Goal: Task Accomplishment & Management: Use online tool/utility

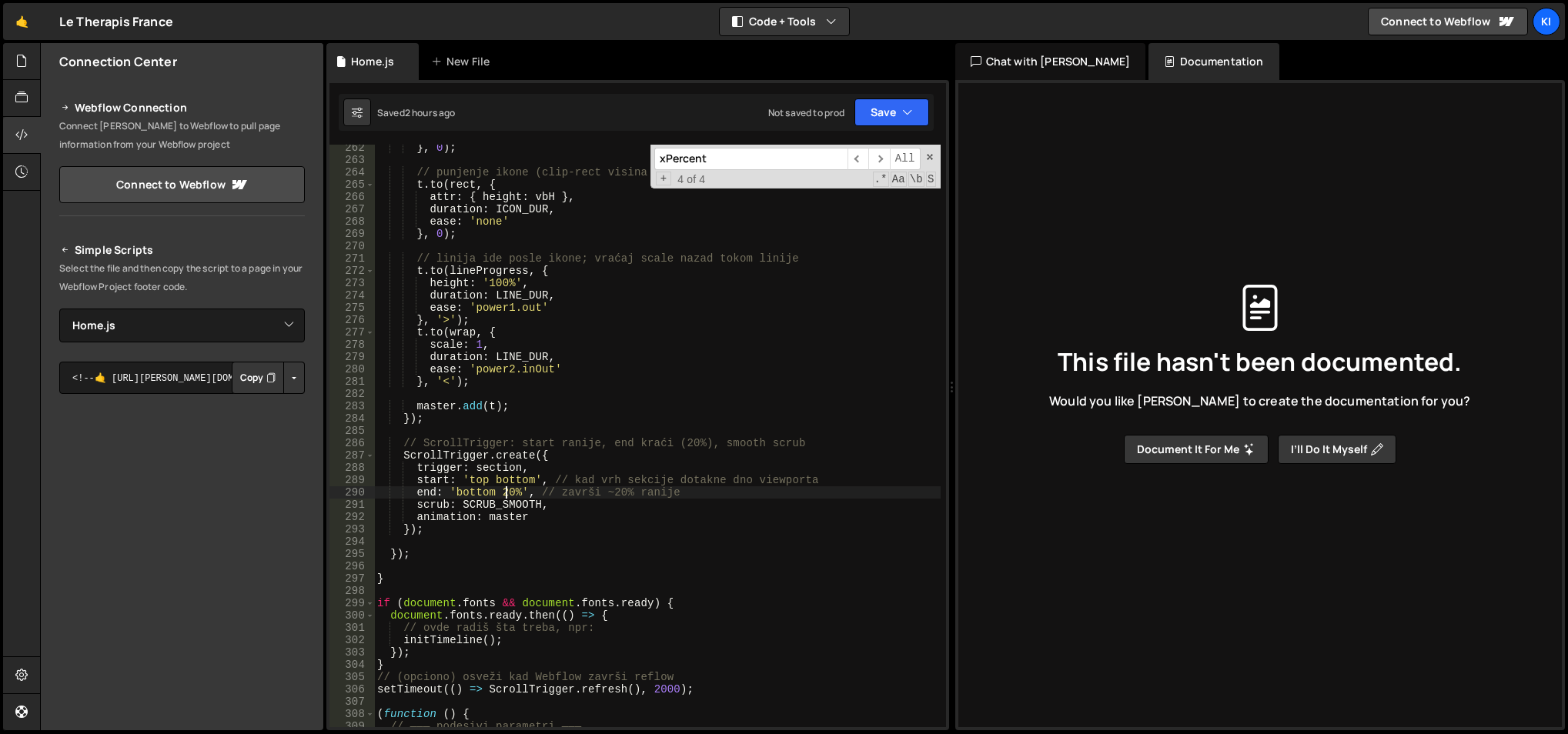
select select "47245"
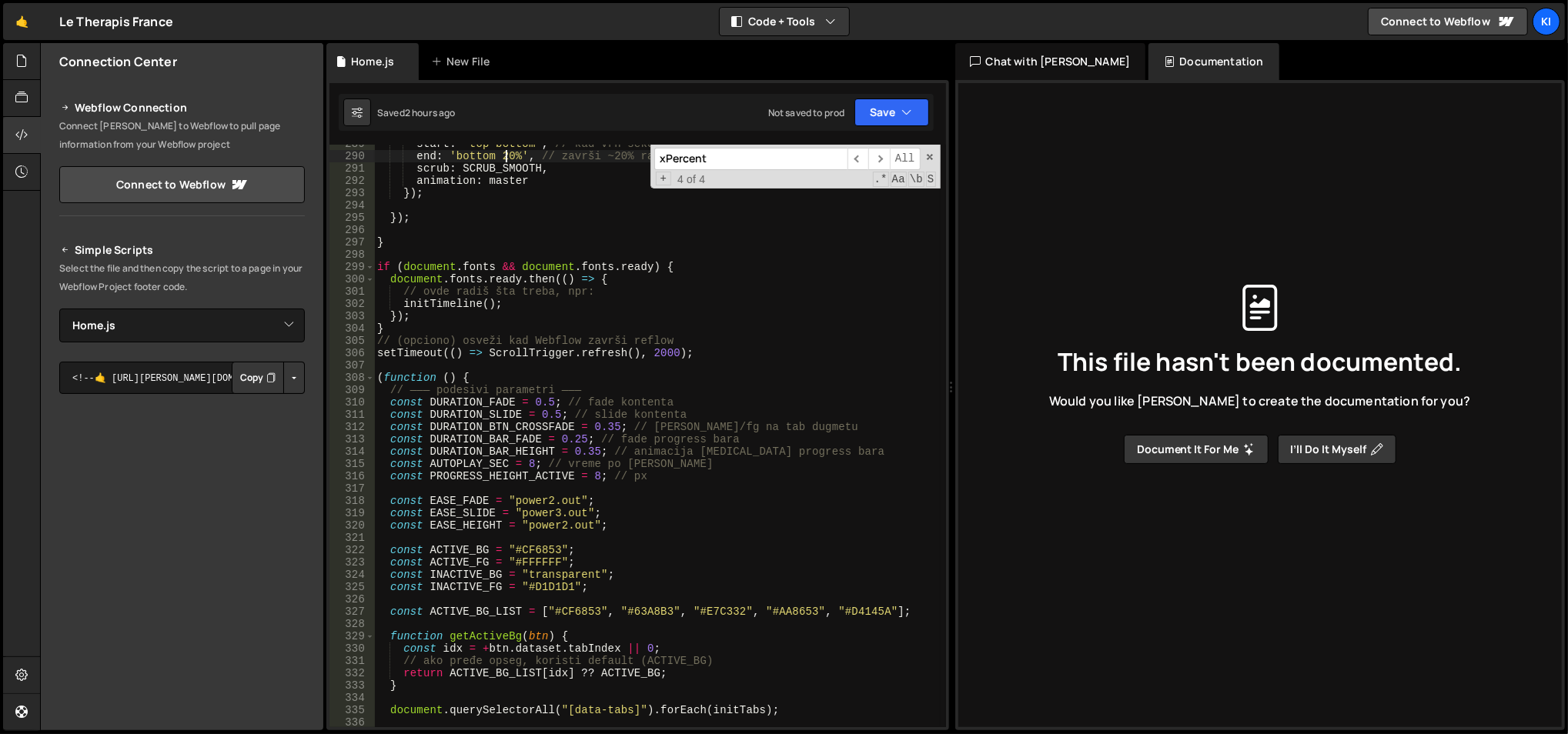
scroll to position [3722, 0]
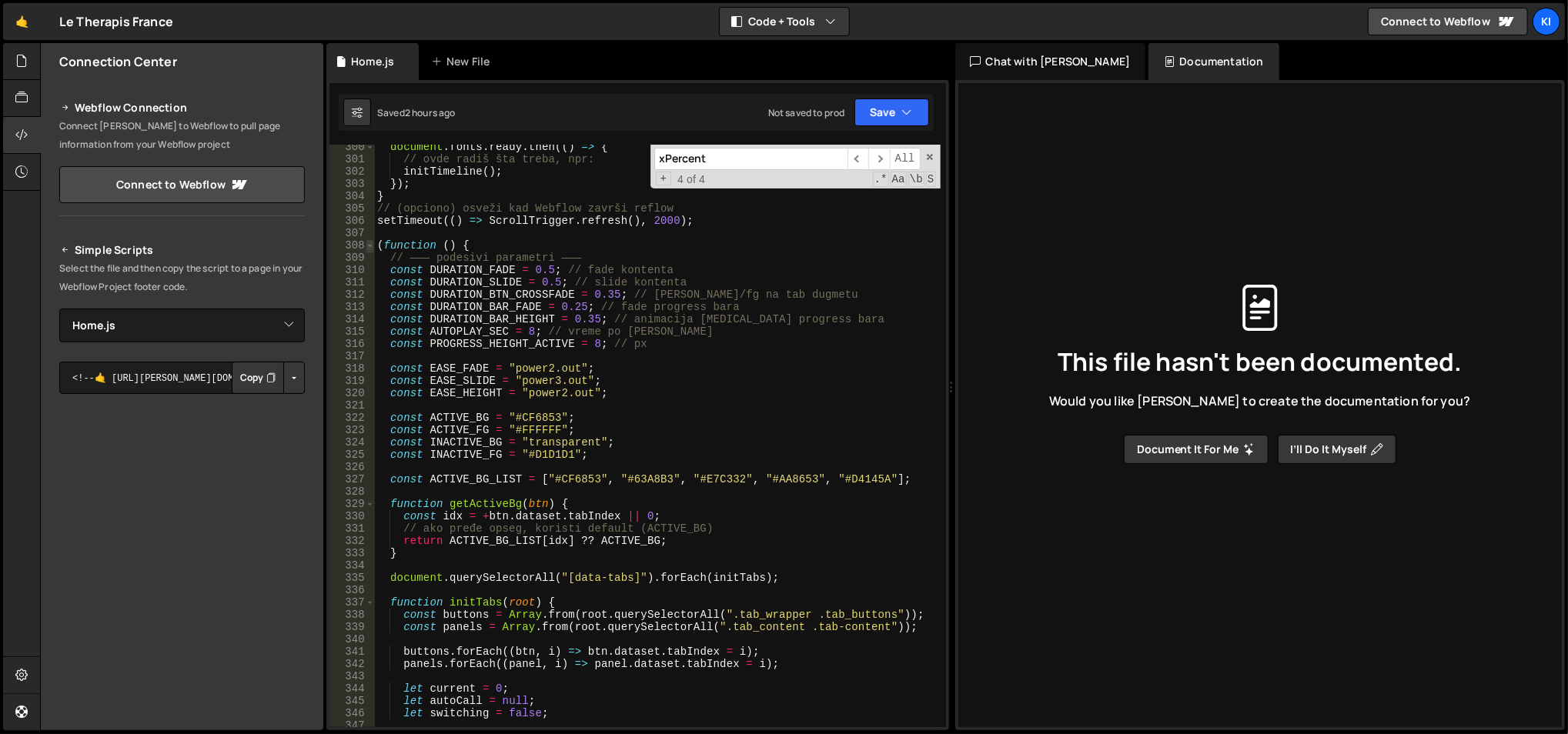
click at [368, 244] on span at bounding box center [370, 246] width 9 height 12
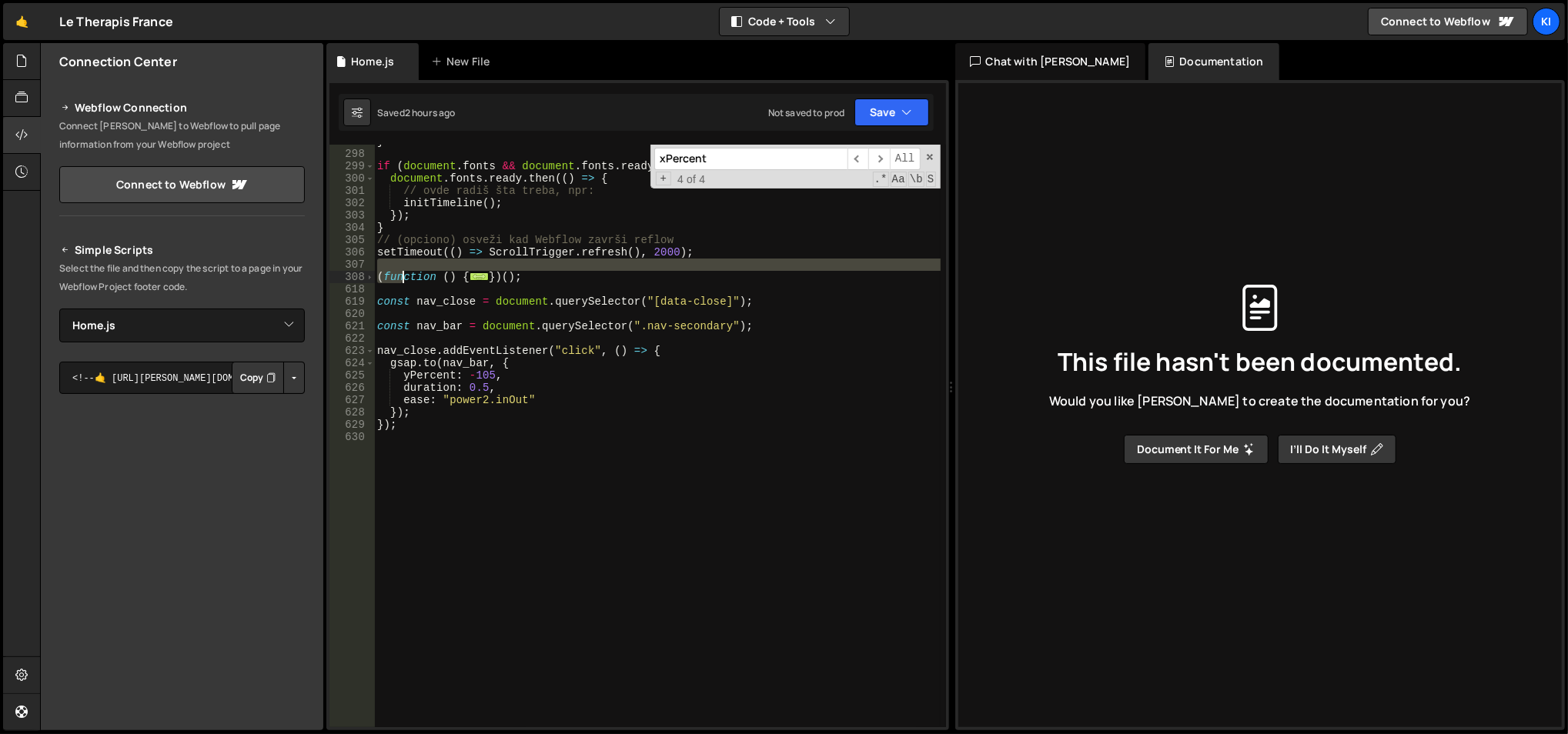
drag, startPoint x: 534, startPoint y: 268, endPoint x: 431, endPoint y: 277, distance: 103.4
click at [397, 278] on div "} if ( document . fonts && document . fonts . ready ) { document . fonts . read…" at bounding box center [657, 440] width 567 height 609
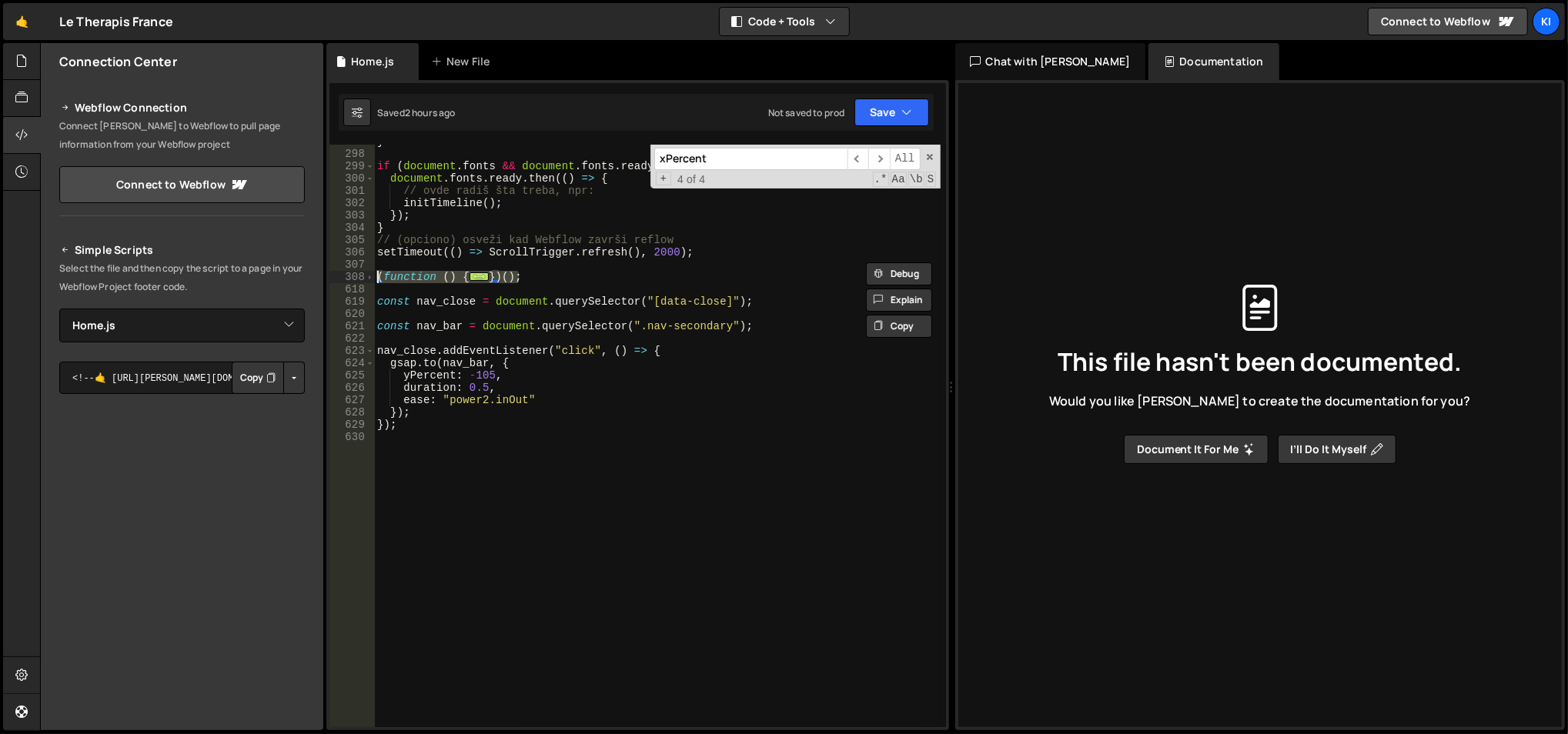
drag, startPoint x: 542, startPoint y: 278, endPoint x: 374, endPoint y: 280, distance: 168.0
click at [374, 280] on div "(function () { 297 298 299 300 301 302 303 304 305 306 307 308 618 619 620 621 …" at bounding box center [637, 436] width 617 height 583
type textarea "(function () { // ——— podesivi parametri ———"
paste textarea
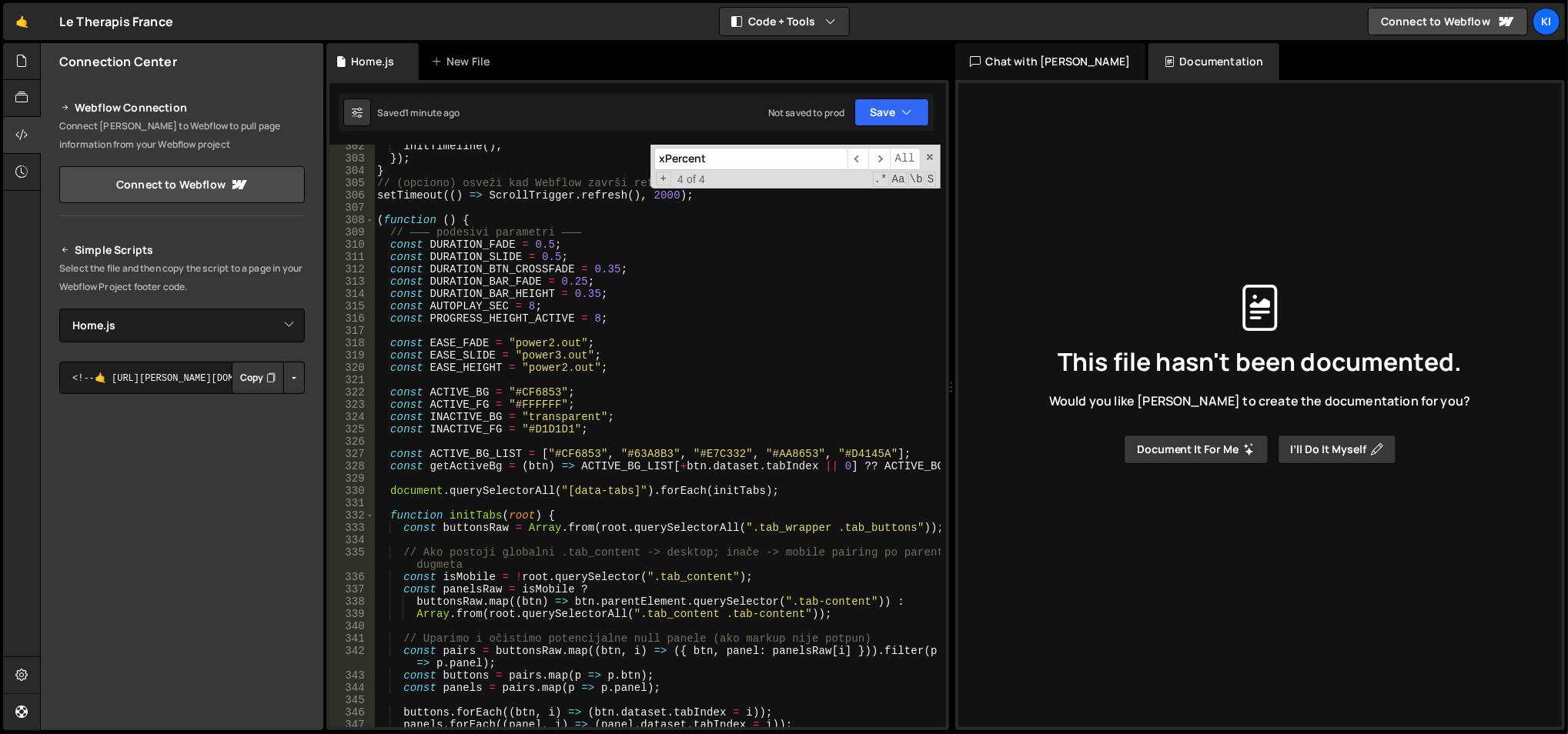
scroll to position [3805, 0]
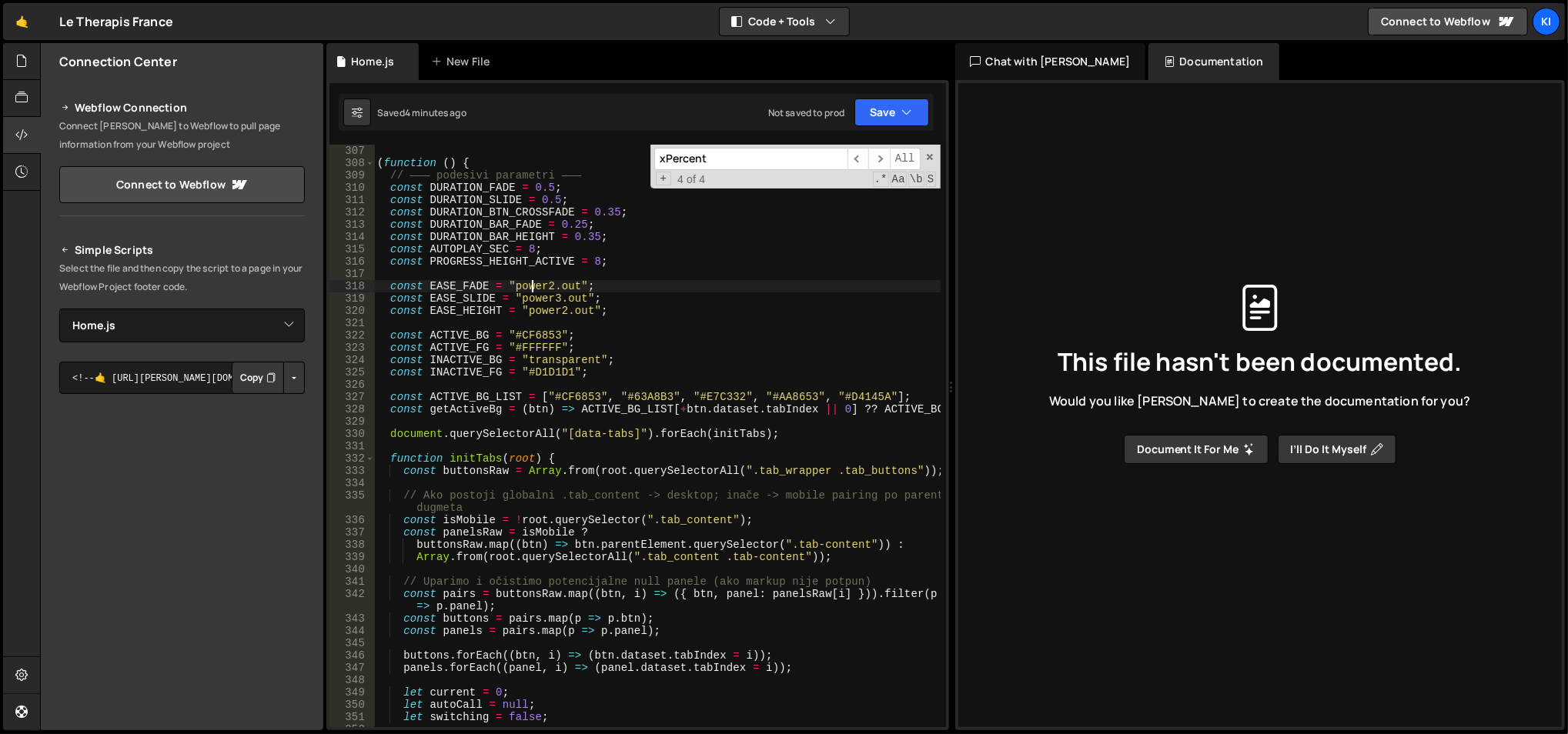
click at [534, 290] on div "( function ( ) { // ——— podesivi parametri ——— const DURATION_FADE = 0.5 ; cons…" at bounding box center [657, 449] width 567 height 609
type textarea "const EASE_FADE = "power2.out";"
paste input "initTabs"
type input "initTabs"
click at [878, 163] on span "​" at bounding box center [878, 159] width 22 height 23
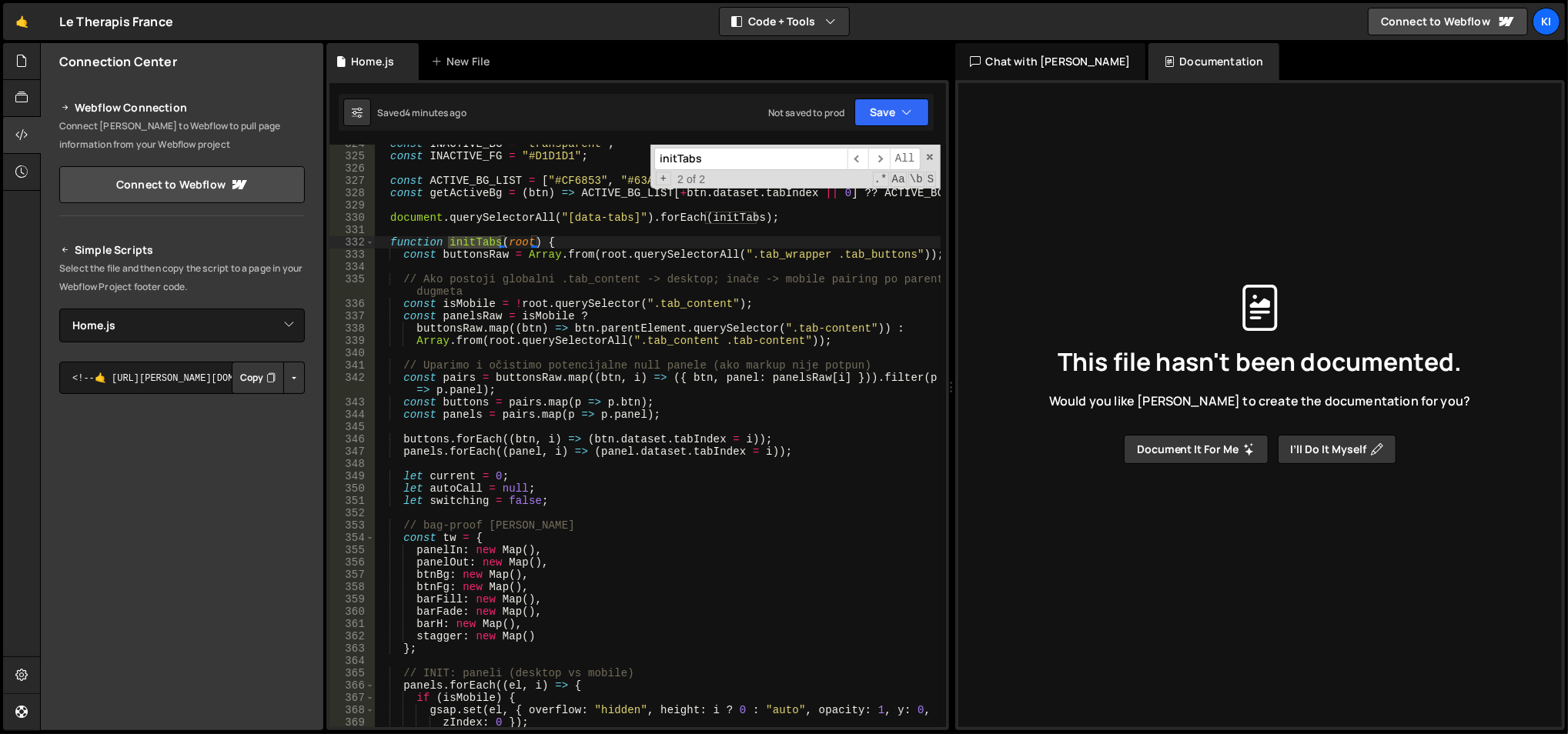
scroll to position [3996, 0]
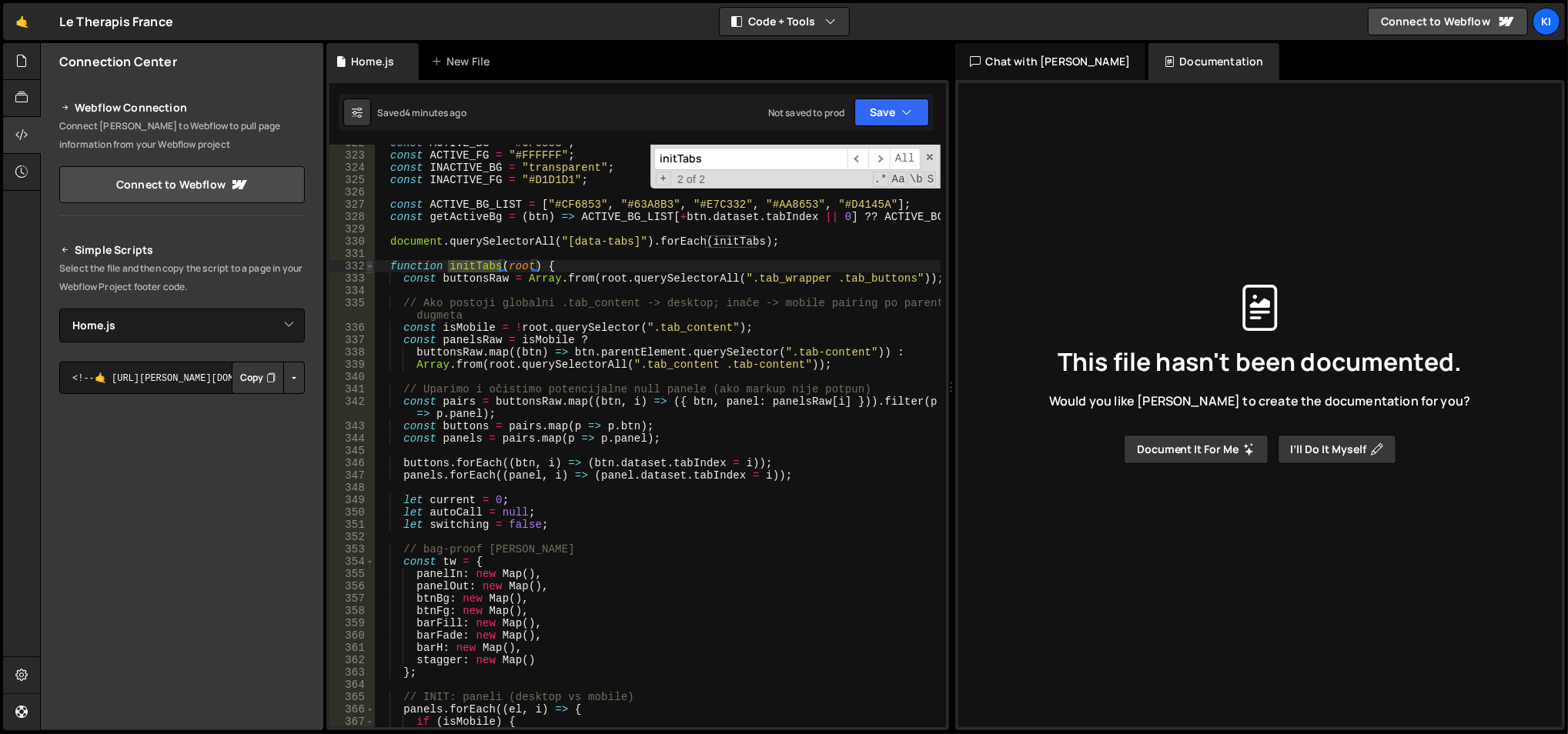
click at [370, 267] on span at bounding box center [370, 266] width 9 height 12
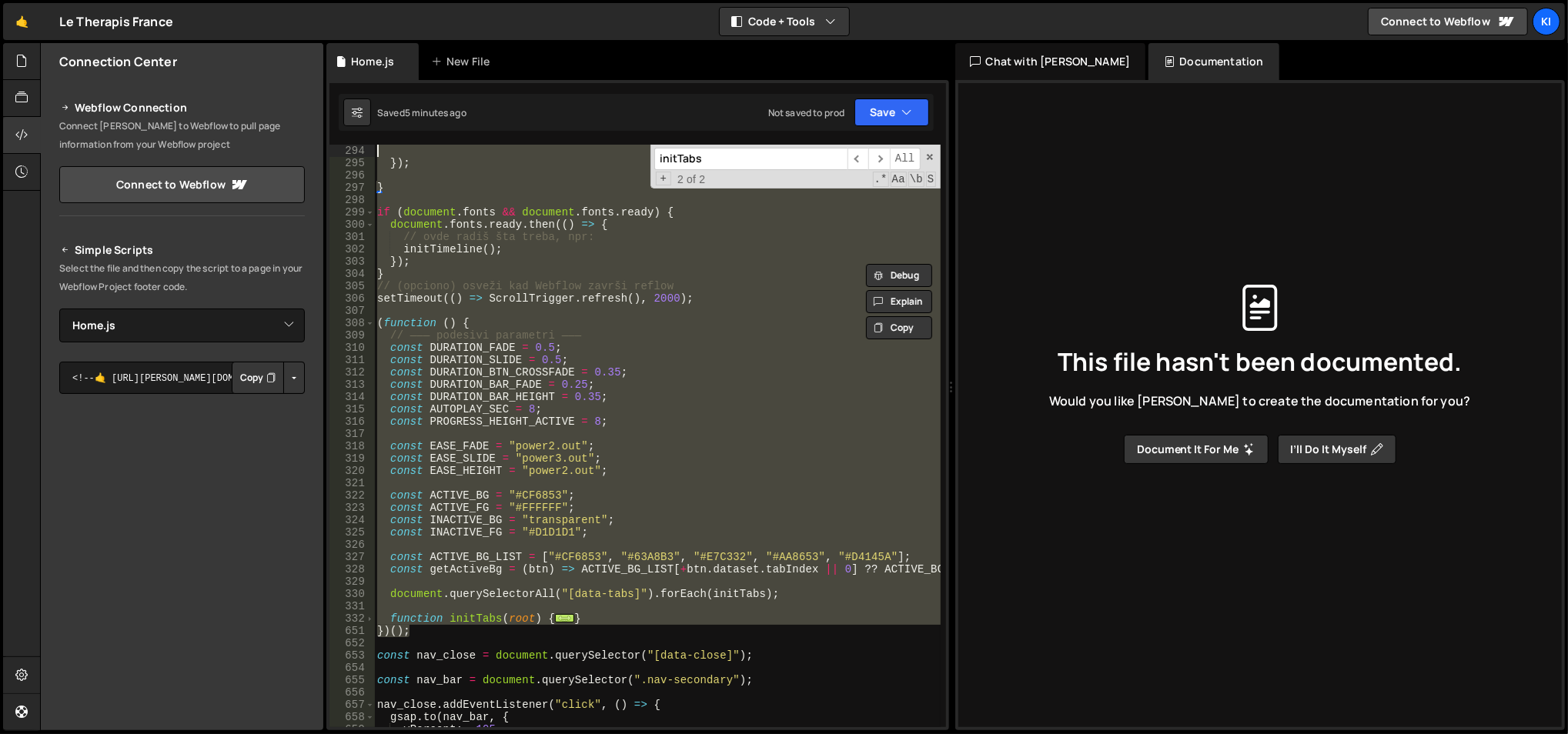
scroll to position [3607, 0]
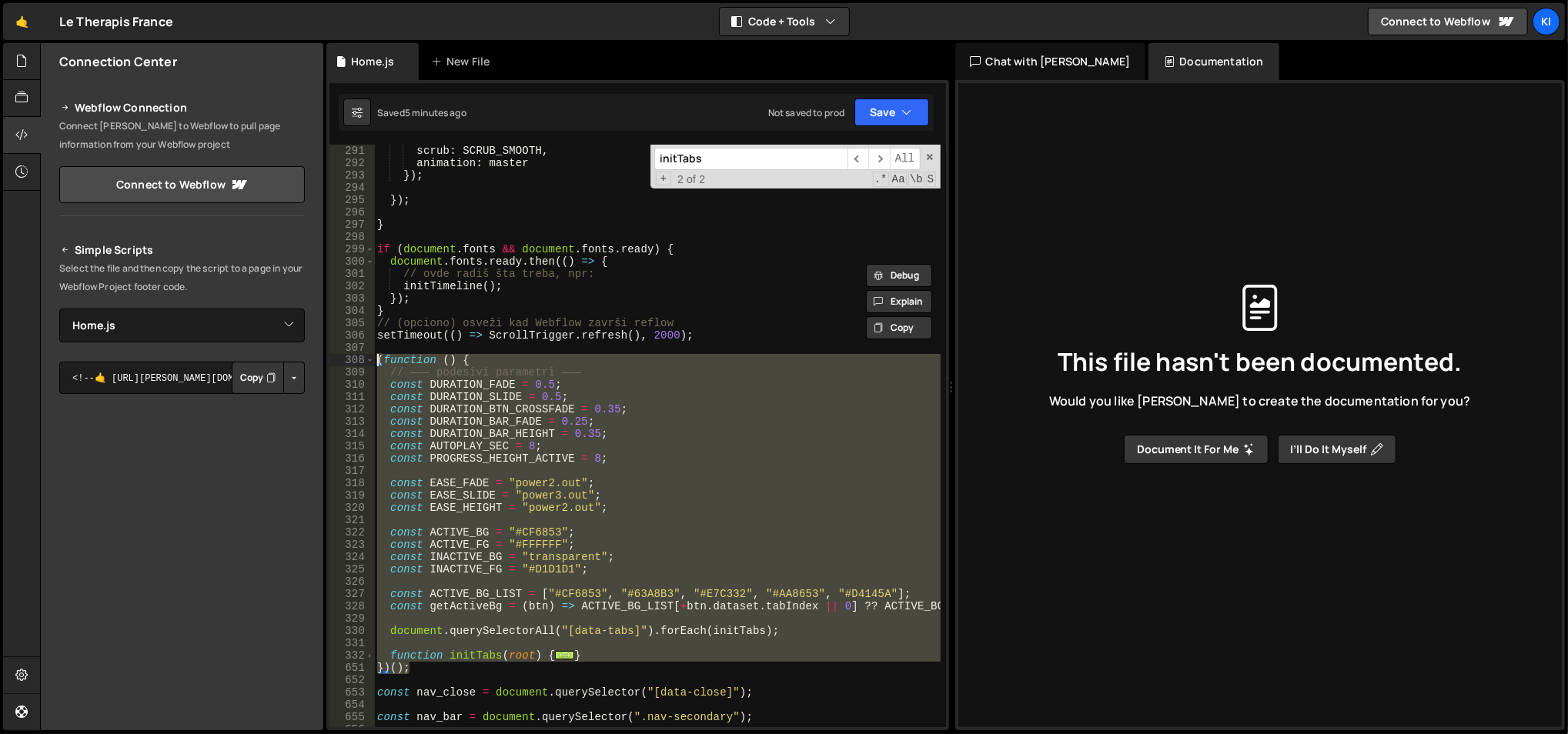
drag, startPoint x: 458, startPoint y: 375, endPoint x: 376, endPoint y: 365, distance: 82.6
click at [376, 365] on div "scrub : SCRUB_SMOOTH , animation : master }) ; }) ; } if ( document . fonts && …" at bounding box center [657, 449] width 567 height 609
type textarea "(function () { // ——— podesivi parametri ———"
paste textarea
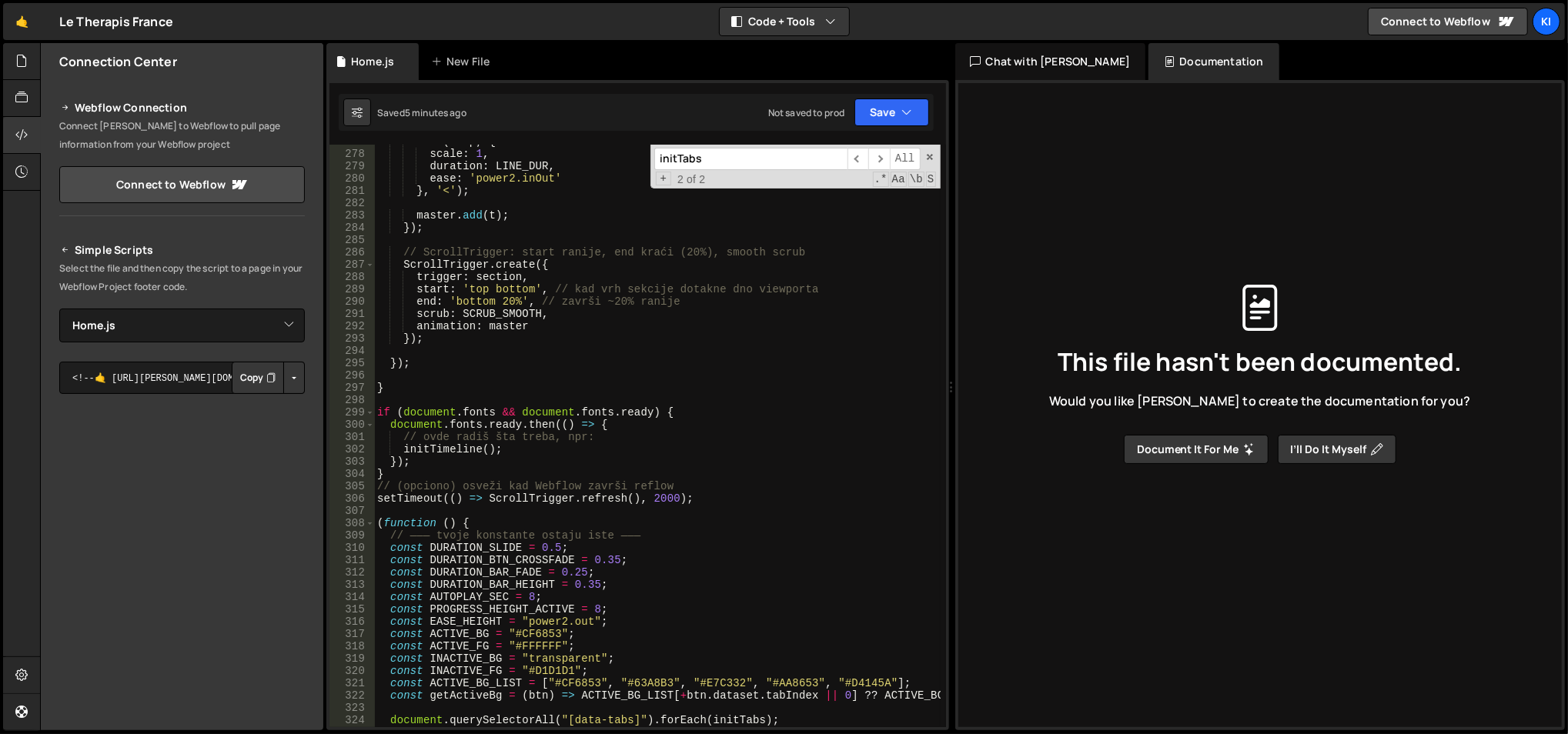
scroll to position [3461, 0]
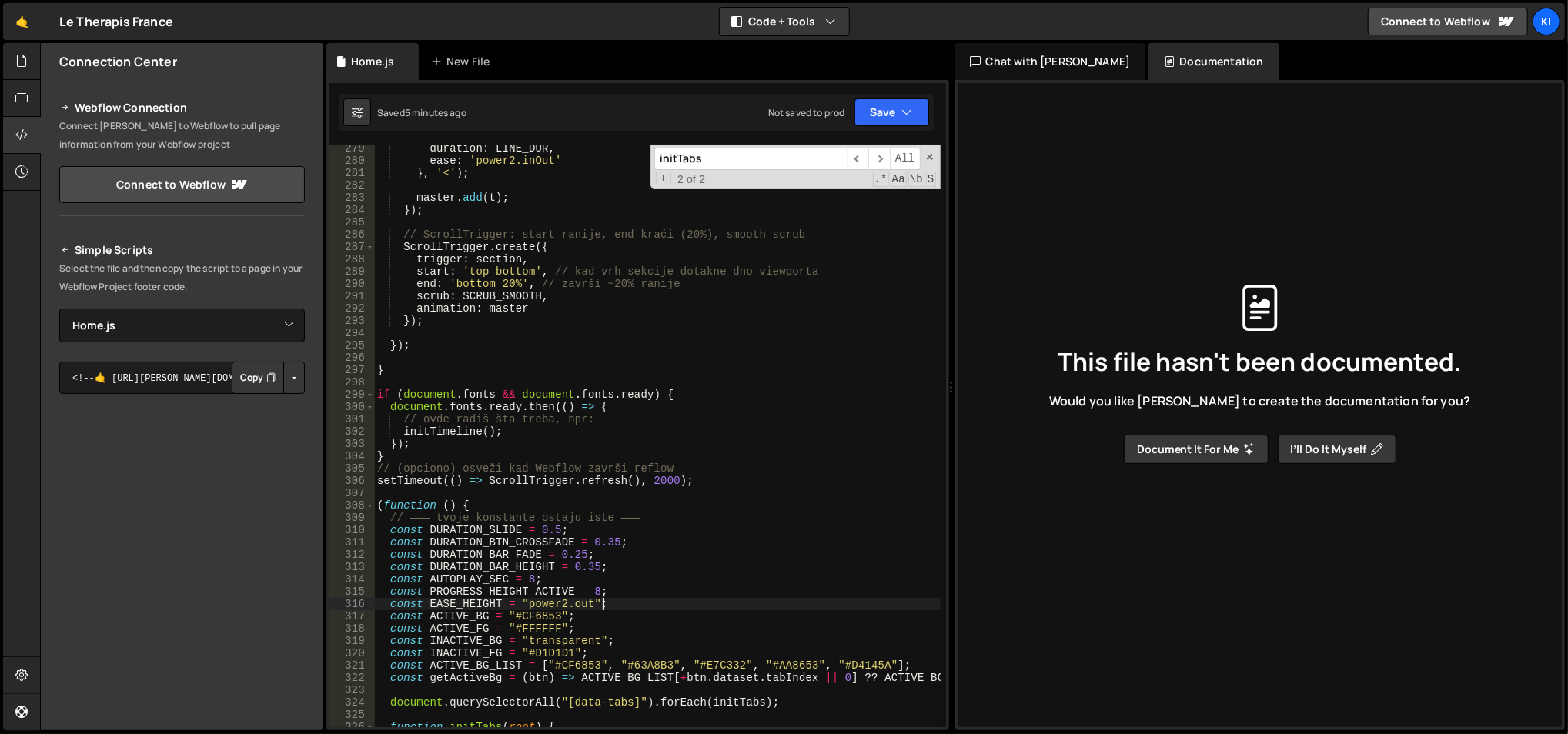
click at [640, 598] on div "duration : LINE_DUR , ease : 'power2.inOut' } , '<' ) ; master . add ( t ) ; })…" at bounding box center [657, 447] width 567 height 609
type textarea "const EASE_HEIGHT = "power2.out";"
paste textarea
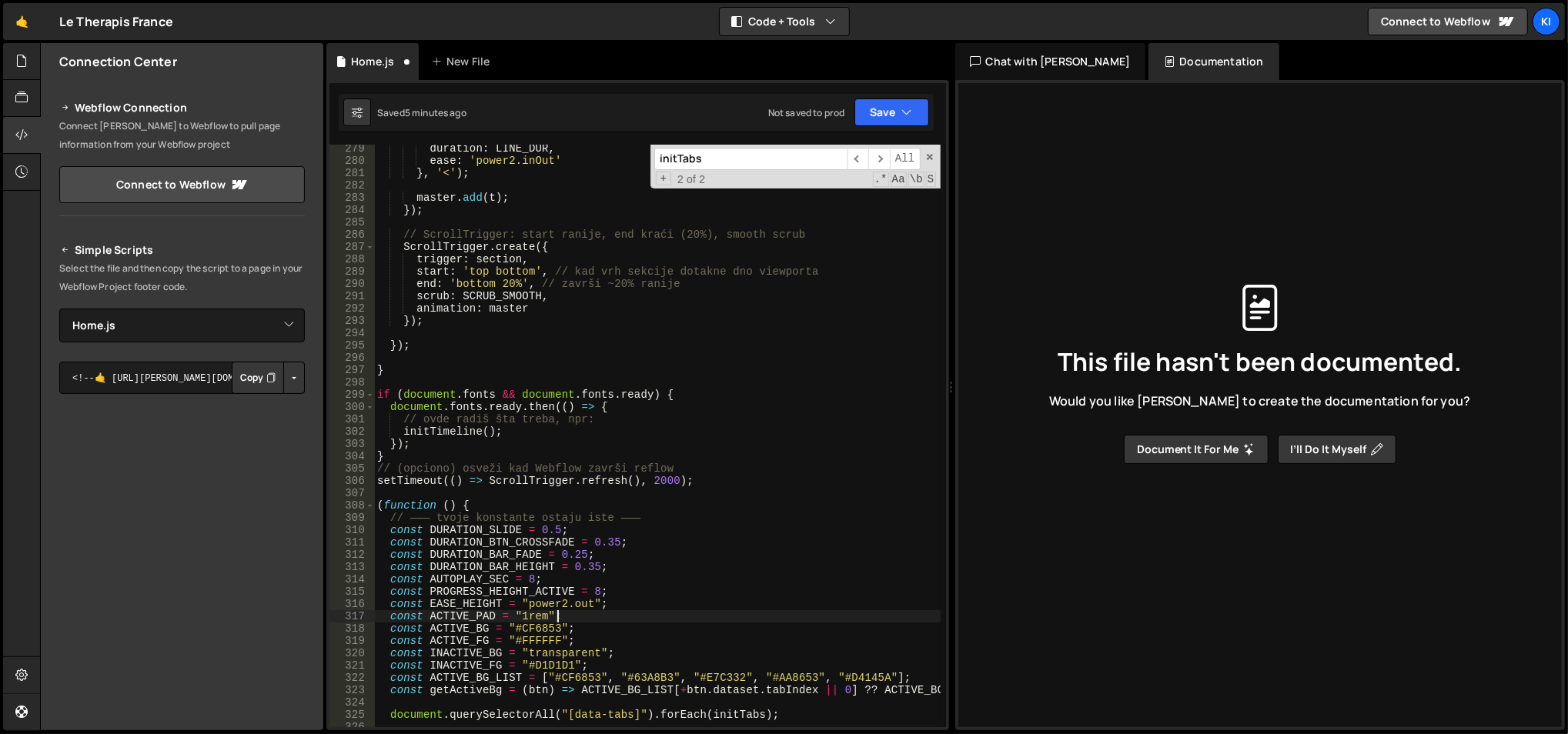
type textarea "const ACTIVE_PAD = "1rem";"
paste input "gsap.set(el, {"
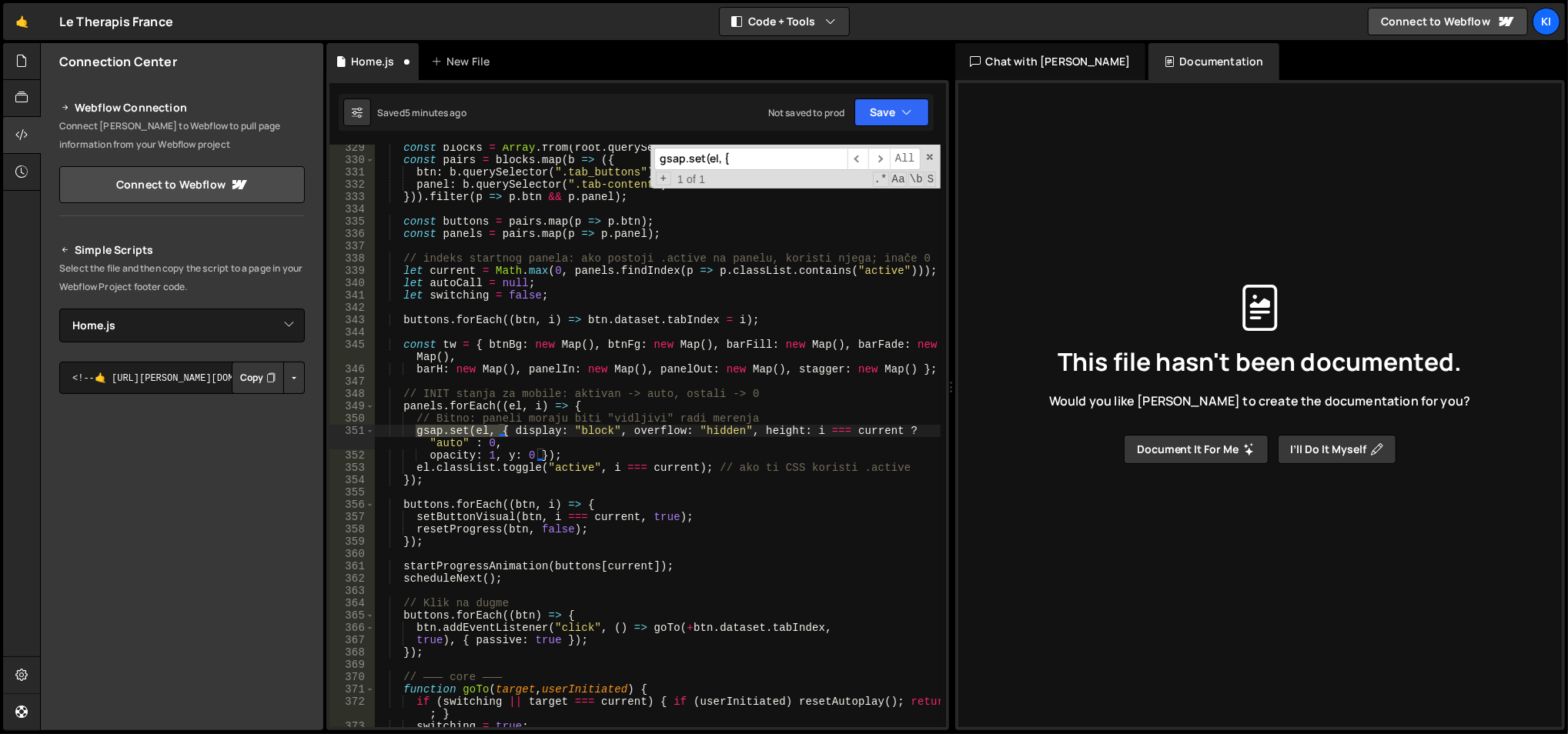
scroll to position [4079, 0]
type input "gsap.set(el, {"
drag, startPoint x: 573, startPoint y: 447, endPoint x: 425, endPoint y: 434, distance: 148.6
click at [425, 434] on div "const blocks = Array . from ( root . querySelectorAll ( ".tab_wrapper > .div-bl…" at bounding box center [657, 446] width 567 height 609
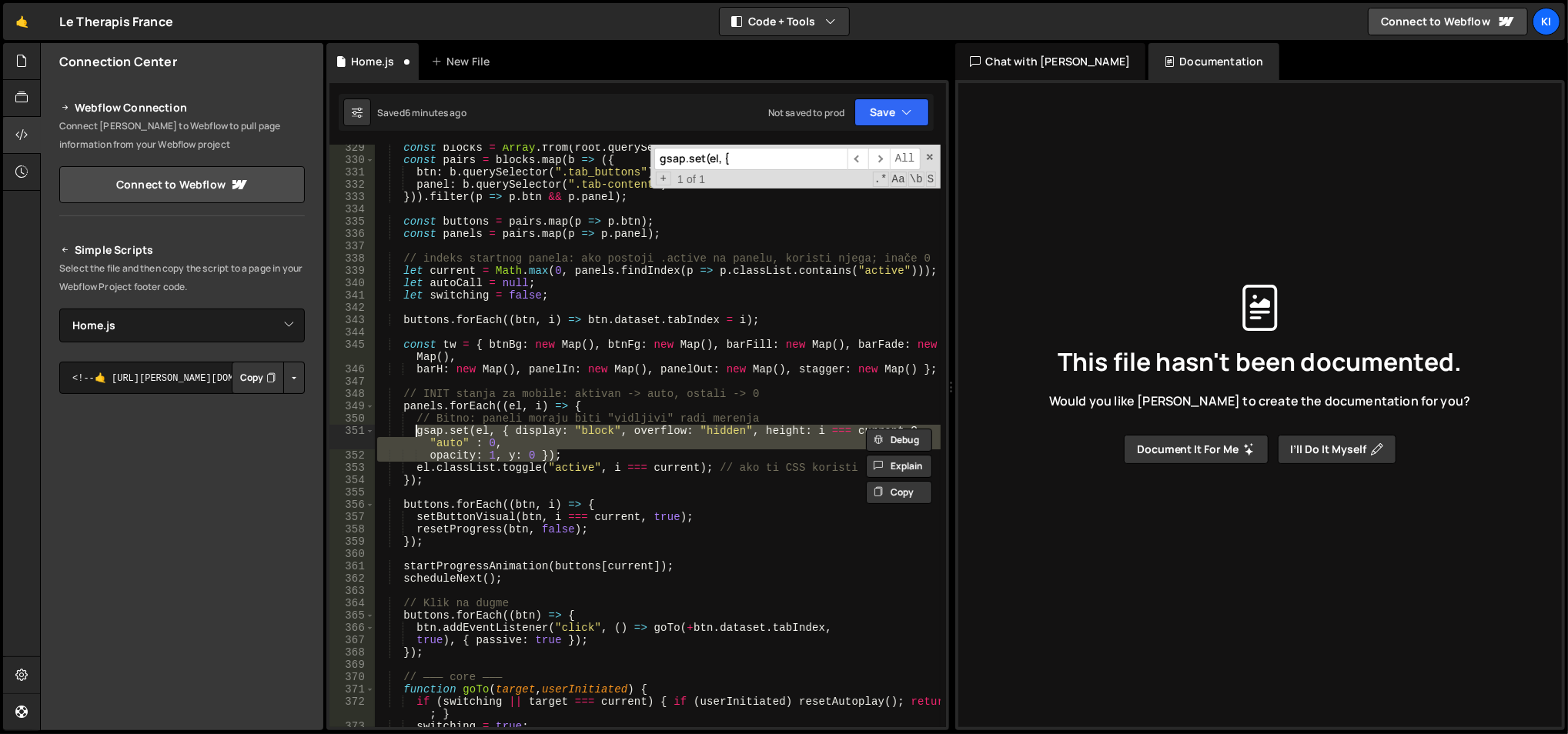
drag, startPoint x: 578, startPoint y: 458, endPoint x: 415, endPoint y: 431, distance: 165.2
click at [415, 431] on div "const blocks = Array . from ( root . querySelectorAll ( ".tab_wrapper > .div-bl…" at bounding box center [657, 446] width 567 height 609
type textarea "gsap.set(el, { display: "block", overflow: "hidden", height: i === current ? "a…"
paste textarea
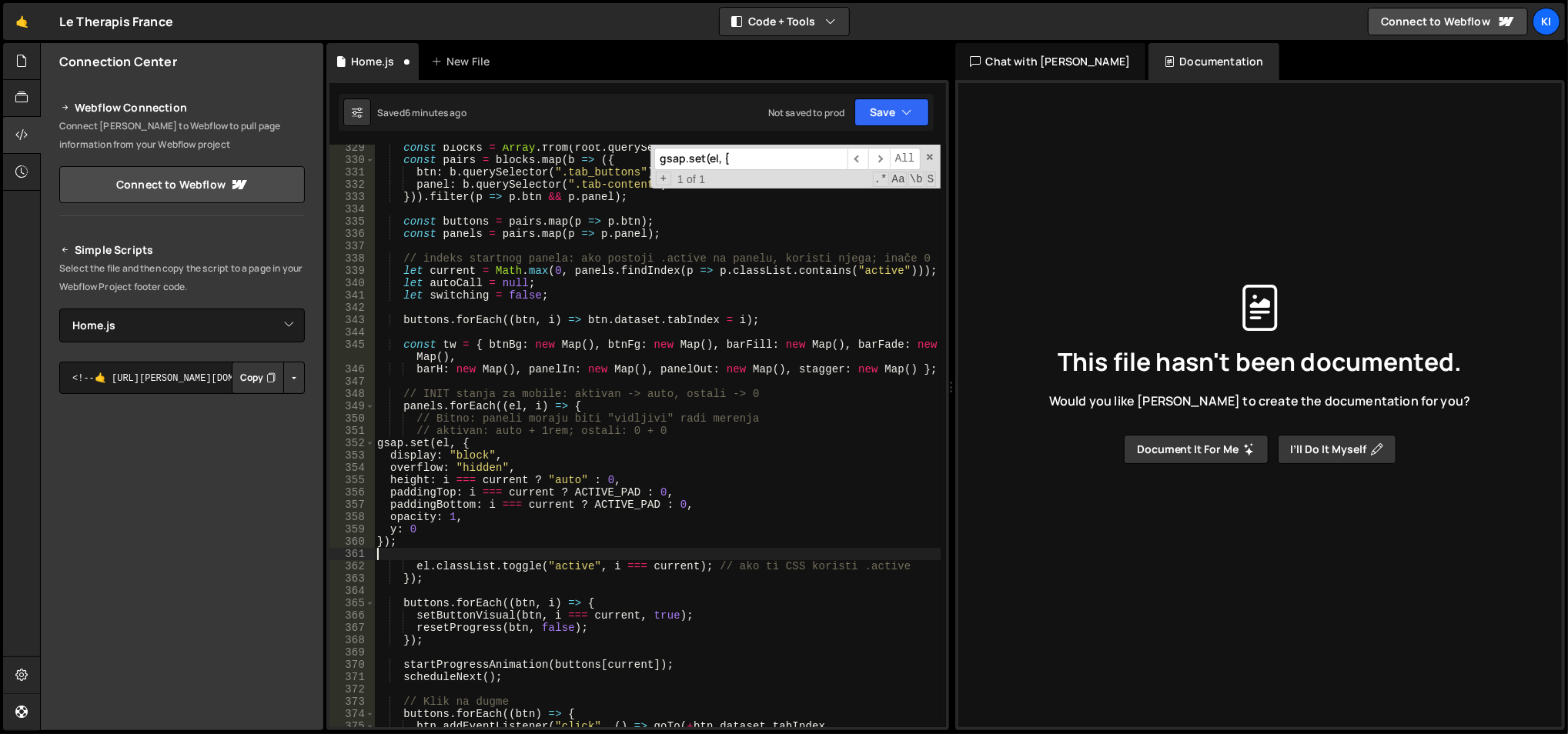
type textarea "display: "block","
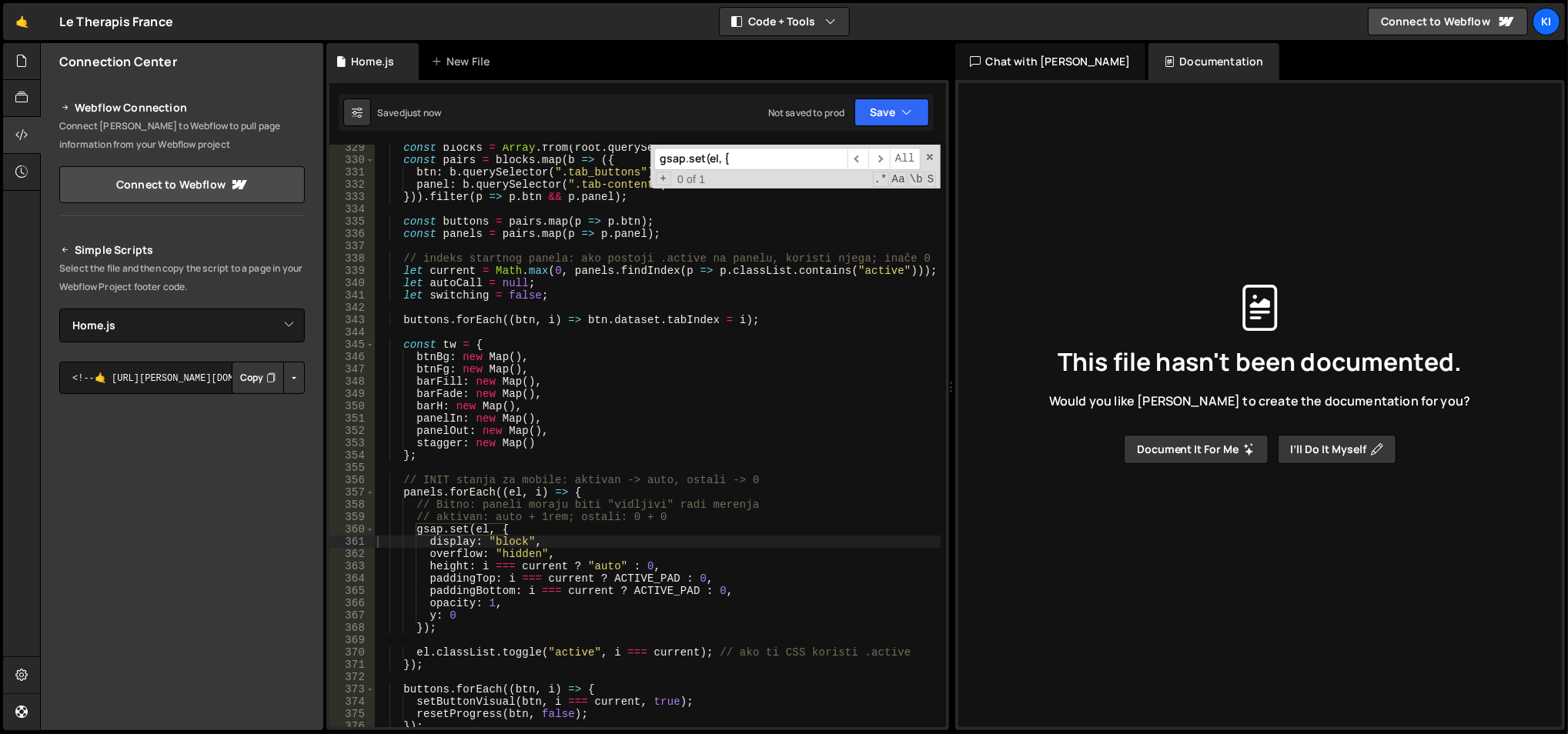
paste input "const from = panels[current];"
paste input "gsap.set(to, { display: "bloc"
paste input
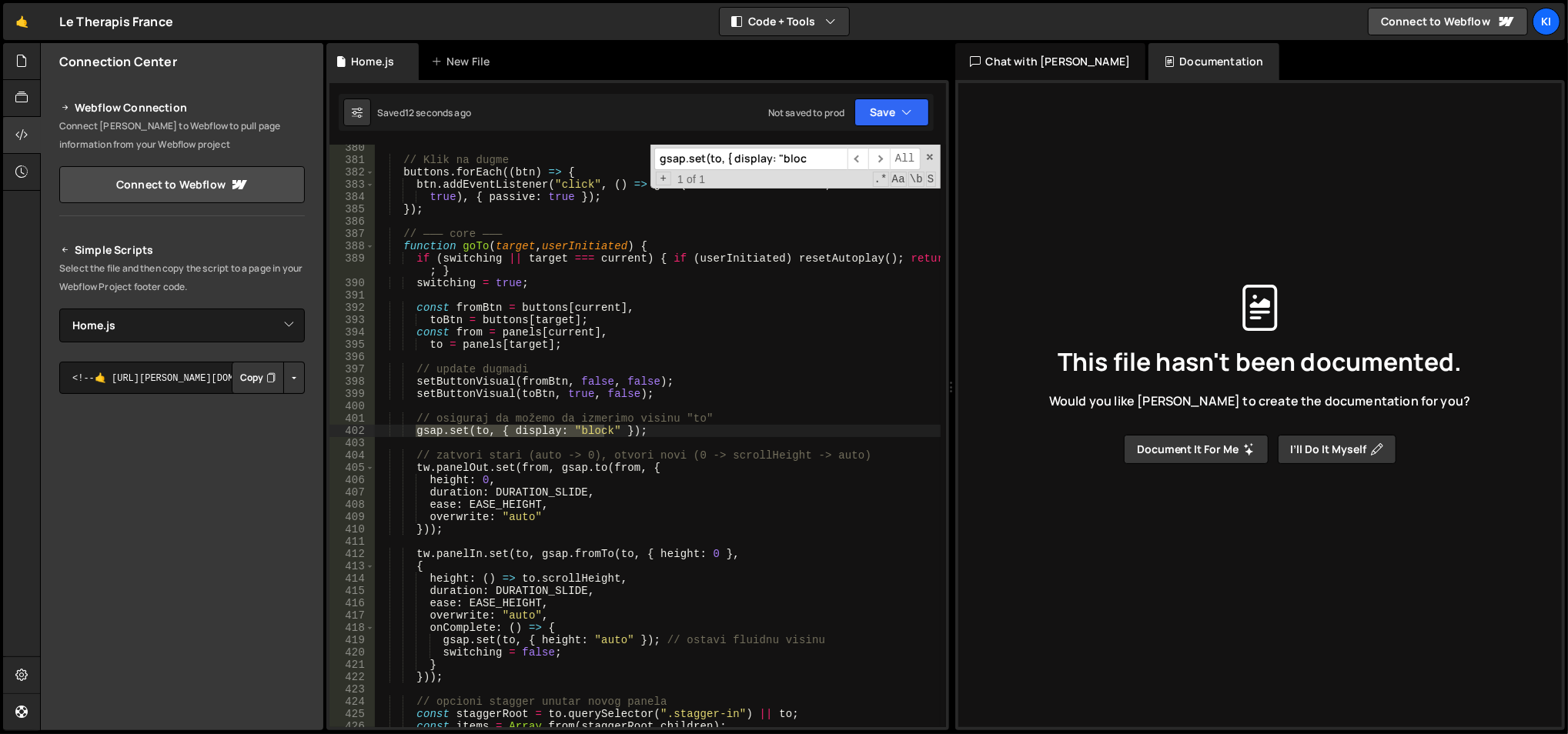
scroll to position [4707, 0]
type input "gsap.set(to, { display: "bloc"
click at [498, 430] on div "// Klik na dugme buttons . forEach (( btn ) => { btn . addEventListener ( "clic…" at bounding box center [656, 436] width 565 height 583
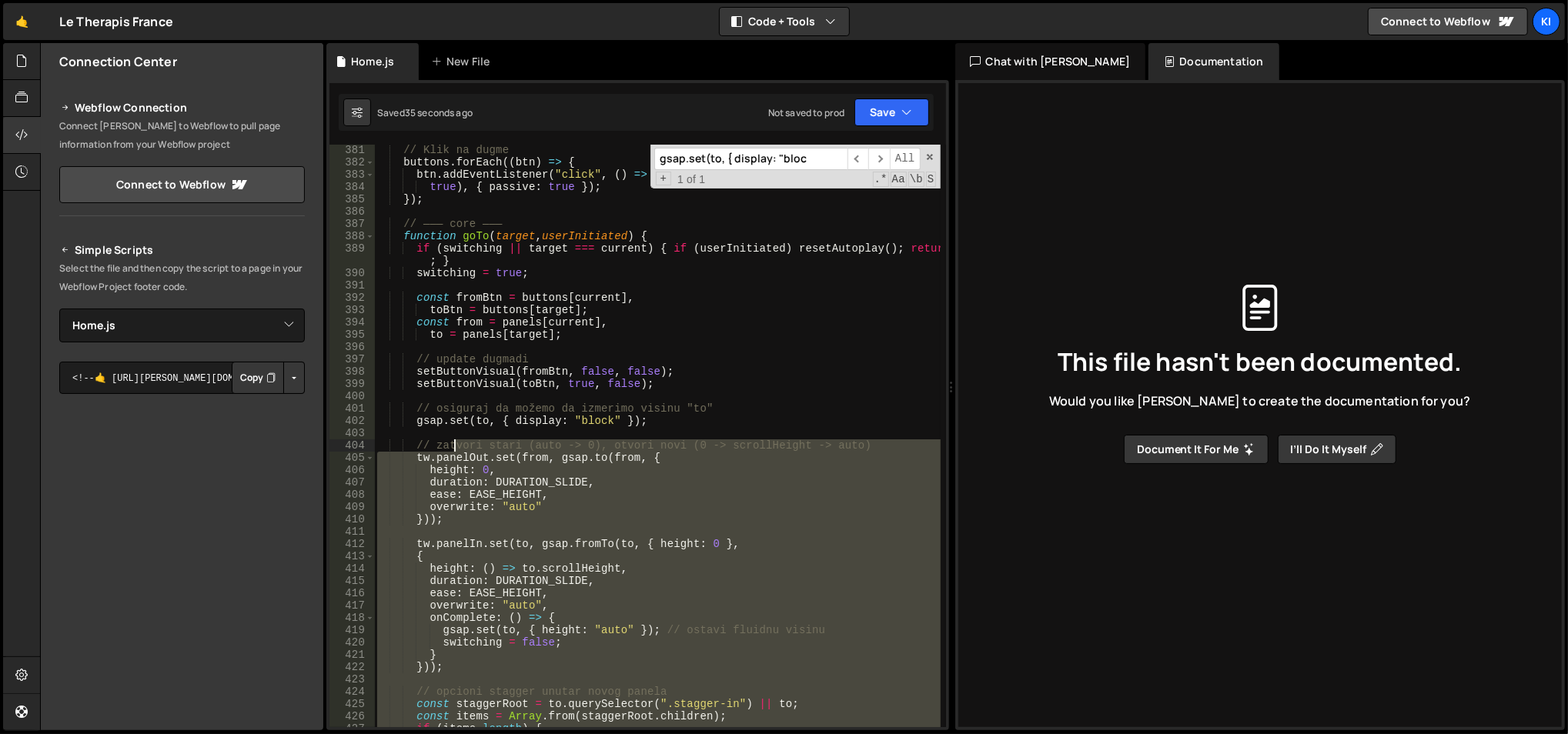
scroll to position [4716, 0]
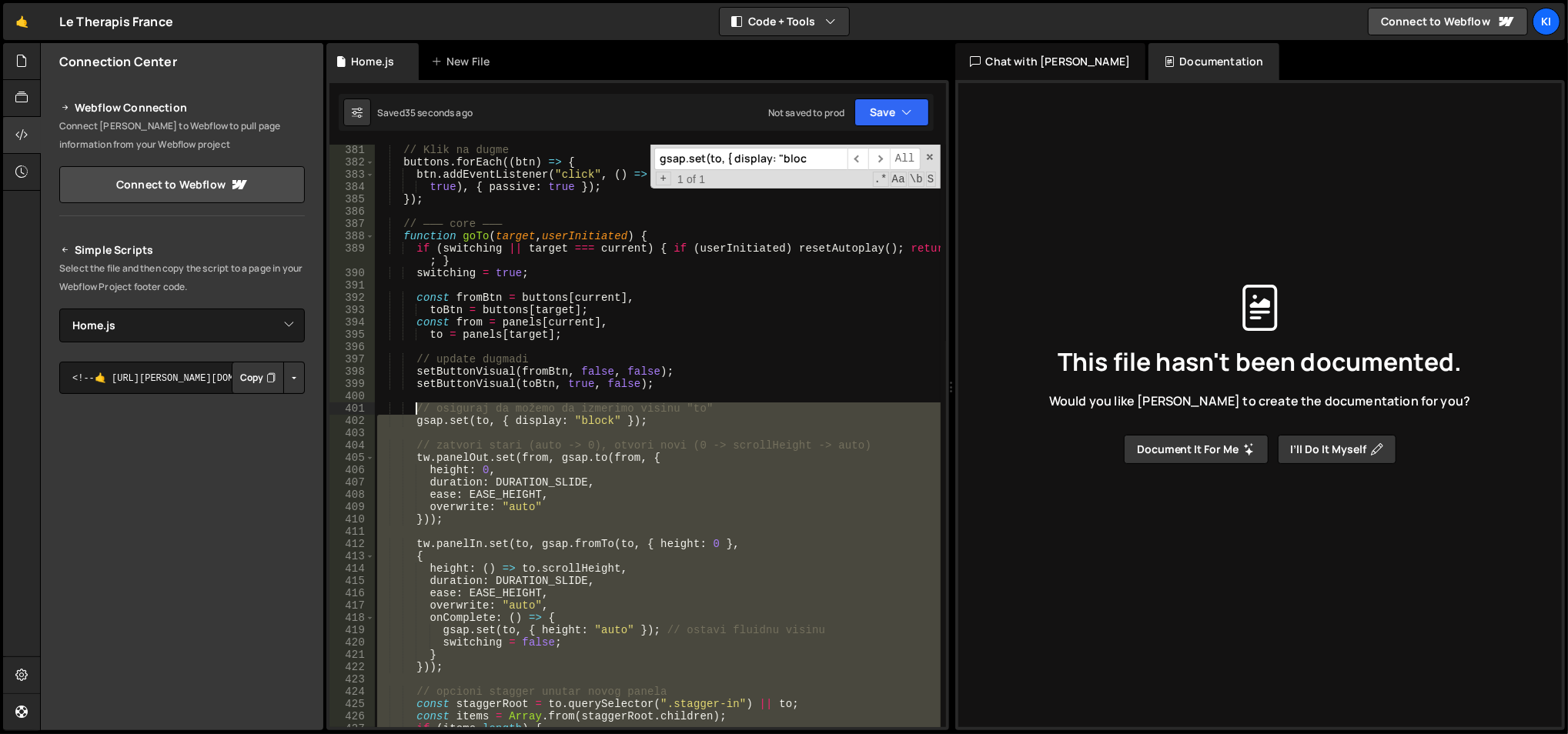
drag, startPoint x: 465, startPoint y: 592, endPoint x: 416, endPoint y: 412, distance: 186.6
click at [416, 412] on div "// Klik na dugme buttons . forEach (( btn ) => { btn . addEventListener ( "clic…" at bounding box center [657, 448] width 567 height 609
type textarea "// osiguraj da možemo da izmerimo visinu "to" gsap.set(to, { display: "block" }…"
paste textarea
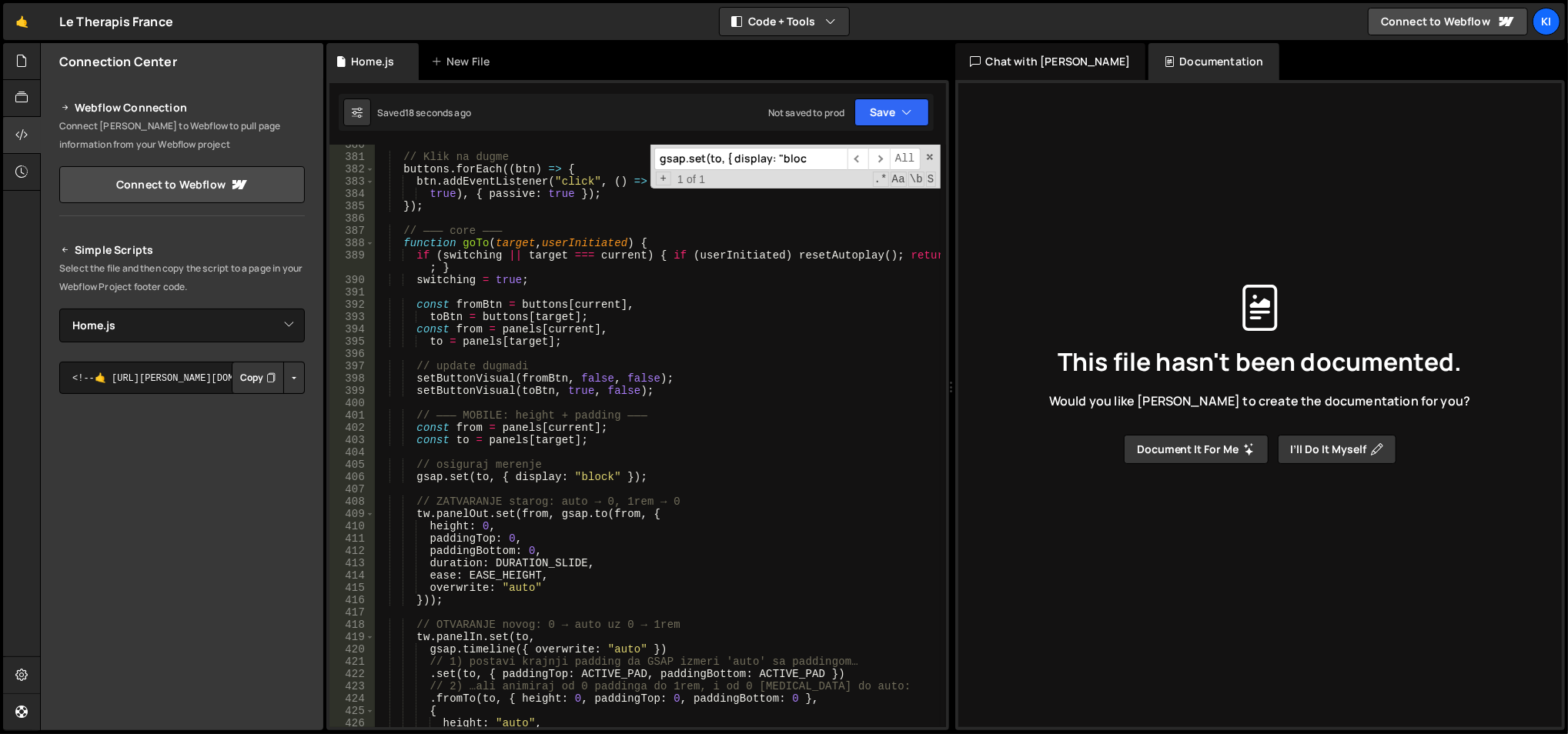
scroll to position [4709, 0]
click at [470, 429] on div "// Klik na dugme buttons . forEach (( btn ) => { btn . addEventListener ( "clic…" at bounding box center [657, 443] width 567 height 609
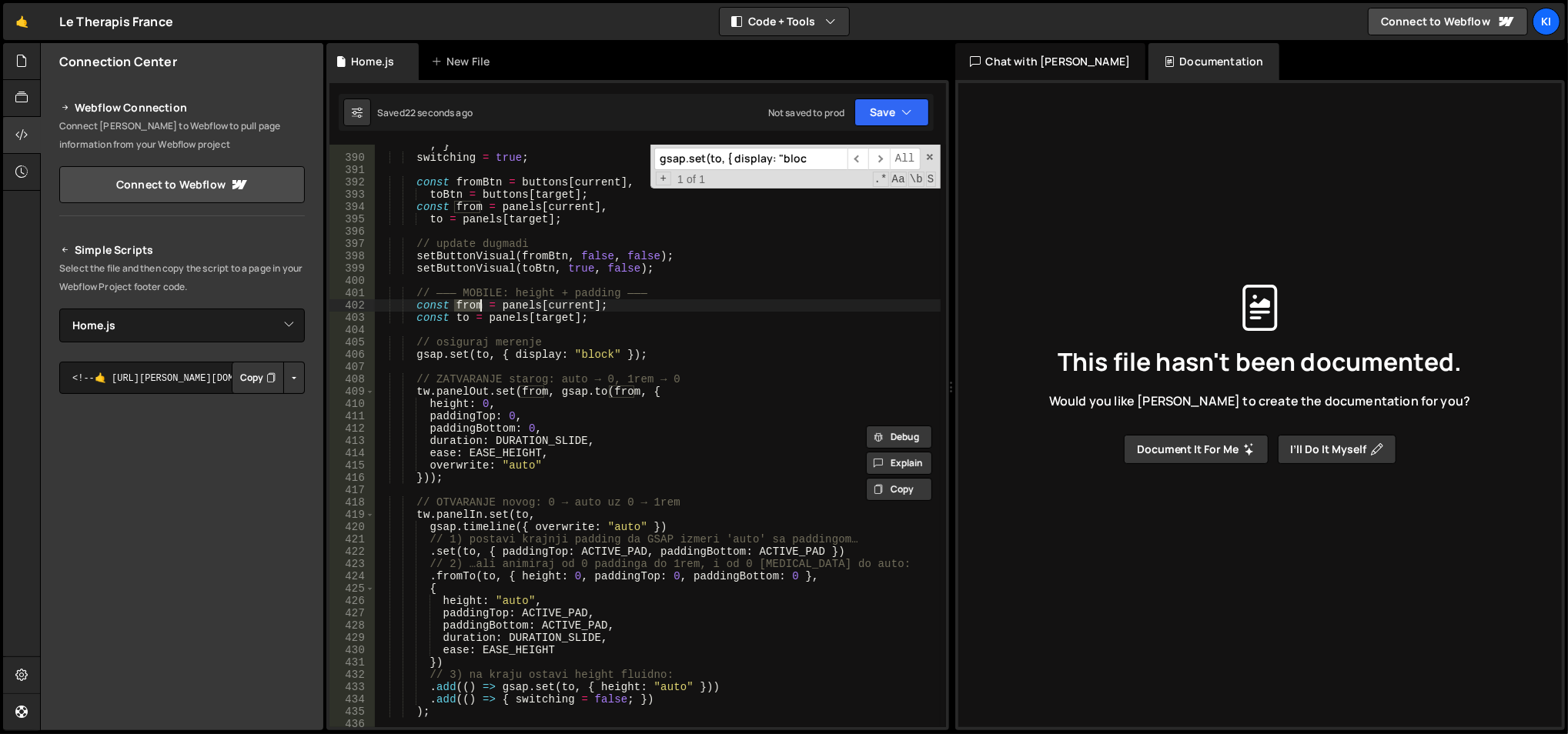
scroll to position [4830, 0]
click at [426, 306] on div "if ( switching || target === current ) { if ( userInitiated ) resetAutoplay ( )…" at bounding box center [657, 438] width 567 height 621
drag, startPoint x: 415, startPoint y: 306, endPoint x: 478, endPoint y: 308, distance: 63.0
click at [478, 308] on div "if ( switching || target === current ) { if ( userInitiated ) resetAutoplay ( )…" at bounding box center [657, 438] width 567 height 621
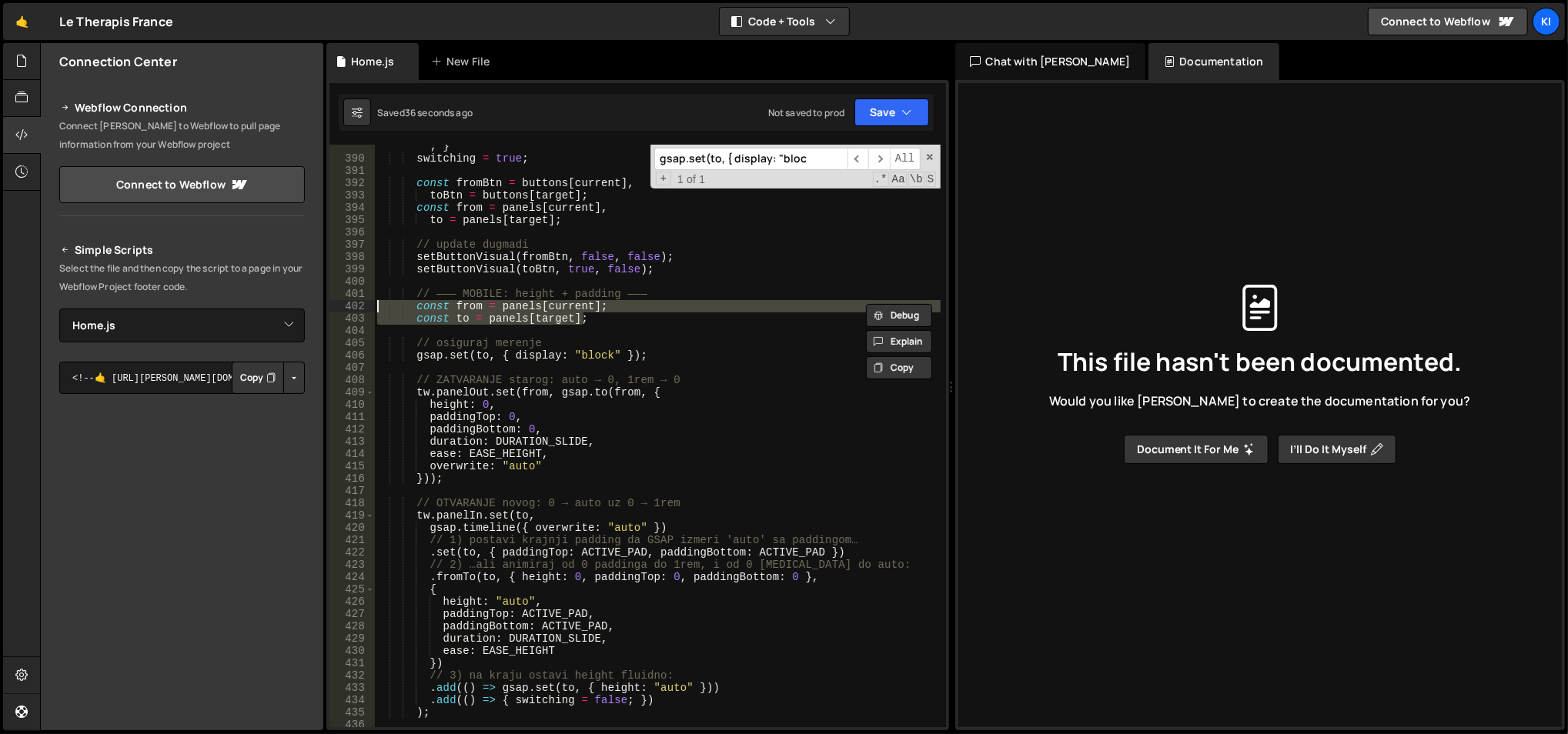
drag, startPoint x: 585, startPoint y: 315, endPoint x: 370, endPoint y: 310, distance: 215.1
click at [370, 310] on div "const from = panels[current]; 389 390 391 392 393 394 395 396 397 398 399 400 4…" at bounding box center [637, 436] width 617 height 583
type textarea "const from = panels[current]; const to = panels[target];"
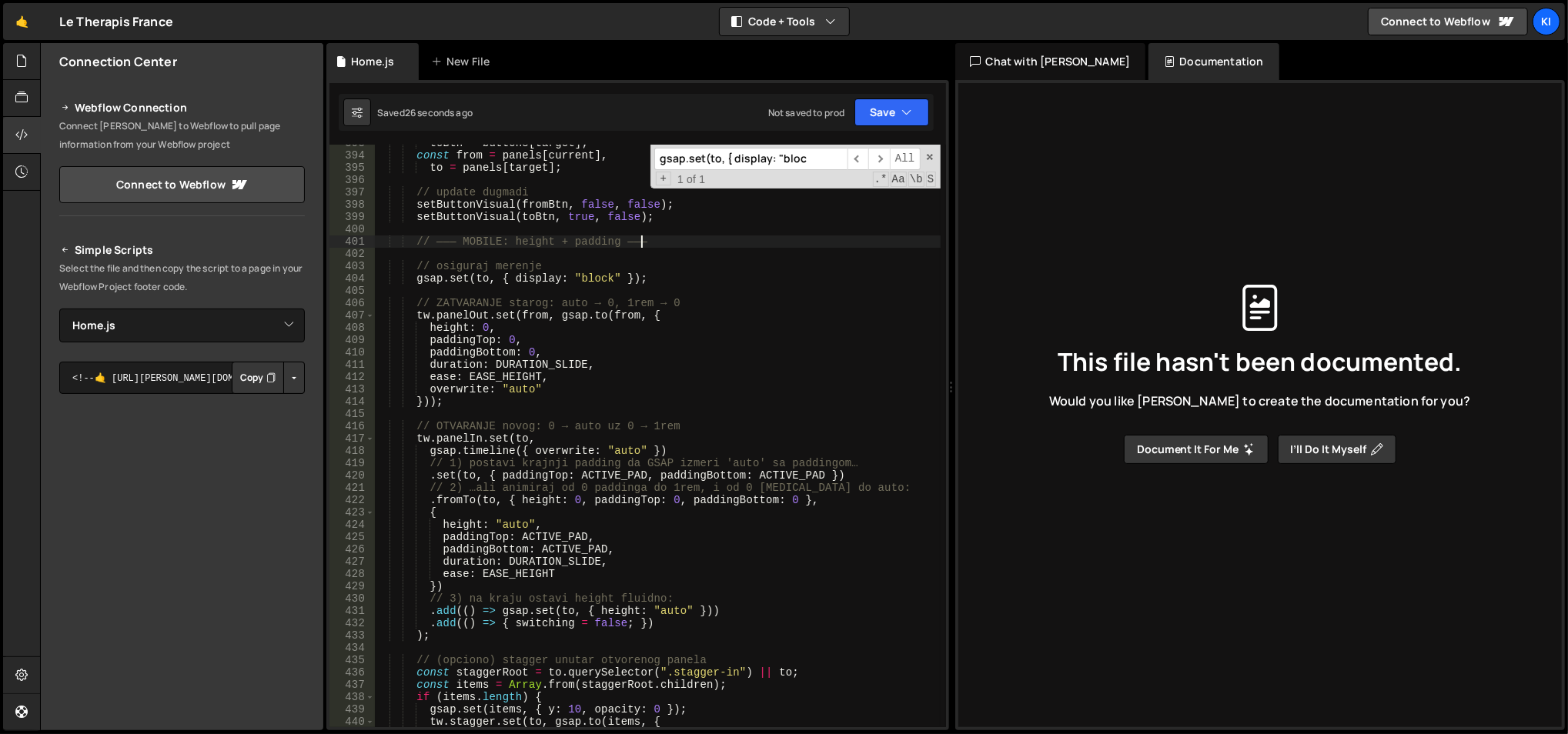
scroll to position [4883, 0]
click at [690, 476] on div "toBtn = buttons [ target ] ; const from = panels [ current ] , to = panels [ ta…" at bounding box center [657, 442] width 567 height 609
click at [688, 476] on div "toBtn = buttons [ target ] ; const from = panels [ current ] , to = panels [ ta…" at bounding box center [657, 442] width 567 height 609
click at [815, 472] on div "toBtn = buttons [ target ] ; const from = panels [ current ] , to = panels [ ta…" at bounding box center [657, 442] width 567 height 609
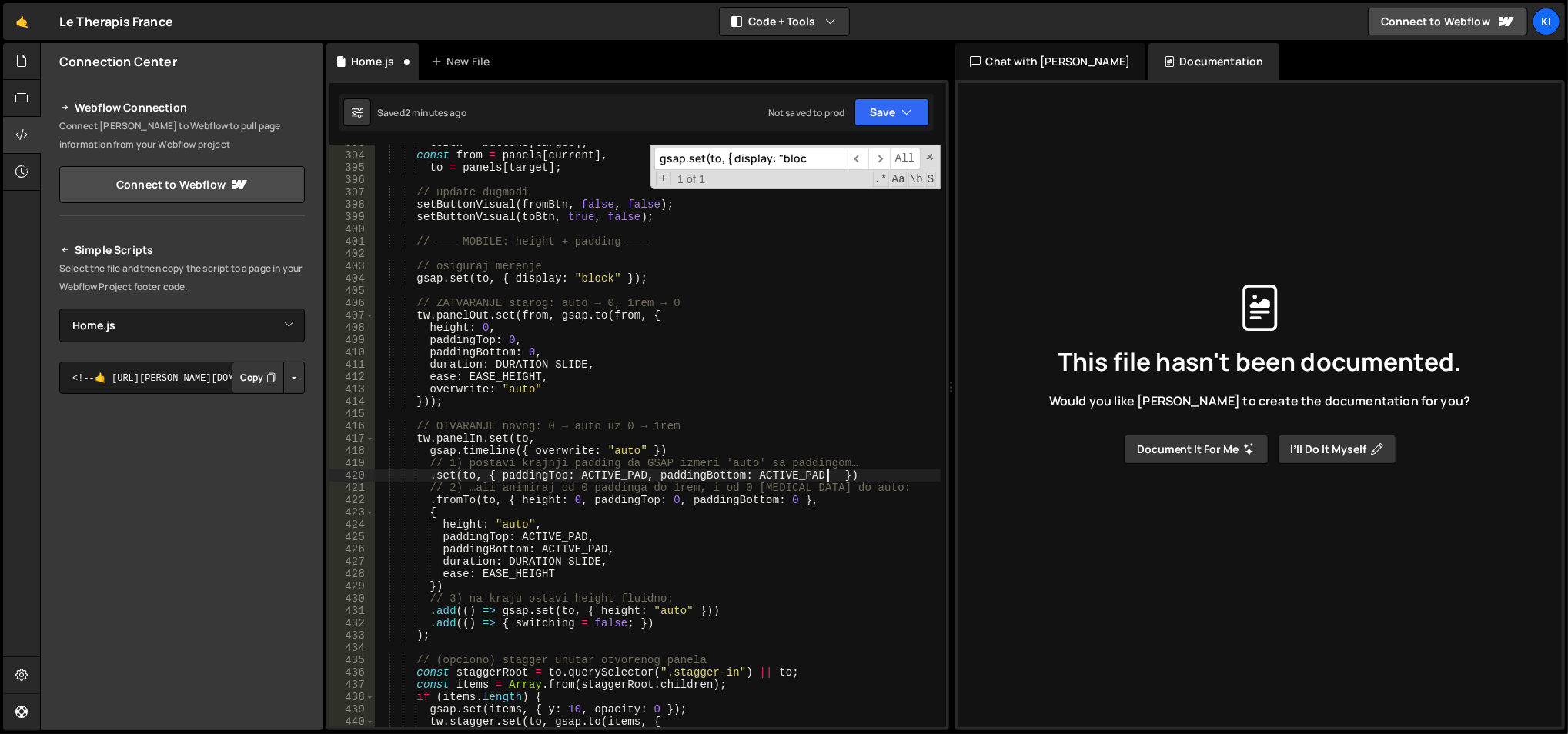
click at [537, 243] on div "toBtn = buttons [ target ] ; const from = panels [ current ] , to = panels [ ta…" at bounding box center [657, 442] width 567 height 609
type textarea "// ——— MOBILE: height + padding ———"
paste input "ACTIVE_PAD"
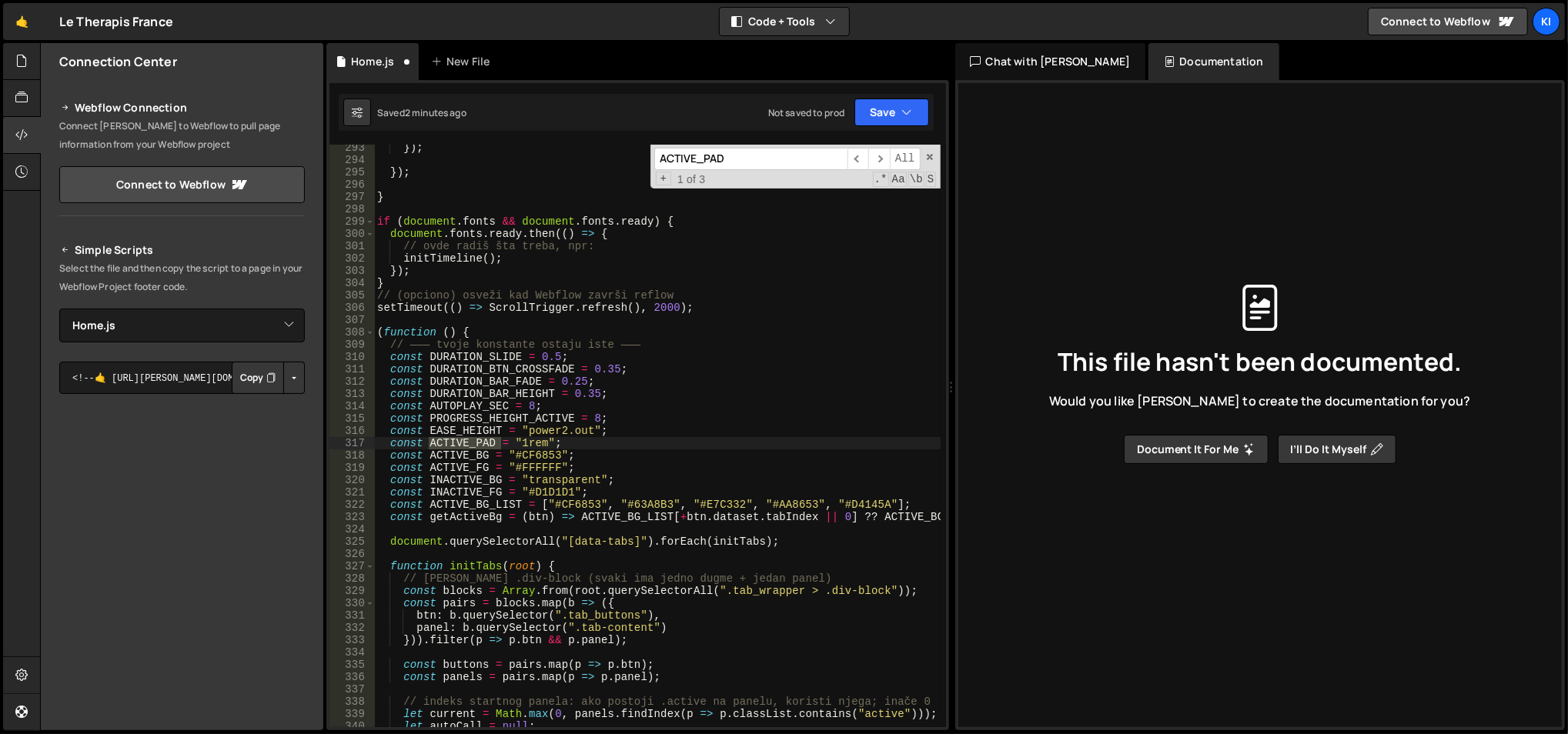
scroll to position [3635, 0]
type input "ACTIVE_PAD"
type textarea "const ACTIVE_PAD = "1rem";"
click at [605, 447] on div "}) ; }) ; } if ( document . fonts && document . fonts . ready ) { document . fo…" at bounding box center [657, 446] width 567 height 609
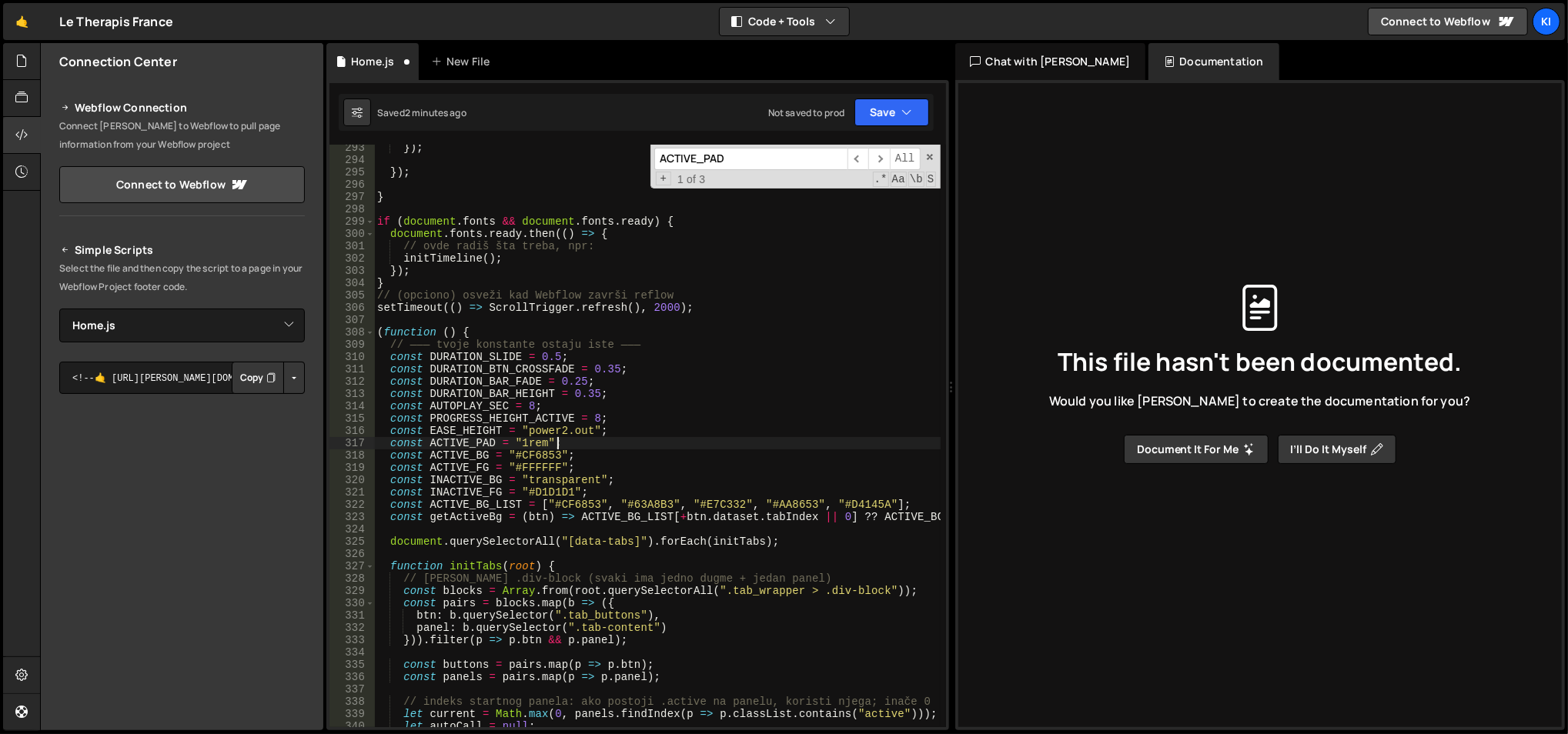
scroll to position [0, 0]
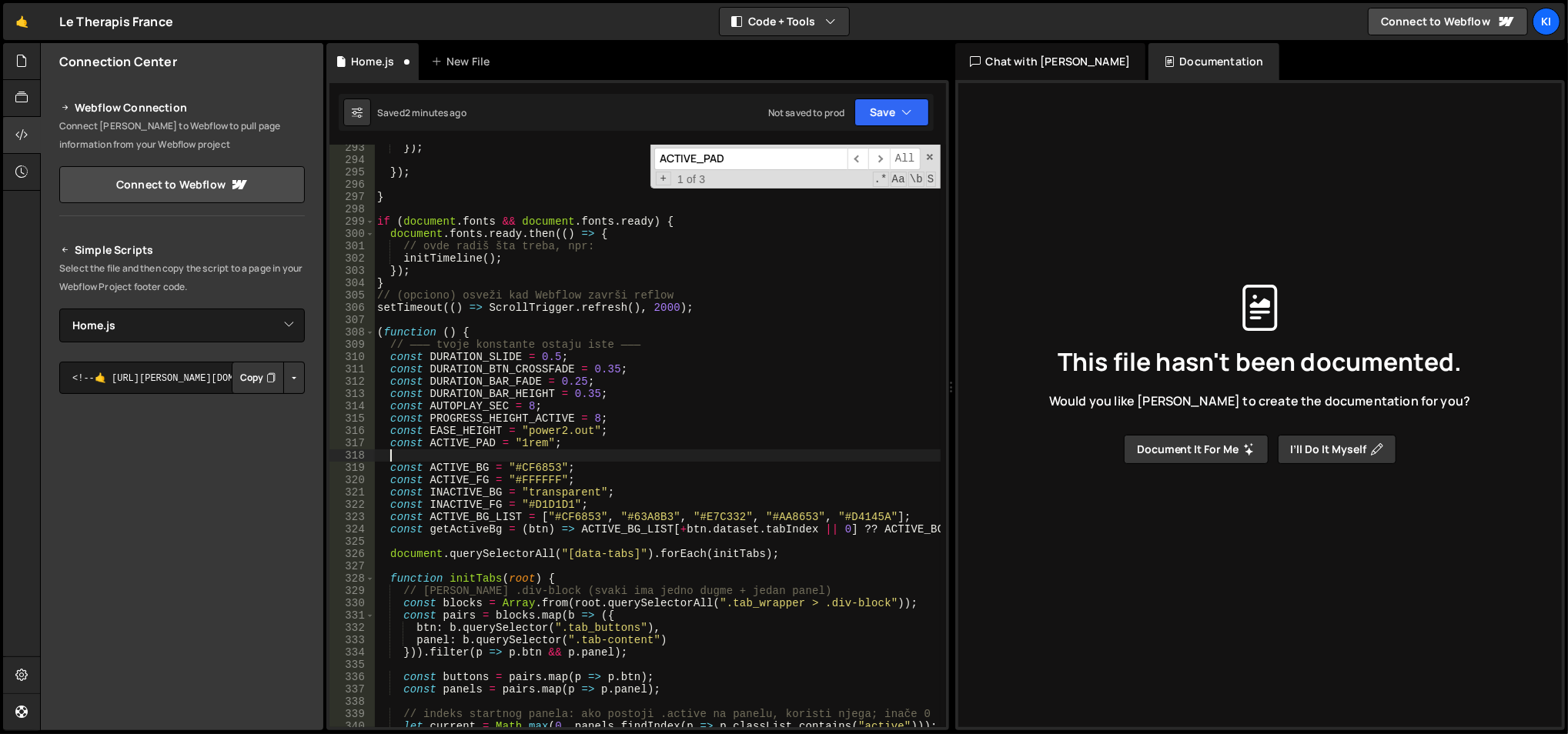
paste textarea "});"
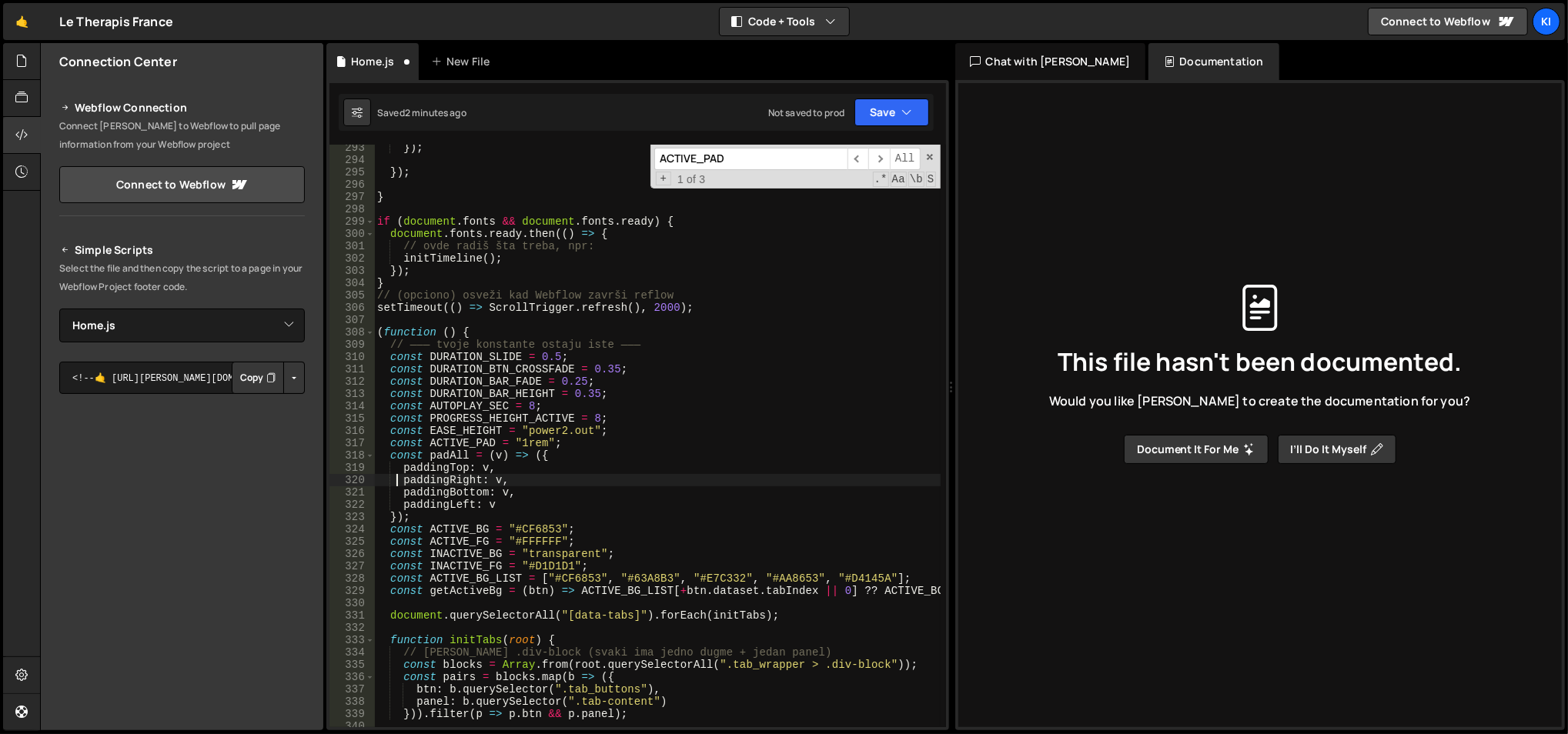
type textarea "paddingRight: v,"
paste input "gsap.set(el, { display: "block", overflow: "hidden","
drag, startPoint x: 745, startPoint y: 162, endPoint x: 965, endPoint y: 143, distance: 220.8
click at [965, 143] on div "Files New File Javascript files 0 Home.js 0 CSS files Copy share link Edit File…" at bounding box center [804, 387] width 1528 height 688
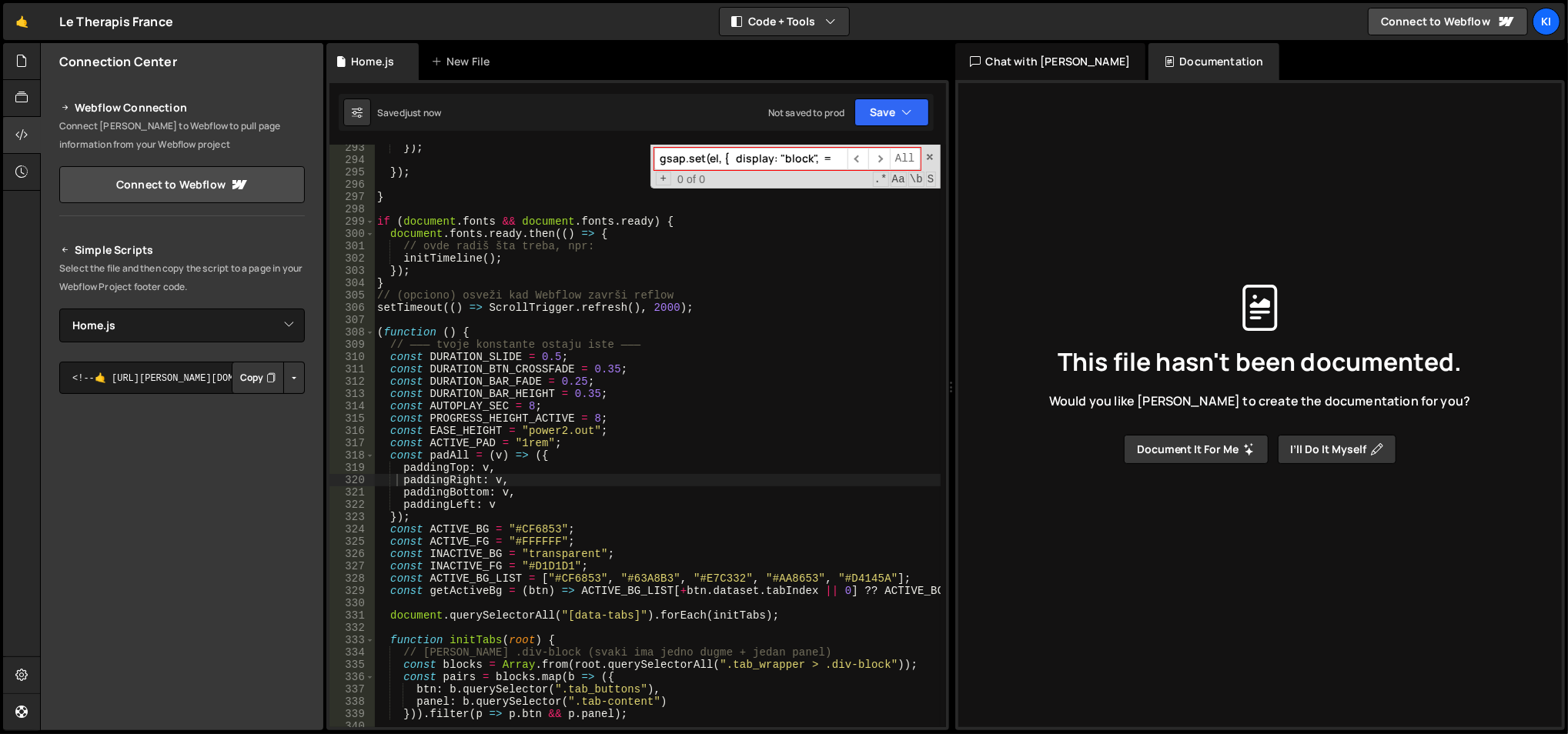
scroll to position [0, 0]
click at [882, 160] on span "​" at bounding box center [878, 159] width 22 height 23
paste input "height: i === current ? "auto" : 0,"
paste input
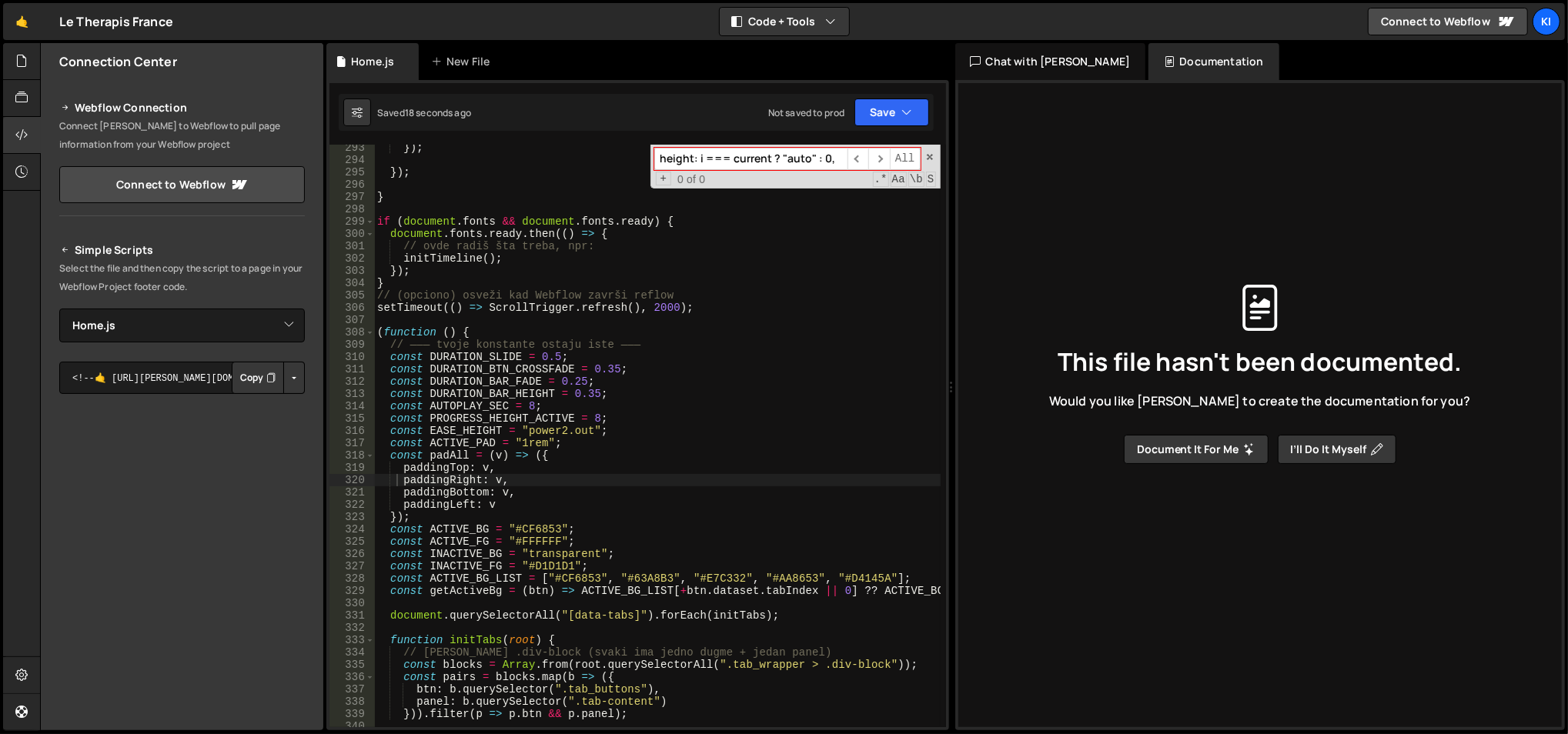
scroll to position [4288, 0]
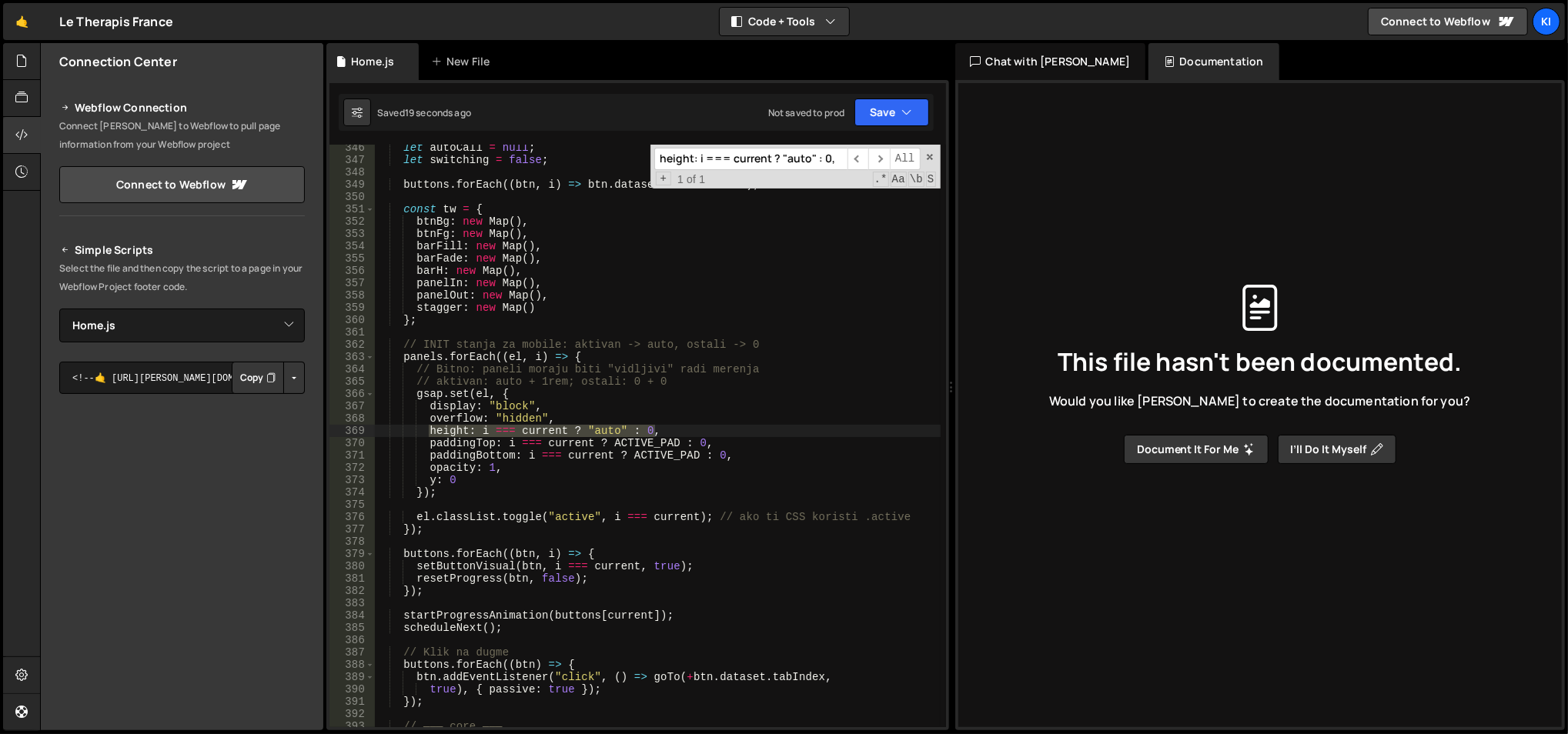
type input "height: i === current ? "auto" : 0,"
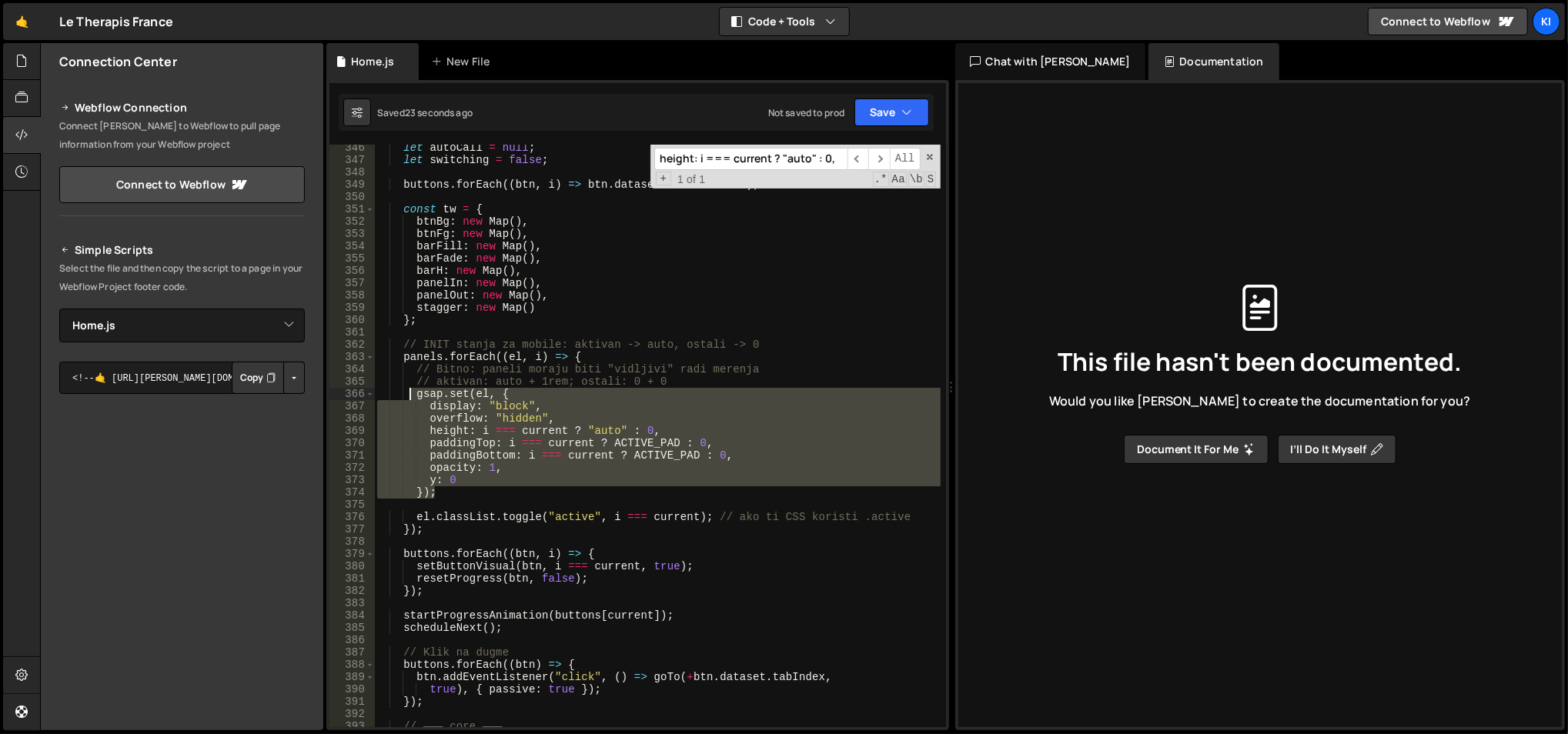
drag, startPoint x: 466, startPoint y: 490, endPoint x: 411, endPoint y: 396, distance: 108.9
click at [411, 396] on div "let autoCall = null ; let switching = false ; buttons . forEach (( btn , i ) =>…" at bounding box center [657, 446] width 567 height 609
type textarea "gsap.set(el, { display: "block","
paste textarea
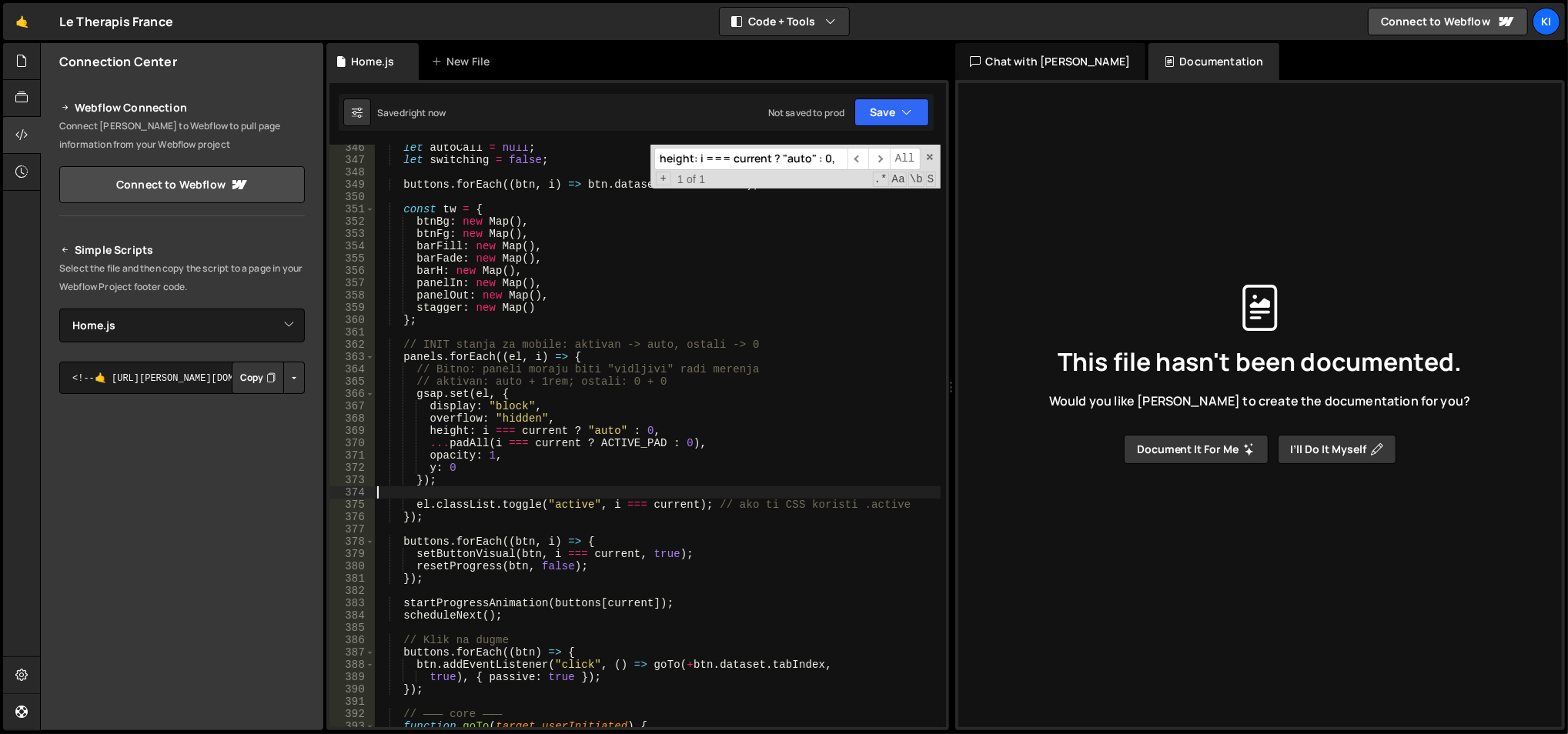
click at [634, 376] on div "let autoCall = null ; let switching = false ; buttons . forEach (( btn , i ) =>…" at bounding box center [657, 452] width 567 height 621
type textarea "// aktivan: auto + 1rem; ostali: 0 + 0"
paste input "gsap.set(panelTo, { display: "bl"
click at [888, 164] on span "​" at bounding box center [878, 159] width 22 height 23
click at [875, 163] on span "​" at bounding box center [878, 159] width 22 height 23
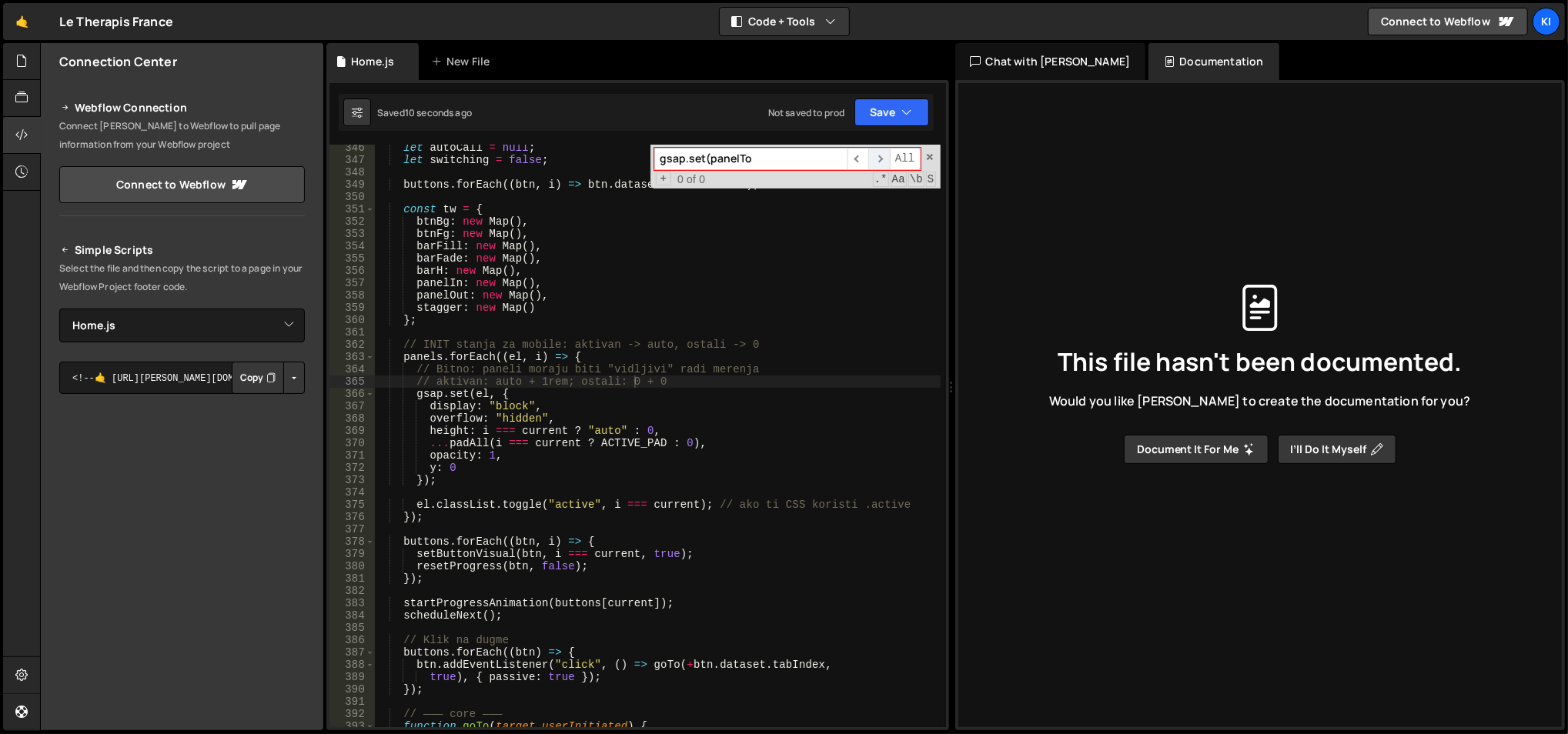
click at [875, 163] on span "​" at bounding box center [878, 159] width 22 height 23
paste input "tw.panelOut.set(panelFrom, gsa"
click at [878, 164] on span "​" at bounding box center [878, 159] width 22 height 23
paste input
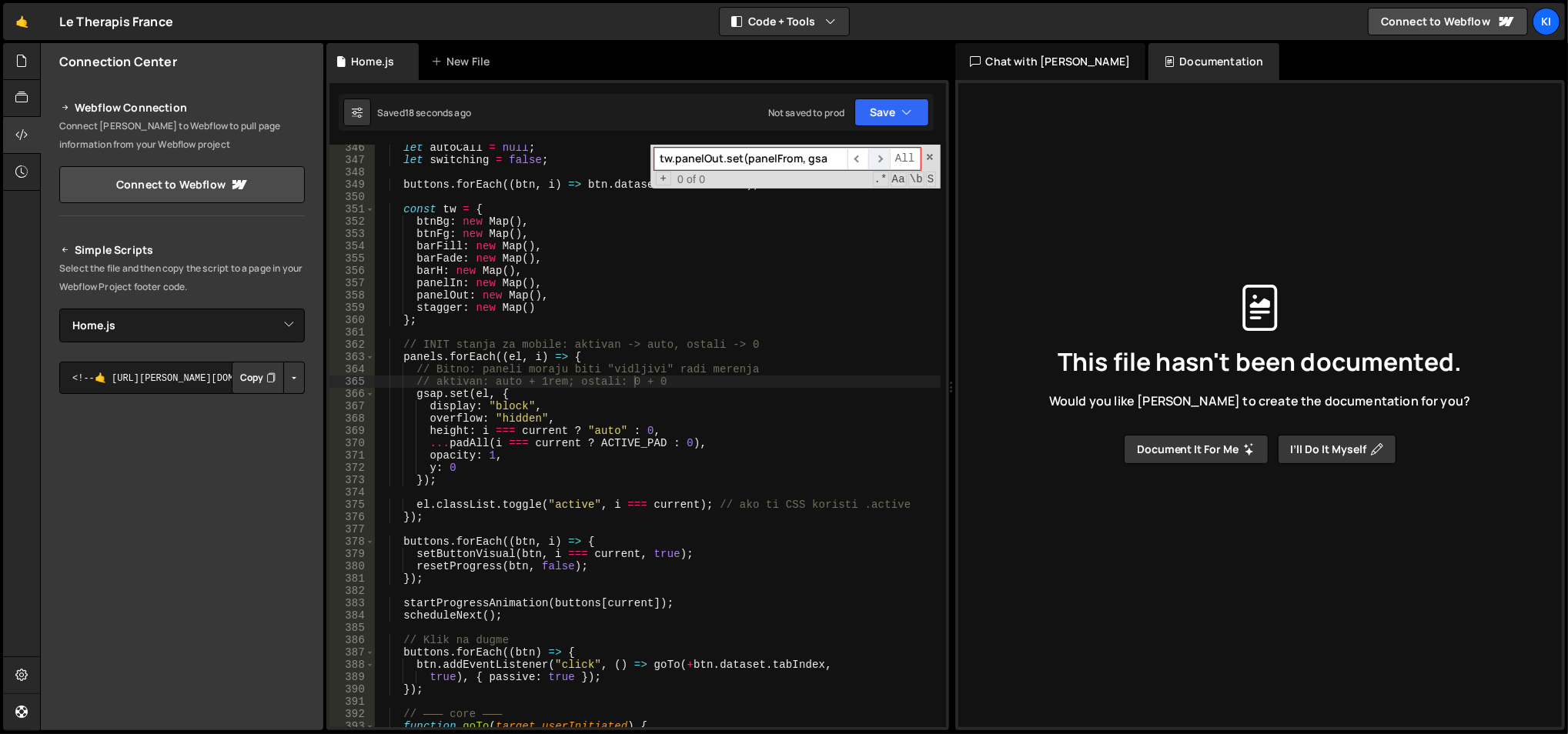
scroll to position [0, 0]
type input "tw.panelOut.set(panelFrom, gsa"
click at [878, 164] on span "​" at bounding box center [878, 159] width 22 height 23
type textarea "stagger: new Map()"
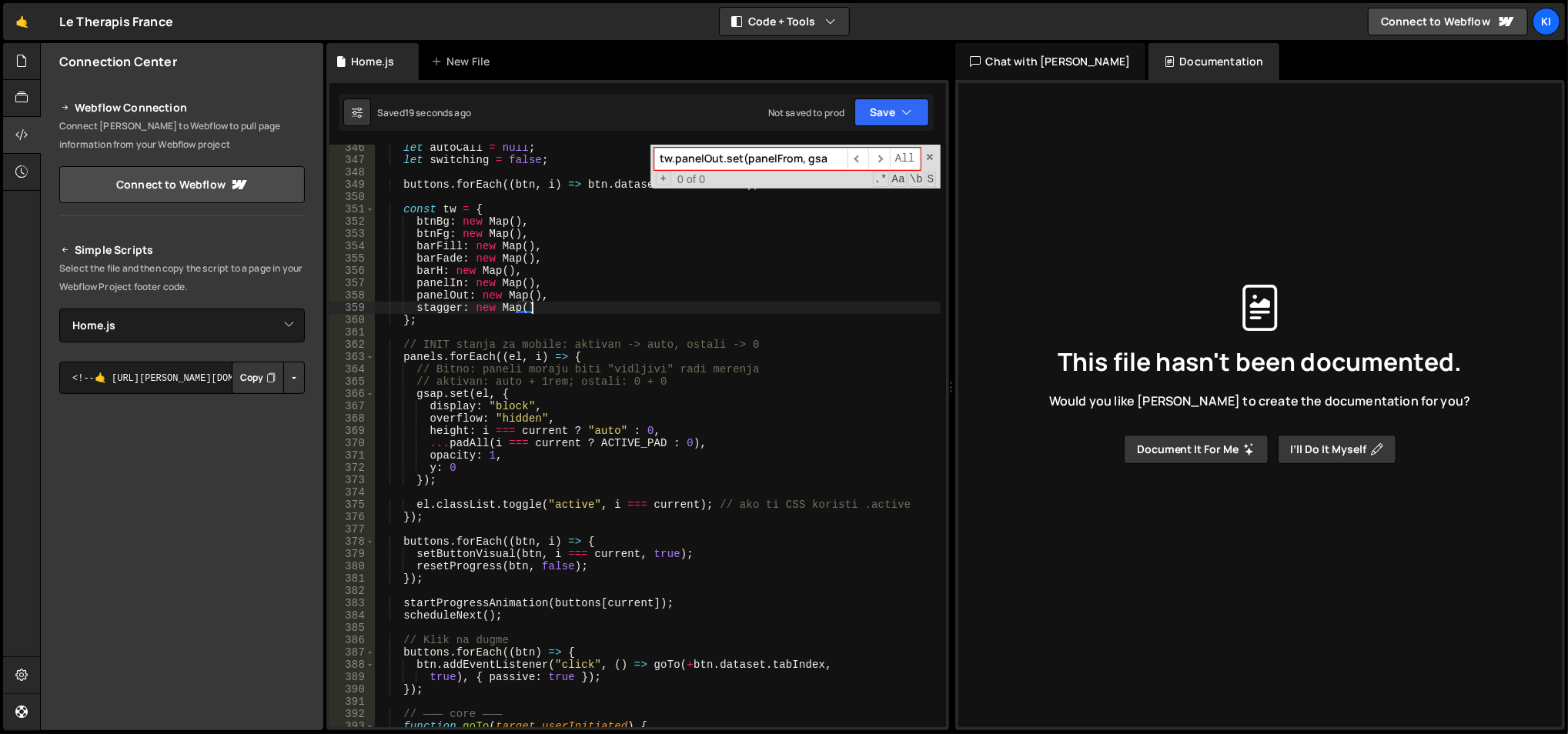
click at [724, 302] on div "let autoCall = null ; let switching = false ; buttons . forEach (( btn , i ) =>…" at bounding box center [657, 452] width 567 height 621
click at [874, 161] on span "​" at bounding box center [878, 159] width 22 height 23
paste input "tw.panelIn.set"
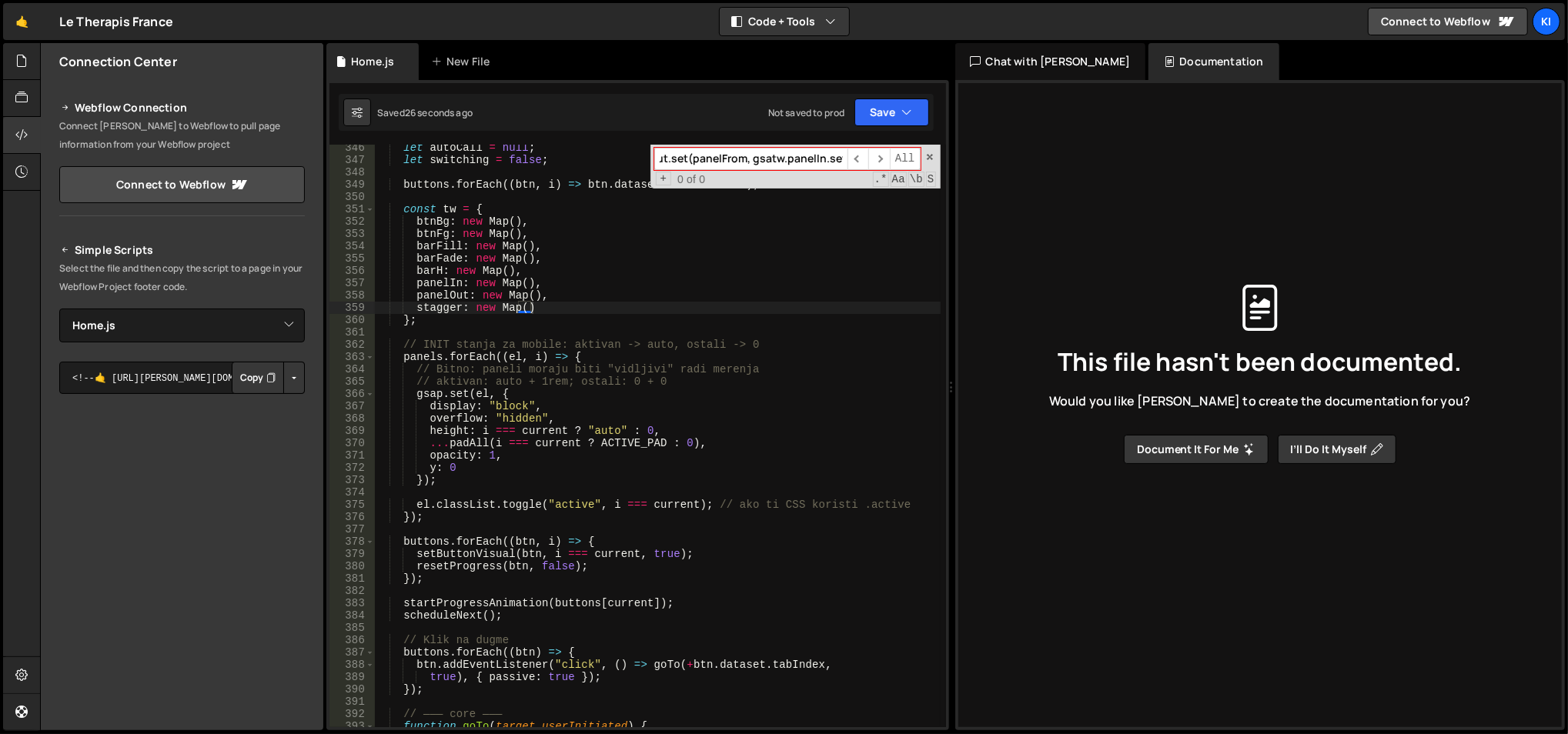
paste input
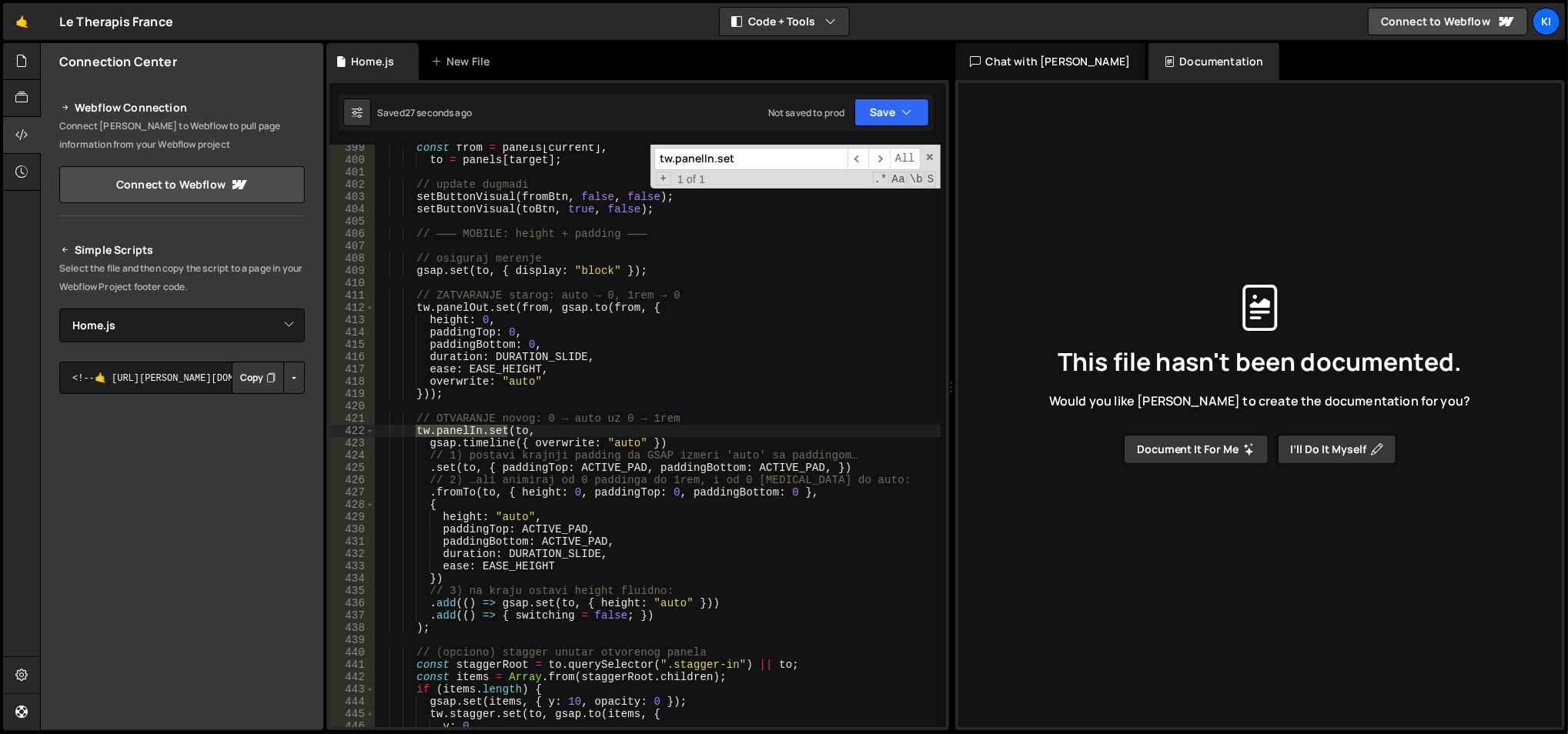
scroll to position [4953, 0]
type input "tw.panelIn.set"
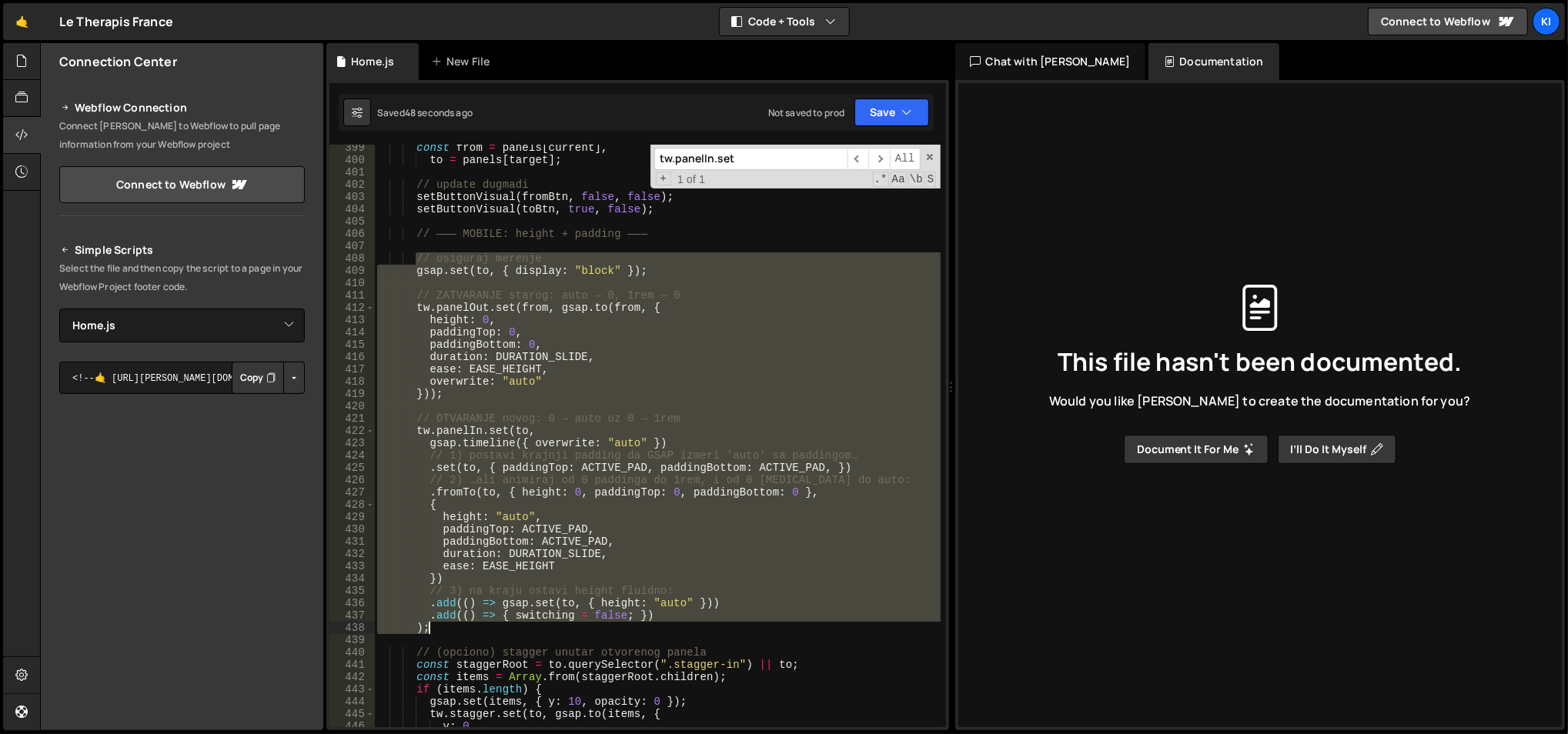
drag, startPoint x: 414, startPoint y: 259, endPoint x: 477, endPoint y: 623, distance: 369.4
click at [477, 623] on div "const from = panels [ current ] , to = panels [ target ] ; // update dugmadi se…" at bounding box center [657, 446] width 567 height 609
type textarea ".add(() => { switching = false; }) );"
paste textarea
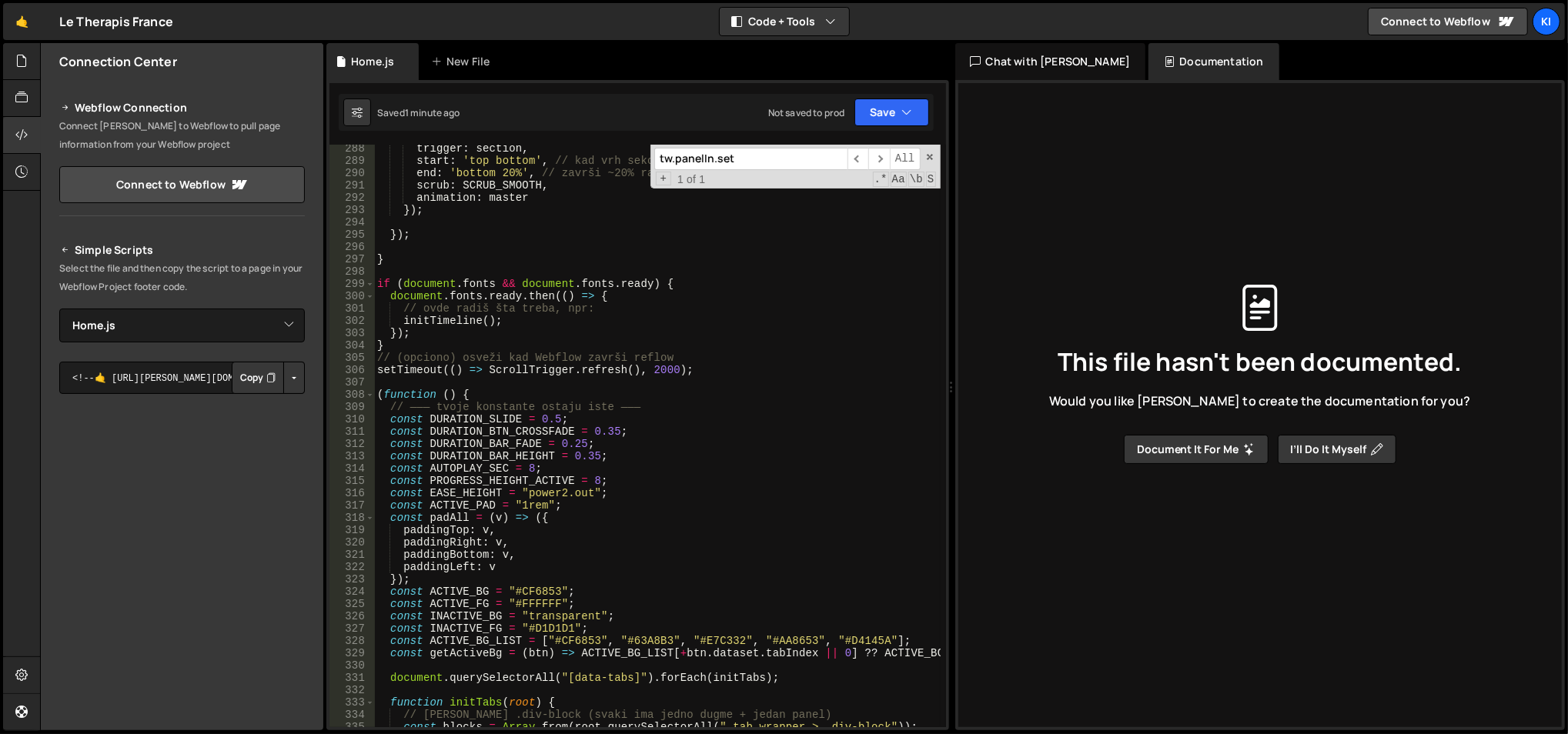
scroll to position [3462, 0]
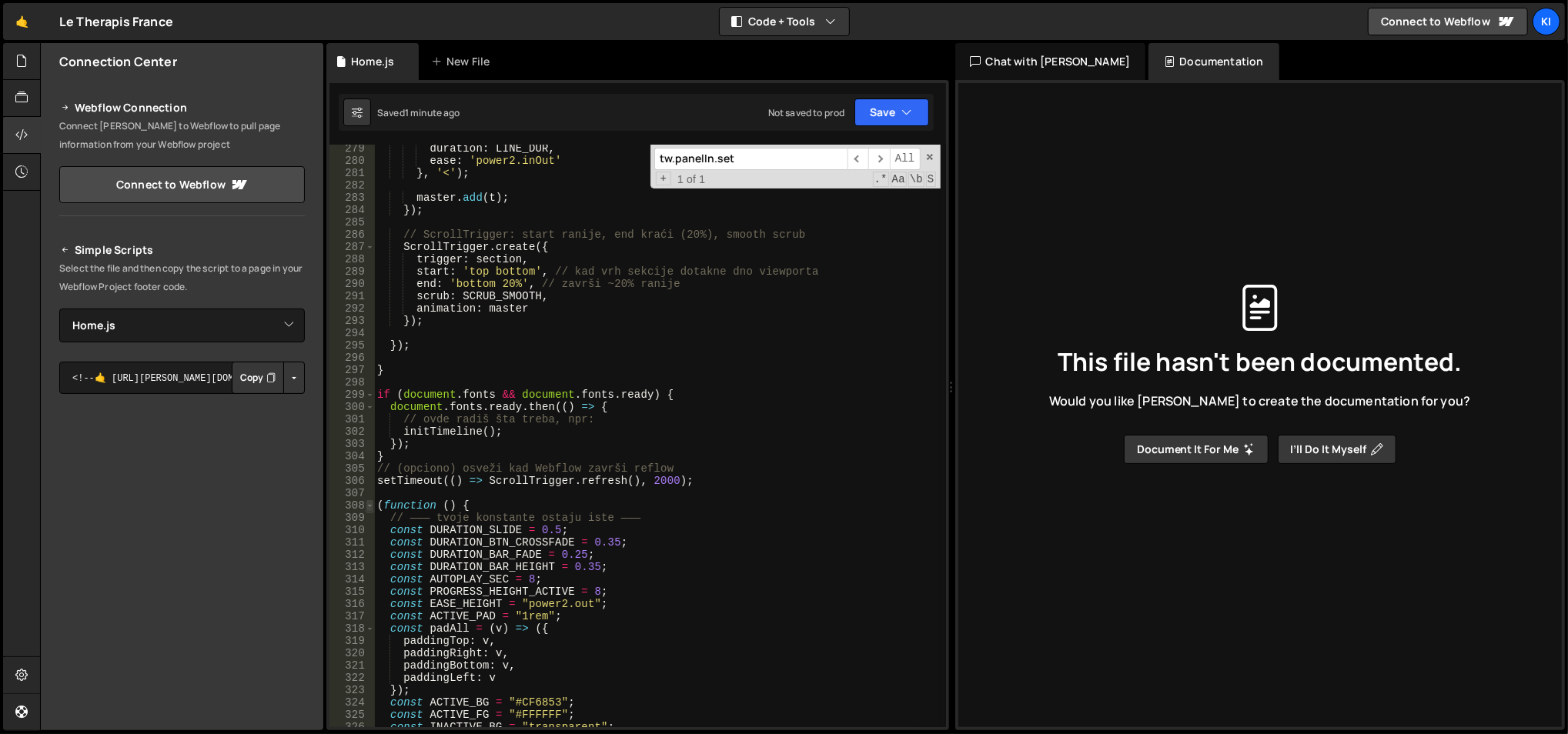
click at [366, 501] on span at bounding box center [370, 506] width 9 height 12
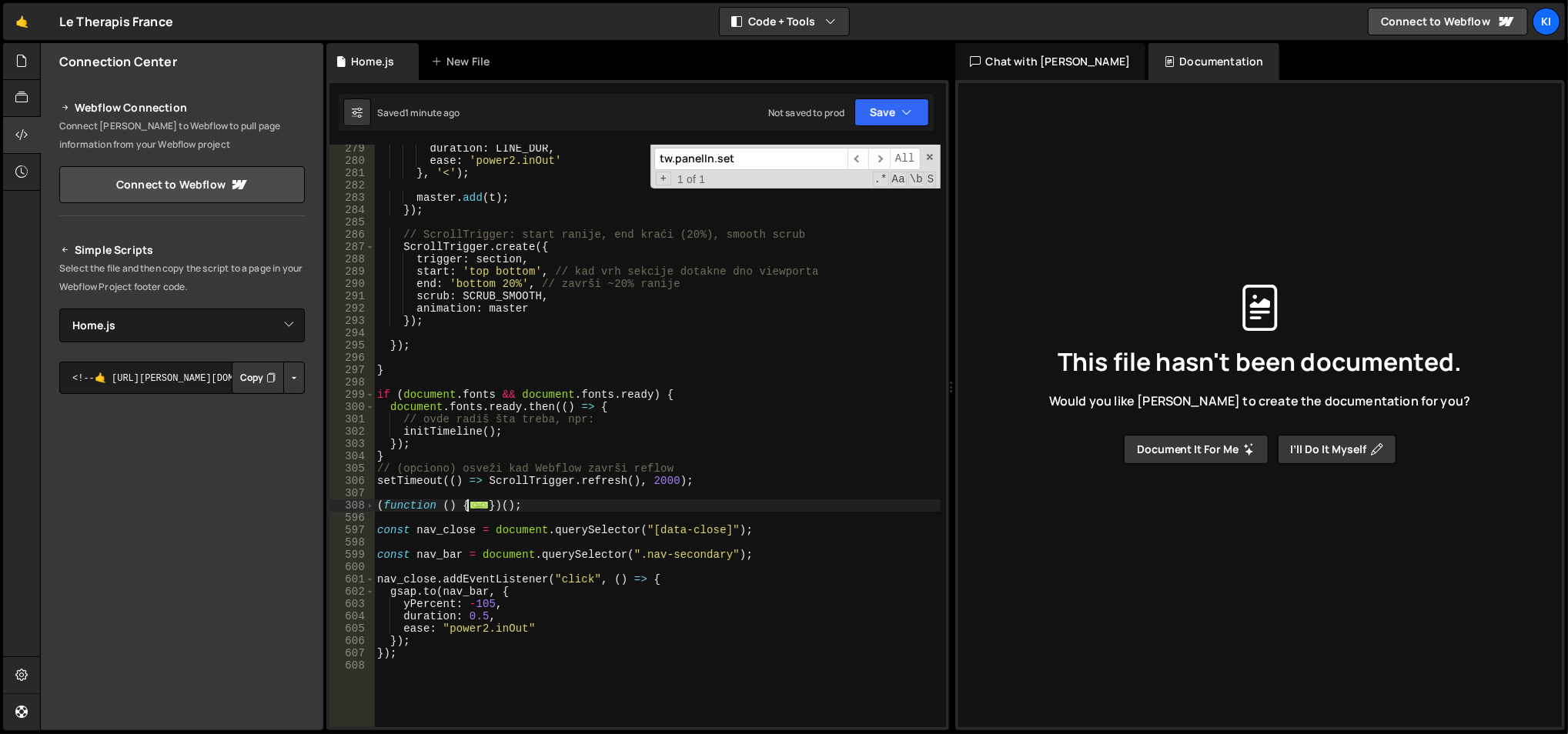
scroll to position [3461, 0]
drag, startPoint x: 529, startPoint y: 502, endPoint x: 370, endPoint y: 502, distance: 159.0
click at [370, 502] on div "const staggerRoot = to.querySelector(".stagger-in") || to; 279 280 281 282 283 …" at bounding box center [637, 436] width 617 height 583
click at [522, 501] on div "duration : LINE_DUR , ease : 'power2.inOut' } , '<' ) ; master . add ( t ) ; })…" at bounding box center [657, 447] width 567 height 609
drag, startPoint x: 542, startPoint y: 501, endPoint x: 375, endPoint y: 503, distance: 167.0
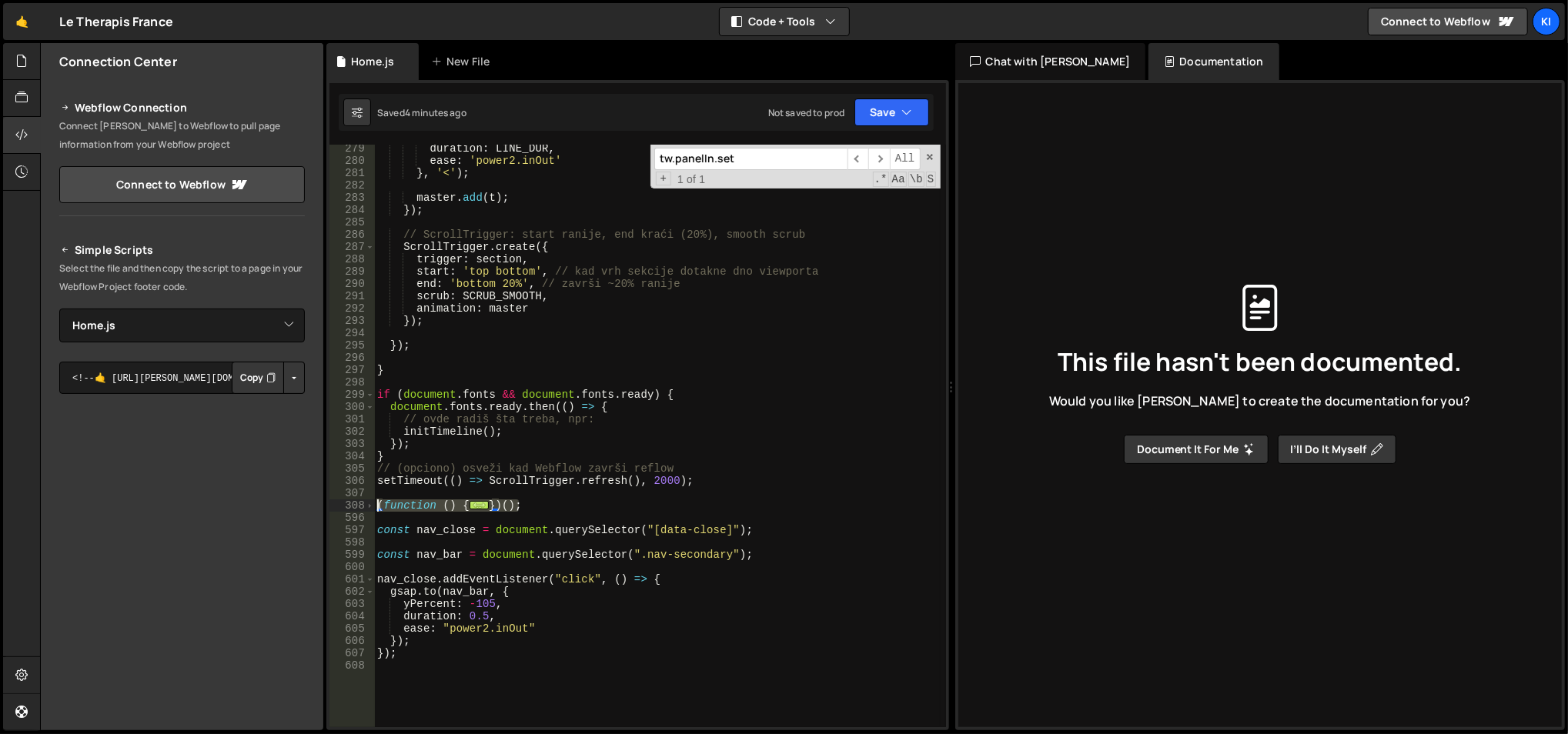
click at [375, 503] on div "duration : LINE_DUR , ease : 'power2.inOut' } , '<' ) ; master . add ( t ) ; })…" at bounding box center [657, 447] width 567 height 609
type textarea "(function () { // ——— tvoje konstante ostaju iste ———"
paste textarea
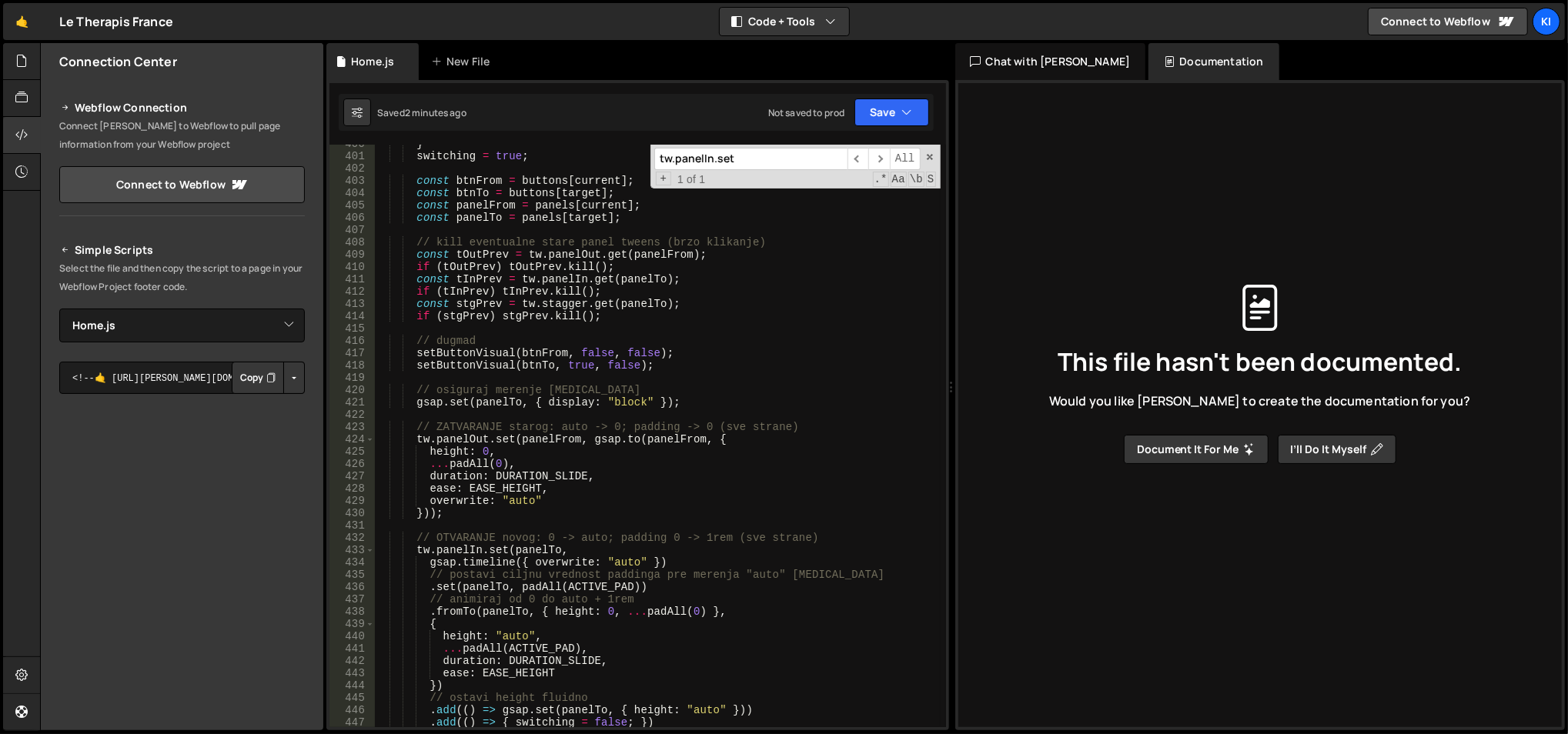
scroll to position [4956, 0]
click at [501, 400] on div "} switching = true ; const btnFrom = buttons [ current ] ; const btnTo = button…" at bounding box center [657, 442] width 567 height 609
click at [625, 400] on div "} switching = true ; const btnFrom = buttons [ current ] ; const btnTo = button…" at bounding box center [657, 442] width 567 height 609
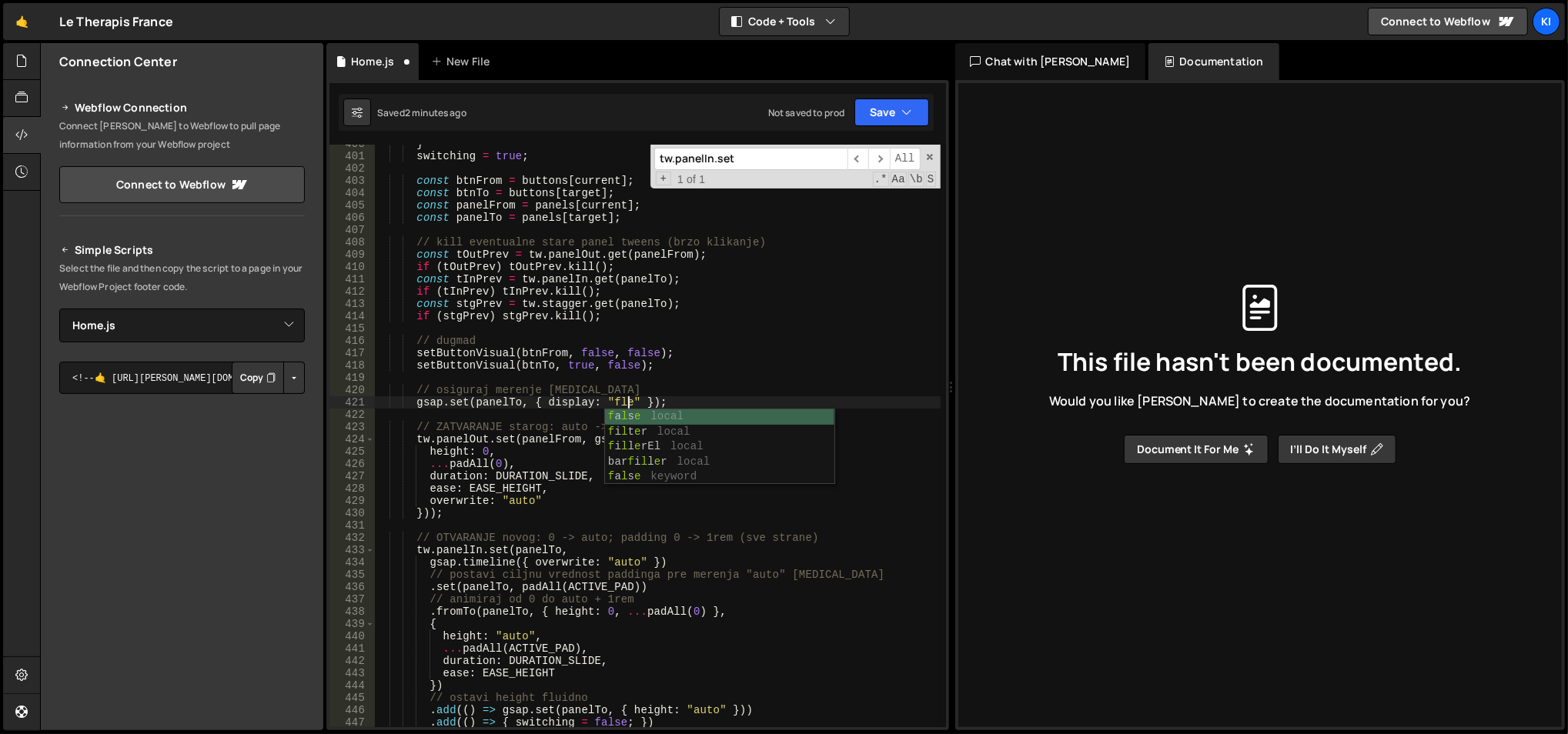
scroll to position [0, 18]
type textarea "gsap.set(panelTo, { display: "flex" });"
drag, startPoint x: 548, startPoint y: 402, endPoint x: 642, endPoint y: 402, distance: 94.0
click at [642, 402] on div "} switching = true ; const btnFrom = buttons [ current ] ; const btnTo = button…" at bounding box center [657, 442] width 567 height 609
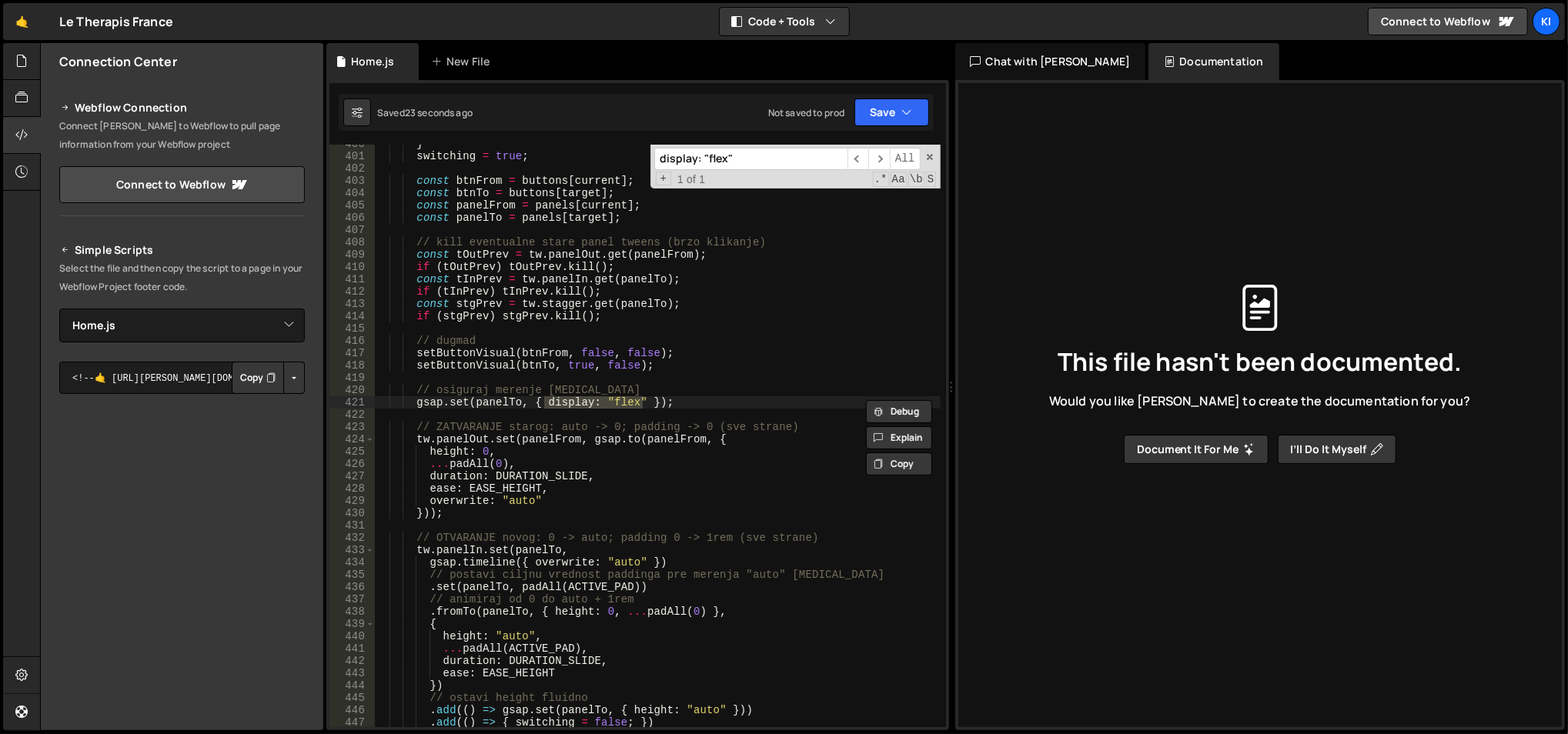
paste input
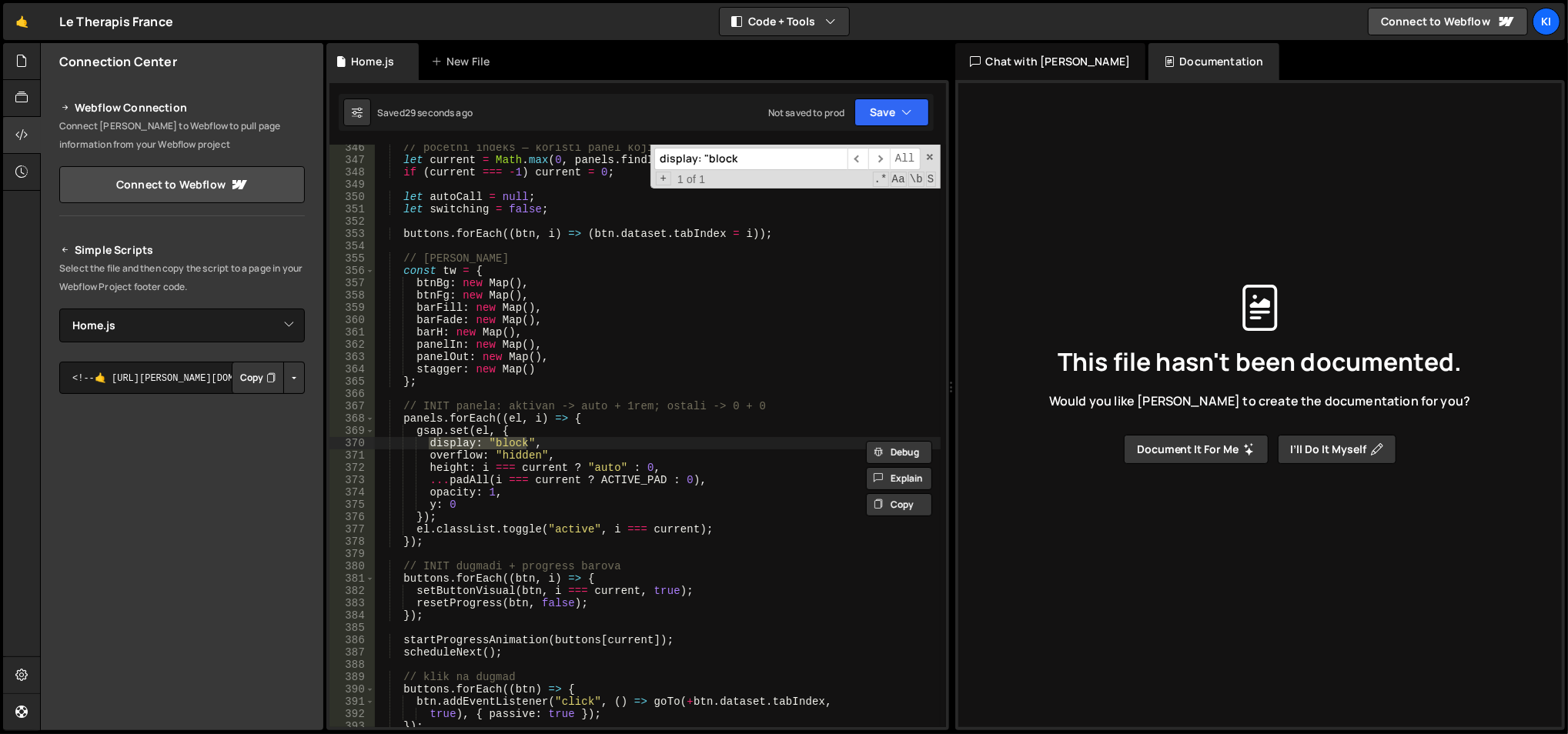
type input "display: "block"
click at [508, 442] on div "// početni indeks — koristi panel koji ima .active, ako ne postoji -> 0 let cur…" at bounding box center [656, 436] width 565 height 583
click at [508, 442] on div "// početni indeks — koristi panel koji ima .active, ako ne postoji -> 0 let cur…" at bounding box center [657, 446] width 567 height 609
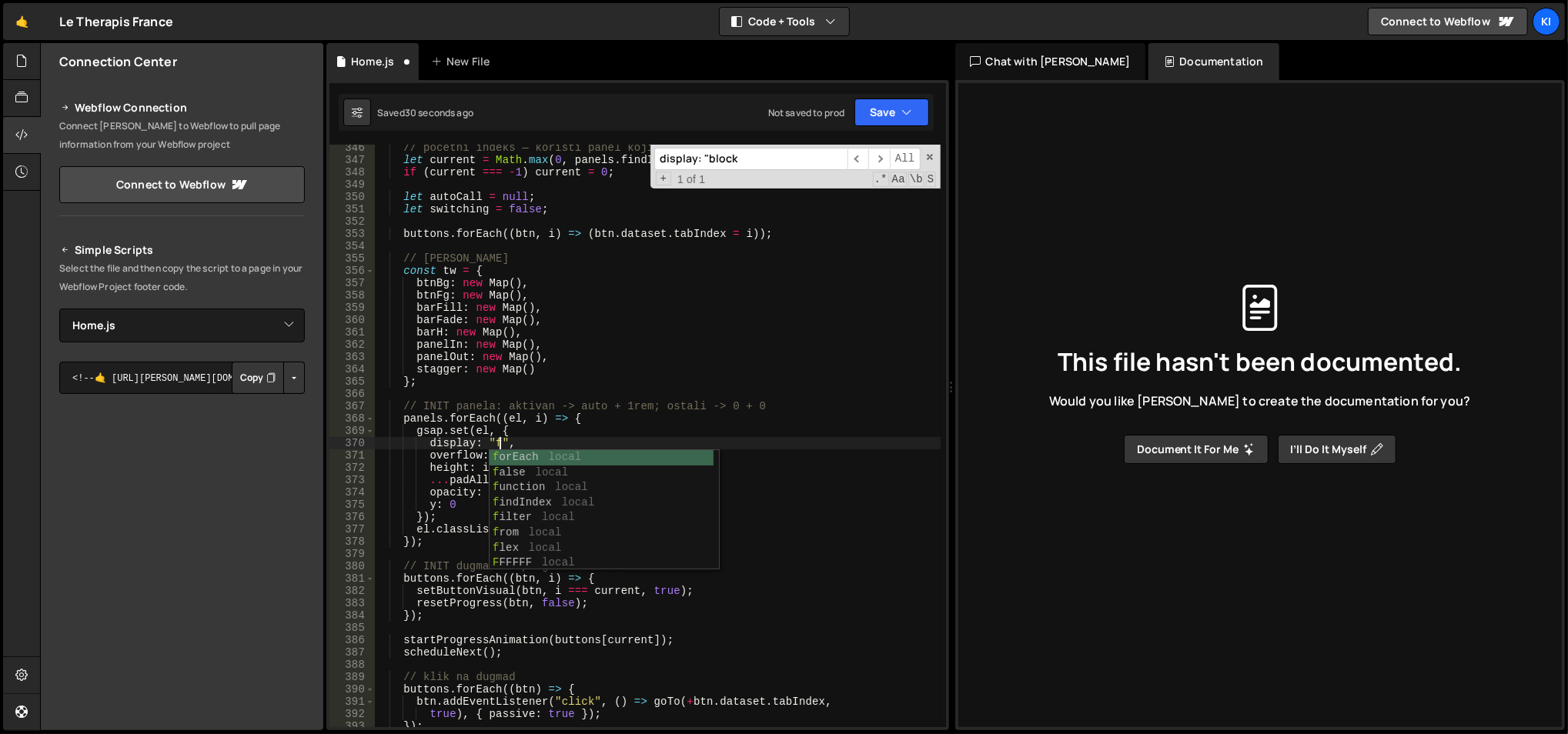
scroll to position [0, 9]
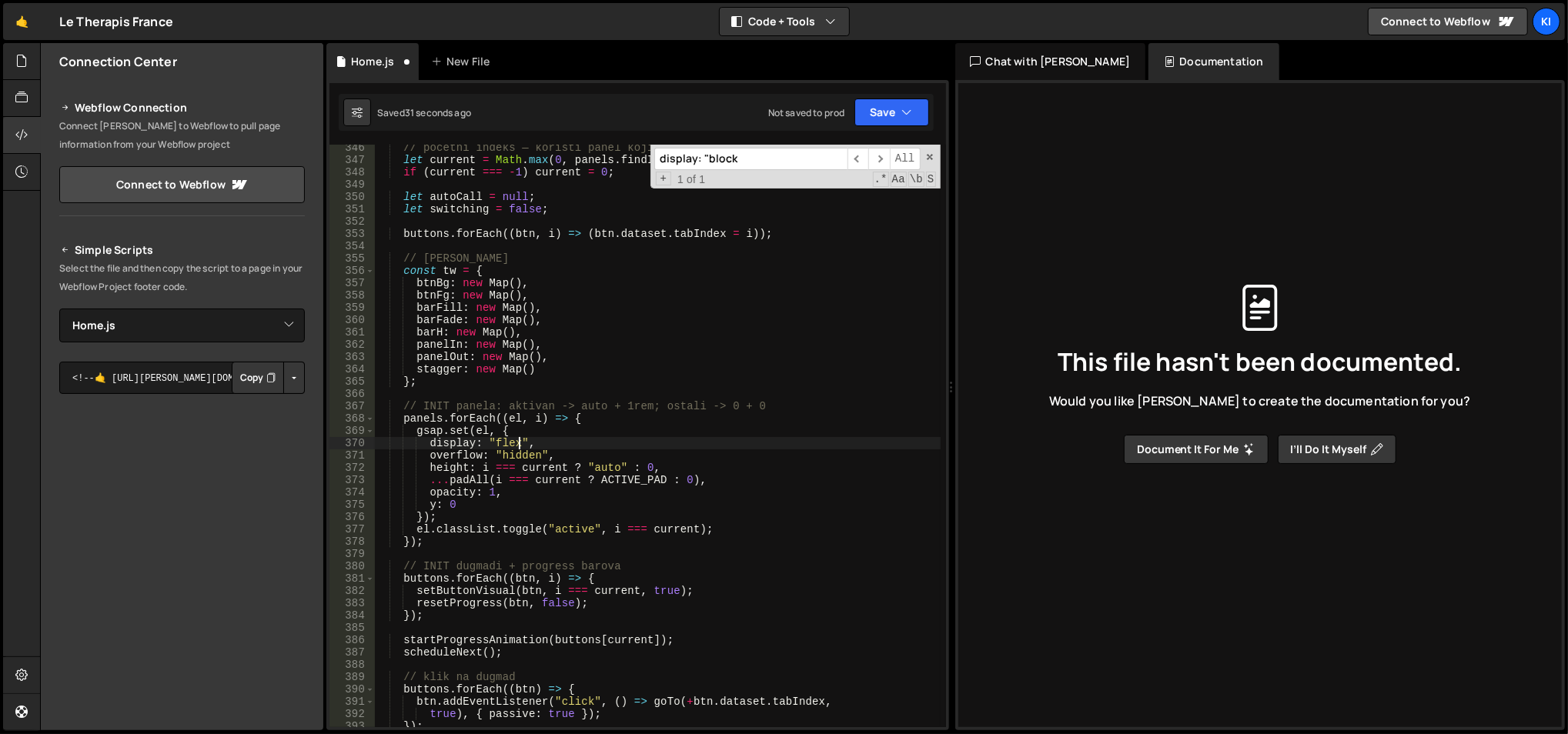
click at [557, 376] on div "// početni indeks — koristi panel koji ima .active, ako ne postoji -> 0 let cur…" at bounding box center [657, 446] width 567 height 609
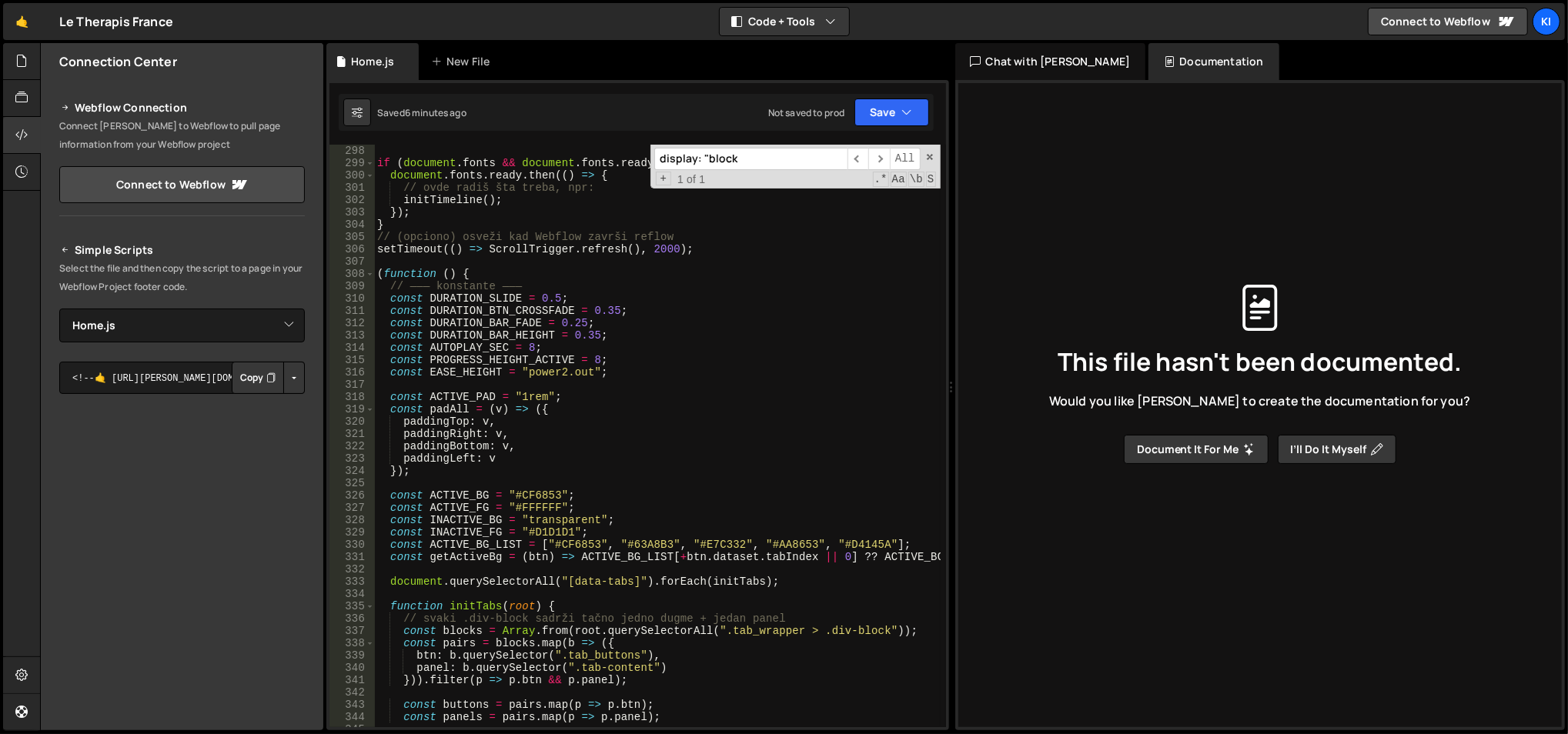
click at [370, 268] on span at bounding box center [370, 274] width 9 height 12
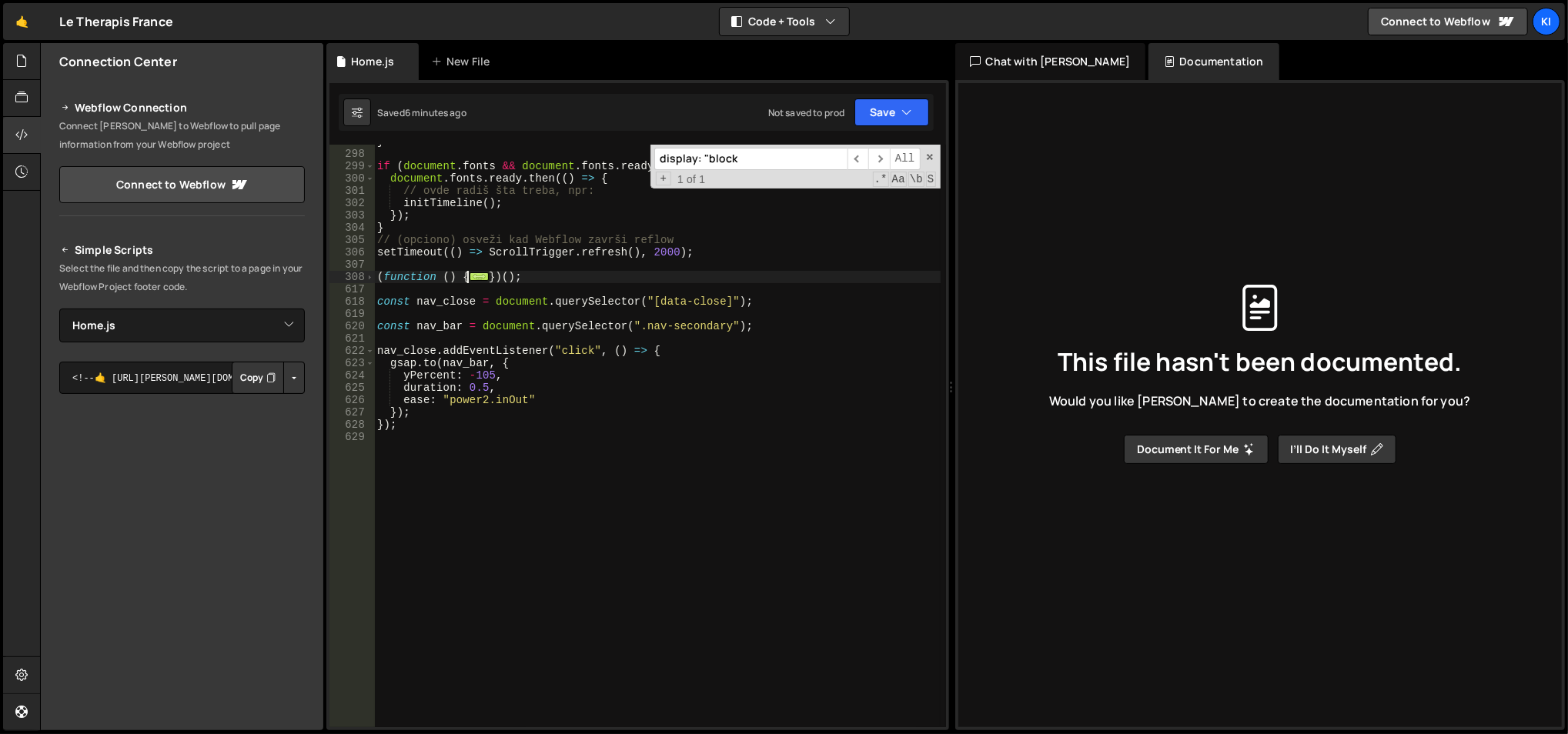
scroll to position [3690, 0]
drag, startPoint x: 535, startPoint y: 277, endPoint x: 378, endPoint y: 279, distance: 157.0
click at [378, 279] on div "} if ( document . fonts && document . fonts . ready ) { document . fonts . read…" at bounding box center [657, 440] width 567 height 609
type textarea "(function () { // ——— konstante ———"
paste textarea
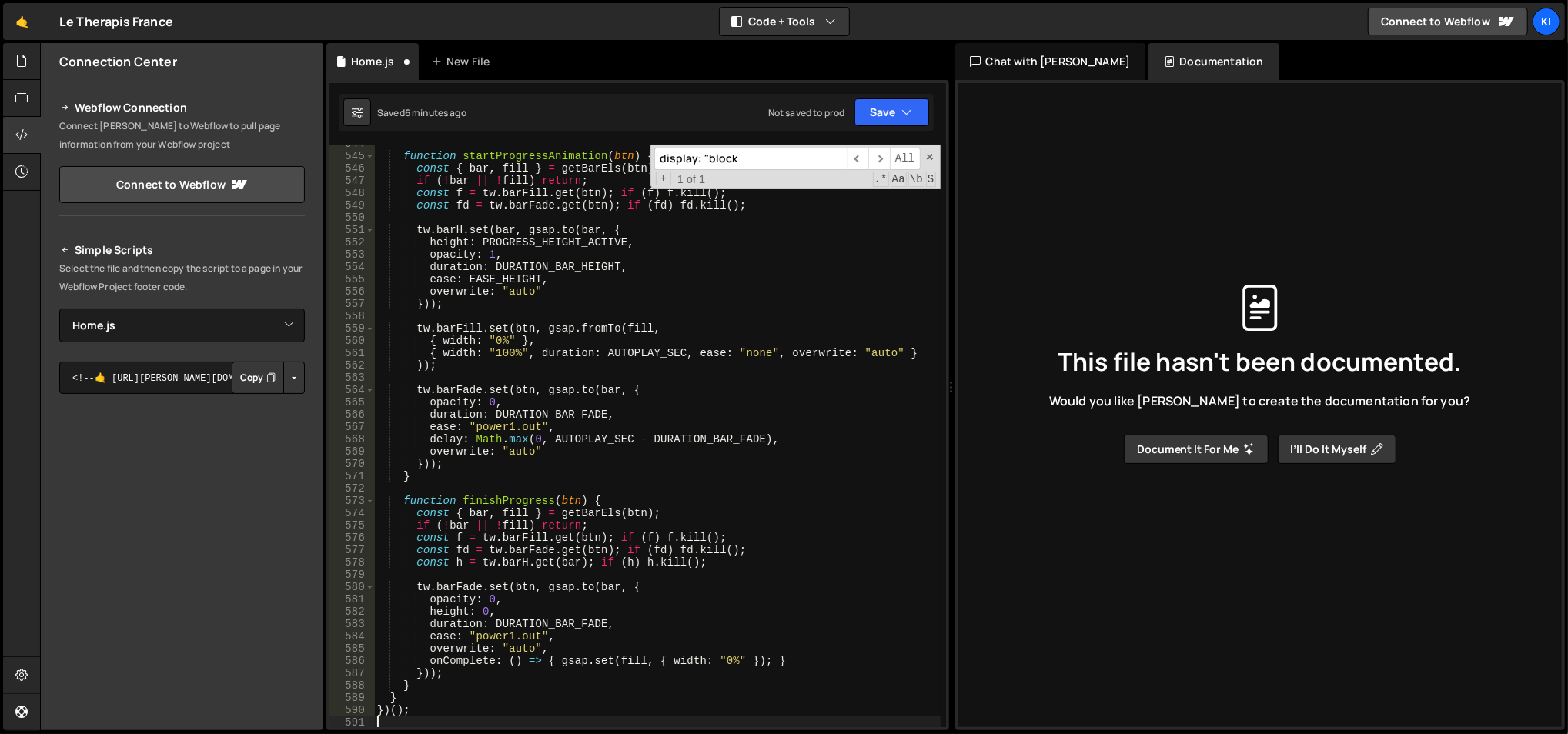
scroll to position [6741, 0]
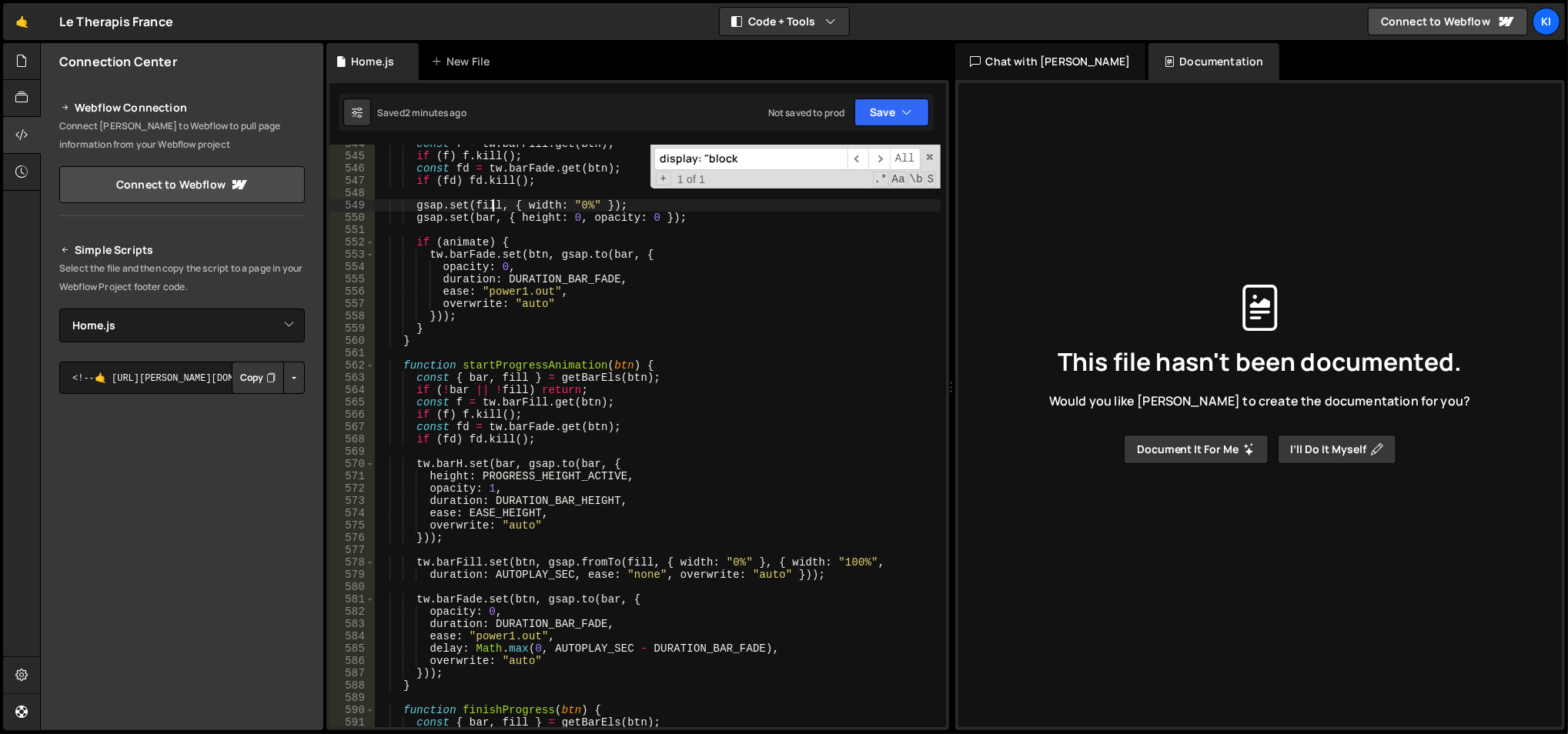
click at [493, 200] on div "const f = tw . barFill . get ( btn ) ; if ( f ) f . kill ( ) ; const fd = tw . …" at bounding box center [657, 442] width 567 height 609
type textarea "gsap.set(fill, { width: "0%" });"
paste input "const contentH = panelT"
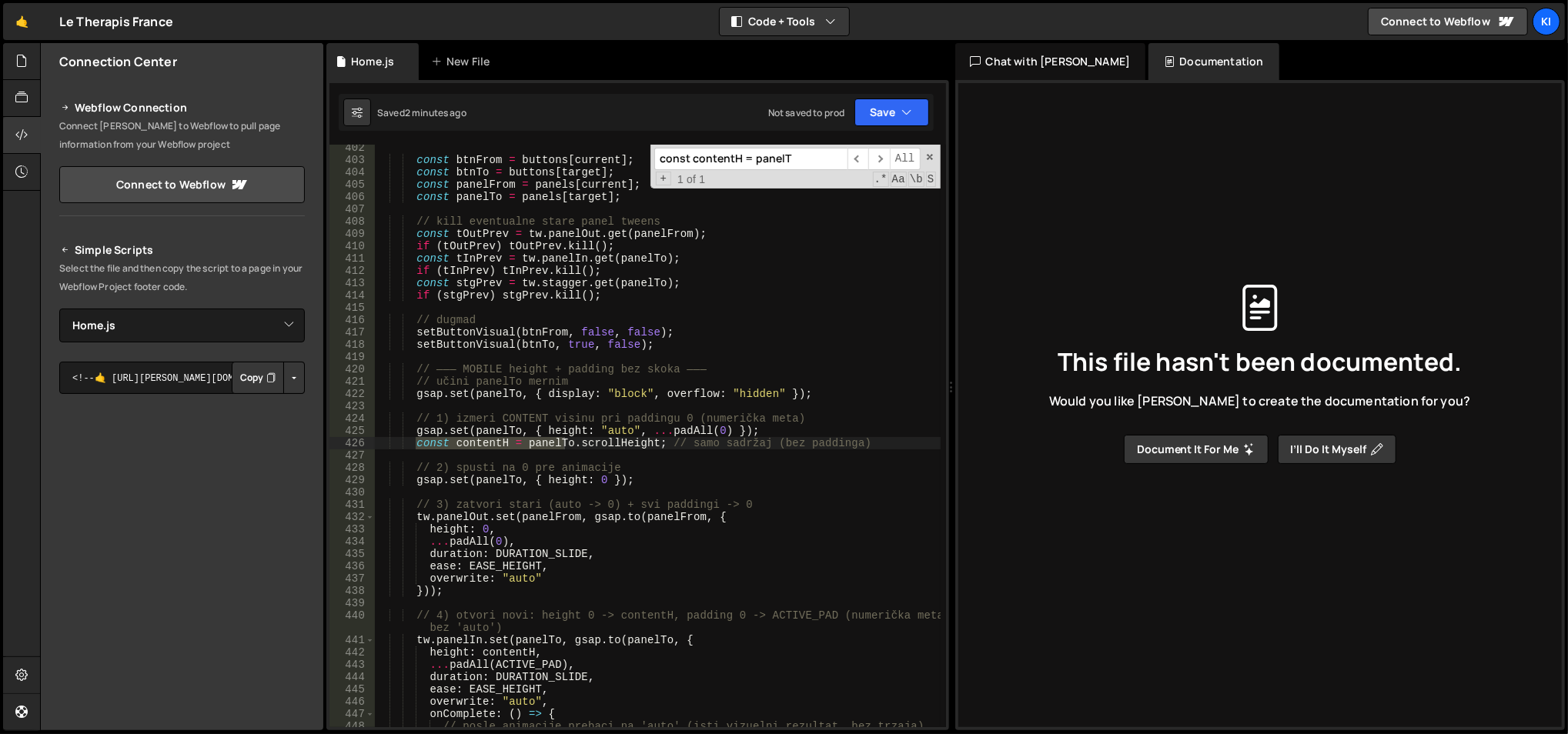
scroll to position [4977, 0]
type input "const contentH = panelT"
click at [863, 425] on div "const btnFrom = buttons [ current ] ; const btnTo = buttons [ target ] ; const …" at bounding box center [657, 446] width 567 height 609
drag, startPoint x: 738, startPoint y: 460, endPoint x: 415, endPoint y: 444, distance: 323.4
click at [415, 444] on div "const btnFrom = buttons [ current ] ; const btnTo = buttons [ target ] ; const …" at bounding box center [657, 446] width 567 height 609
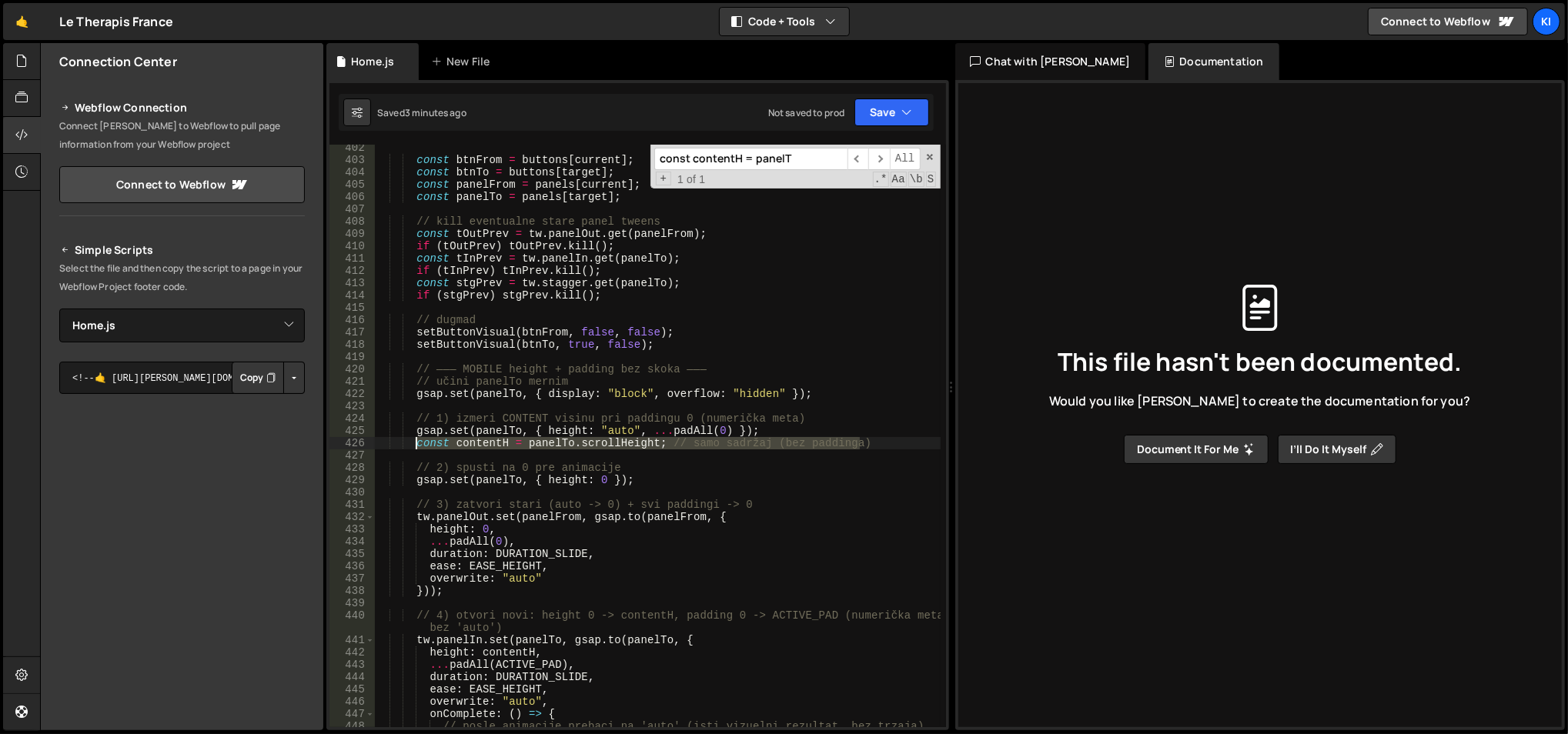
type textarea "const contentH = panelTo.scrollHeight; // samo sadržaj (bez paddinga)"
paste textarea
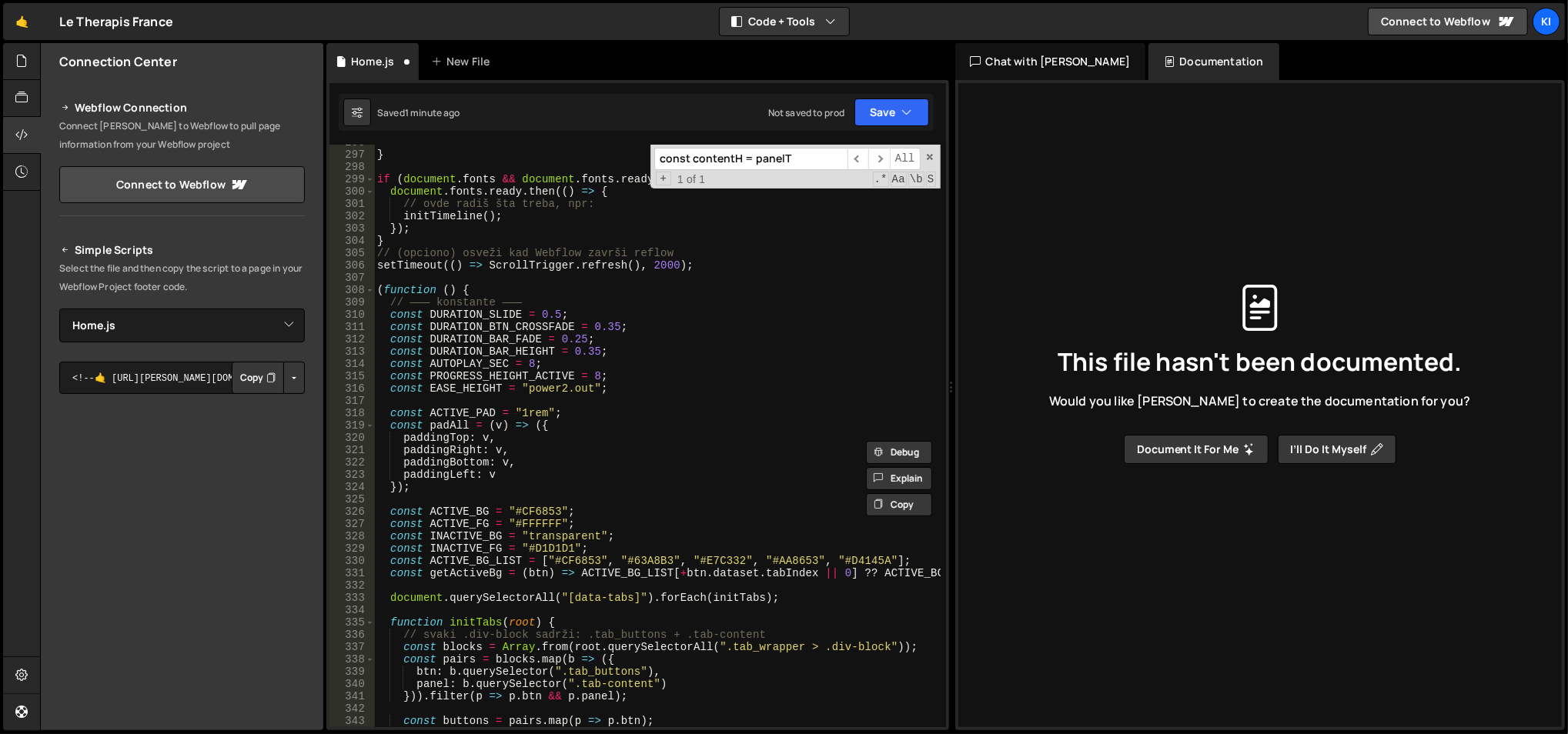
scroll to position [3677, 0]
click at [372, 290] on span at bounding box center [370, 290] width 9 height 12
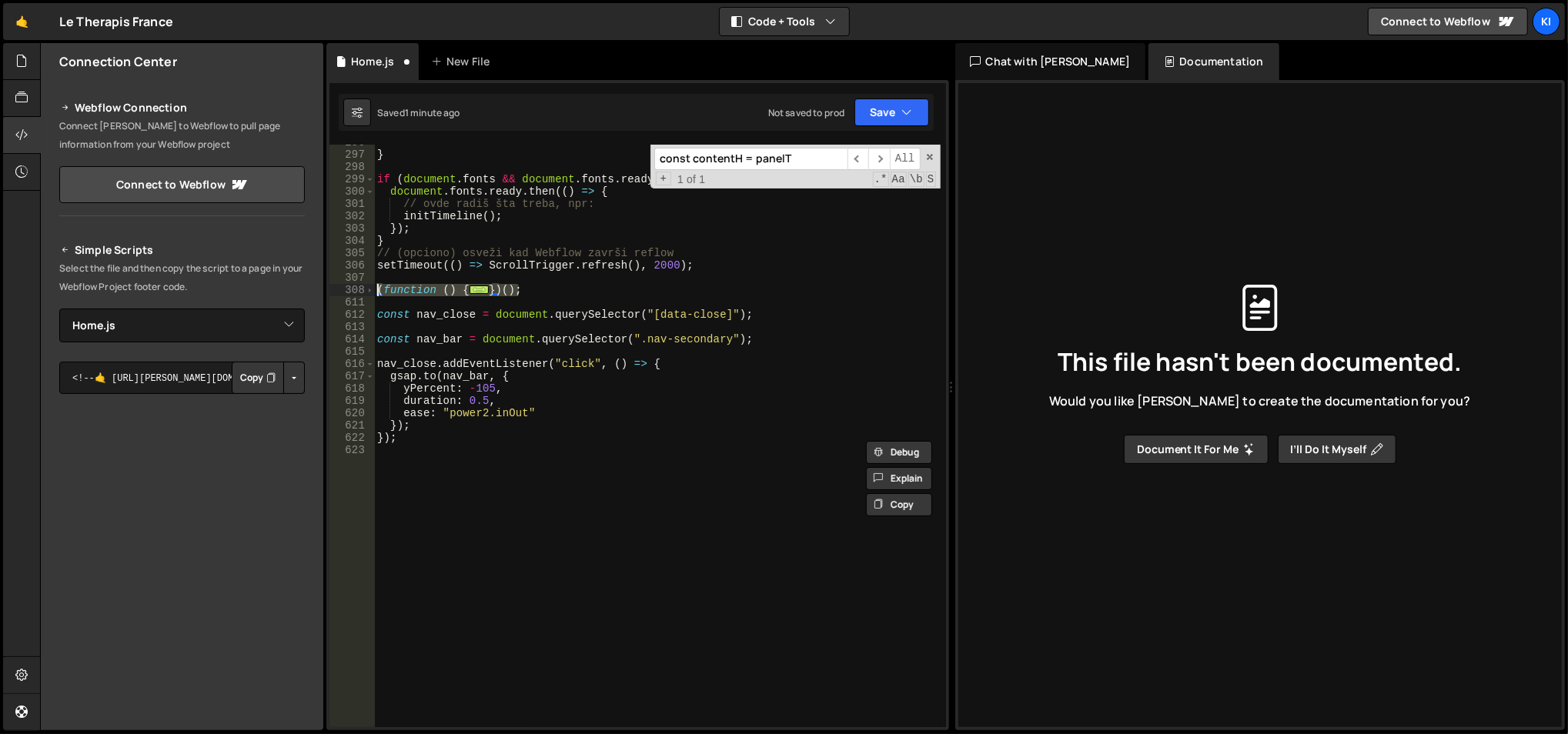
drag, startPoint x: 444, startPoint y: 291, endPoint x: 374, endPoint y: 293, distance: 70.0
click at [374, 293] on div "} if ( document . fonts && document . fonts . ready ) { document . fonts . read…" at bounding box center [657, 441] width 567 height 609
type textarea "(function () { // ——— konstante ———"
paste textarea
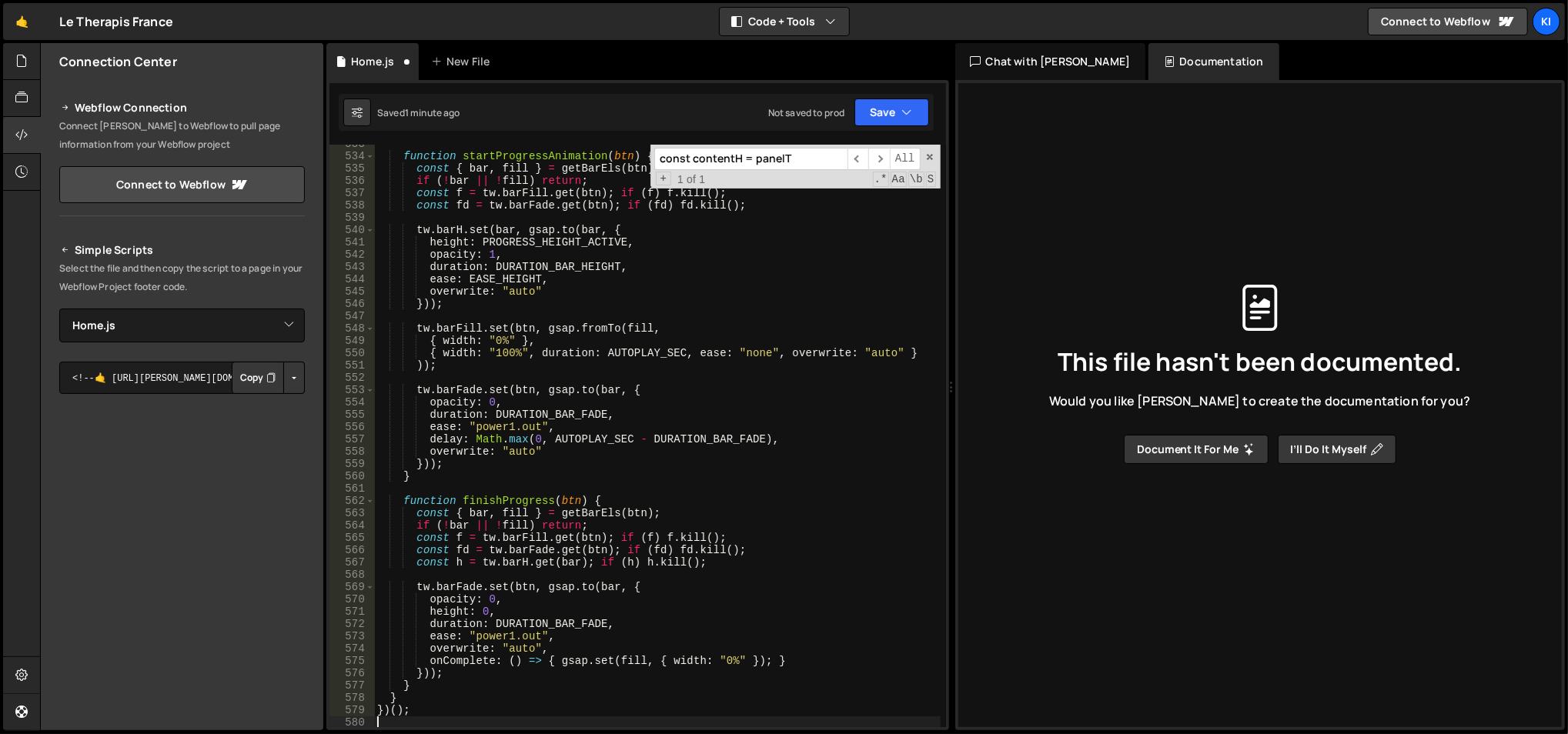
scroll to position [6593, 0]
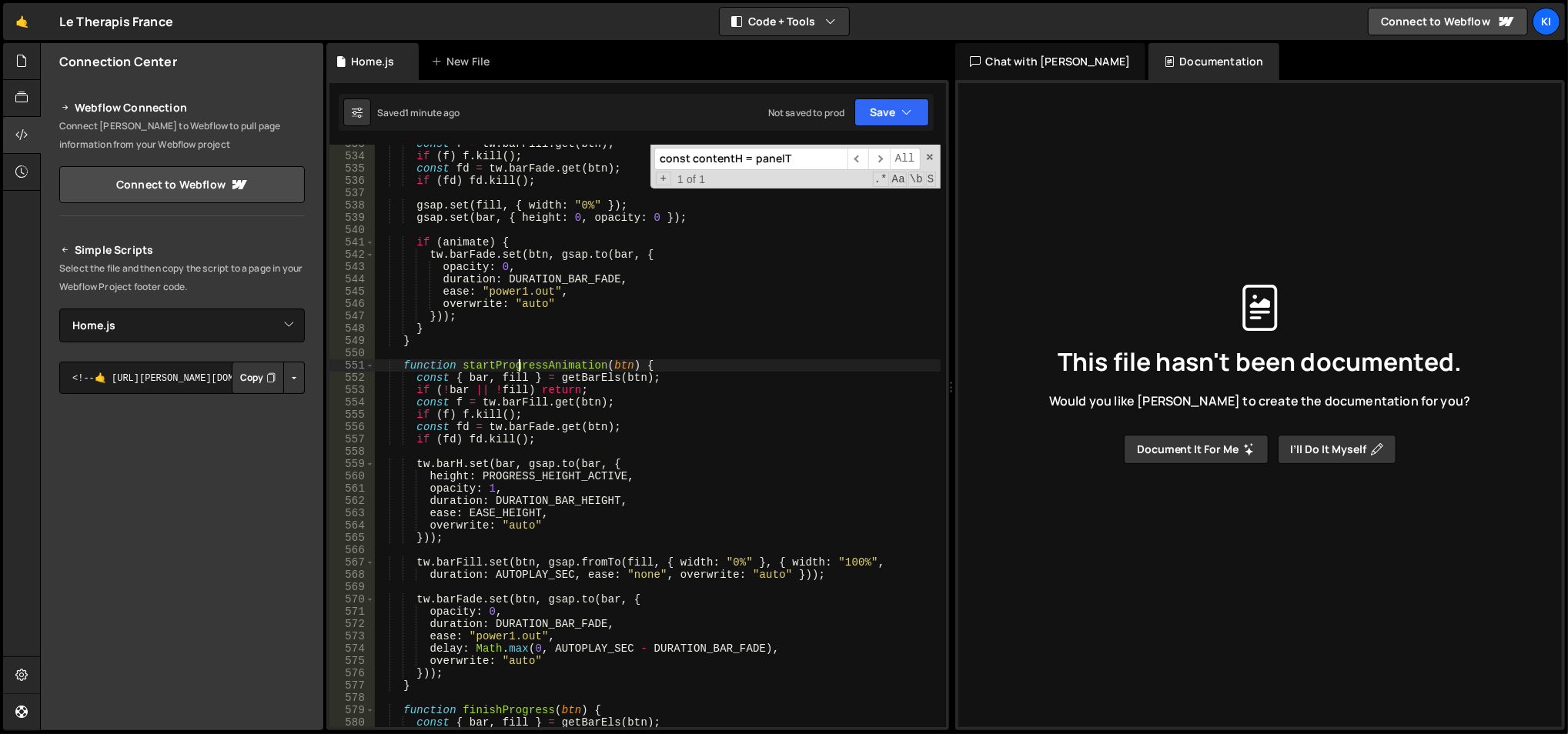
click at [515, 365] on div "const f = tw . barFill . get ( btn ) ; if ( f ) f . kill ( ) ; const fd = tw . …" at bounding box center [657, 442] width 567 height 609
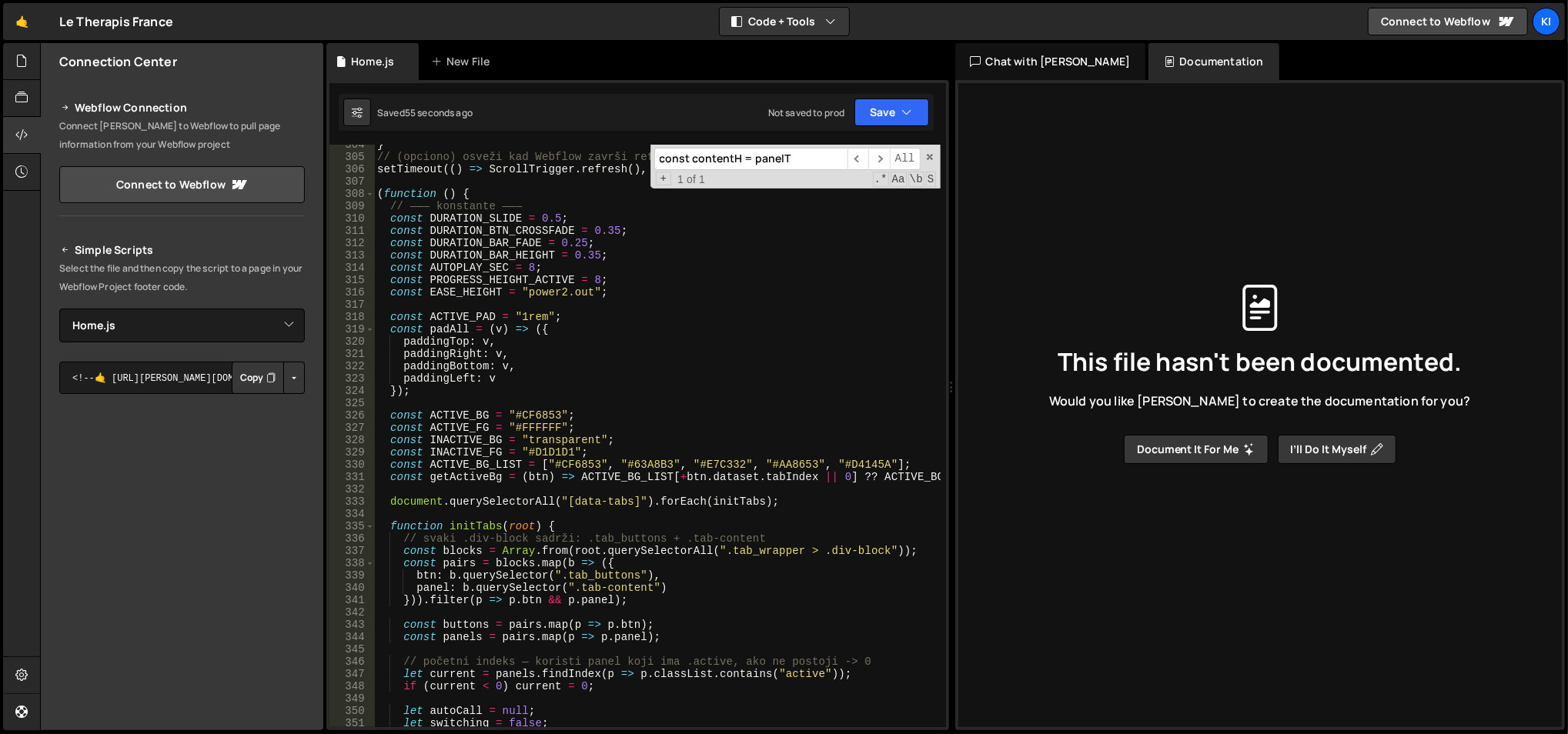
scroll to position [3780, 0]
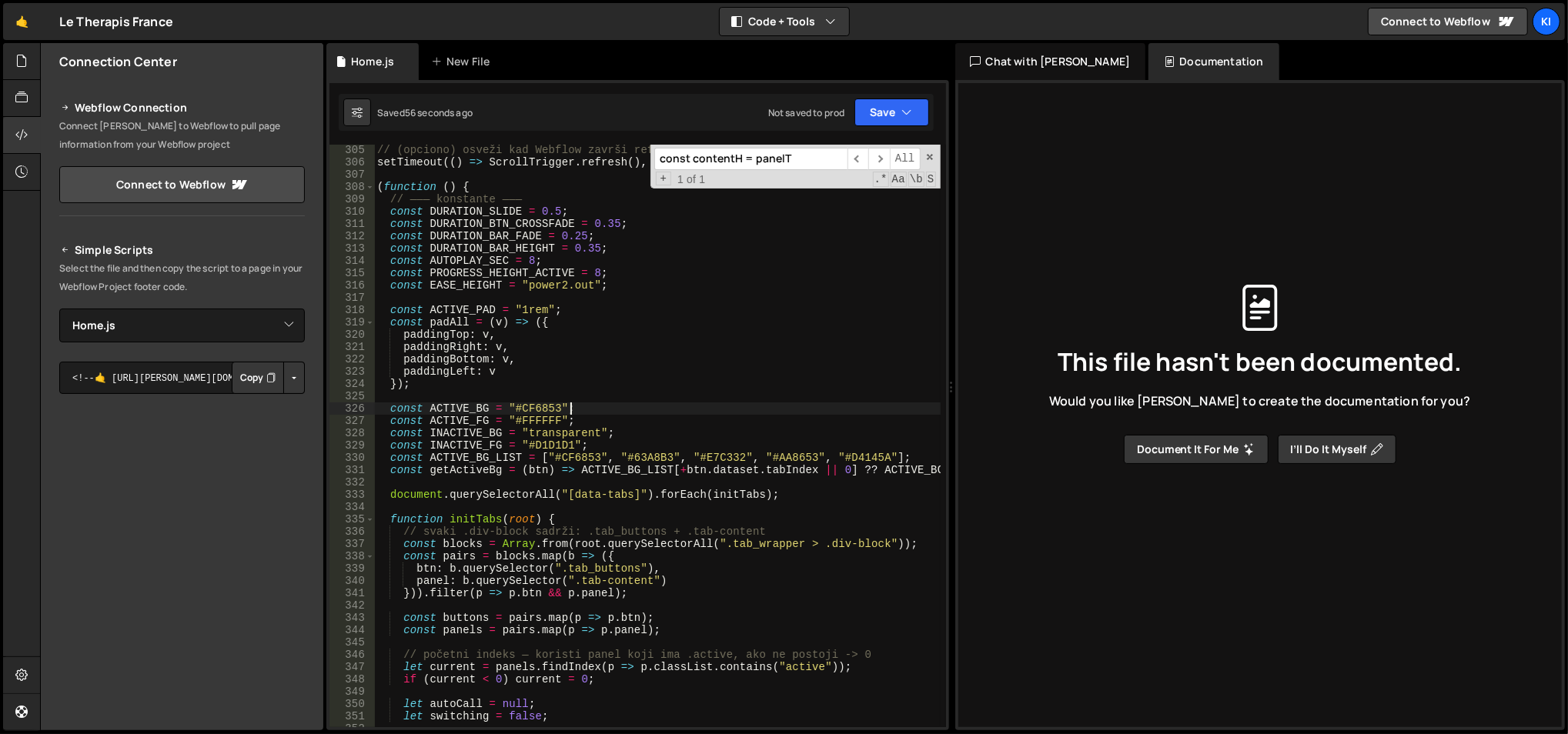
click at [606, 405] on div "// (opciono) osveži kad Webflow završi reflow setTimeout (( ) => ScrollTrigger …" at bounding box center [657, 448] width 567 height 609
type textarea "const ACTIVE_BG = "#CF6853";"
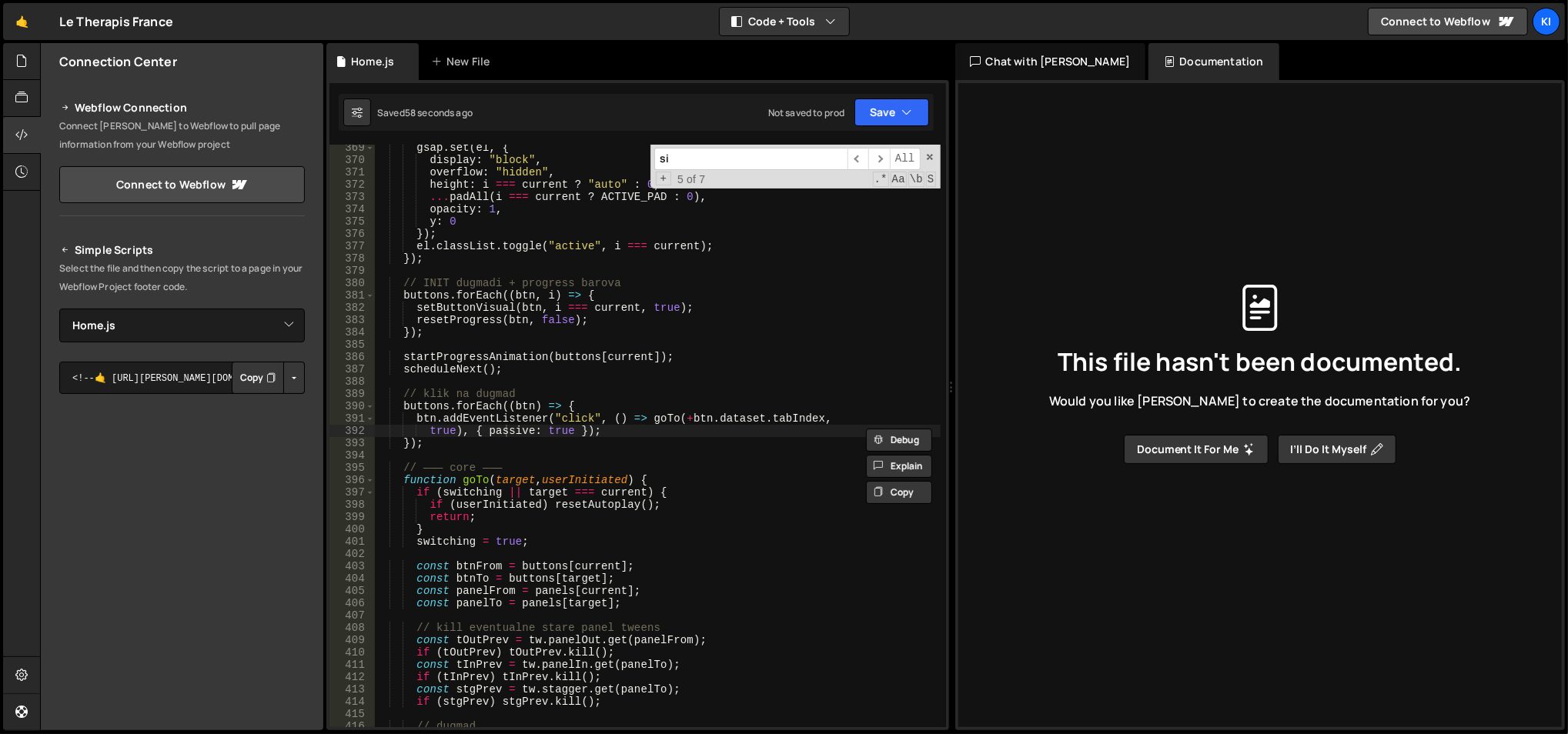
type input "s"
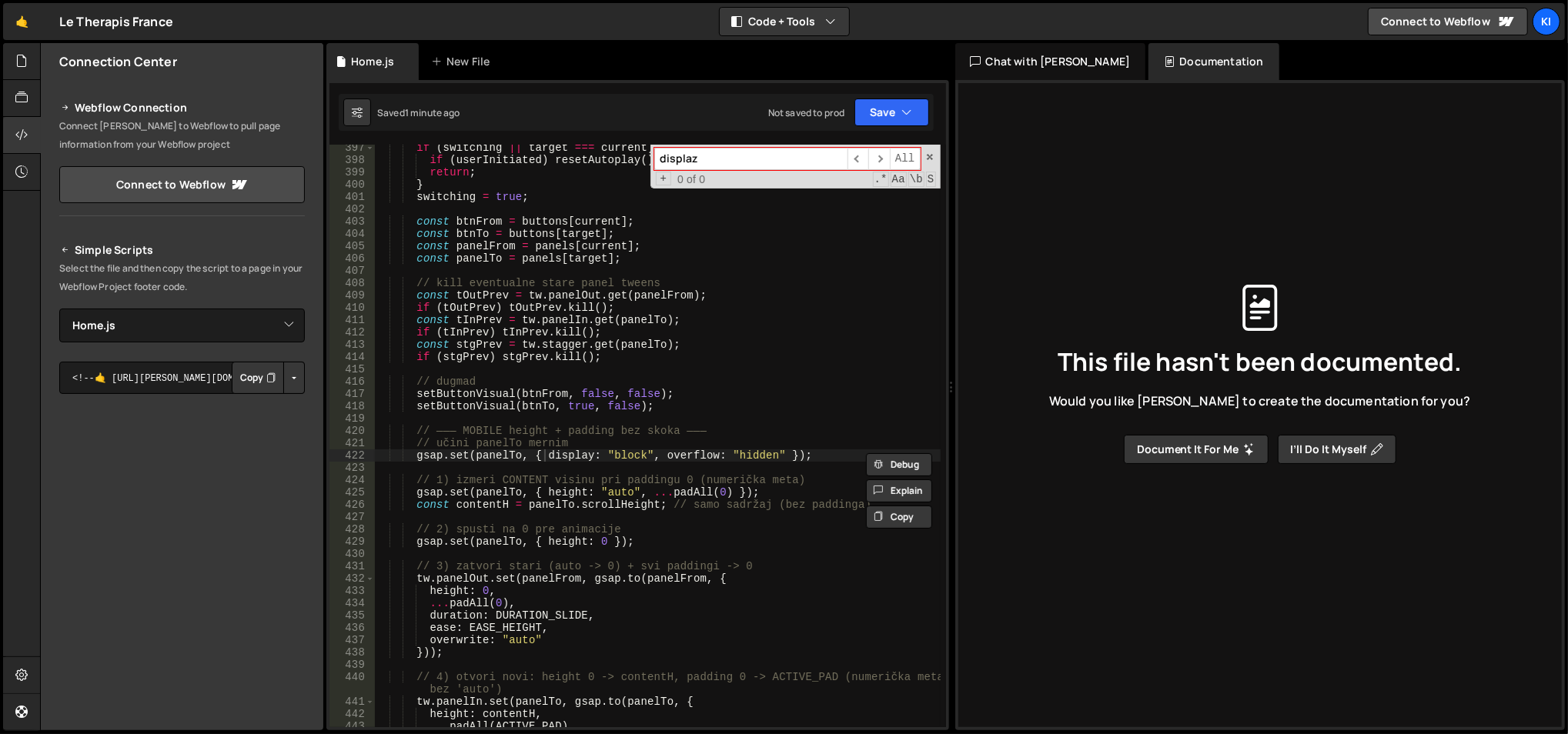
type input "displaz"
click at [630, 458] on div "if ( switching || target === current ) { if ( userInitiated ) resetAutoplay ( )…" at bounding box center [657, 446] width 567 height 609
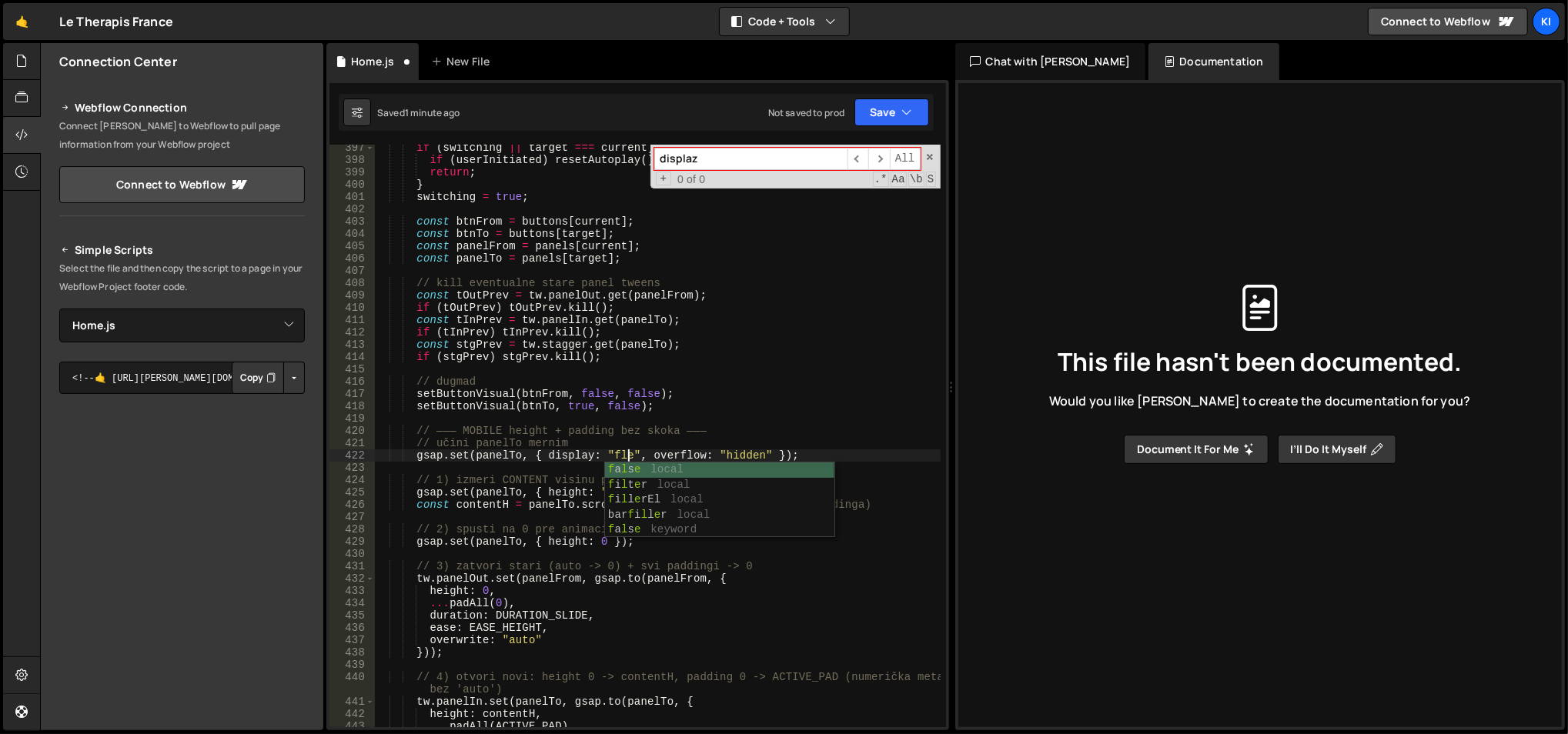
scroll to position [0, 18]
type textarea "gsap.set(panelTo, { display: "flex", overflow: "hidden" });"
click at [885, 153] on span "​" at bounding box center [878, 159] width 22 height 23
click at [782, 150] on input "displaz" at bounding box center [751, 159] width 193 height 23
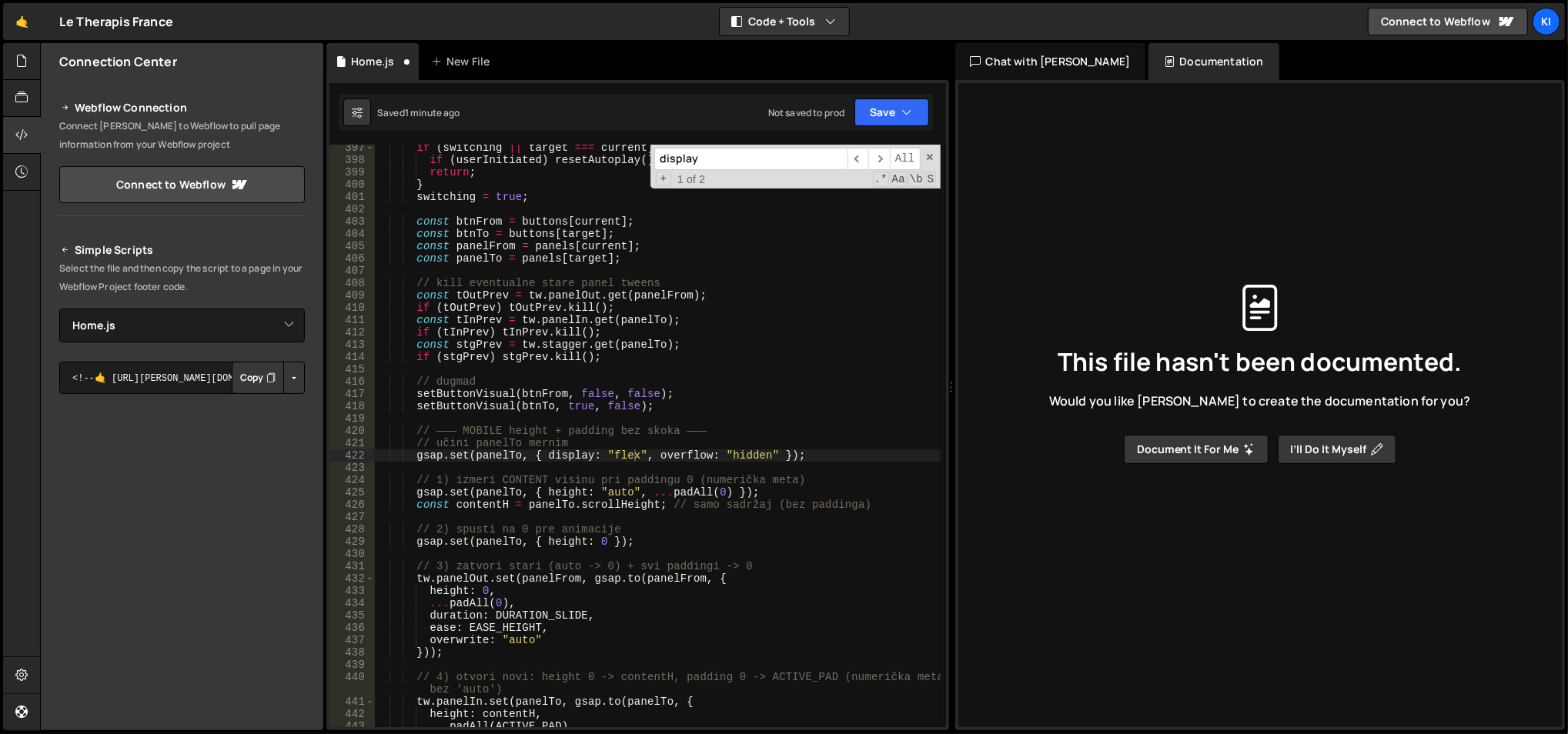
scroll to position [4288, 0]
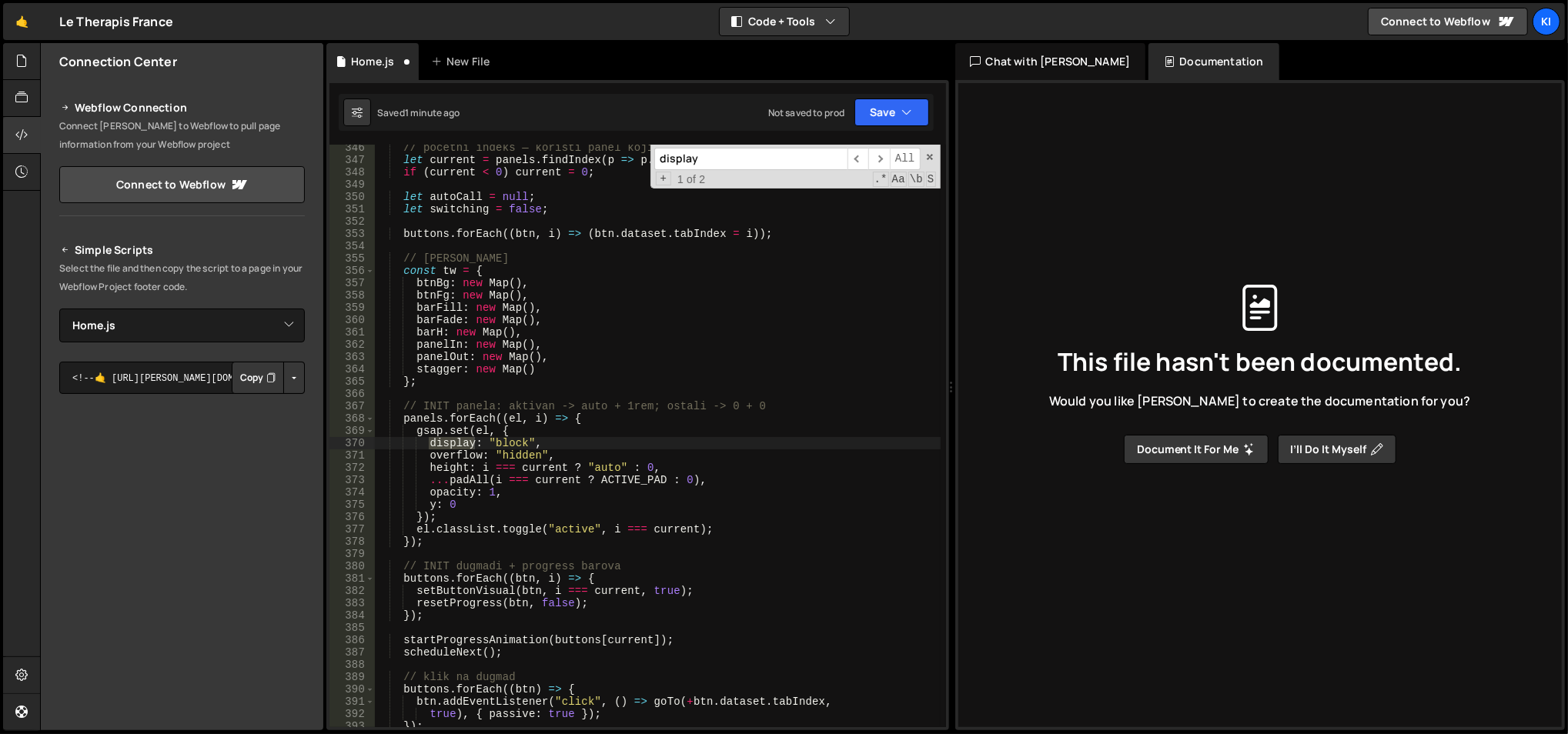
type input "display"
click at [508, 444] on div "// početni indeks — koristi panel koji ima .active, ako ne postoji -> 0 let cur…" at bounding box center [657, 446] width 567 height 609
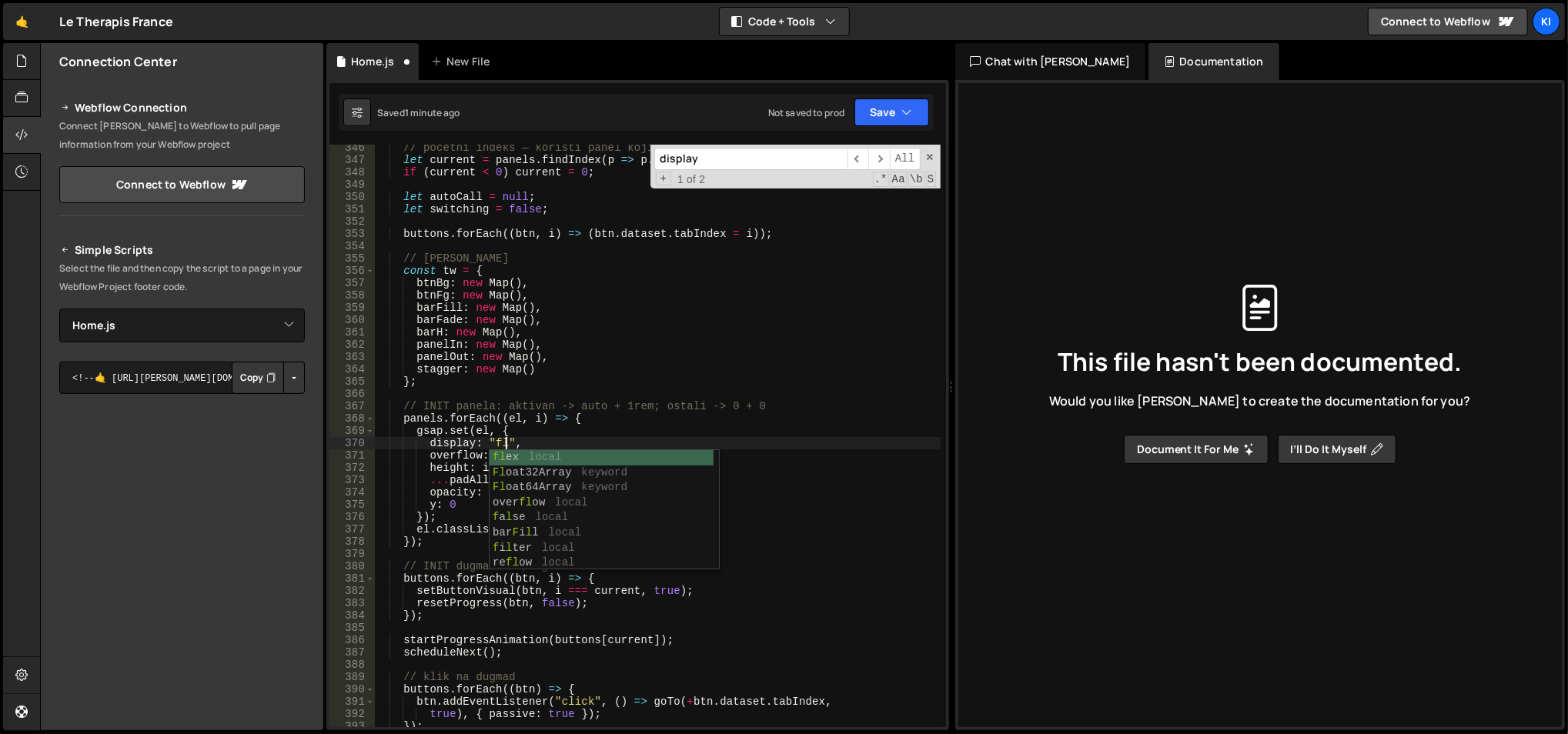
scroll to position [0, 9]
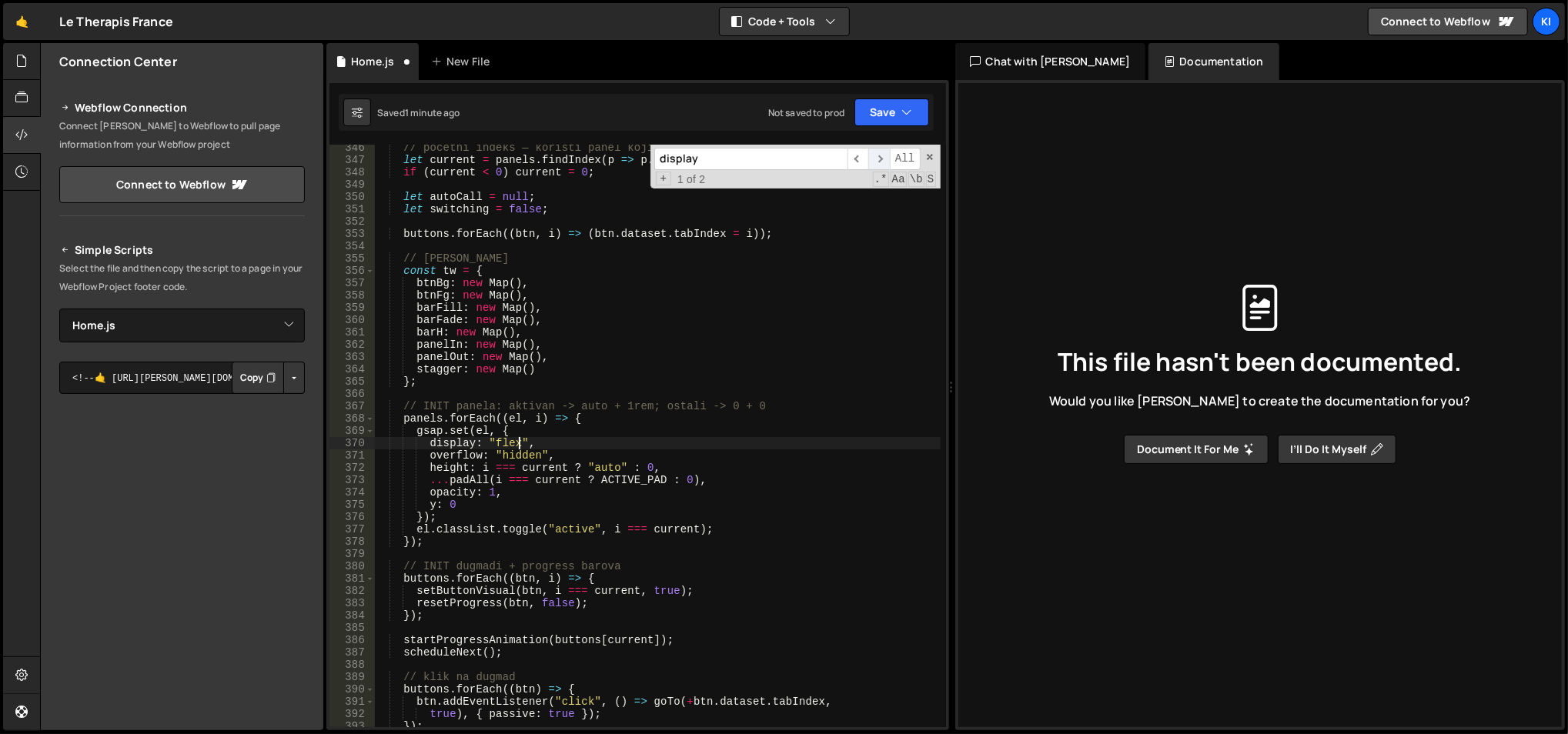
click at [878, 161] on span "​" at bounding box center [878, 159] width 22 height 23
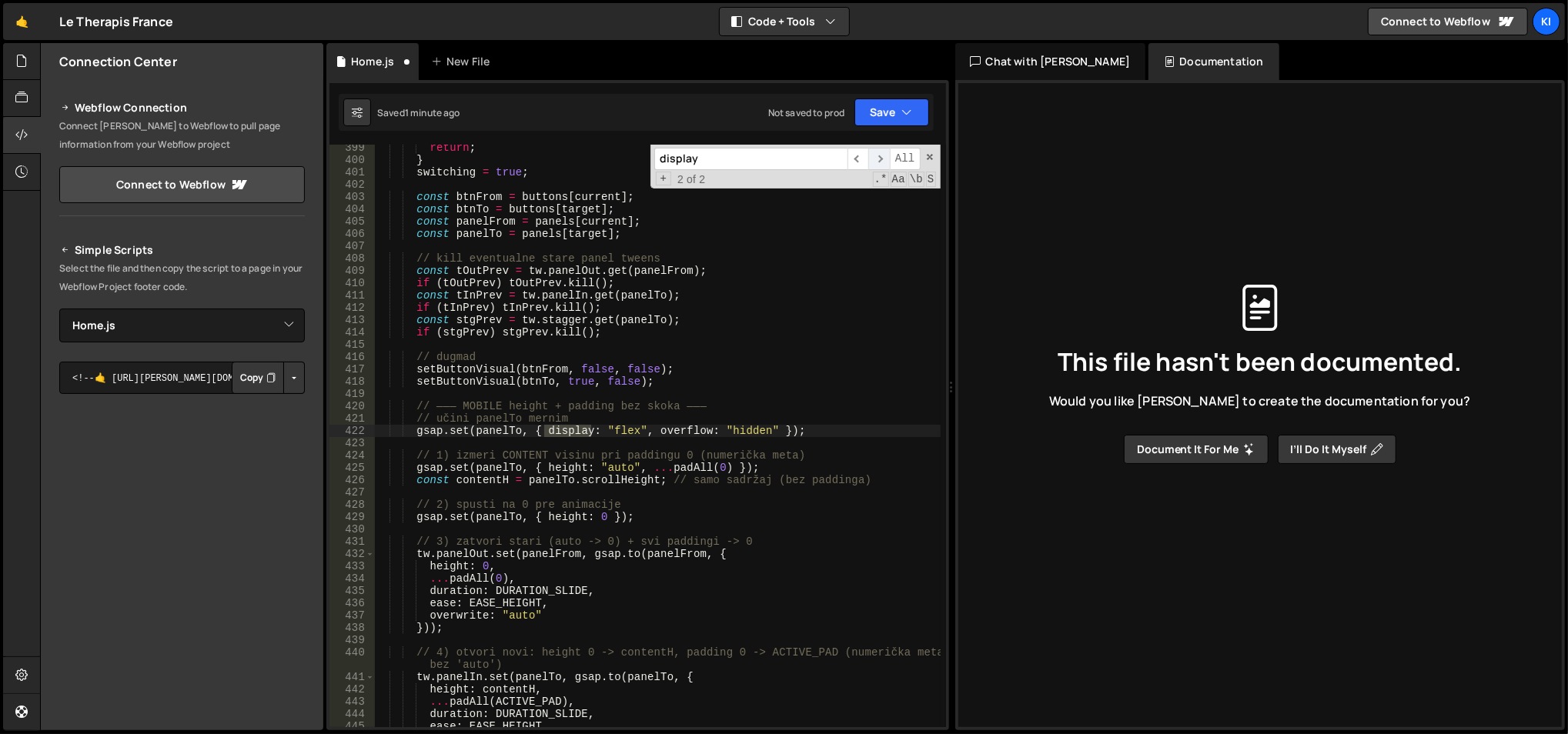
scroll to position [4940, 0]
click at [880, 157] on span "​" at bounding box center [878, 159] width 22 height 23
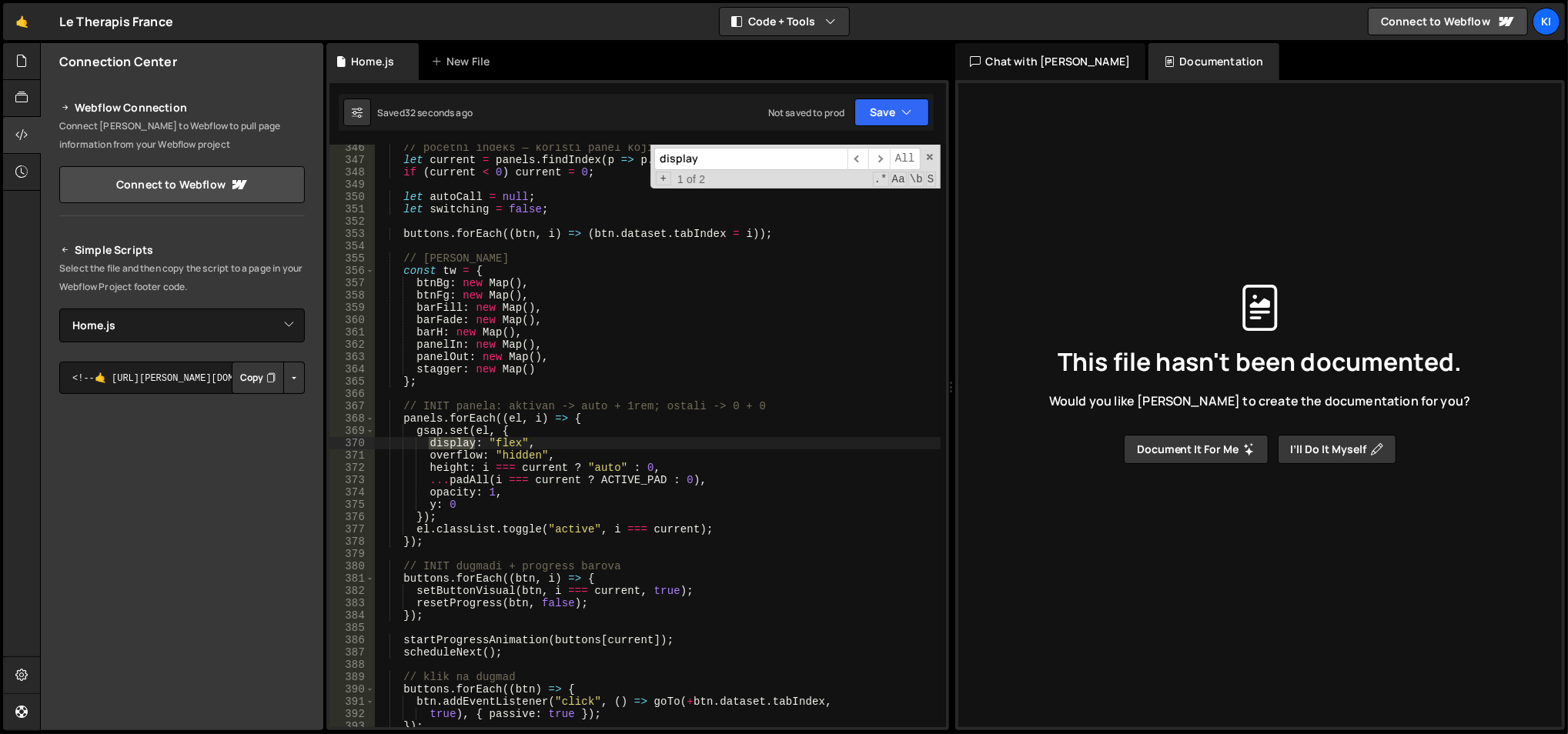
type textarea "};"
click at [642, 376] on div "// početni indeks — koristi panel koji ima .active, ako ne postoji -> 0 let cur…" at bounding box center [657, 446] width 567 height 609
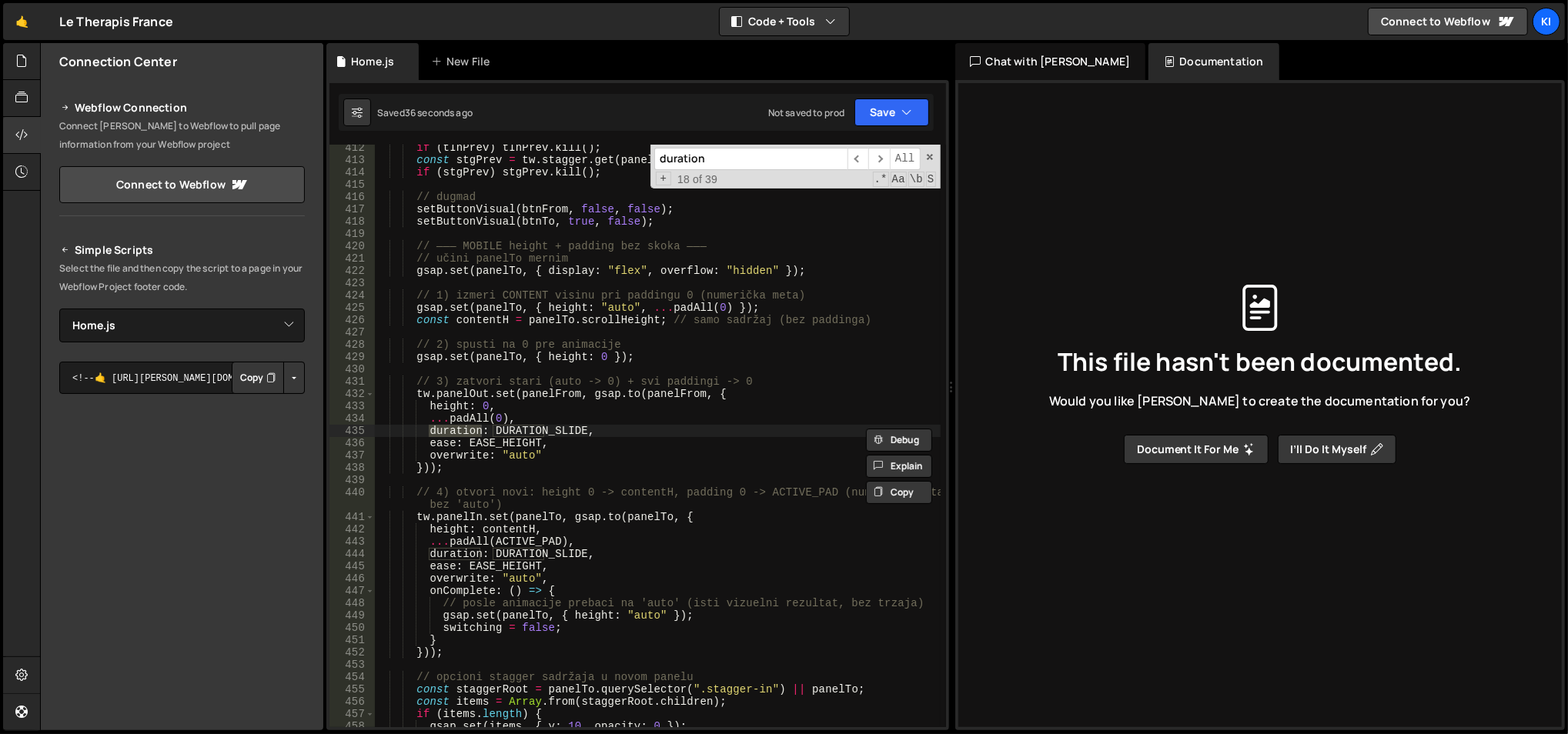
type input "duration"
click at [548, 427] on div "if ( tInPrev ) tInPrev . kill ( ) ; const stgPrev = tw . stagger . get ( panelT…" at bounding box center [657, 446] width 567 height 609
click at [879, 162] on span "​" at bounding box center [878, 159] width 22 height 23
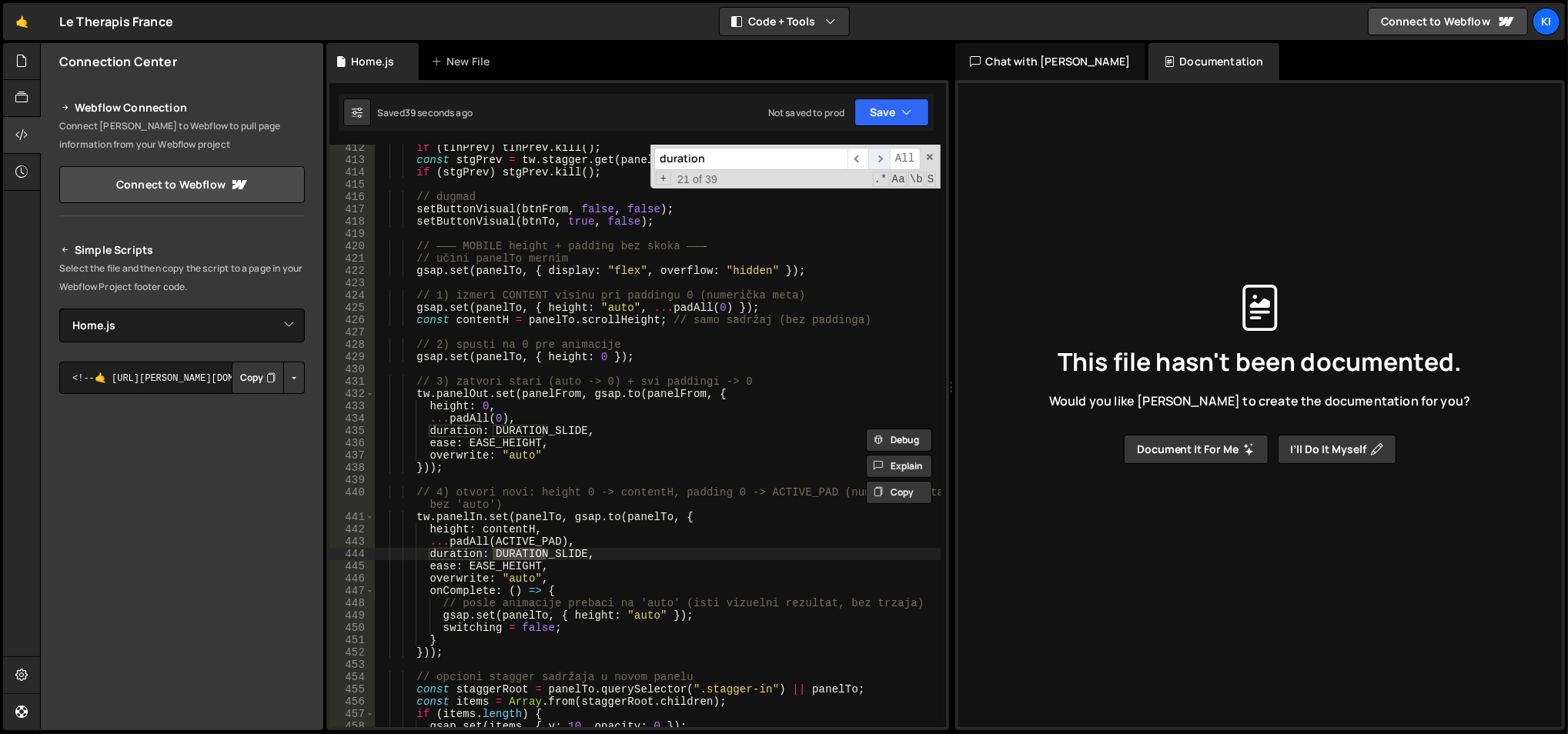
click at [879, 162] on span "​" at bounding box center [878, 159] width 22 height 23
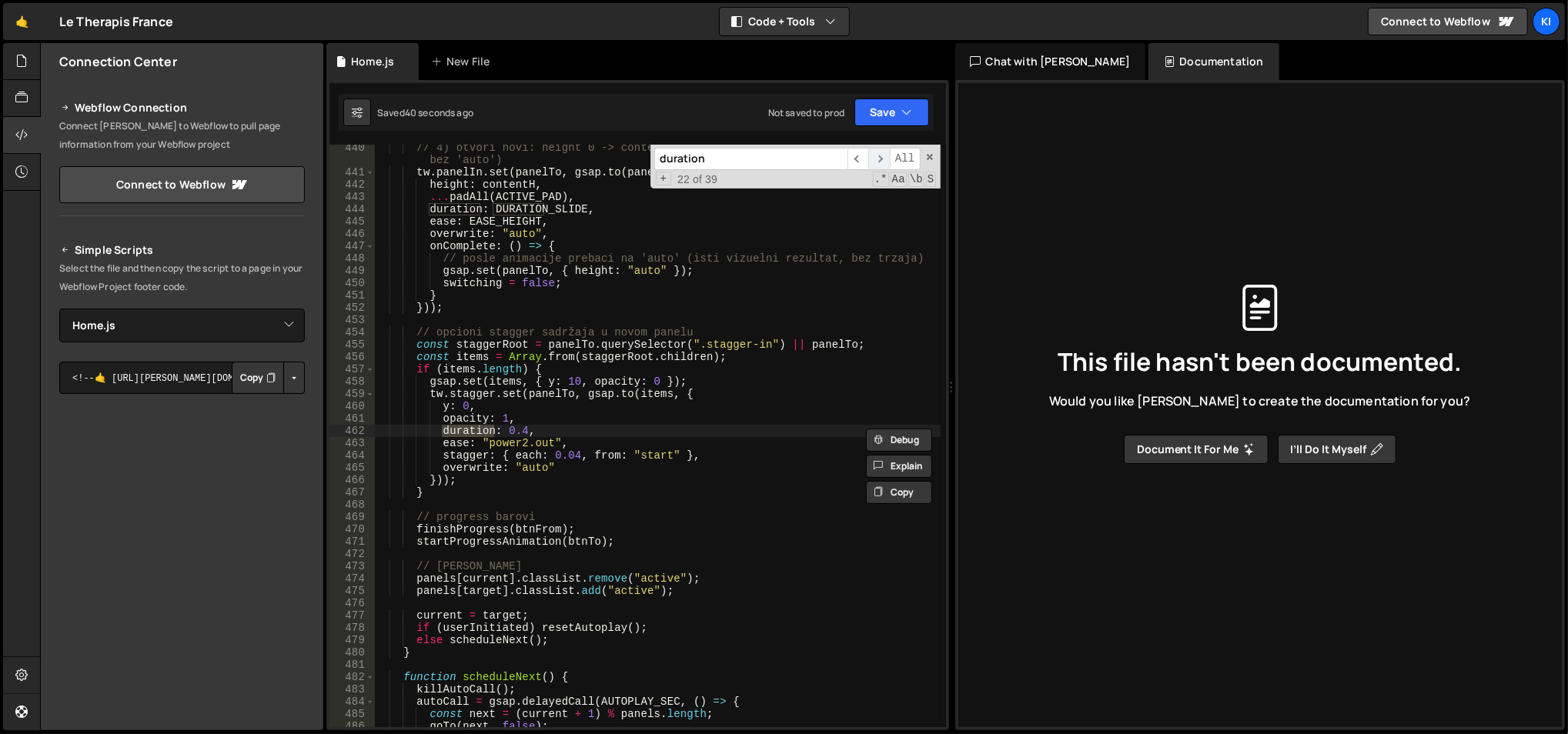
scroll to position [5445, 0]
click at [878, 157] on span "​" at bounding box center [878, 159] width 22 height 23
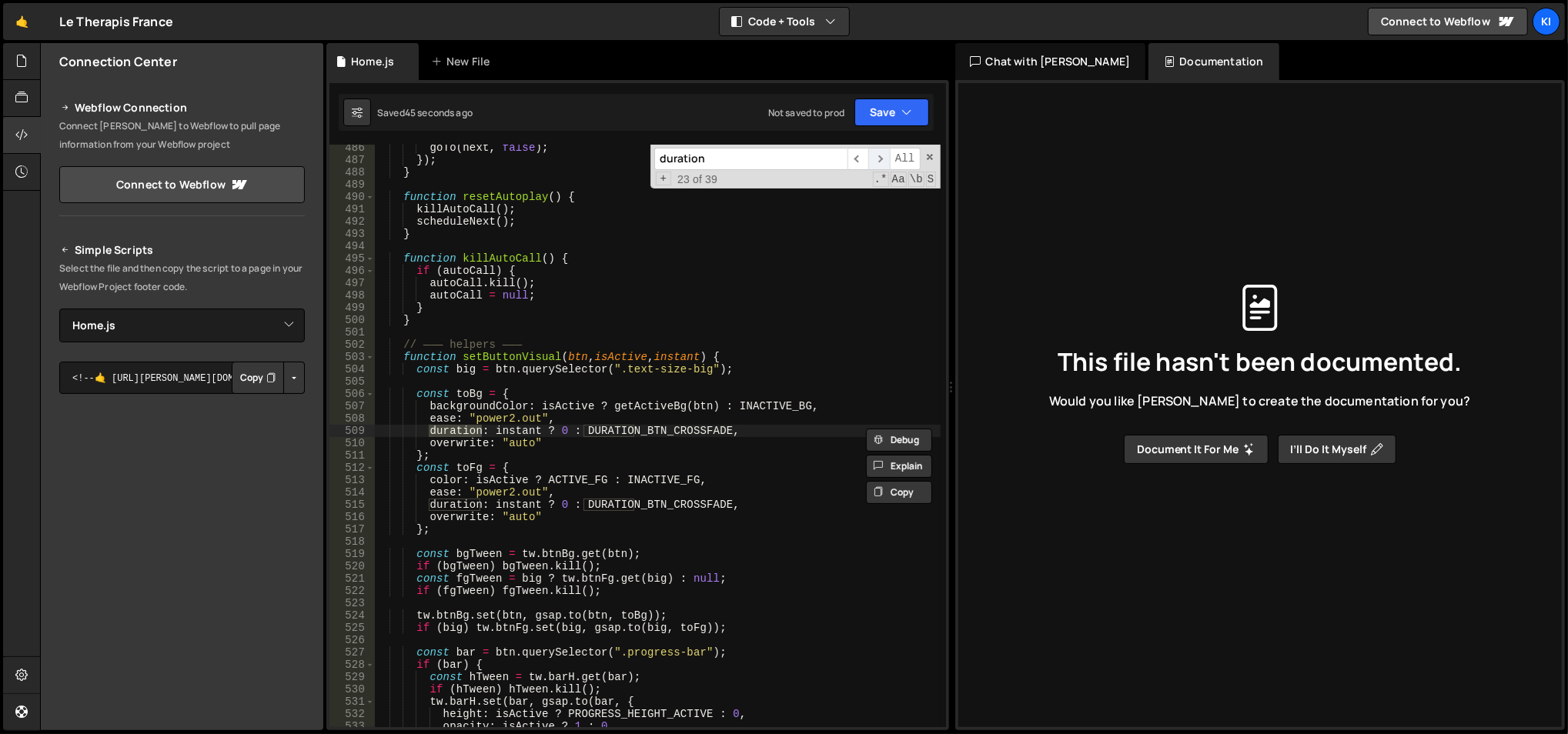
click at [878, 157] on span "​" at bounding box center [878, 159] width 22 height 23
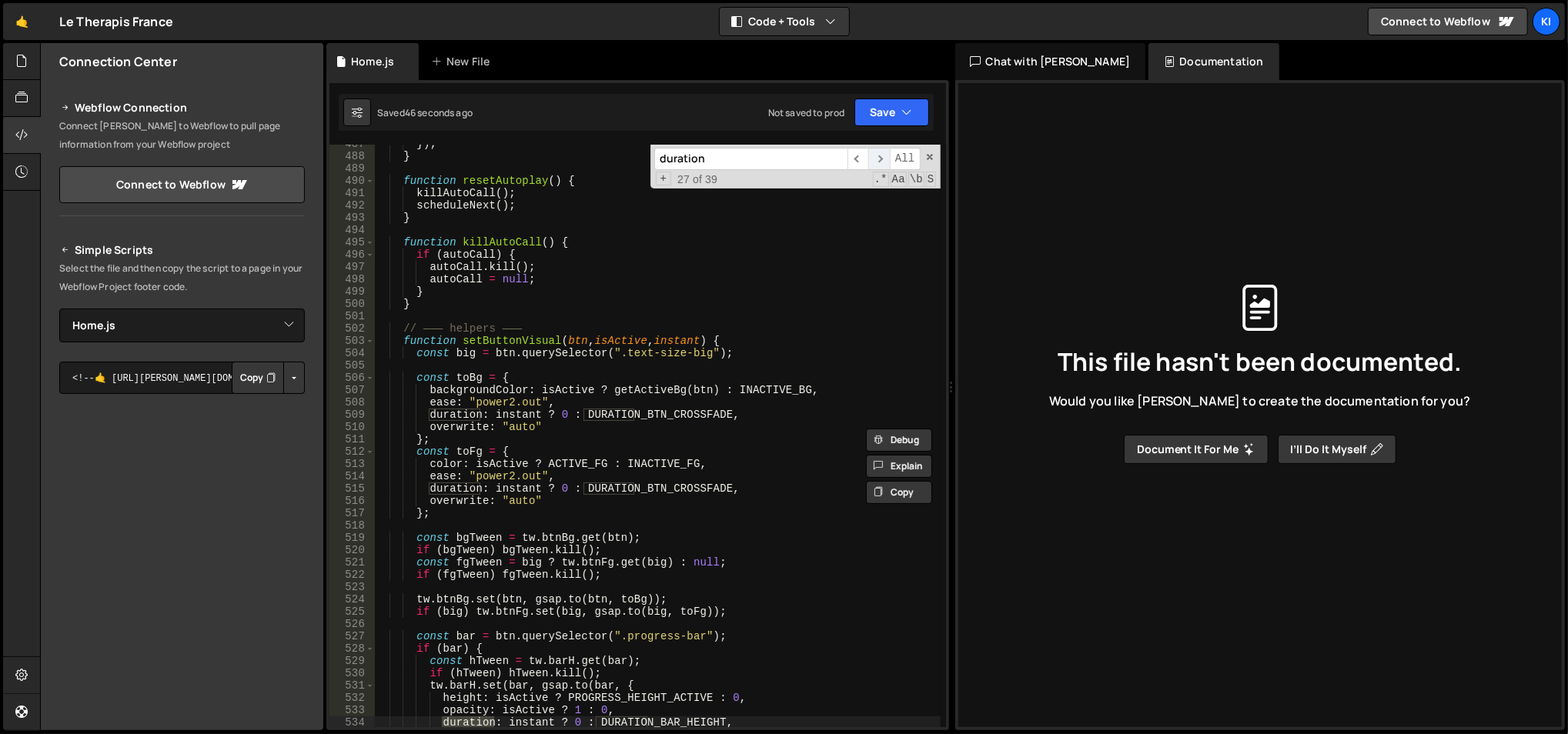
scroll to position [6039, 0]
click at [878, 157] on span "​" at bounding box center [878, 159] width 22 height 23
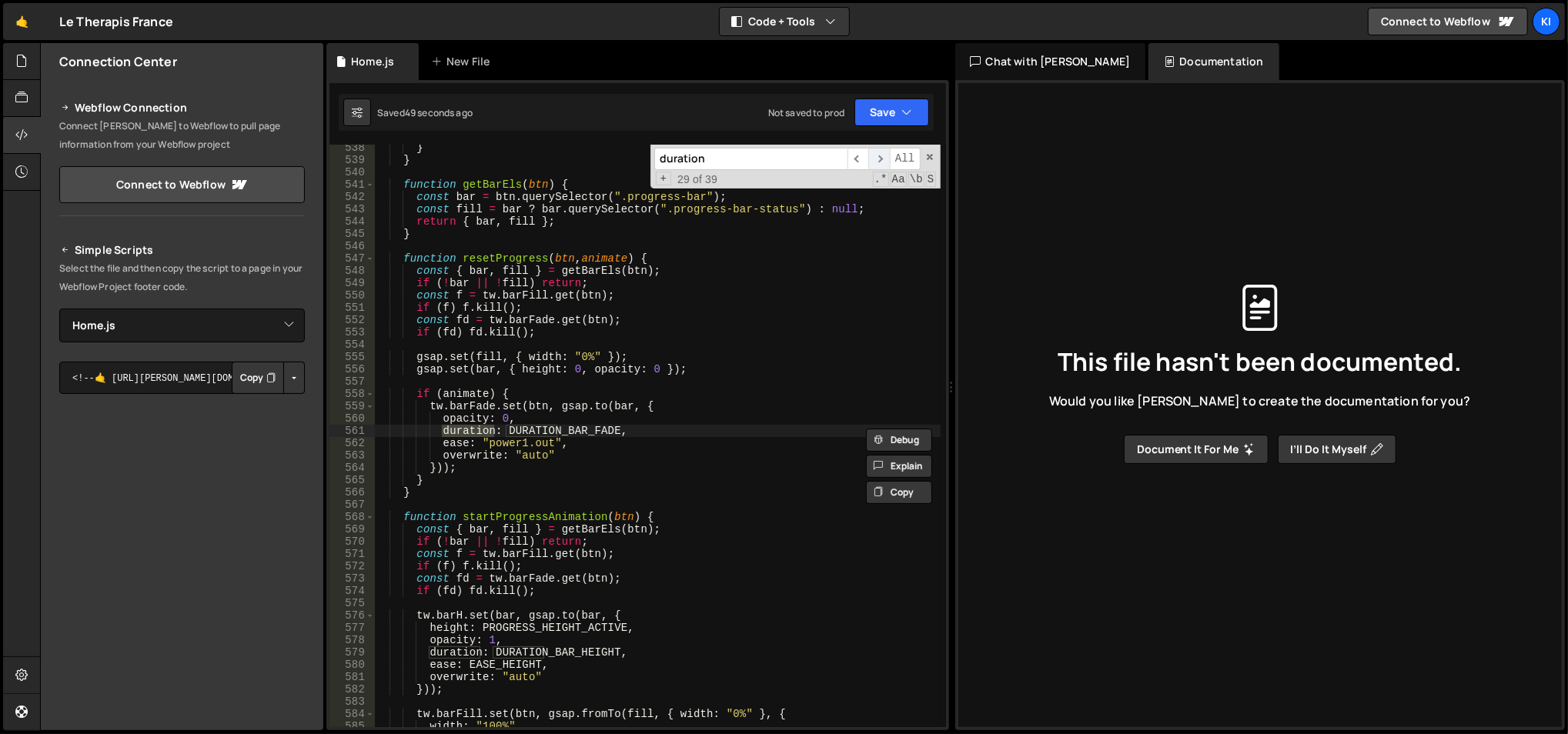
click at [878, 157] on span "​" at bounding box center [878, 159] width 22 height 23
type textarea "duration: DURATION_BAR_HEIGHT,"
click at [575, 651] on div "} } function getBarEls ( btn ) { const bar = btn . querySelector ( ".progress-b…" at bounding box center [657, 446] width 567 height 609
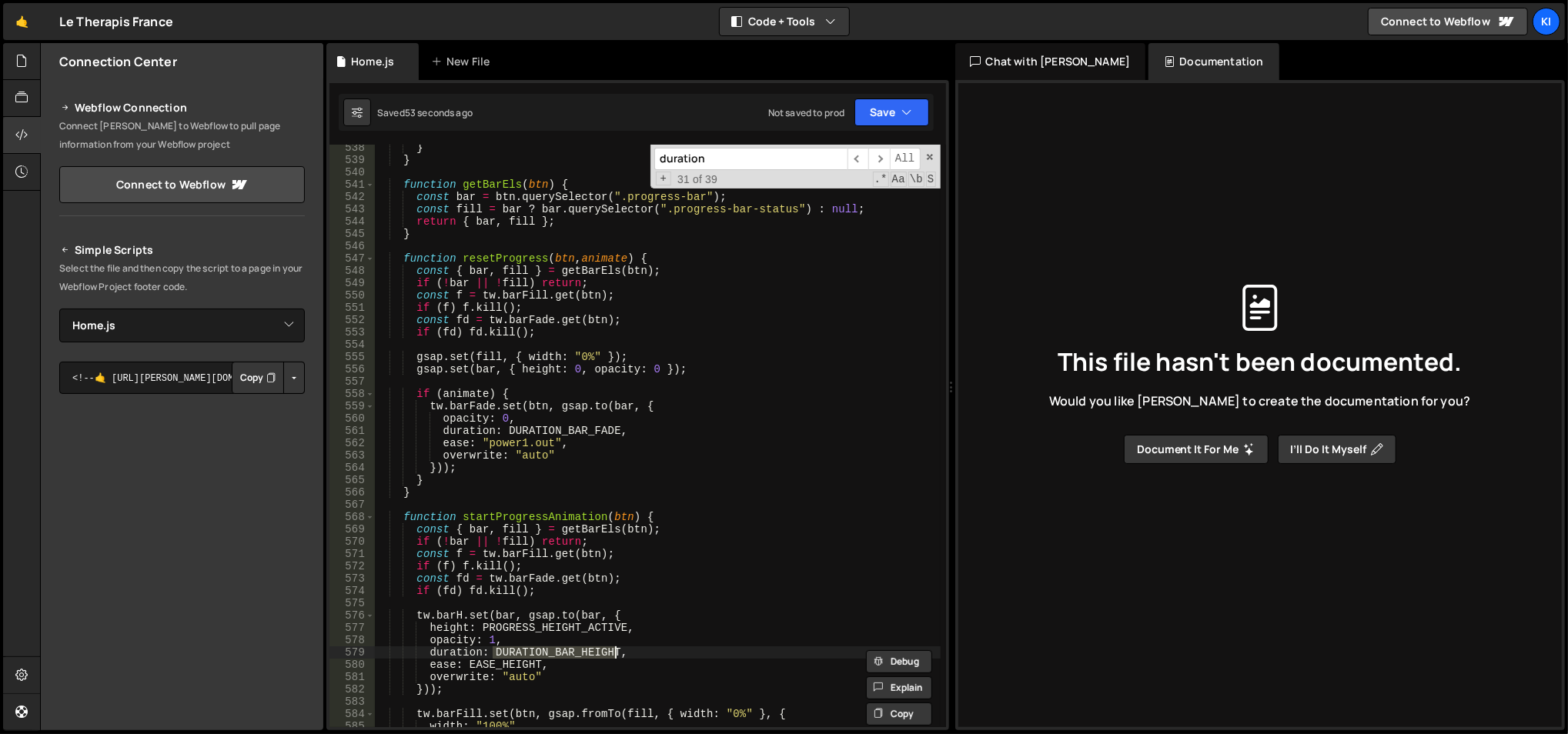
type input "DURATION_BAR_HEIGHT"
click at [878, 157] on span "​" at bounding box center [878, 159] width 22 height 23
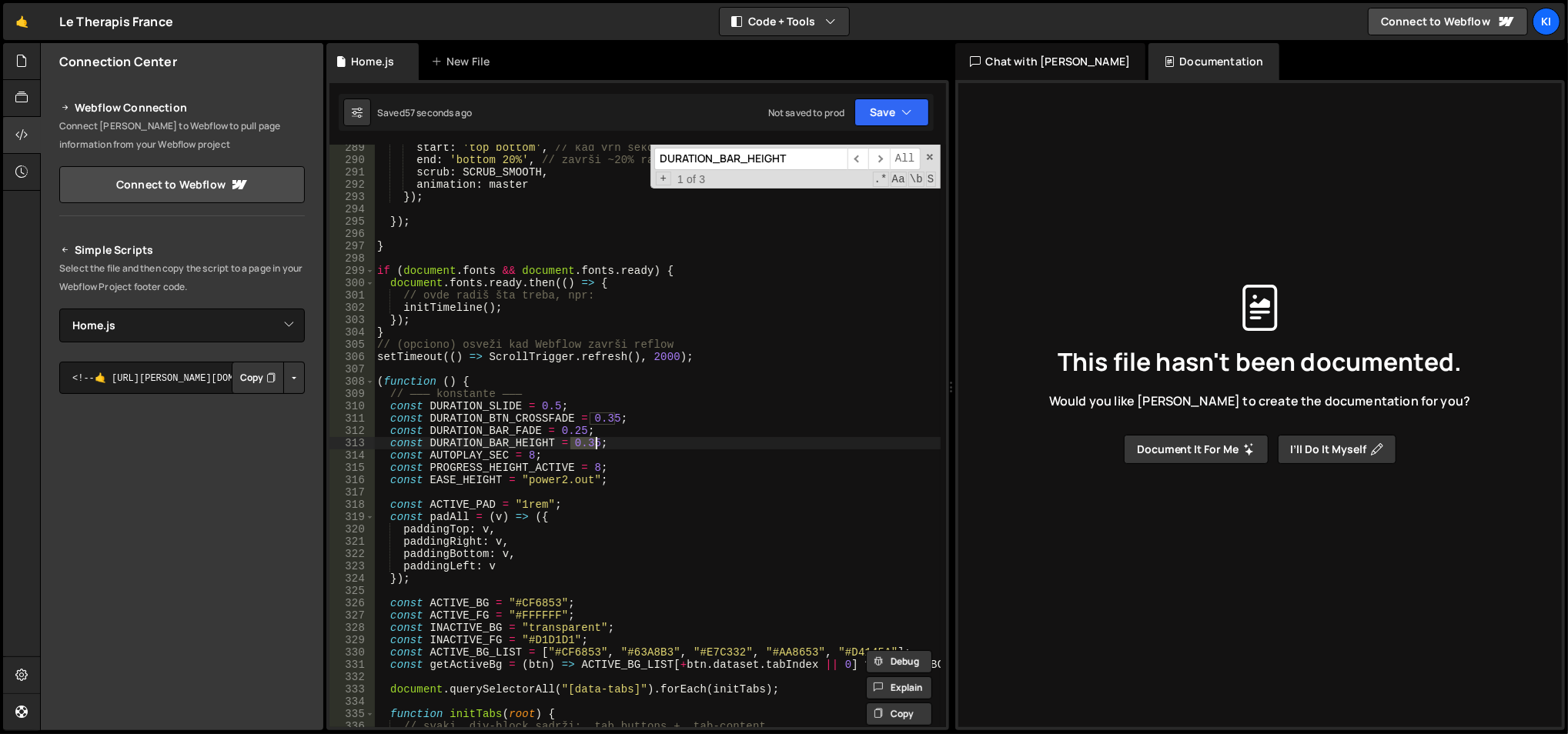
drag, startPoint x: 569, startPoint y: 441, endPoint x: 595, endPoint y: 437, distance: 26.3
click at [595, 437] on div "start : 'top bottom' , // kad vrh sekcije dotakne dno viewporta end : 'bottom 2…" at bounding box center [657, 446] width 567 height 609
click at [368, 378] on span at bounding box center [370, 381] width 9 height 12
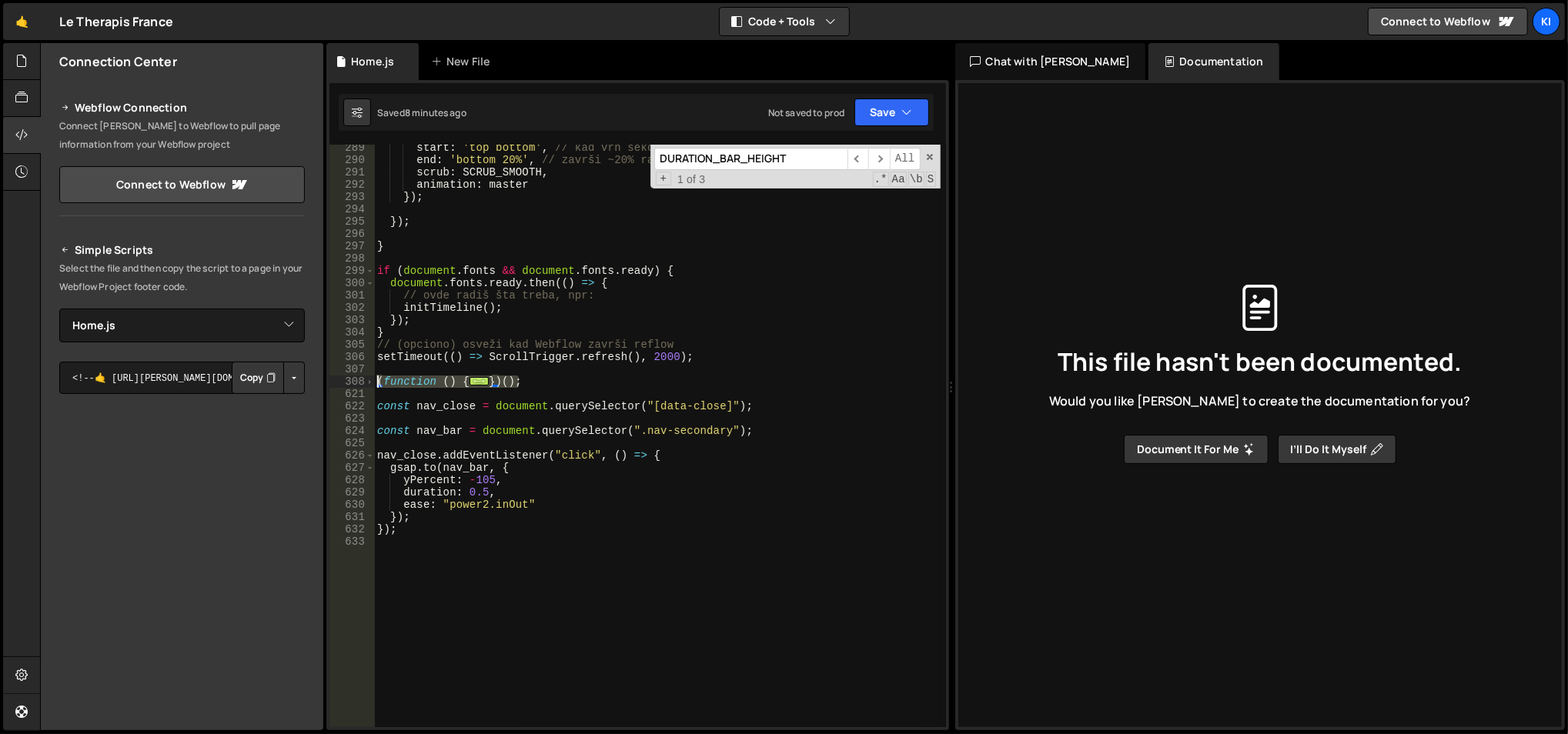
drag, startPoint x: 538, startPoint y: 386, endPoint x: 374, endPoint y: 379, distance: 164.1
click at [374, 379] on div "start : 'top bottom' , // kad vrh sekcije dotakne dno viewporta end : 'bottom 2…" at bounding box center [657, 446] width 567 height 609
type textarea "(function () { // ——— konstante ———"
paste textarea
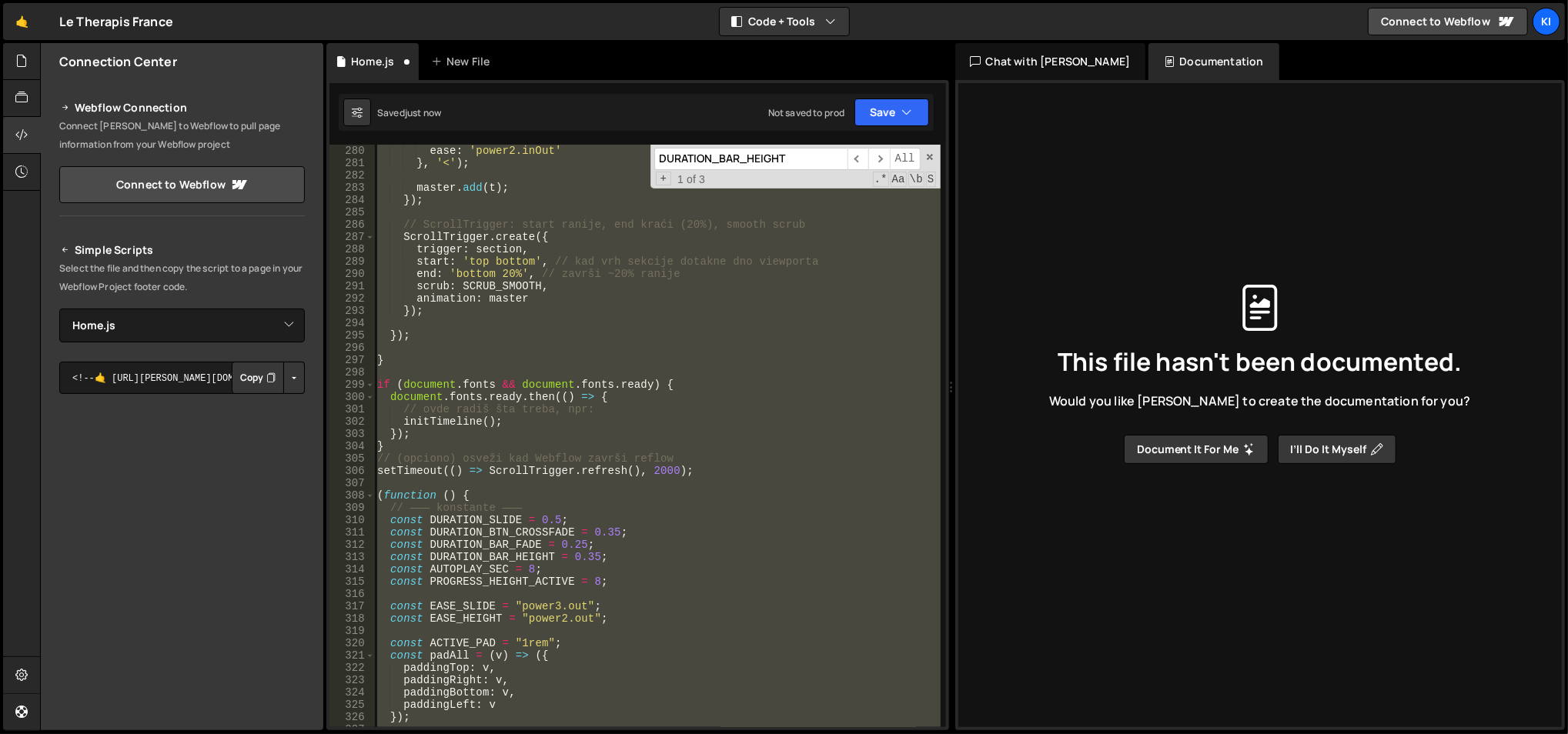
scroll to position [3529, 0]
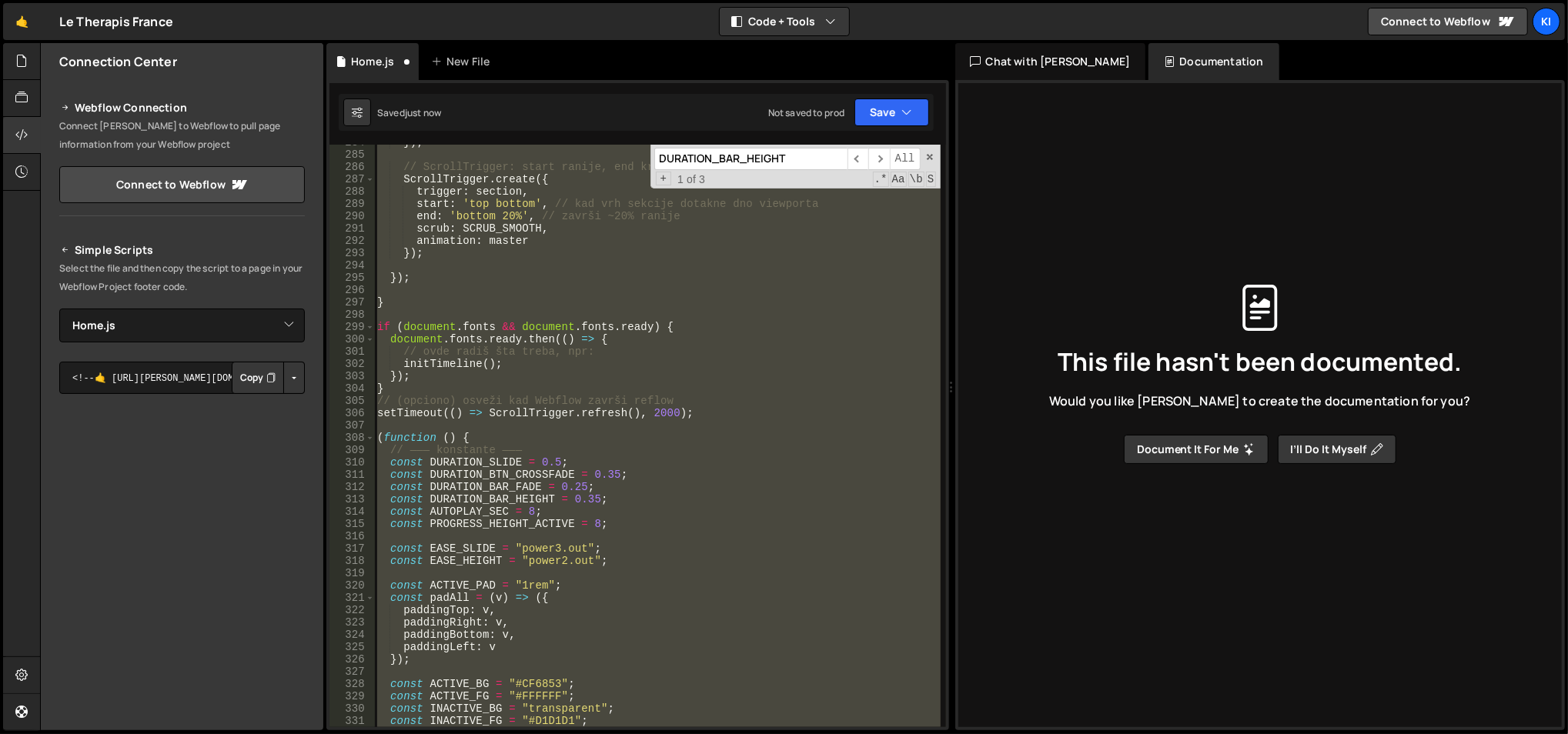
click at [401, 435] on div "}) ; // ScrollTrigger: start ranije, end kraći (20%), smooth scrub ScrollTrigge…" at bounding box center [657, 441] width 567 height 609
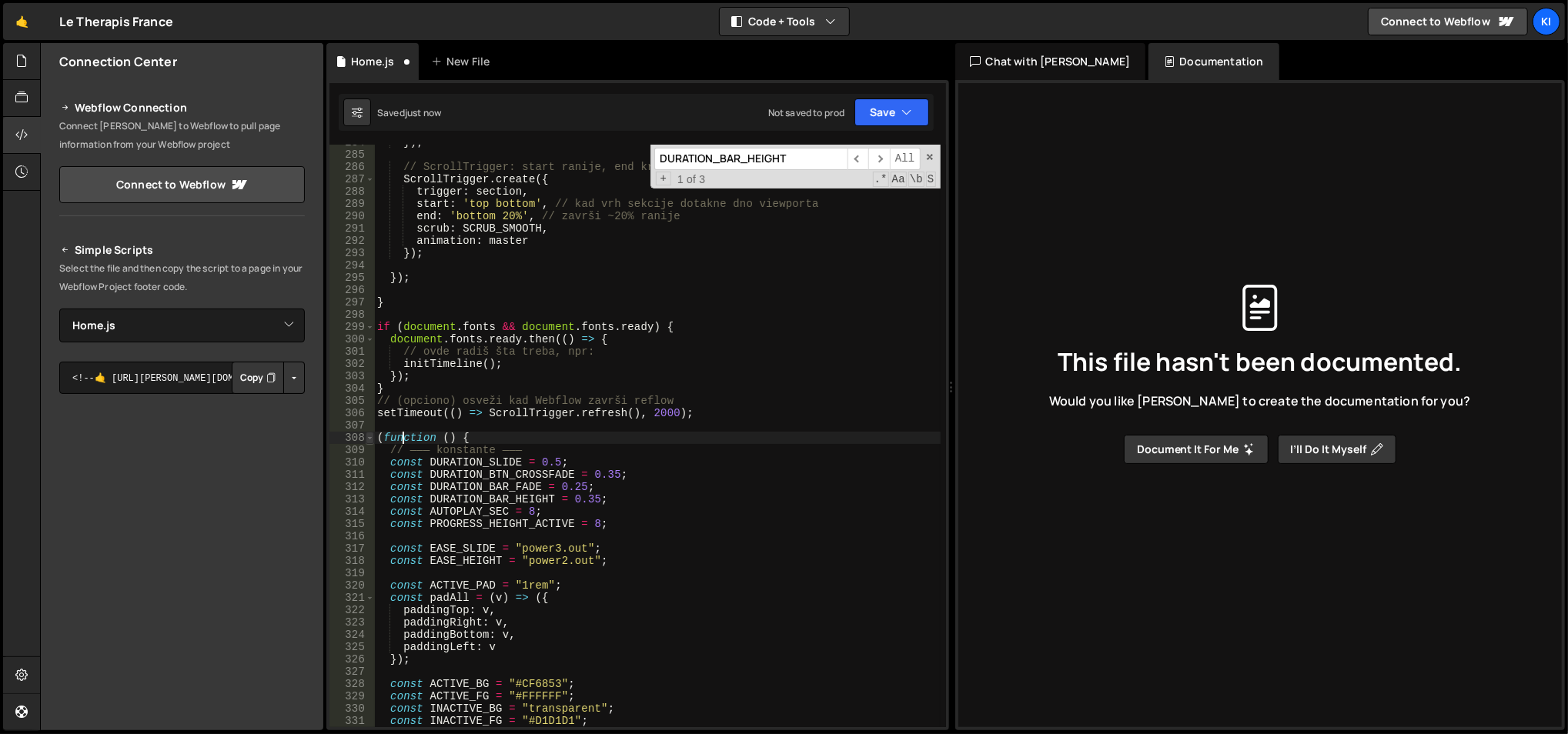
click at [370, 436] on span at bounding box center [370, 437] width 9 height 12
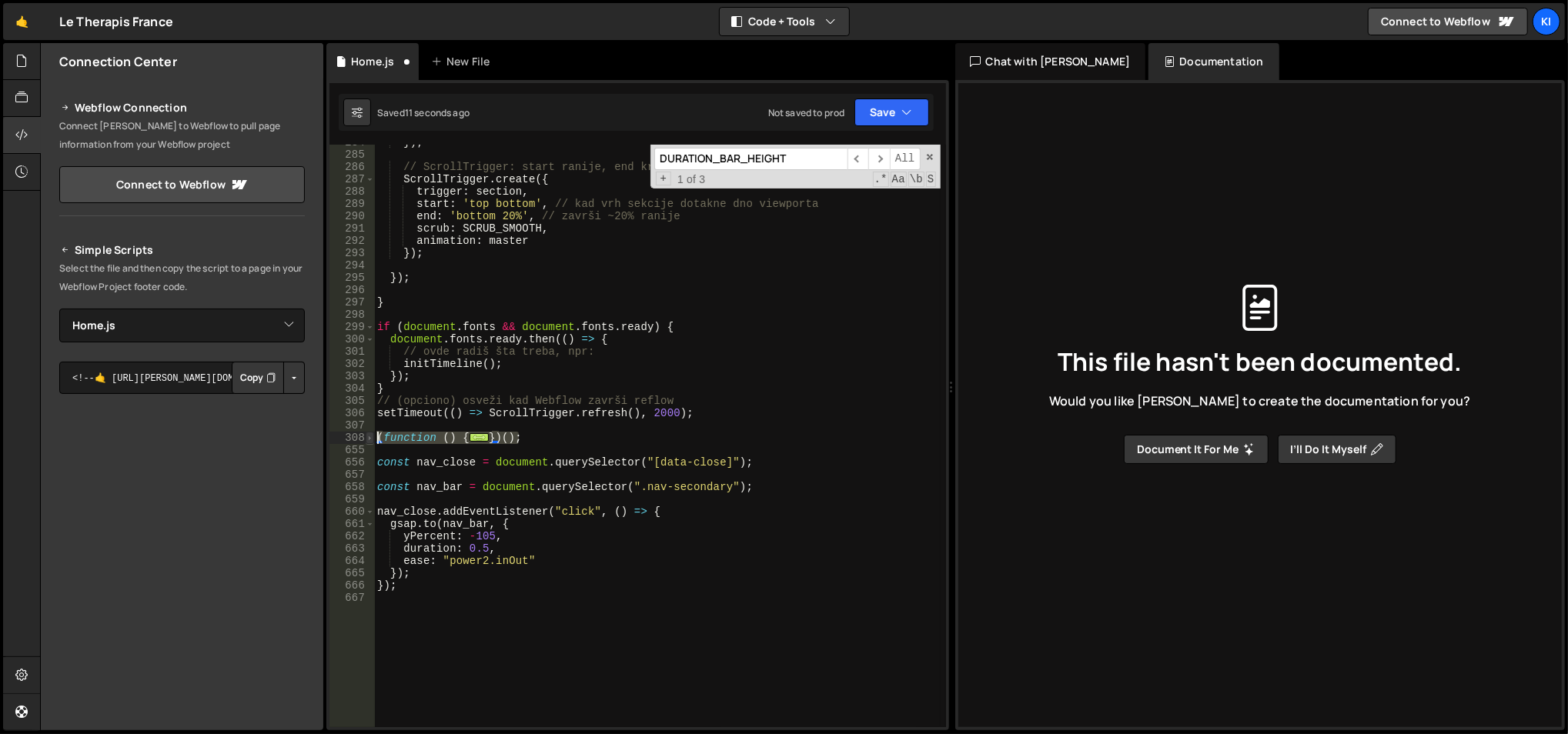
drag, startPoint x: 514, startPoint y: 432, endPoint x: 373, endPoint y: 438, distance: 141.1
click at [373, 438] on div "(function () { 284 285 286 287 288 289 290 291 292 293 294 295 296 297 298 299 …" at bounding box center [637, 436] width 617 height 583
type textarea "(function () { // ——— konstante ———"
paste textarea
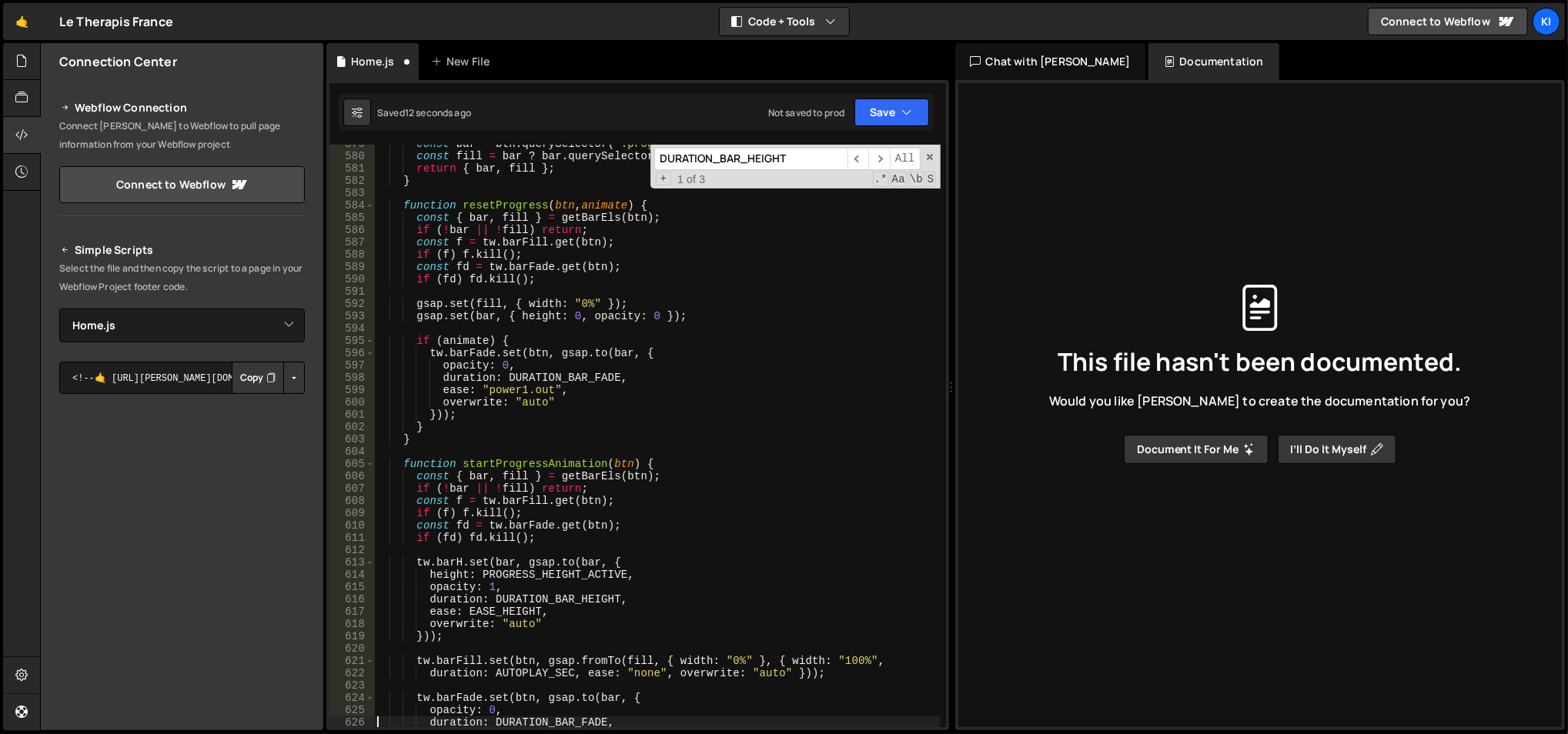
scroll to position [7172, 0]
click at [694, 411] on div "const bar = btn . querySelector ( ".progress-bar" ) ; const fill = bar ? bar . …" at bounding box center [657, 442] width 567 height 609
type textarea "}));"
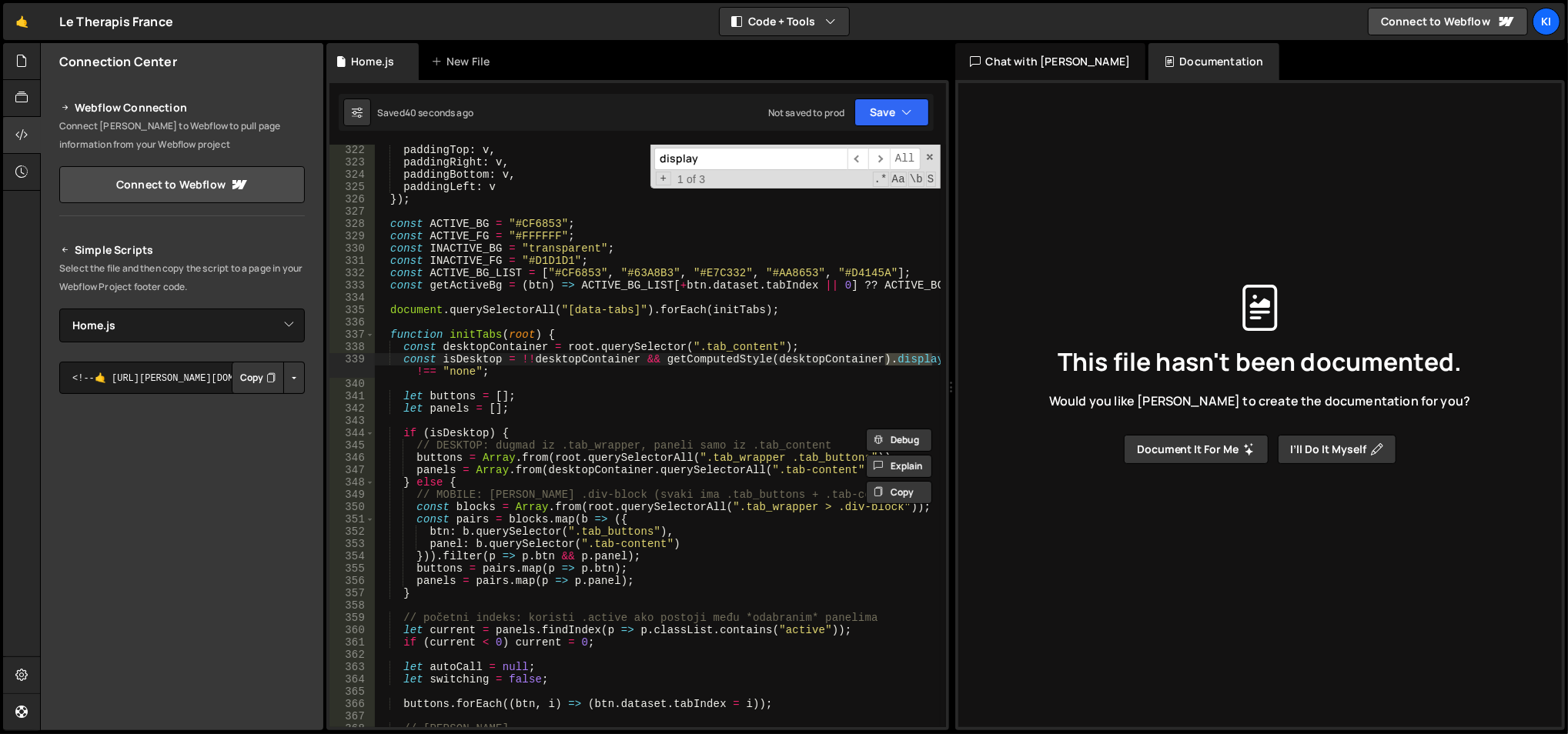
scroll to position [3990, 0]
type input "display"
click at [888, 157] on span "​" at bounding box center [878, 159] width 22 height 23
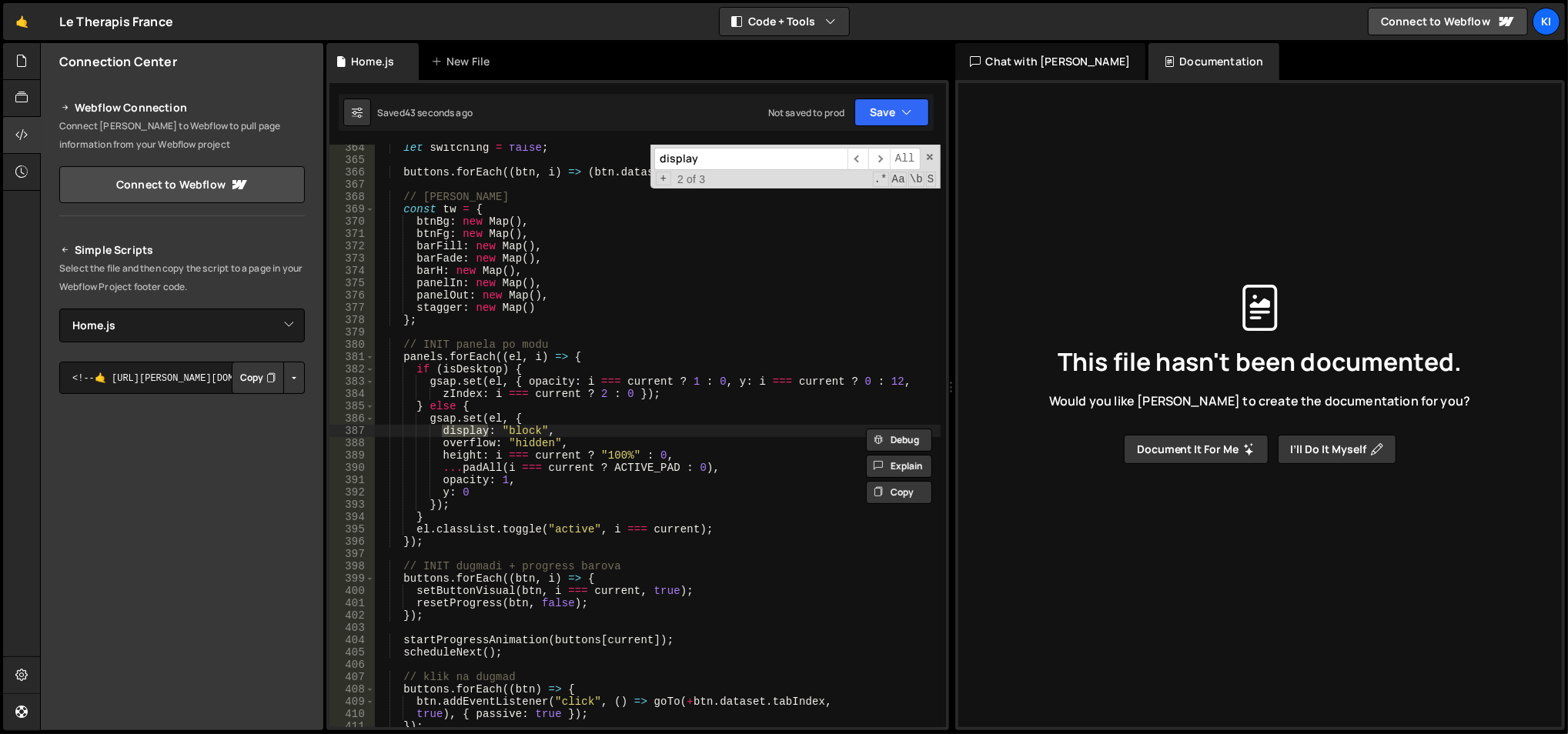
click at [528, 431] on div "let switching = false ; buttons . forEach (( btn , i ) => ( btn . dataset . tab…" at bounding box center [657, 446] width 567 height 609
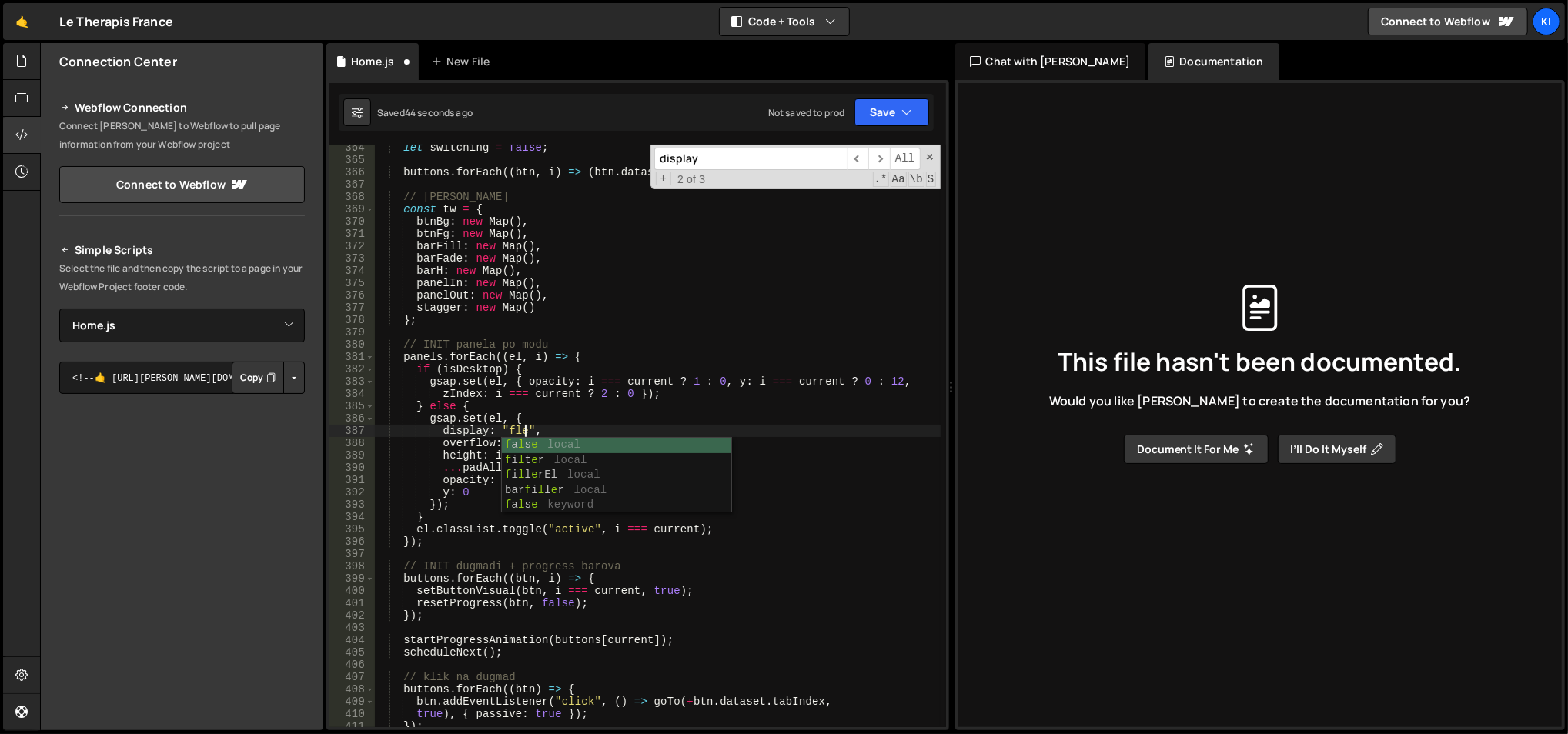
scroll to position [0, 10]
click at [878, 161] on span "​" at bounding box center [878, 159] width 22 height 23
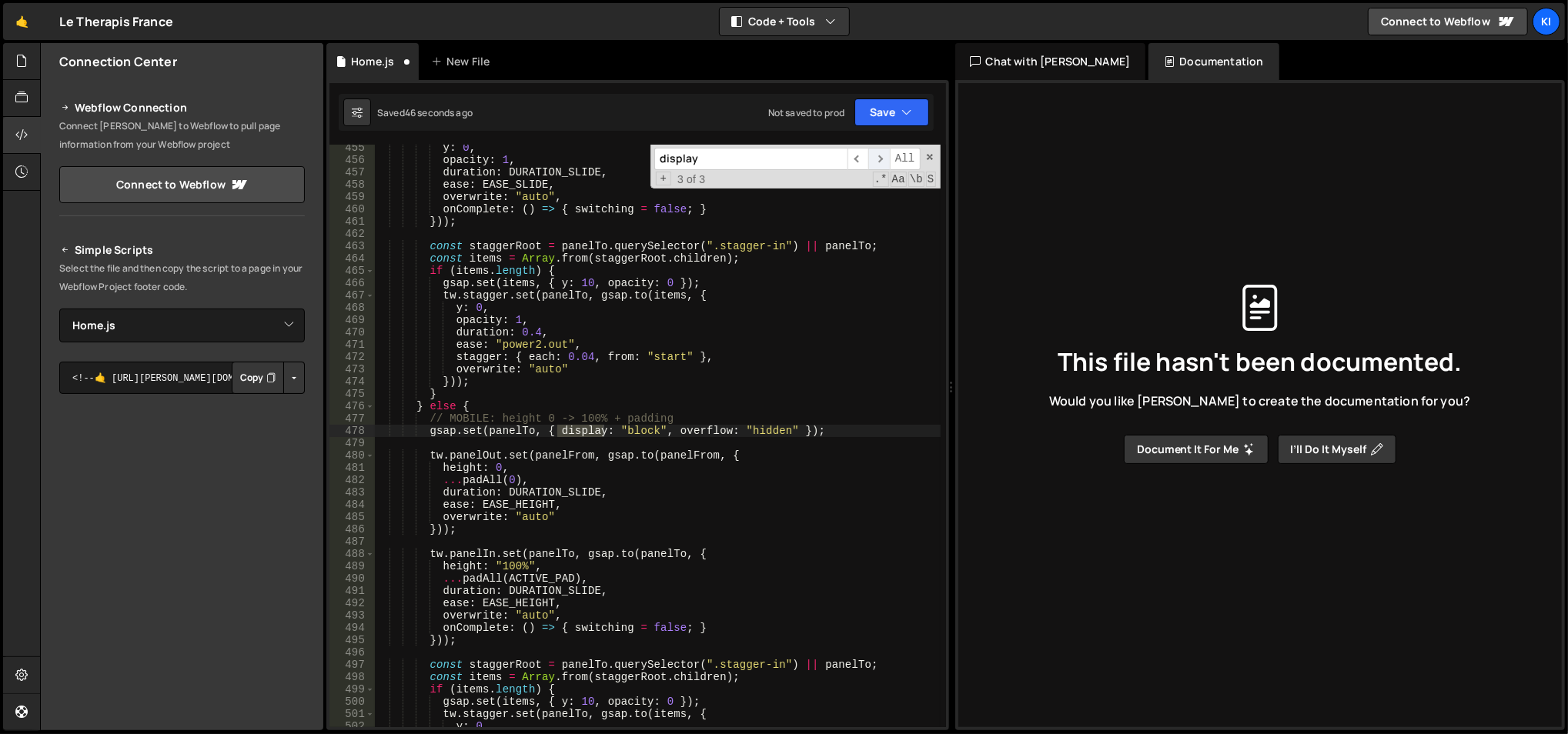
scroll to position [5642, 0]
click at [629, 425] on div "y : 0 , opacity : 1 , duration : DURATION_SLIDE , ease : EASE_SLIDE , overwrite…" at bounding box center [657, 446] width 567 height 609
click at [629, 427] on div "y : 0 , opacity : 1 , duration : DURATION_SLIDE , ease : EASE_SLIDE , overwrite…" at bounding box center [657, 446] width 567 height 609
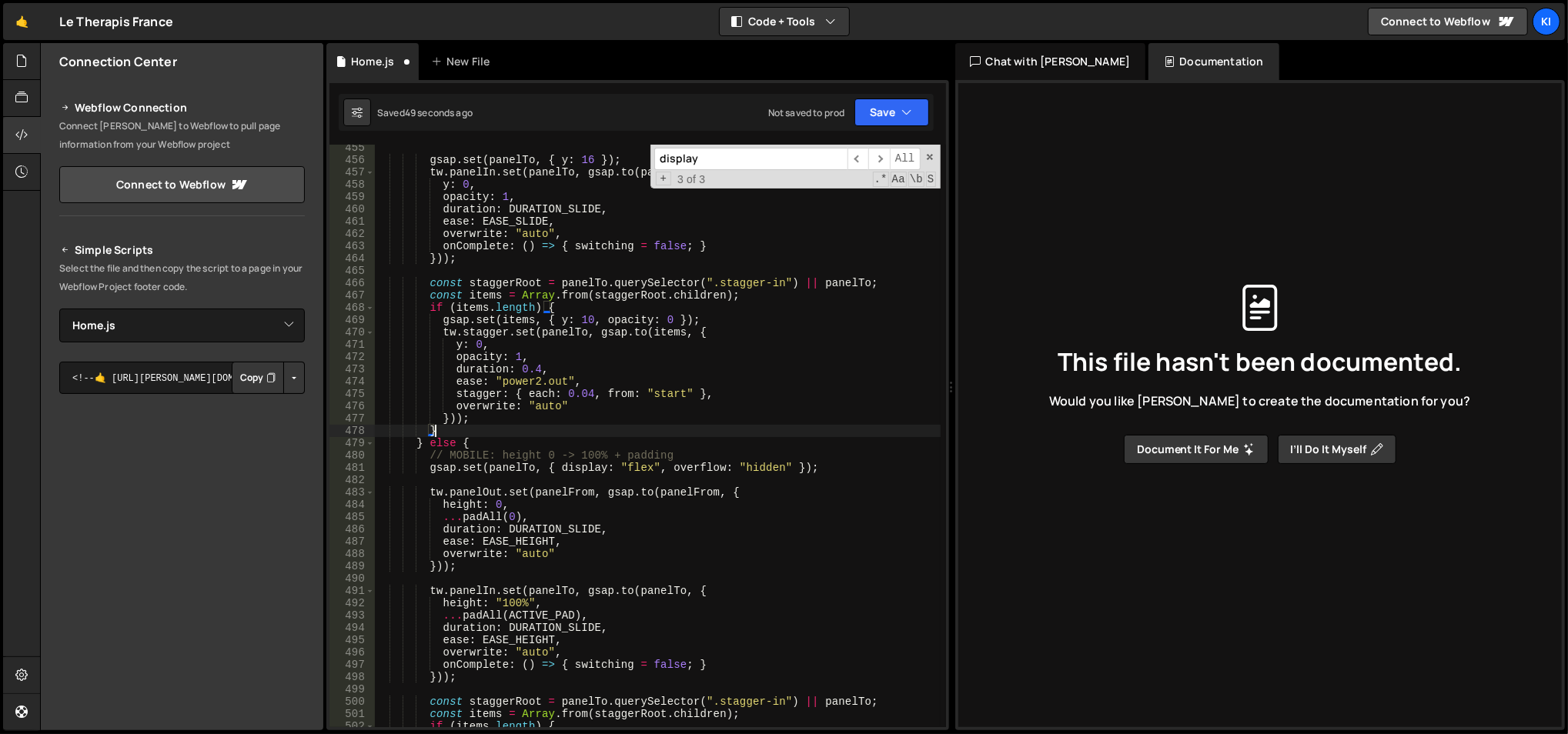
scroll to position [0, 4]
type textarea "}"
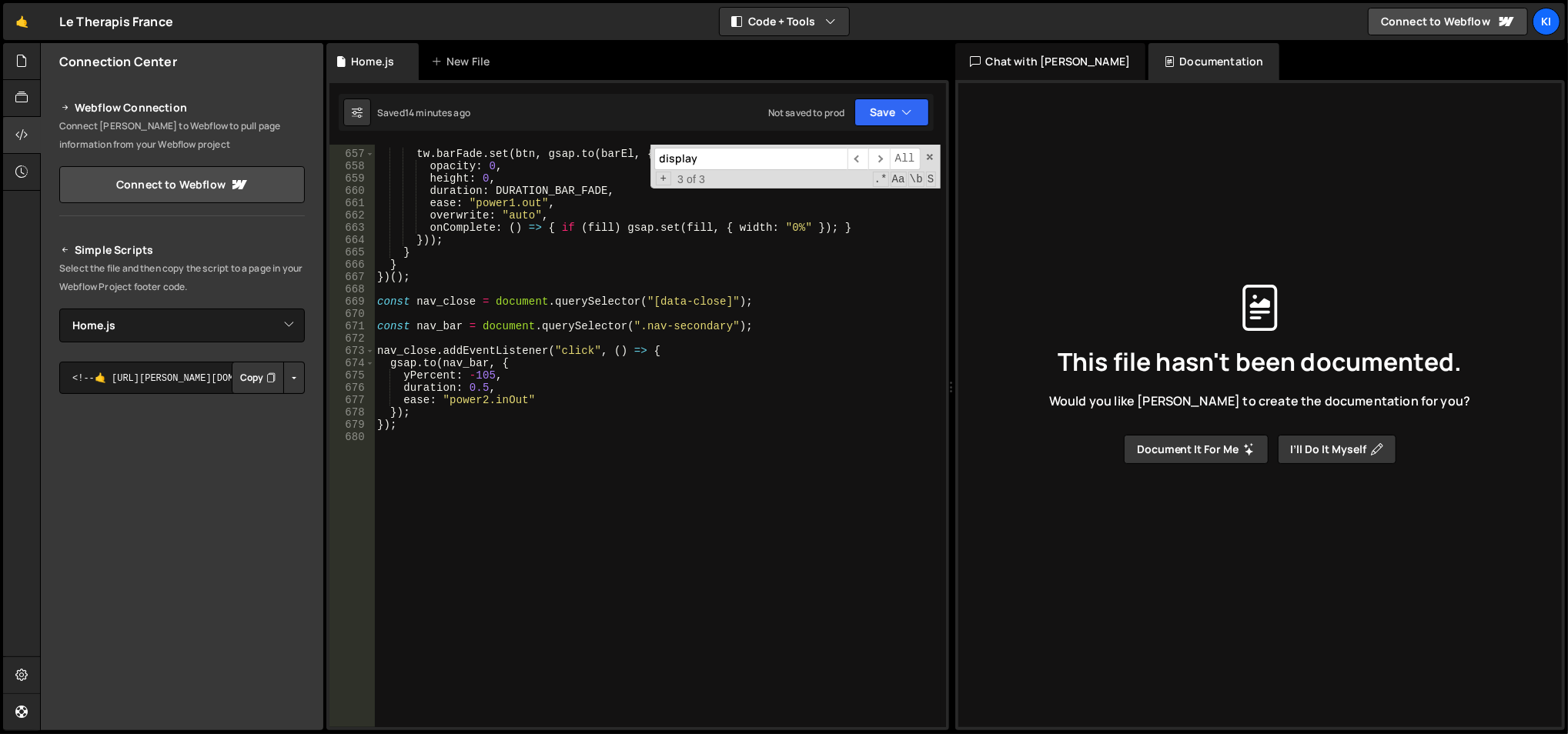
scroll to position [8122, 0]
click at [597, 629] on div "tw . barFade . set ( btn , gsap . to ( barEl , { opacity : 0 , height : 0 , dur…" at bounding box center [657, 440] width 567 height 609
click at [928, 162] on div "display ​ ​ All Replace All + 3 of 3 .* Aa \b S" at bounding box center [795, 166] width 290 height 44
click at [928, 157] on span at bounding box center [929, 157] width 10 height 10
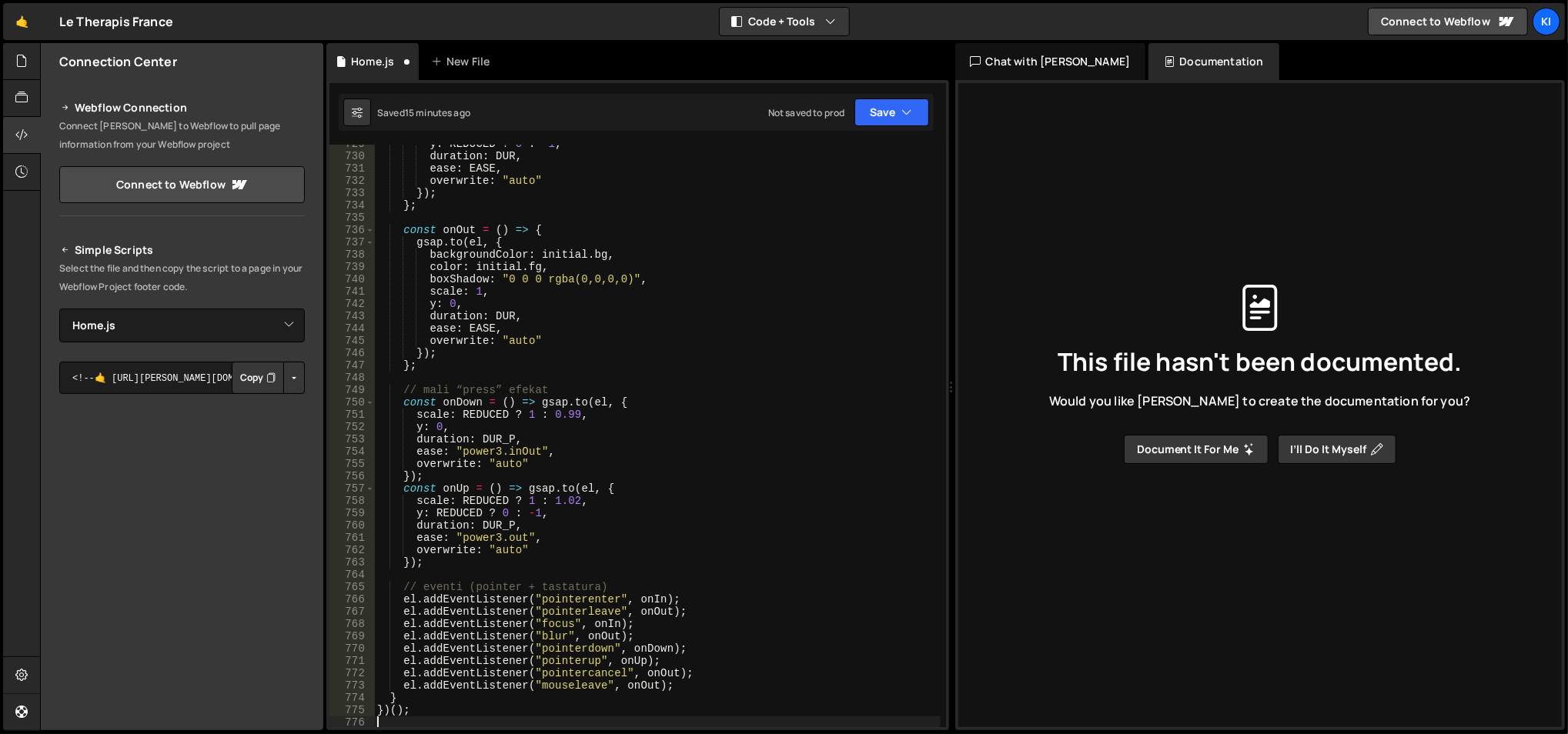
scroll to position [9031, 0]
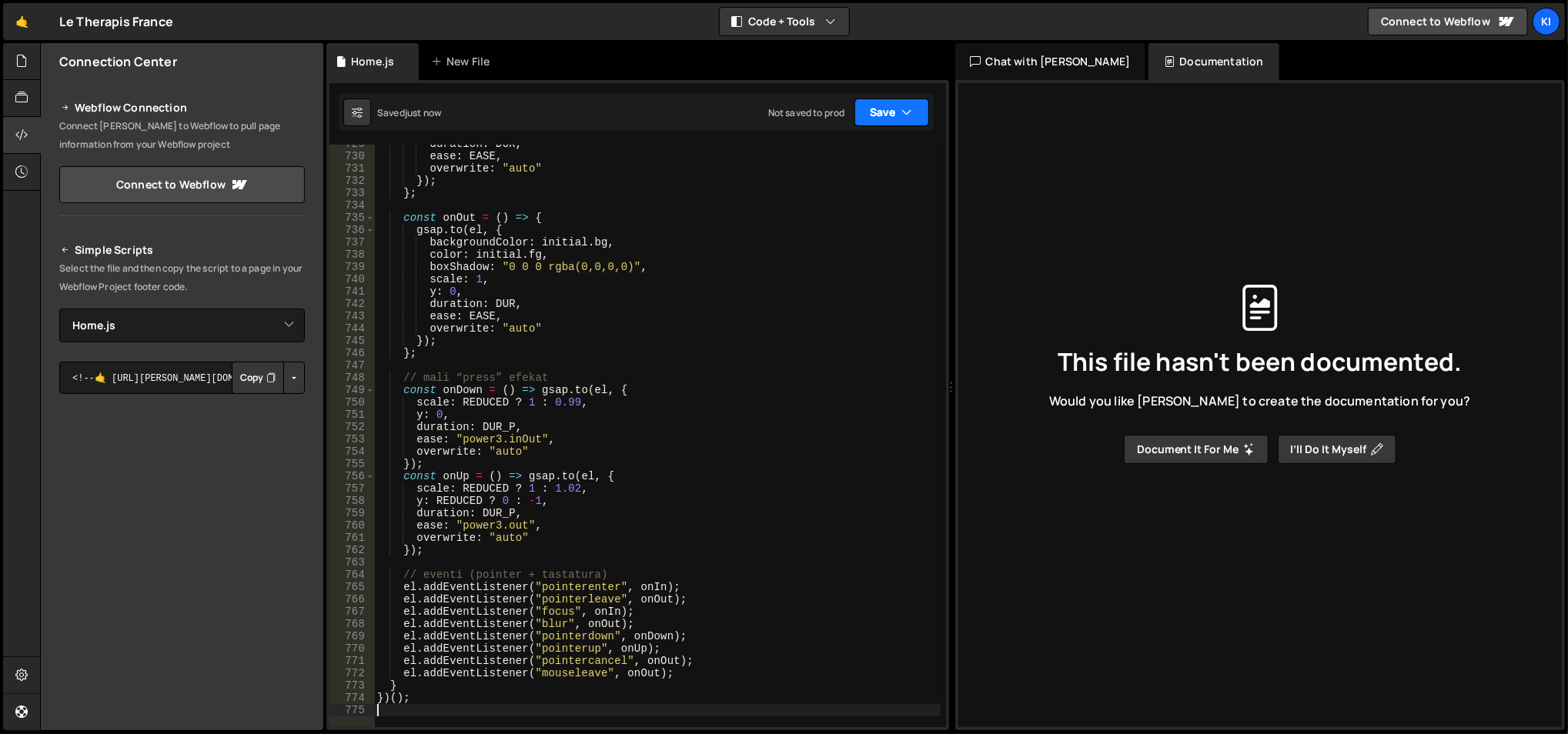
click at [905, 115] on icon "button" at bounding box center [907, 113] width 10 height 16
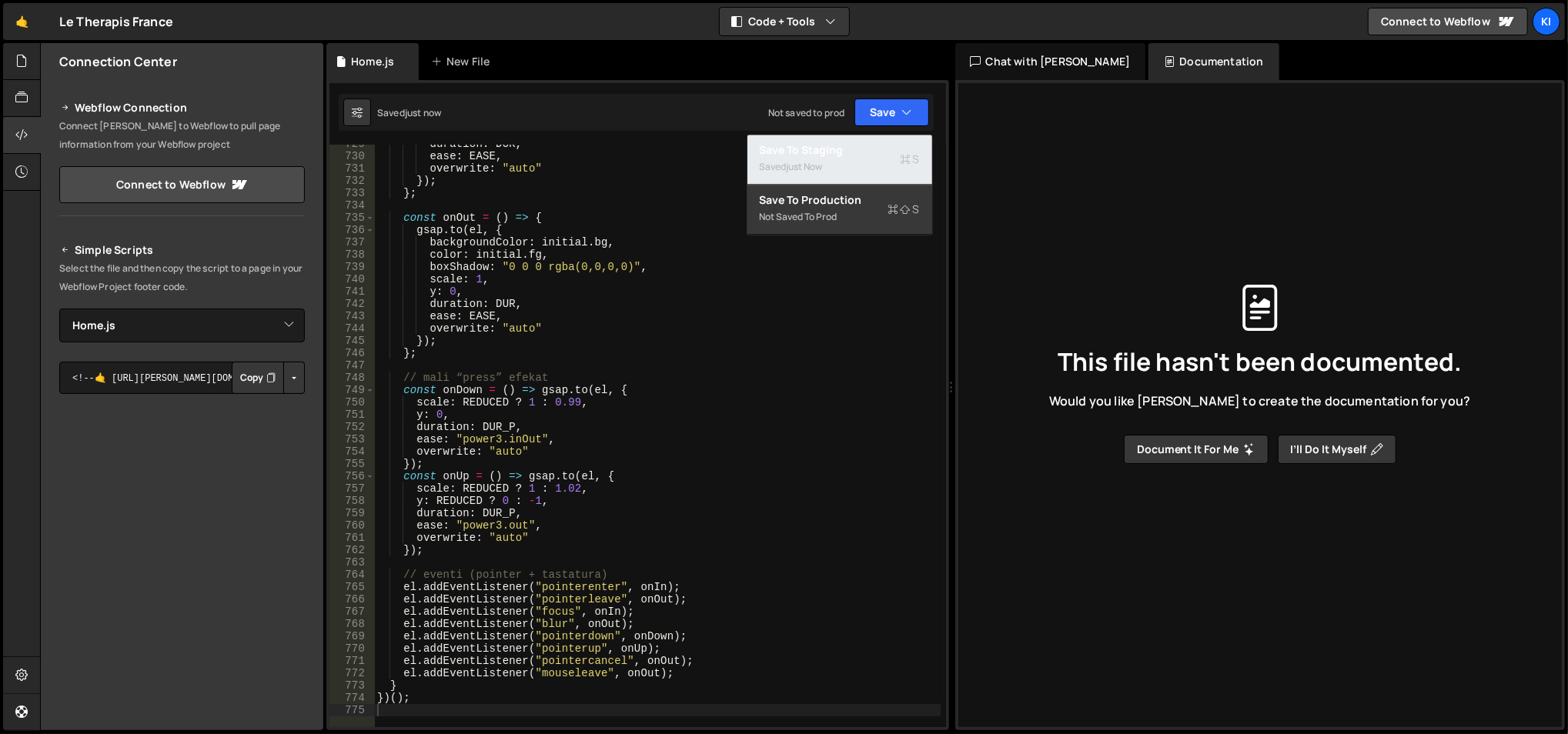
click at [878, 143] on div "Save to Staging S" at bounding box center [839, 150] width 160 height 16
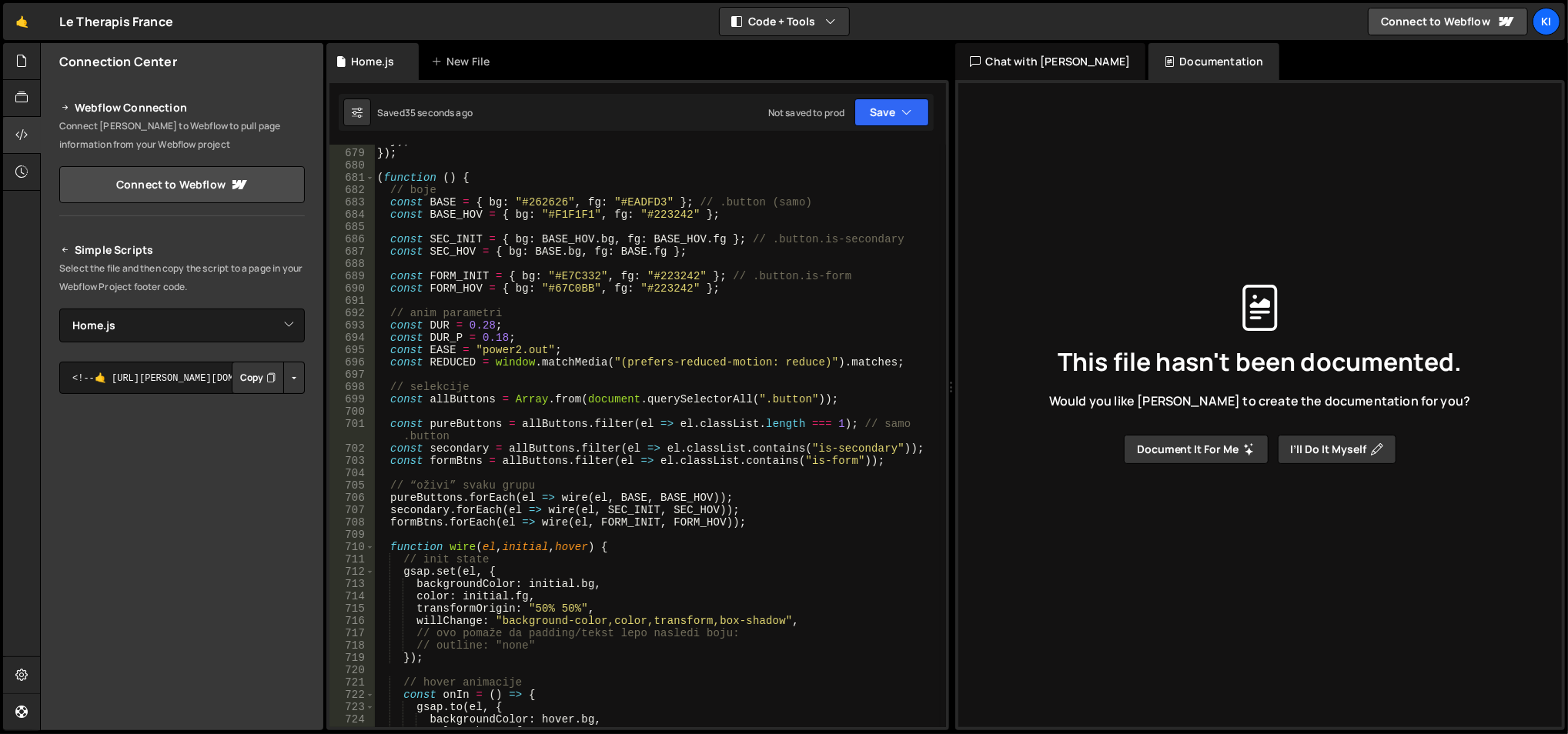
scroll to position [8393, 0]
type textarea "const pureButtons = allButtons.filter(el => el.classList.length === 1); // samo…"
click at [548, 418] on div "}) ; }) ; ( function ( ) { // boje const BASE = { bg : "#262626" , fg : "#EADFD…" at bounding box center [657, 439] width 567 height 609
click at [546, 372] on div "}) ; }) ; ( function ( ) { // boje const BASE = { bg : "#262626" , fg : "#EADFD…" at bounding box center [657, 439] width 567 height 609
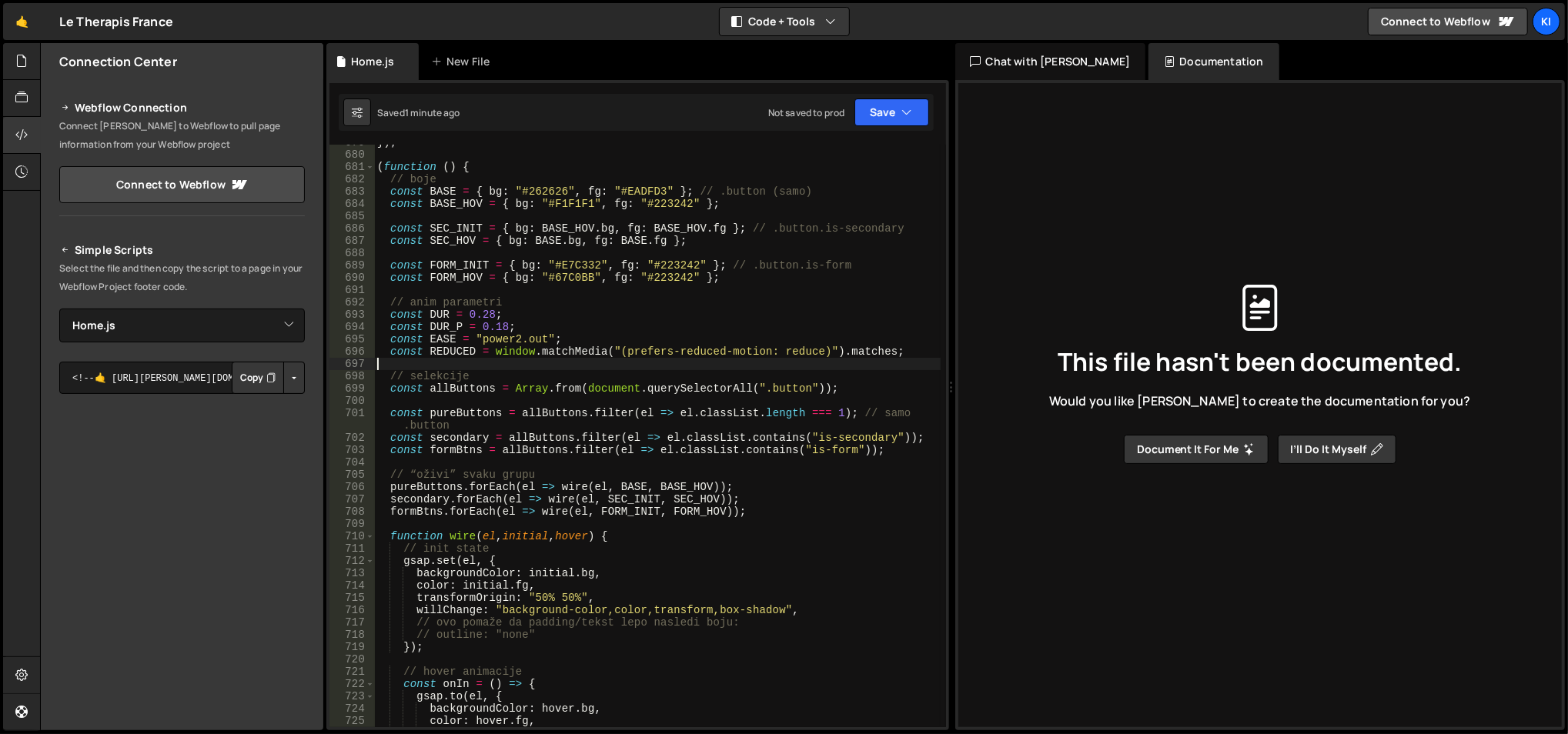
scroll to position [8406, 0]
click at [797, 387] on div "}) ; ( function ( ) { // boje const BASE = { bg : "#262626" , fg : "#EADFD3" } …" at bounding box center [657, 441] width 567 height 609
paste textarea "button w-inline-block"
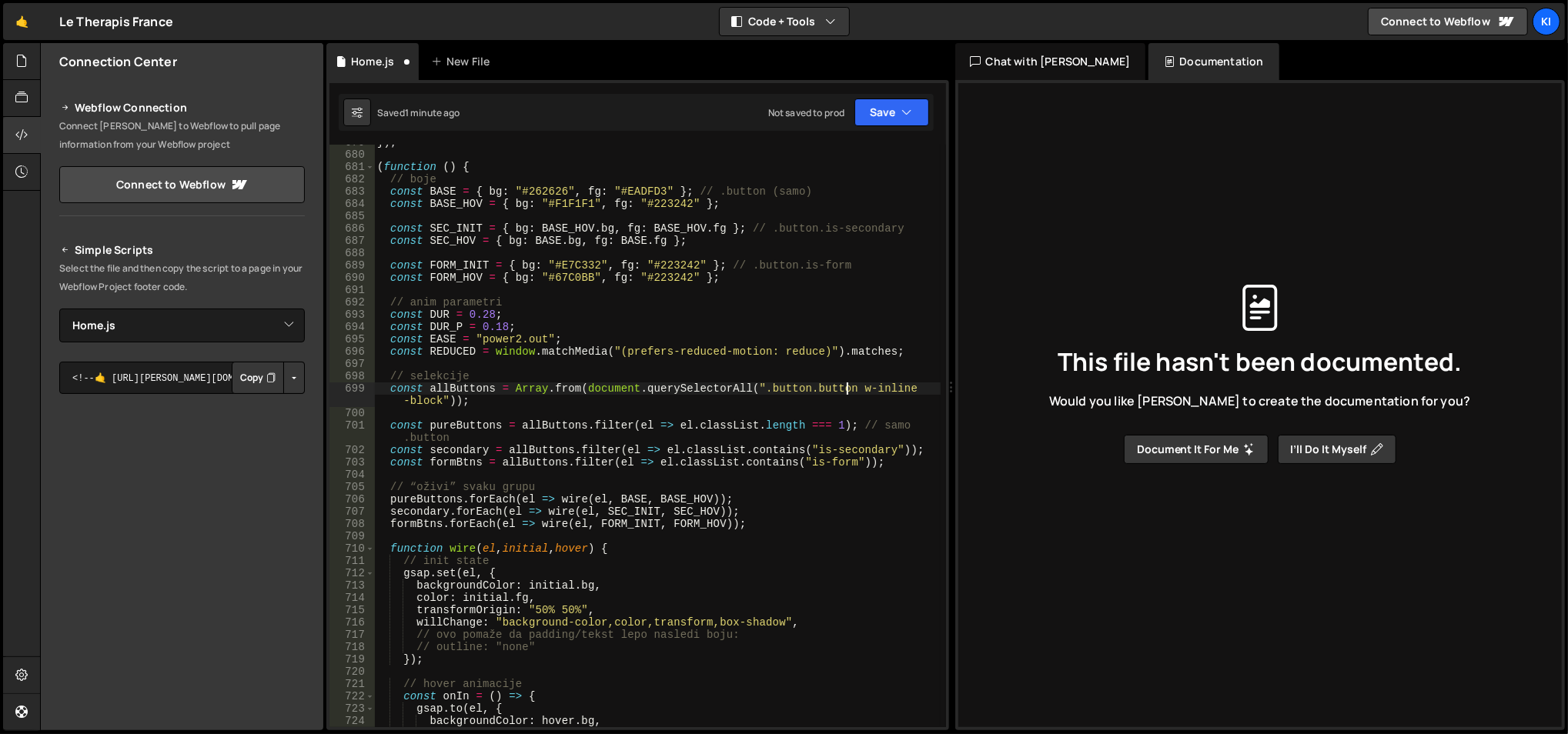
click at [848, 382] on div "}) ; ( function ( ) { // boje const BASE = { bg : "#262626" , fg : "#EADFD3" } …" at bounding box center [657, 441] width 567 height 609
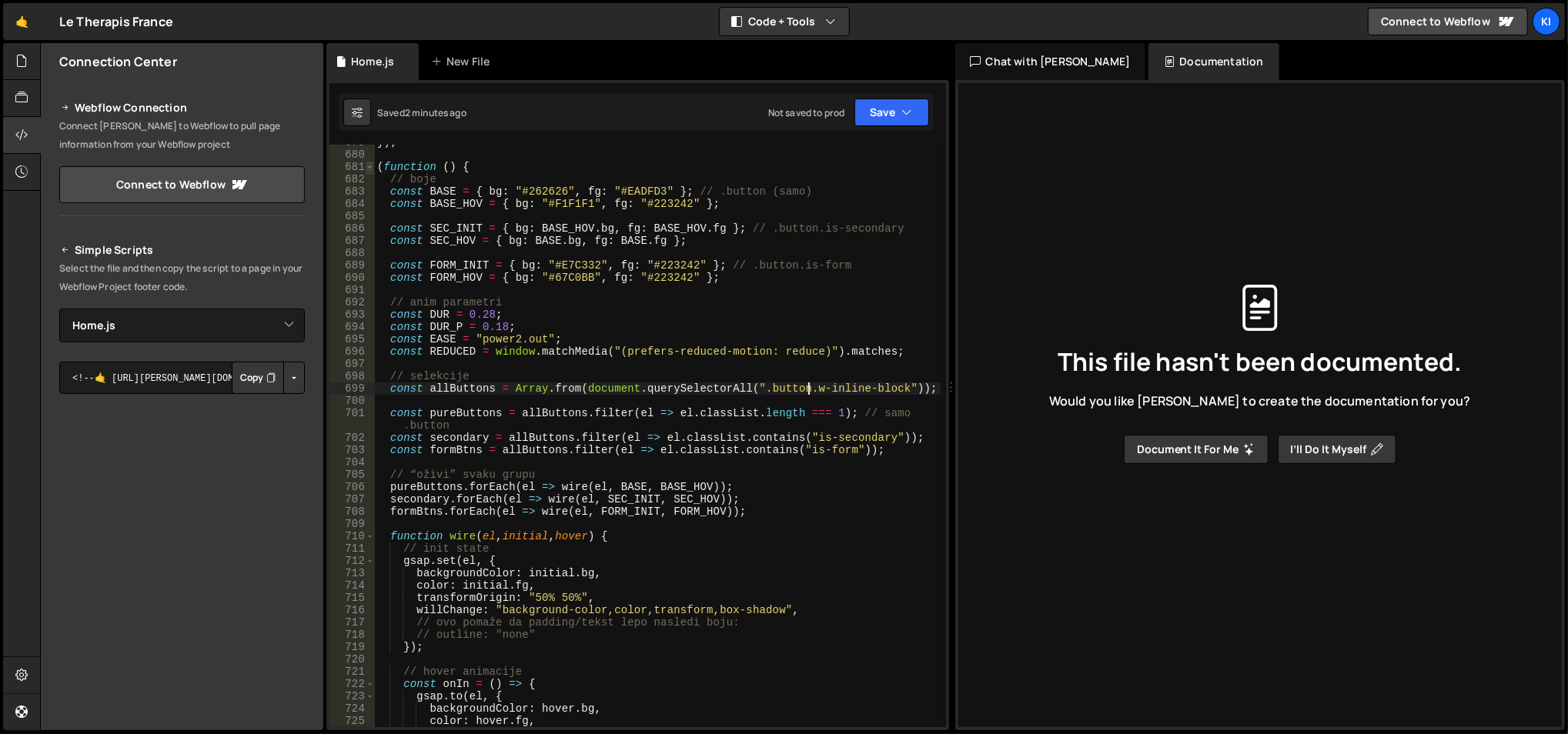
click at [369, 164] on span at bounding box center [370, 167] width 9 height 12
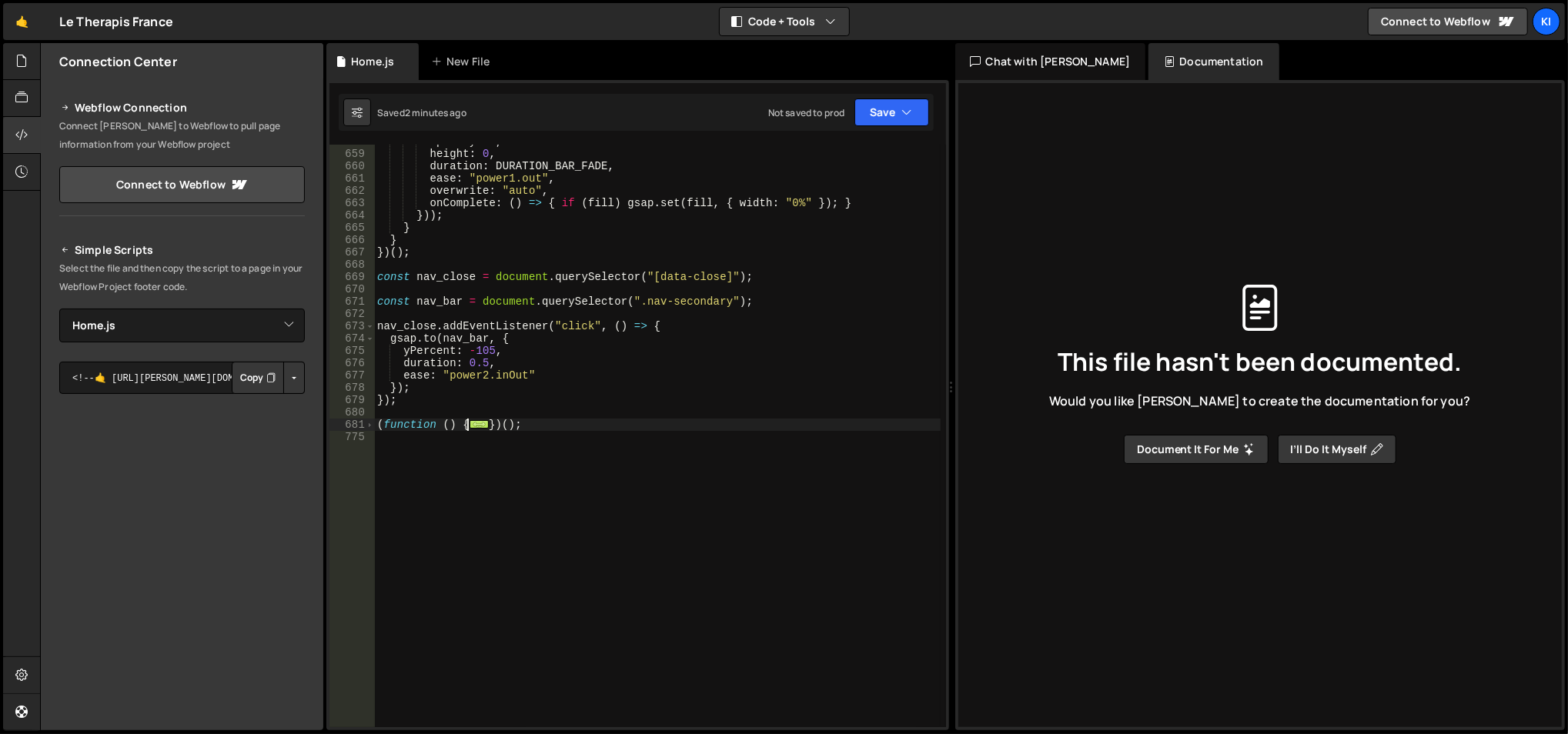
scroll to position [8147, 0]
drag, startPoint x: 505, startPoint y: 416, endPoint x: 378, endPoint y: 420, distance: 127.1
click at [378, 420] on div "opacity : 0 , height : 0 , duration : DURATION_BAR_FADE , ease : "power1.out" ,…" at bounding box center [657, 440] width 567 height 609
type textarea "(function () { // boje"
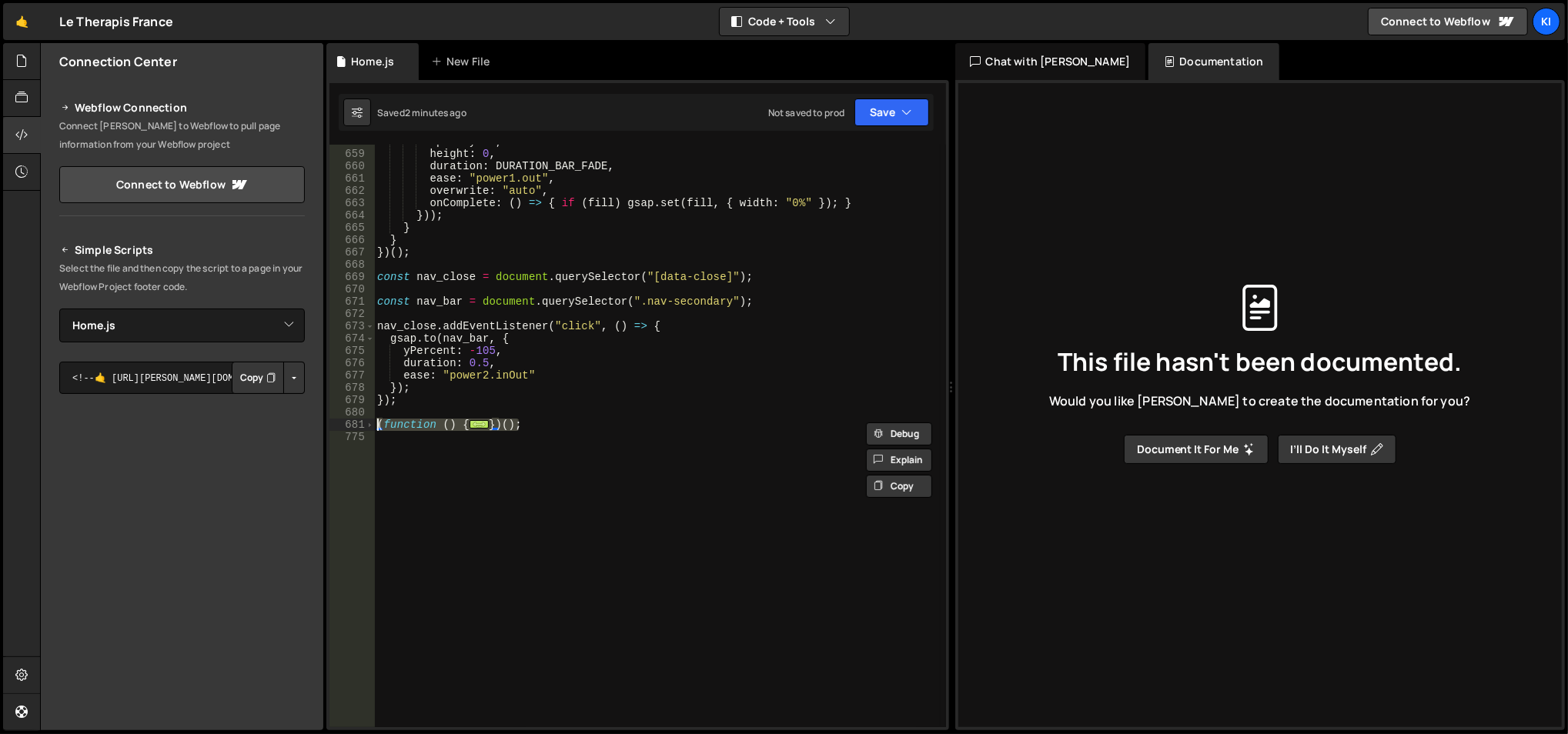
paste textarea
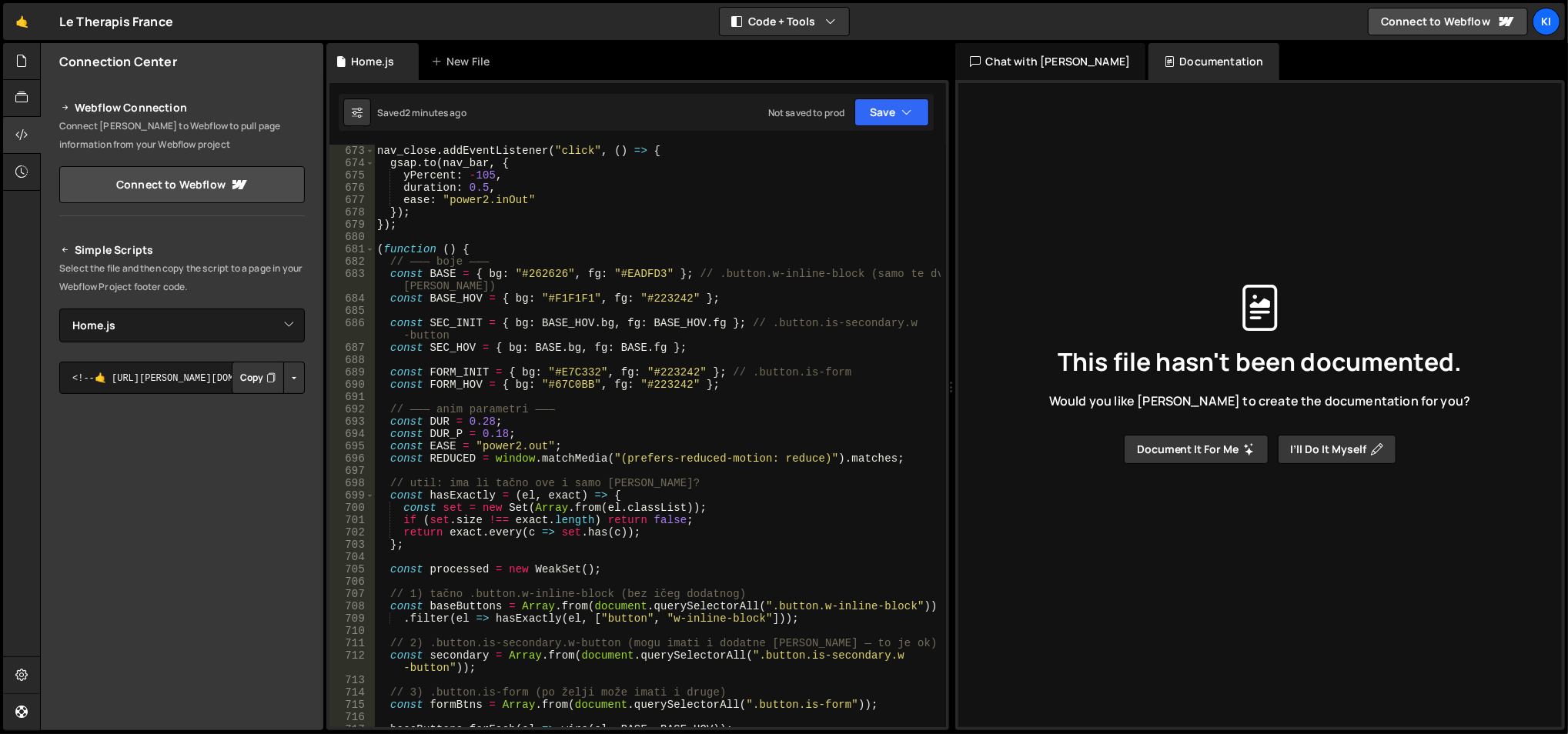
scroll to position [8322, 0]
click at [544, 404] on div "nav_close . addEventListener ( "click" , ( ) => { gsap . to ( nav_bar , { yPerc…" at bounding box center [657, 437] width 567 height 609
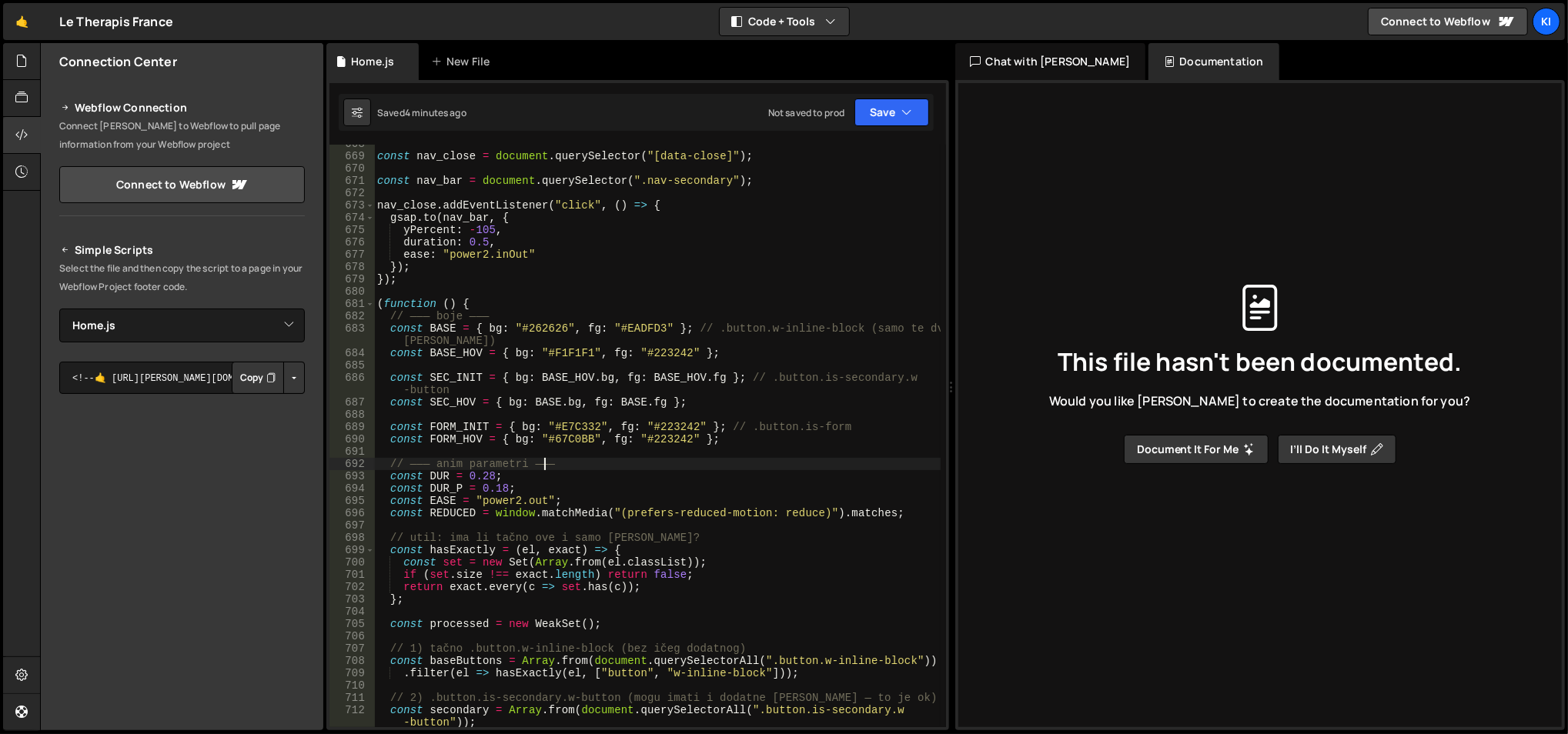
scroll to position [8267, 0]
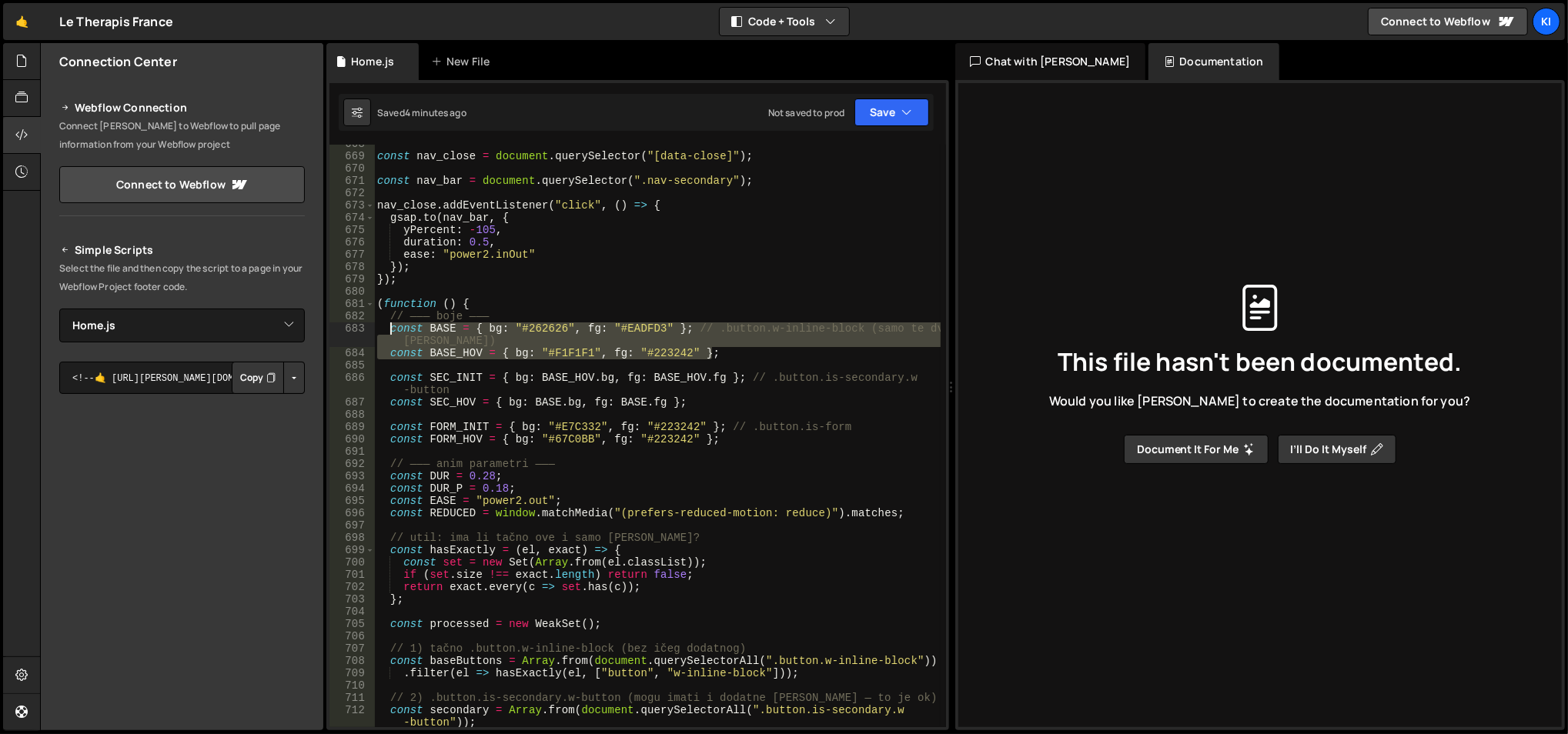
drag, startPoint x: 730, startPoint y: 348, endPoint x: 388, endPoint y: 327, distance: 342.6
click at [388, 327] on div "const nav_close = document . querySelector ( "[data-close]" ) ; const nav_bar =…" at bounding box center [657, 442] width 567 height 609
type textarea "const BASE = { bg: "#262626", fg: "#EADFD3" }; // .button.w-inline-block (samo …"
paste textarea
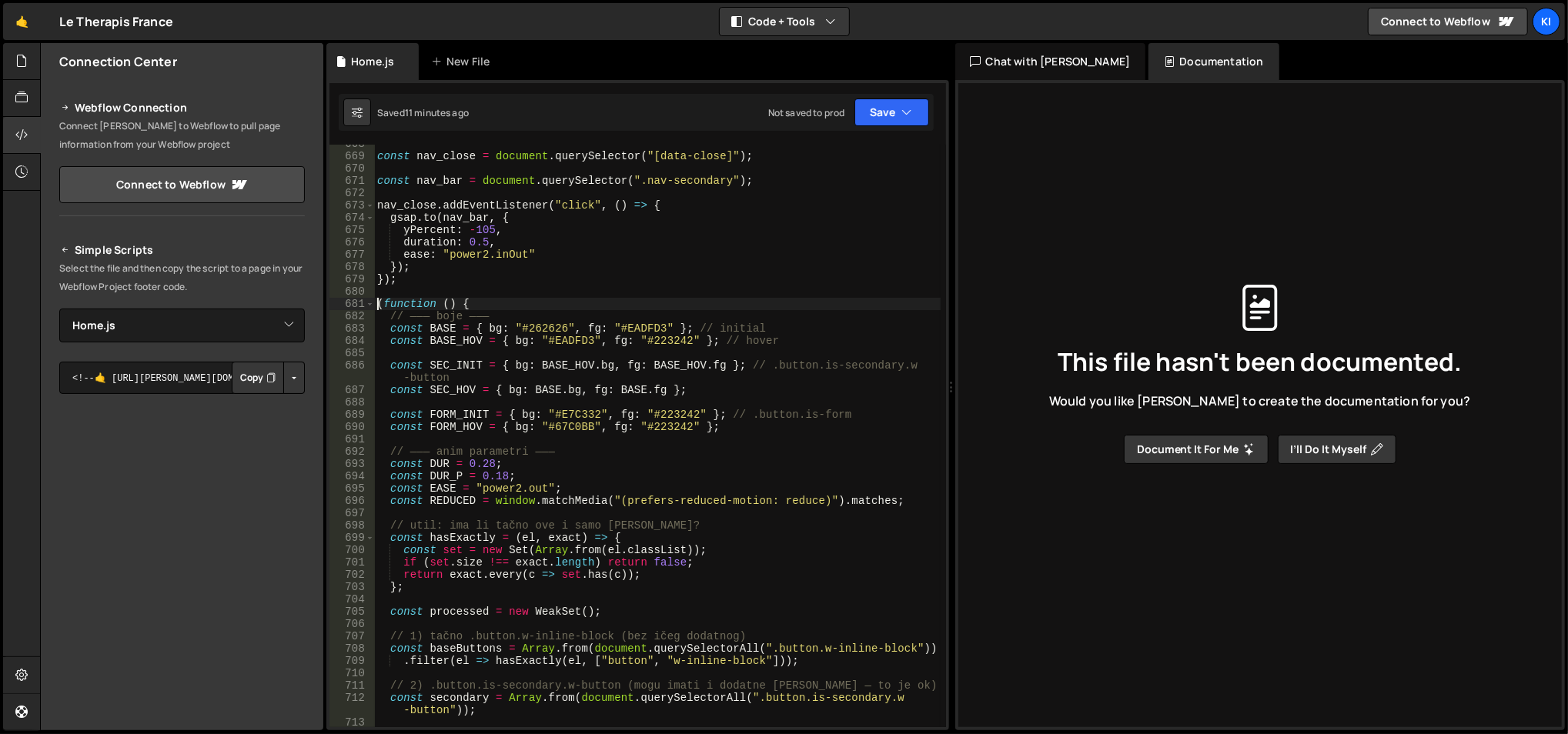
click at [376, 303] on div "const nav_close = document . querySelector ( "[data-close]" ) ; const nav_bar =…" at bounding box center [657, 442] width 567 height 609
drag, startPoint x: 370, startPoint y: 304, endPoint x: 431, endPoint y: 309, distance: 61.2
click at [371, 304] on span at bounding box center [370, 304] width 9 height 12
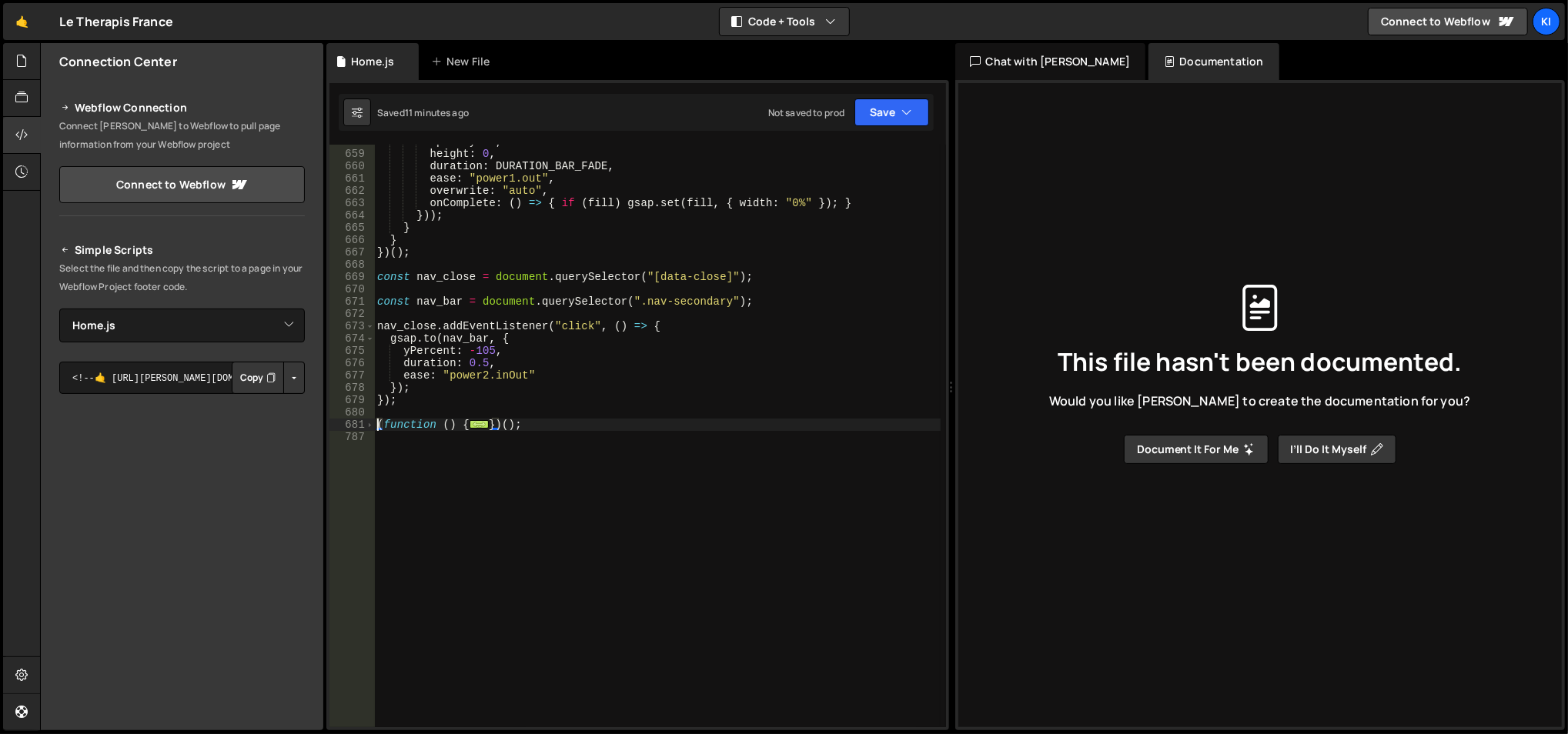
scroll to position [8147, 0]
drag, startPoint x: 530, startPoint y: 425, endPoint x: 374, endPoint y: 425, distance: 156.0
click at [374, 425] on div "(function () { 658 659 660 661 662 663 664 665 666 667 668 669 670 671 672 673 …" at bounding box center [637, 436] width 617 height 583
type textarea "(function () { // ——— boje ———"
paste textarea
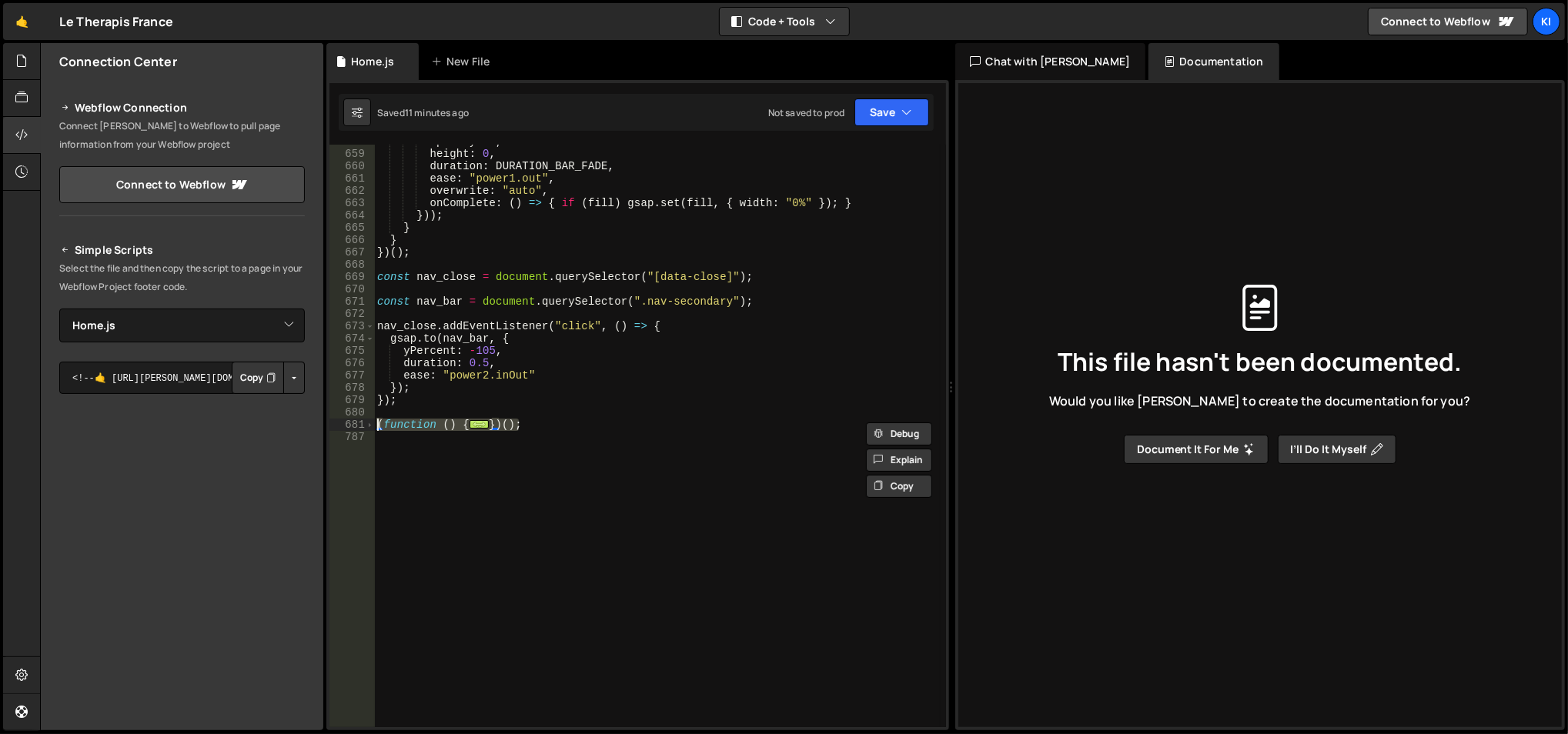
scroll to position [8932, 0]
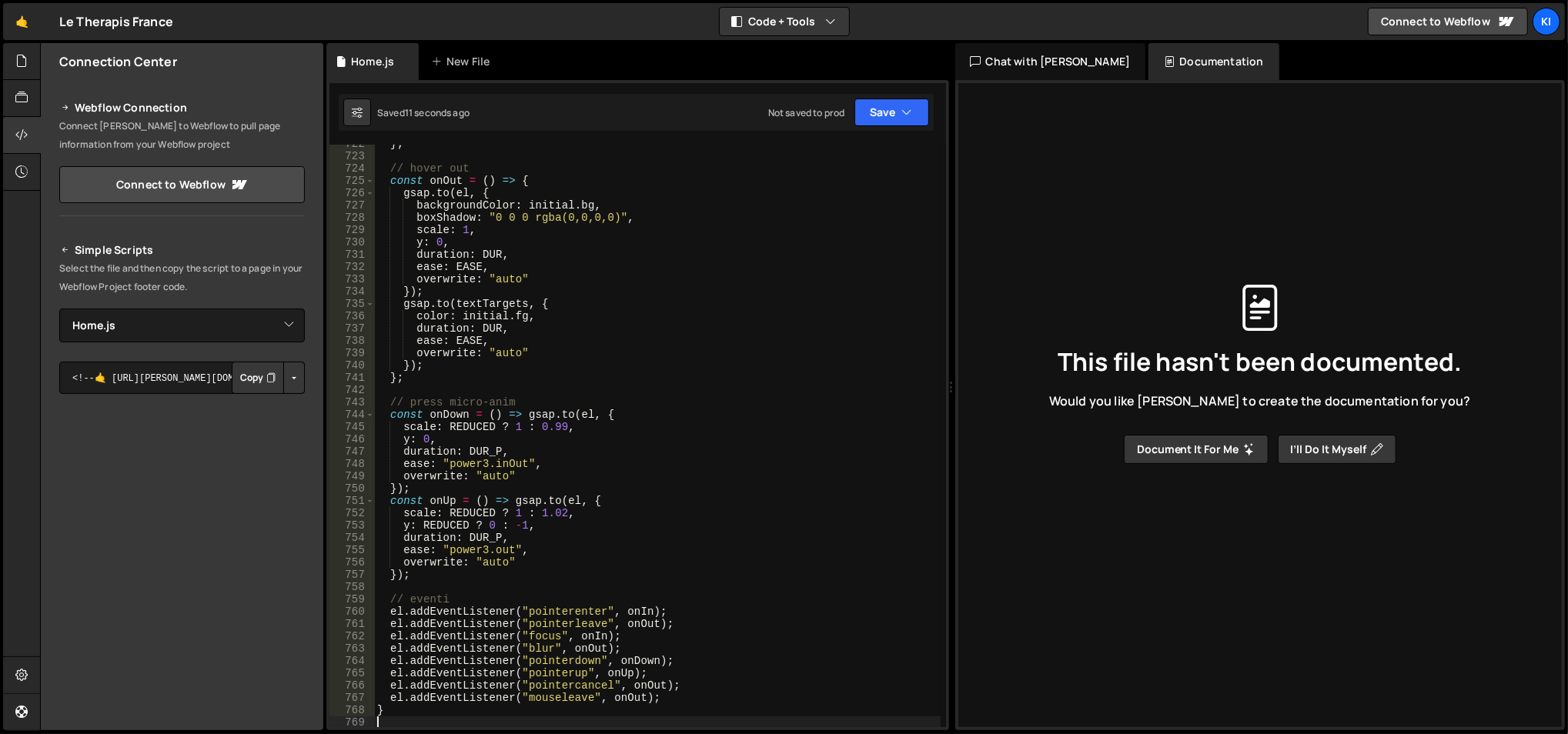
click at [514, 326] on div "} ; // hover out const onOut = ( ) => { gsap . to ( el , { backgroundColor : in…" at bounding box center [657, 442] width 567 height 609
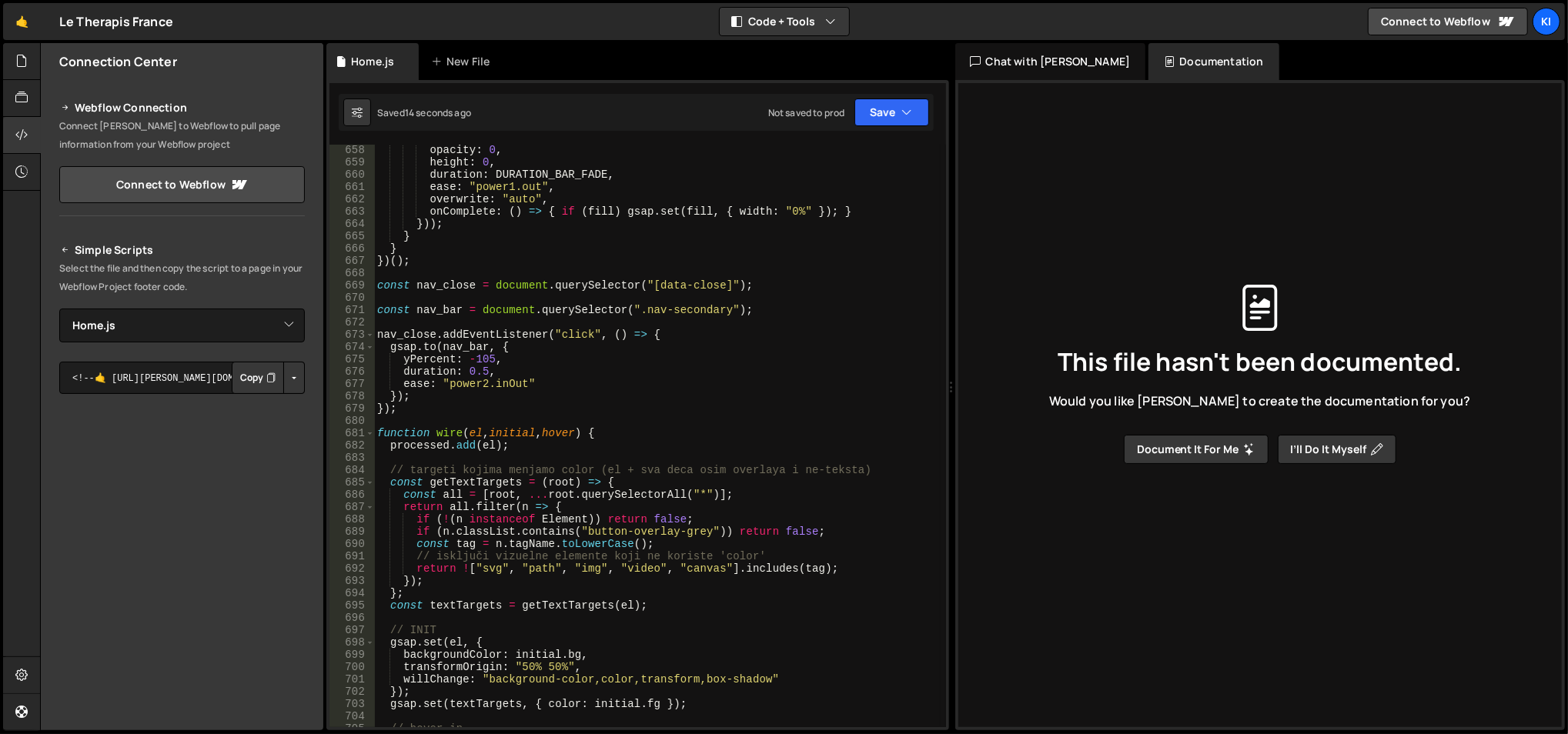
scroll to position [8138, 0]
click at [447, 442] on div "opacity : 0 , height : 0 , duration : DURATION_BAR_FADE , ease : "power1.out" ,…" at bounding box center [657, 449] width 567 height 609
click at [448, 431] on div "opacity : 0 , height : 0 , duration : DURATION_BAR_FADE , ease : "power1.out" ,…" at bounding box center [657, 449] width 567 height 609
type textarea "function wire(el, initial, hover) {"
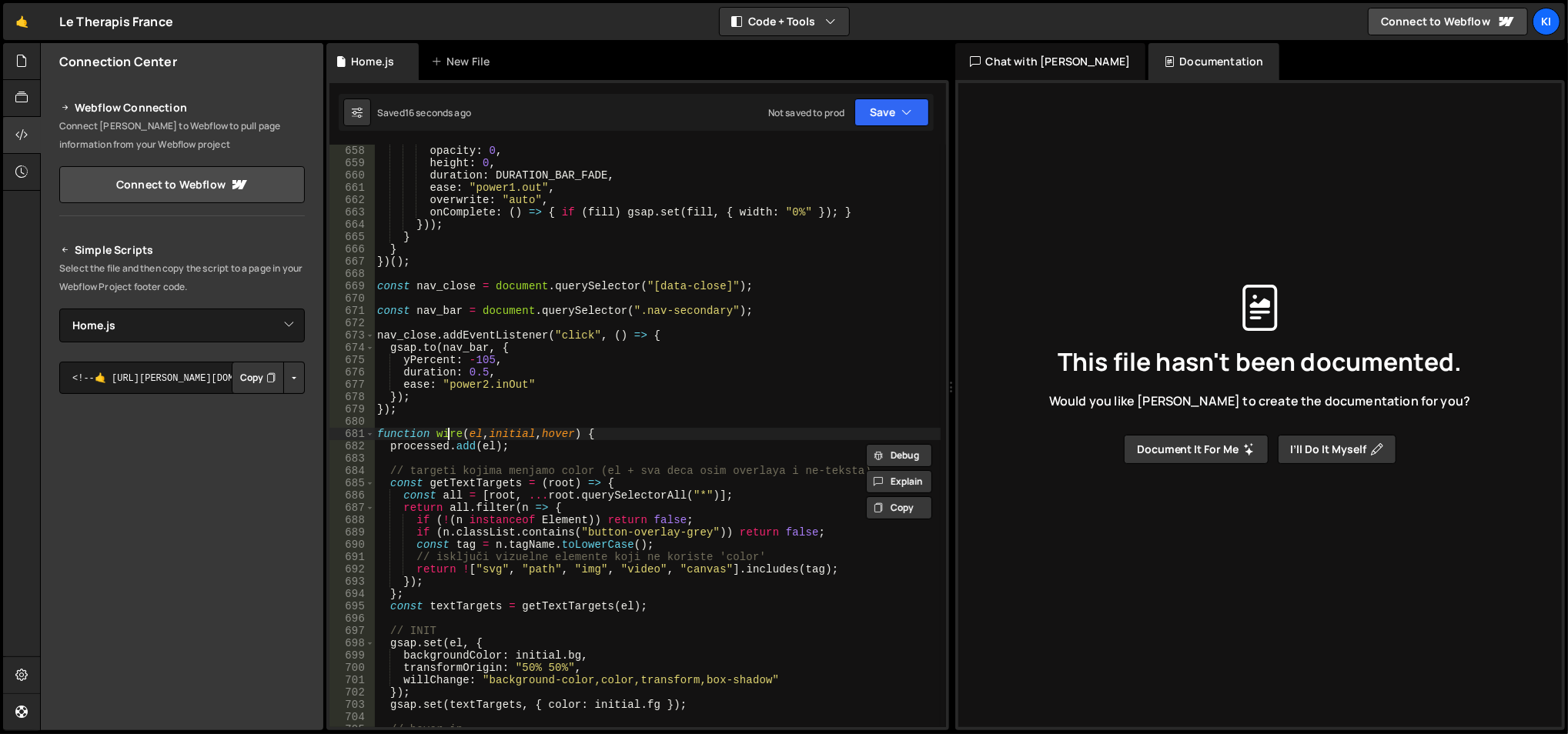
click at [448, 431] on div "opacity : 0 , height : 0 , duration : DURATION_BAR_FADE , ease : "power1.out" ,…" at bounding box center [657, 449] width 567 height 609
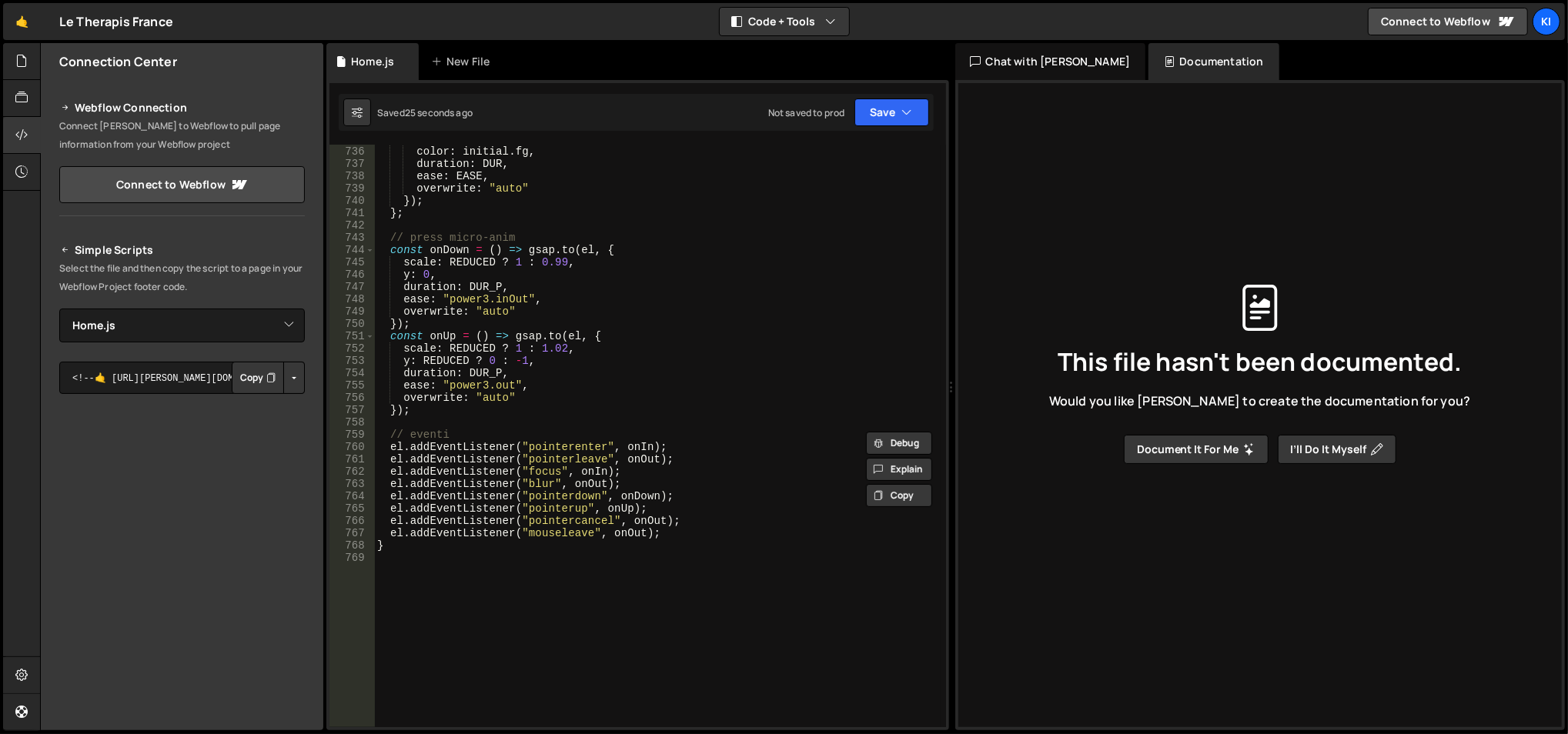
scroll to position [9218, 0]
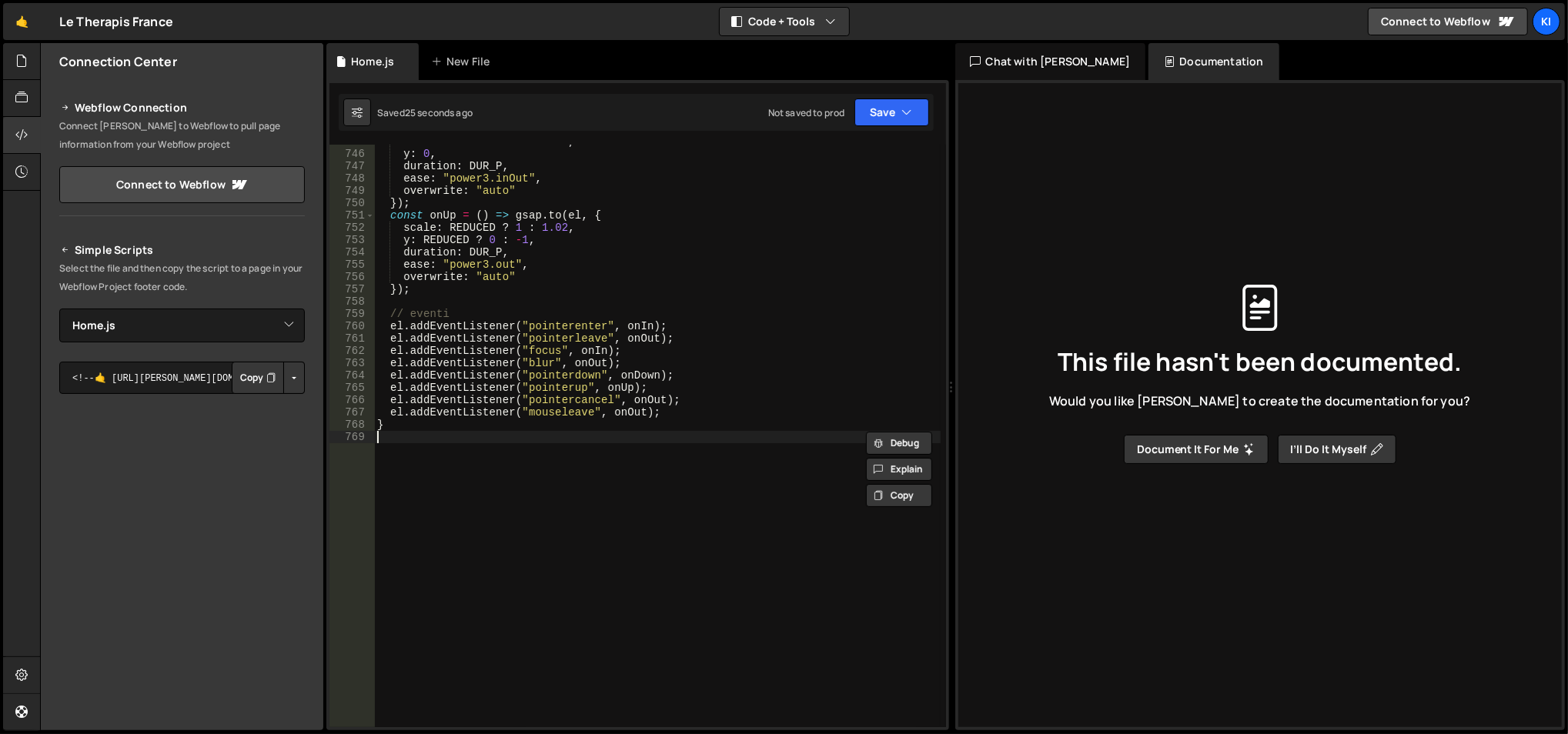
click at [473, 478] on div "scale : REDUCED ? 1 : 0.99 , y : 0 , duration : DUR_P , ease : "power3.inOut" ,…" at bounding box center [657, 440] width 567 height 609
paste textarea "wire"
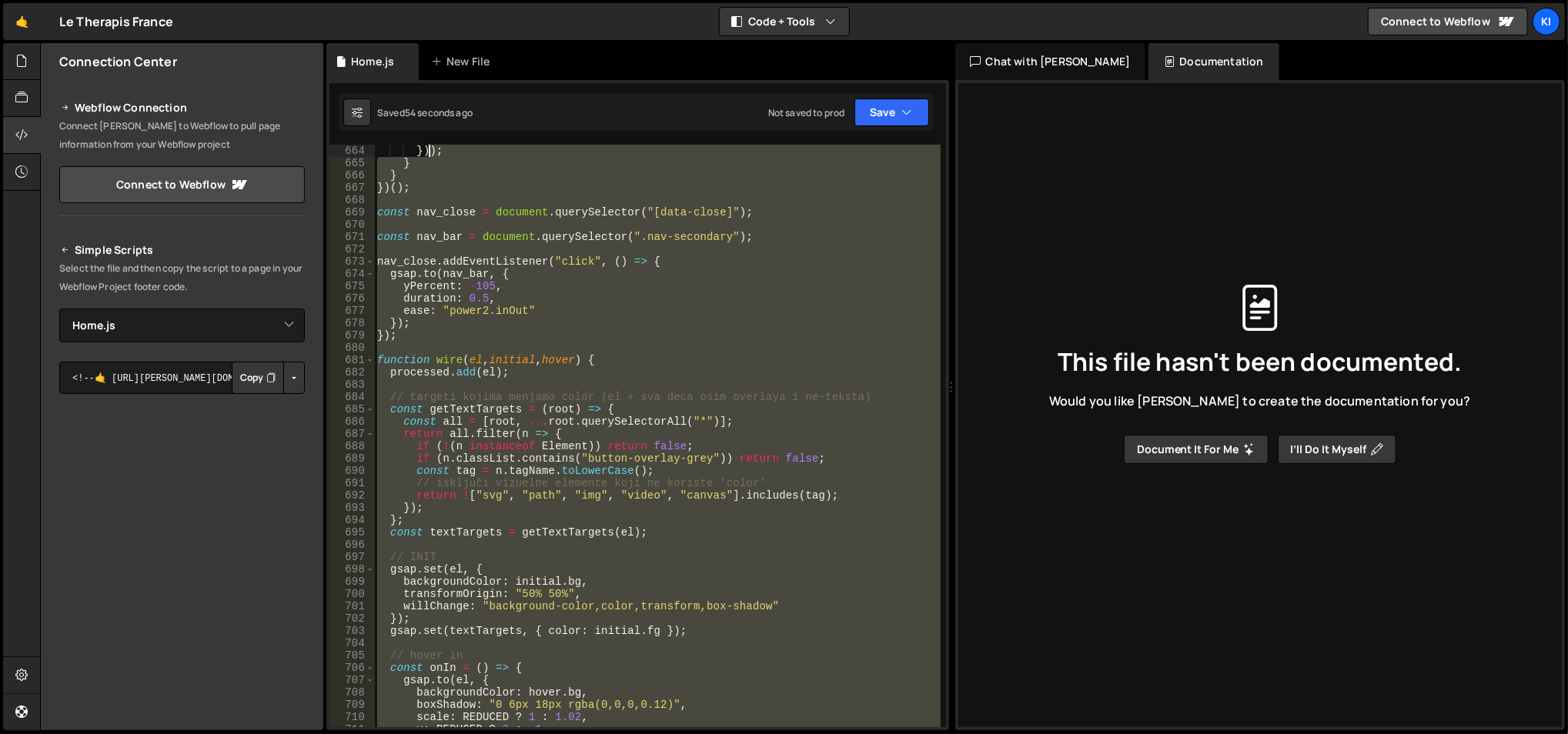
scroll to position [8015, 0]
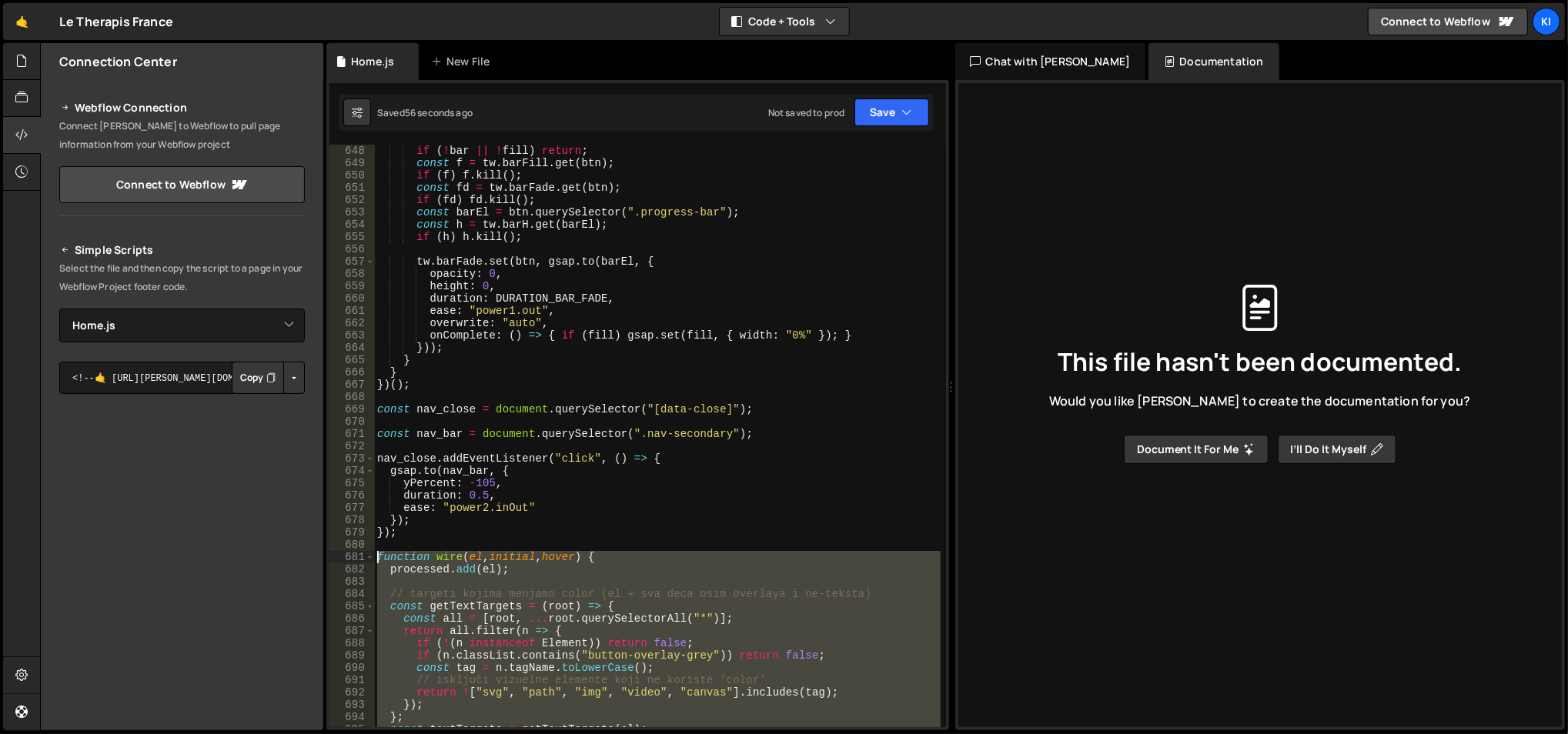
drag, startPoint x: 438, startPoint y: 457, endPoint x: 376, endPoint y: 555, distance: 116.0
click at [376, 555] on div "if ( ! bar || ! fill ) return ; const f = tw . barFill . get ( btn ) ; if ( f )…" at bounding box center [657, 449] width 567 height 609
type textarea "function wire(el, initial, hover) { processed.add(el);"
paste textarea
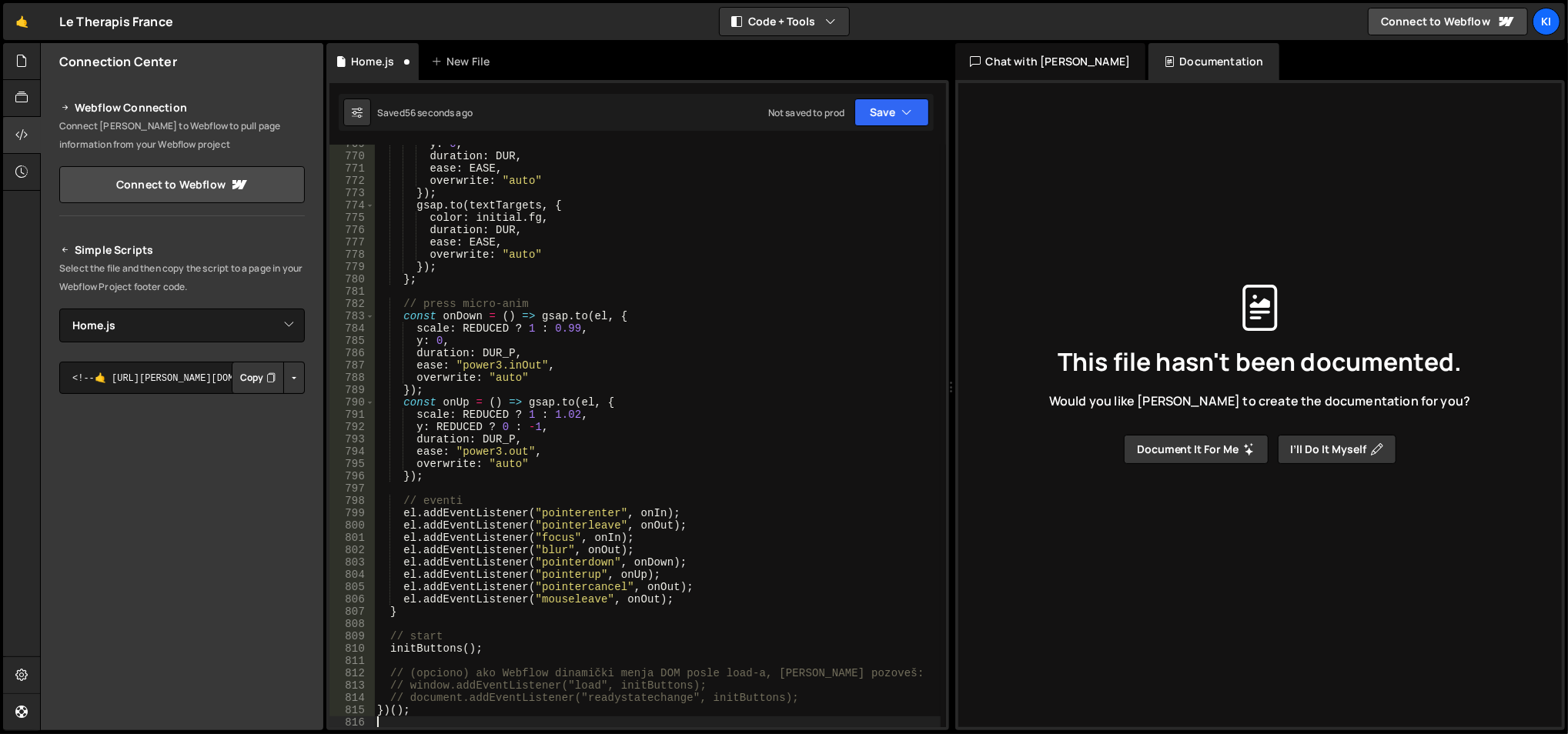
scroll to position [9536, 0]
type textarea "// document.addEventListener("readystatechange", initButtons);"
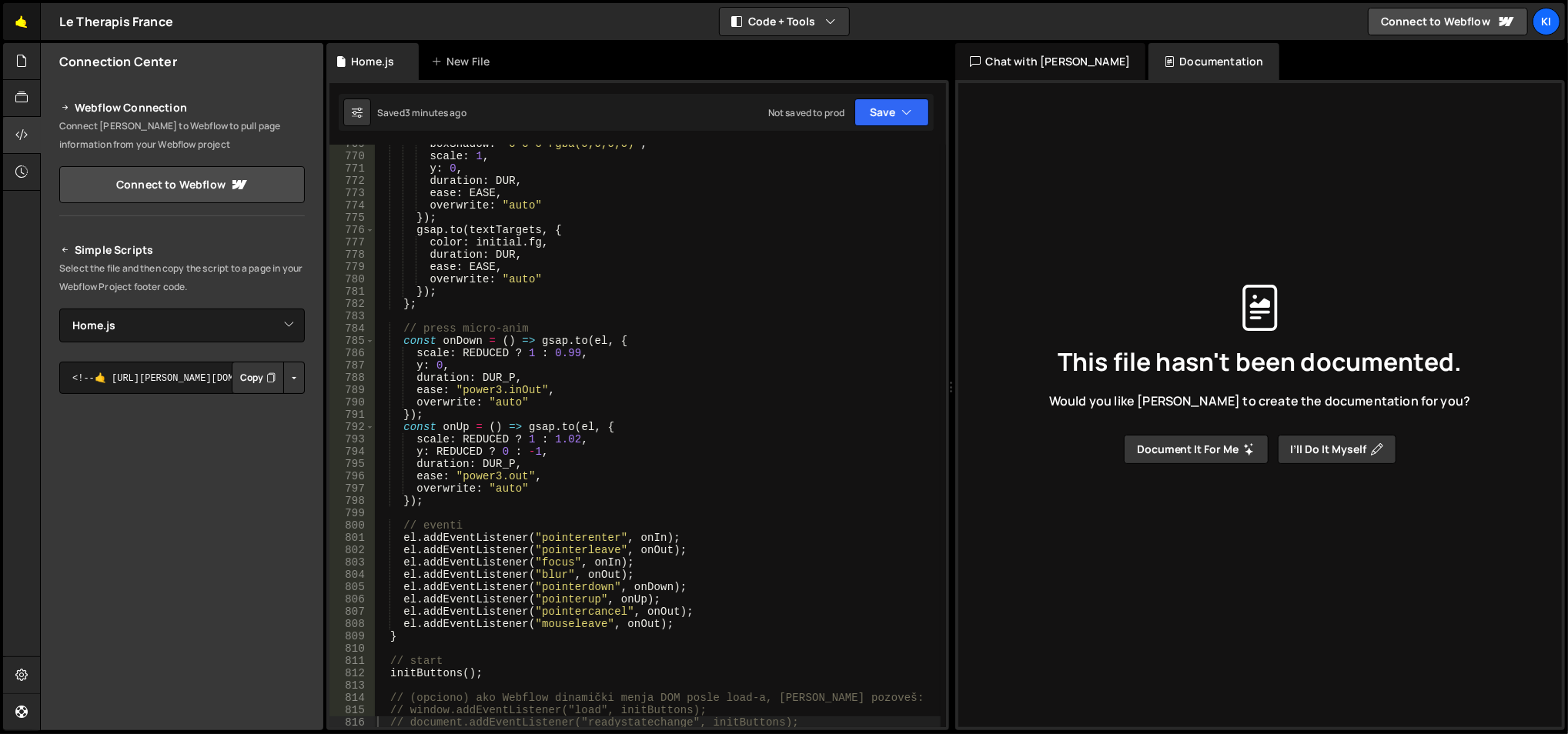
click at [28, 28] on link "🤙" at bounding box center [22, 22] width 38 height 37
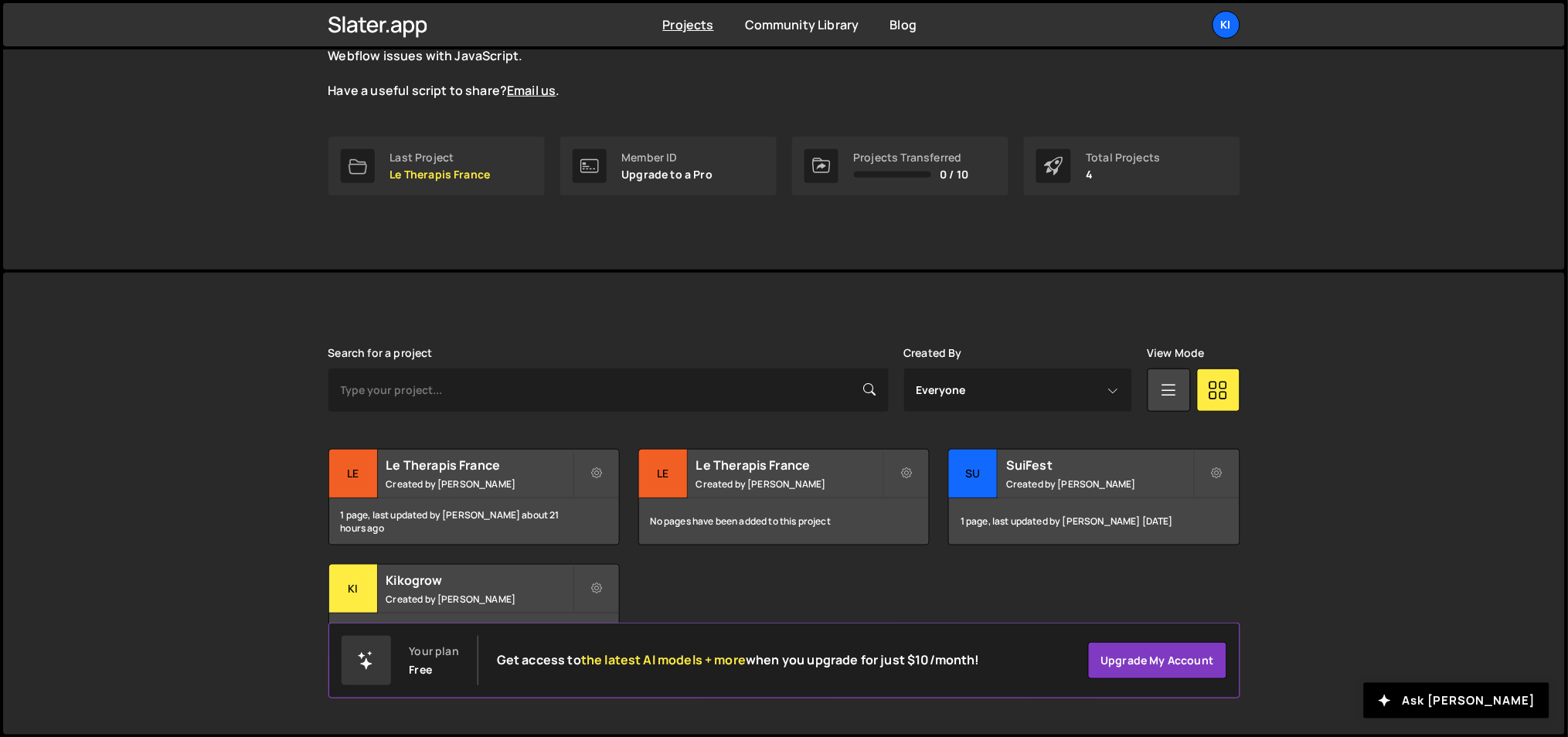
scroll to position [1, 0]
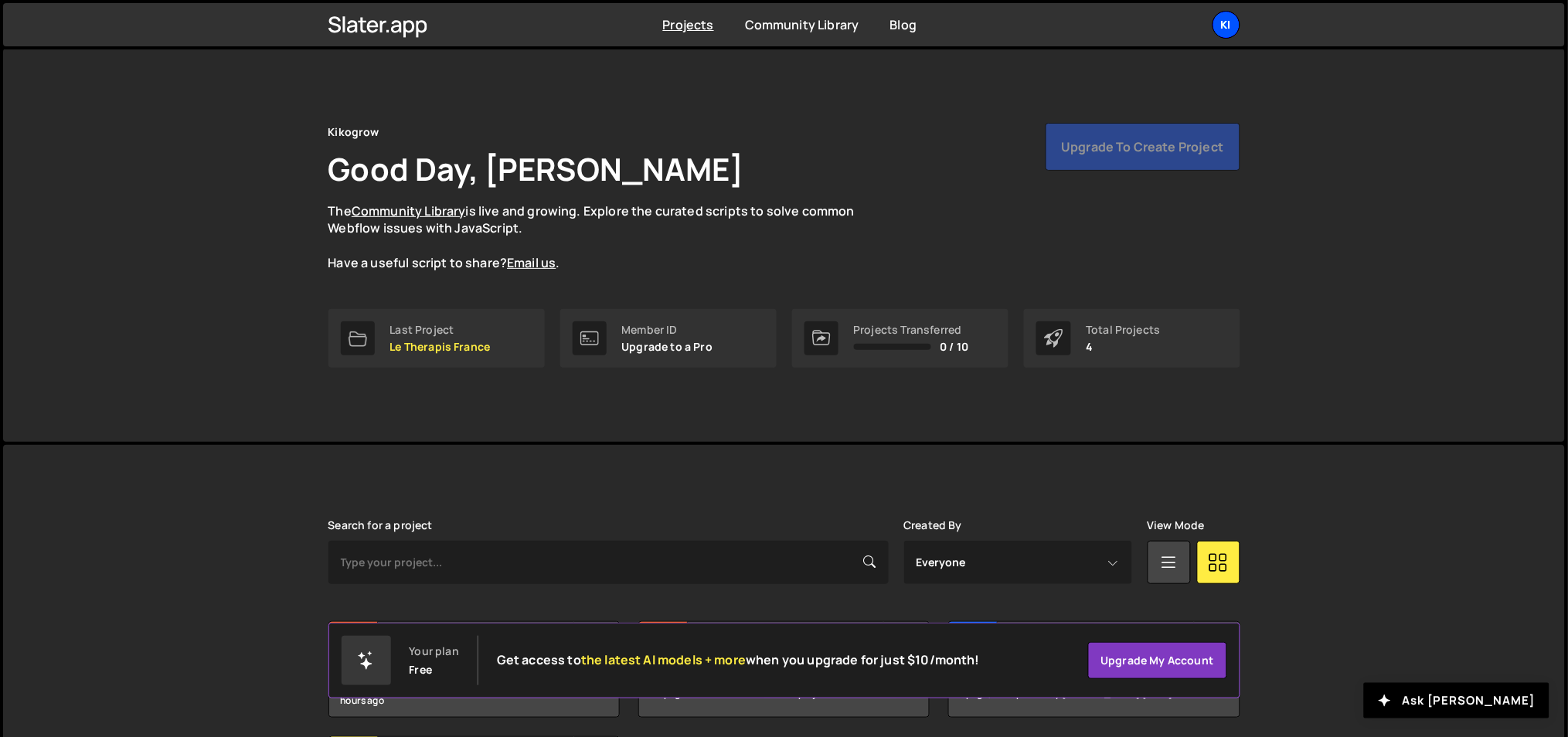
click at [1229, 32] on div "Ki" at bounding box center [1226, 25] width 28 height 28
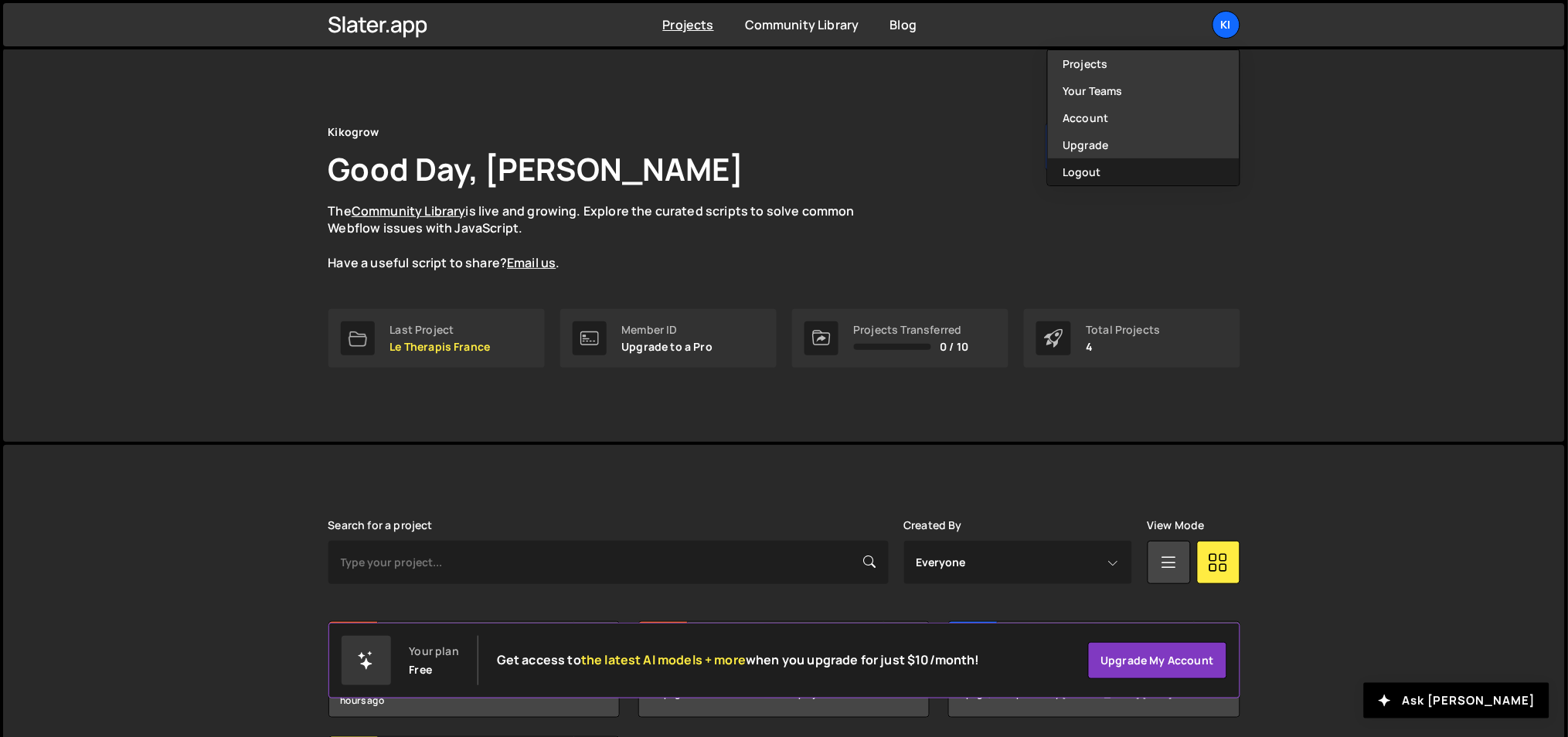
click at [1096, 177] on button "Logout" at bounding box center [1144, 171] width 191 height 27
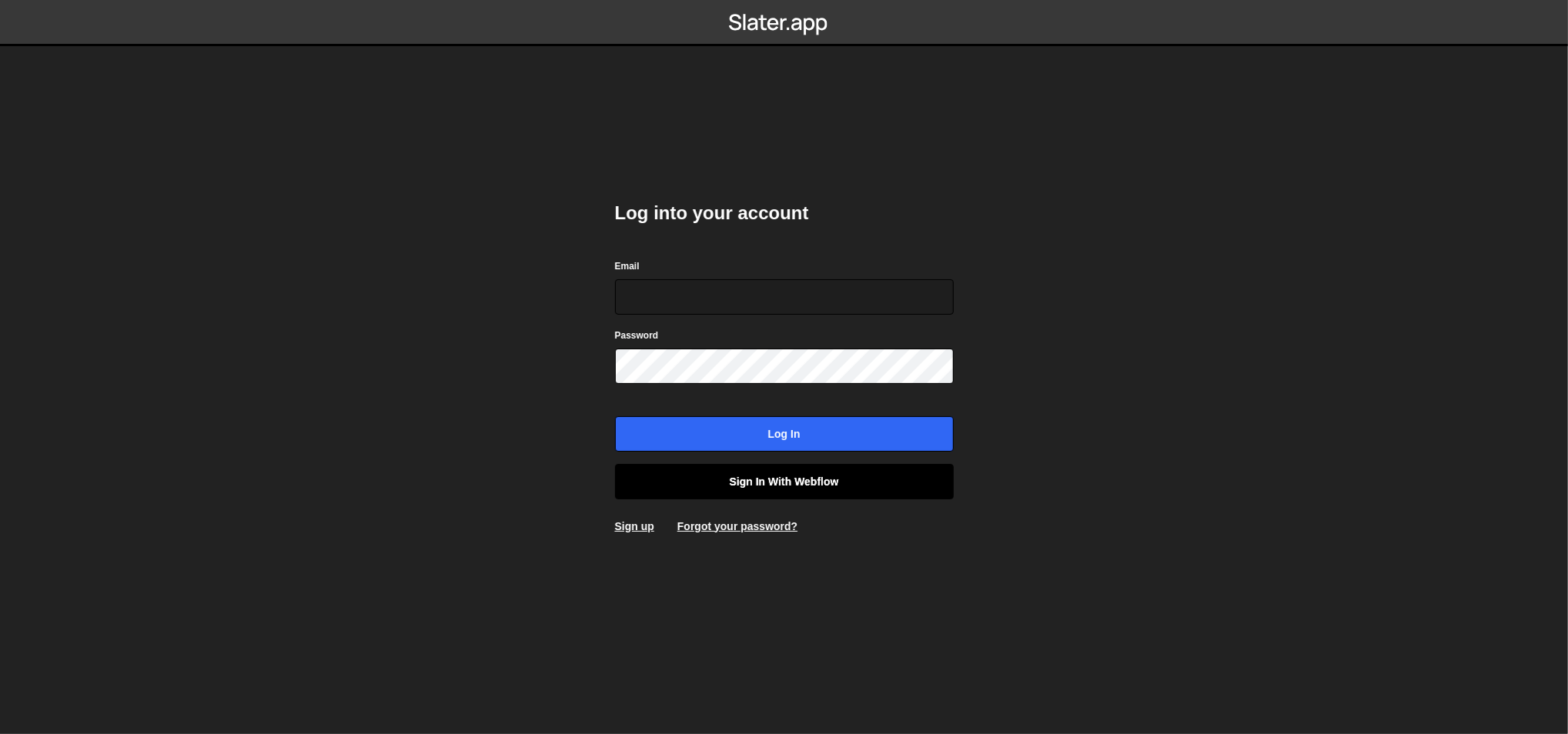
type input "[EMAIL_ADDRESS][DOMAIN_NAME]"
click at [711, 485] on link "Sign in with Webflow" at bounding box center [784, 481] width 339 height 35
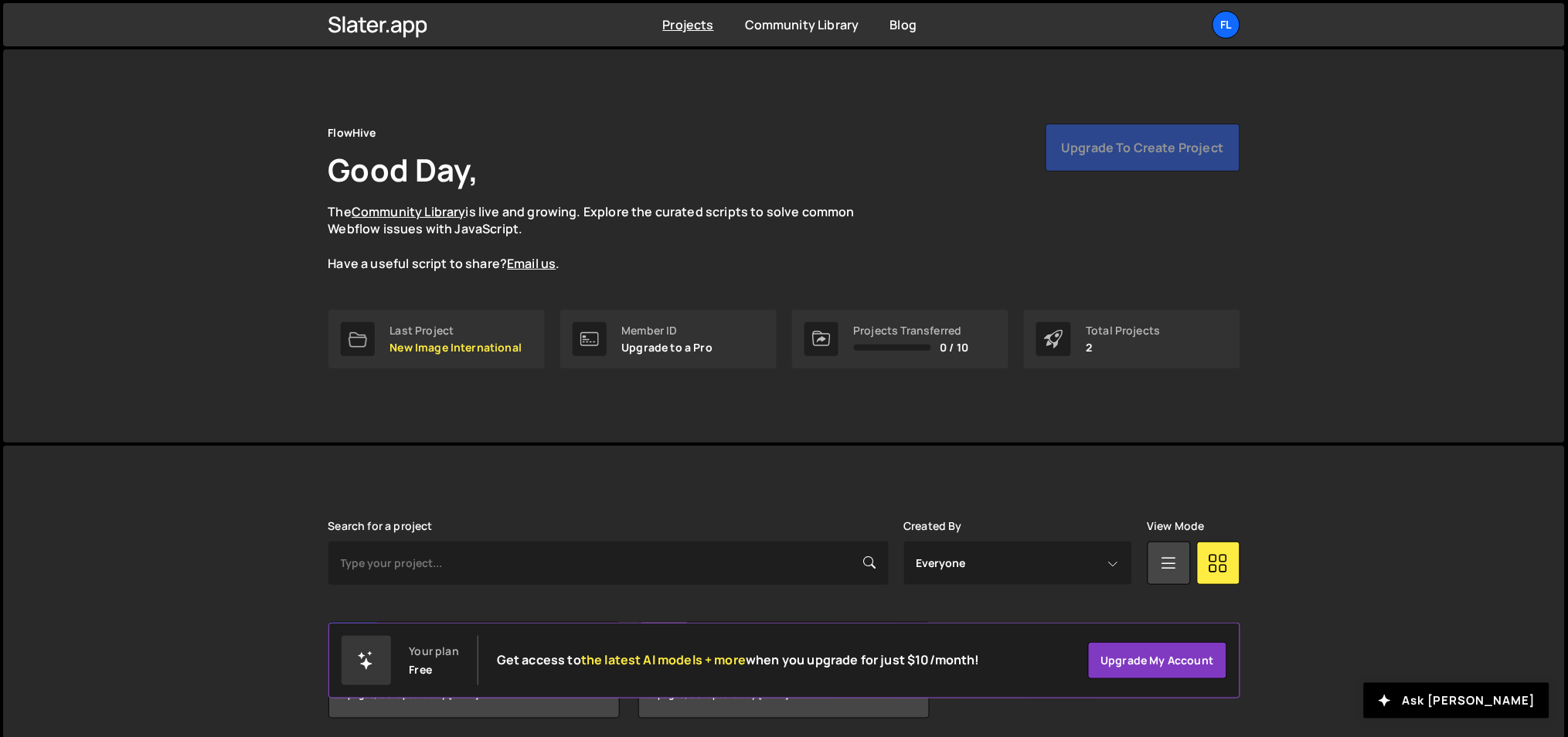
scroll to position [57, 0]
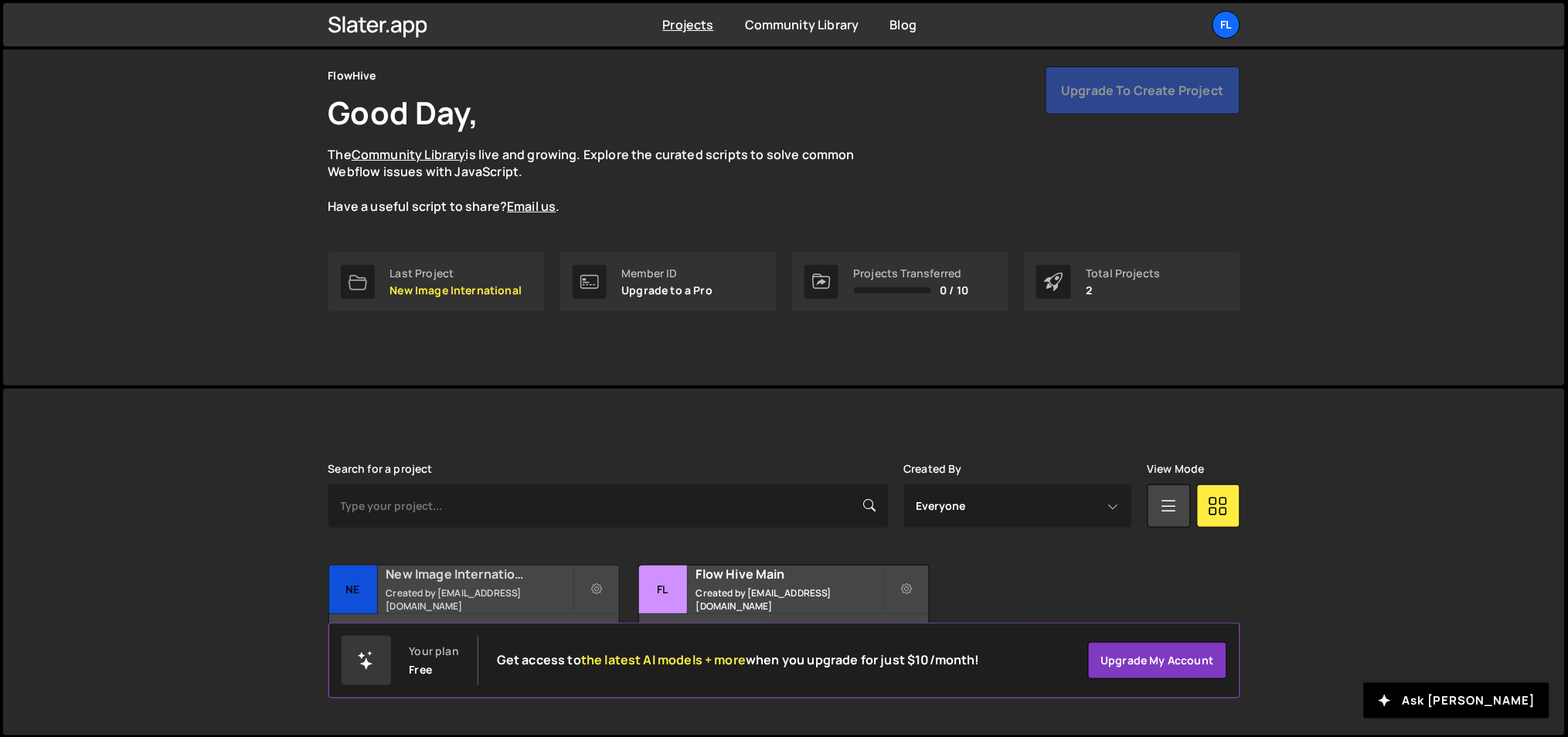
click at [490, 582] on h2 "New Image International" at bounding box center [480, 574] width 186 height 17
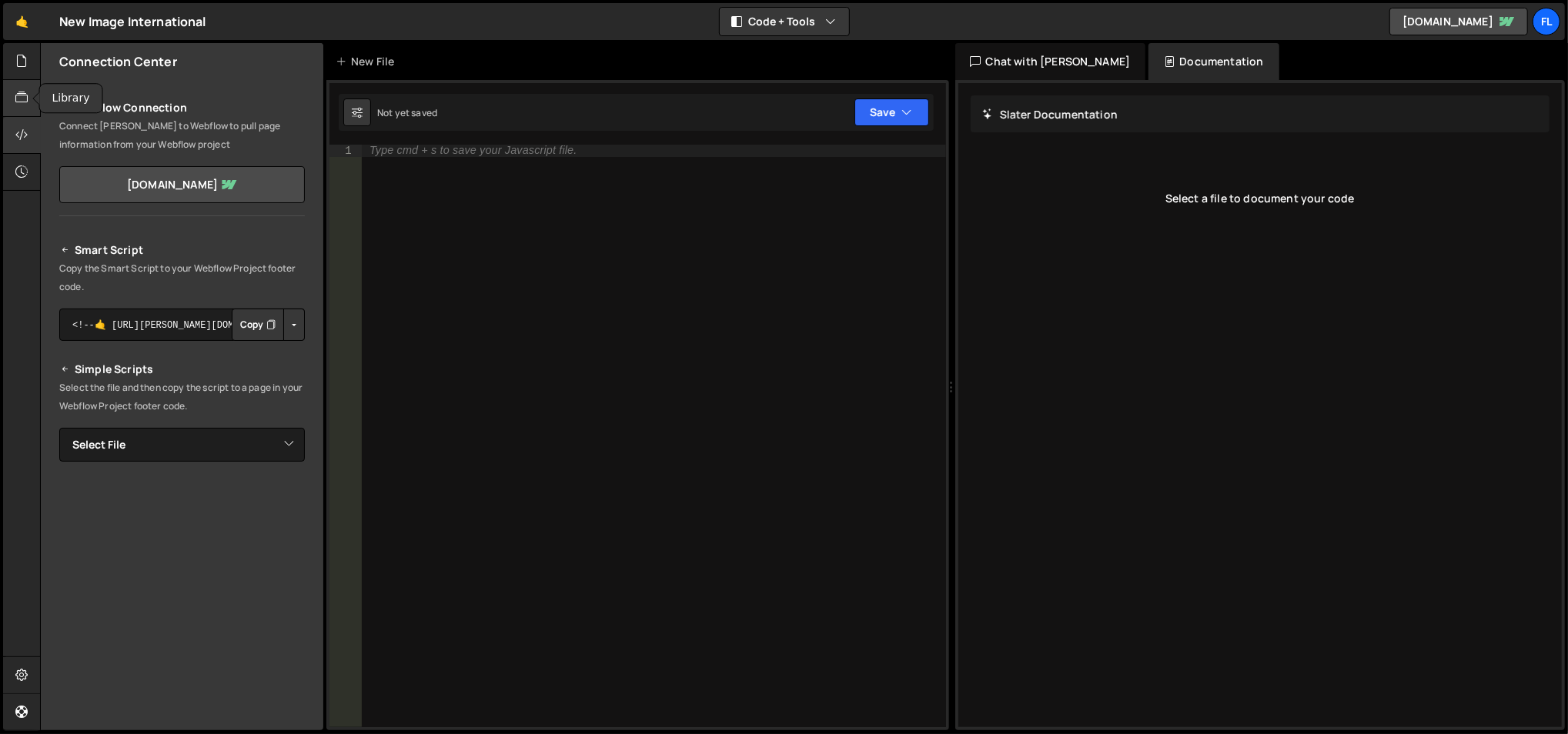
click at [28, 101] on icon at bounding box center [22, 97] width 12 height 17
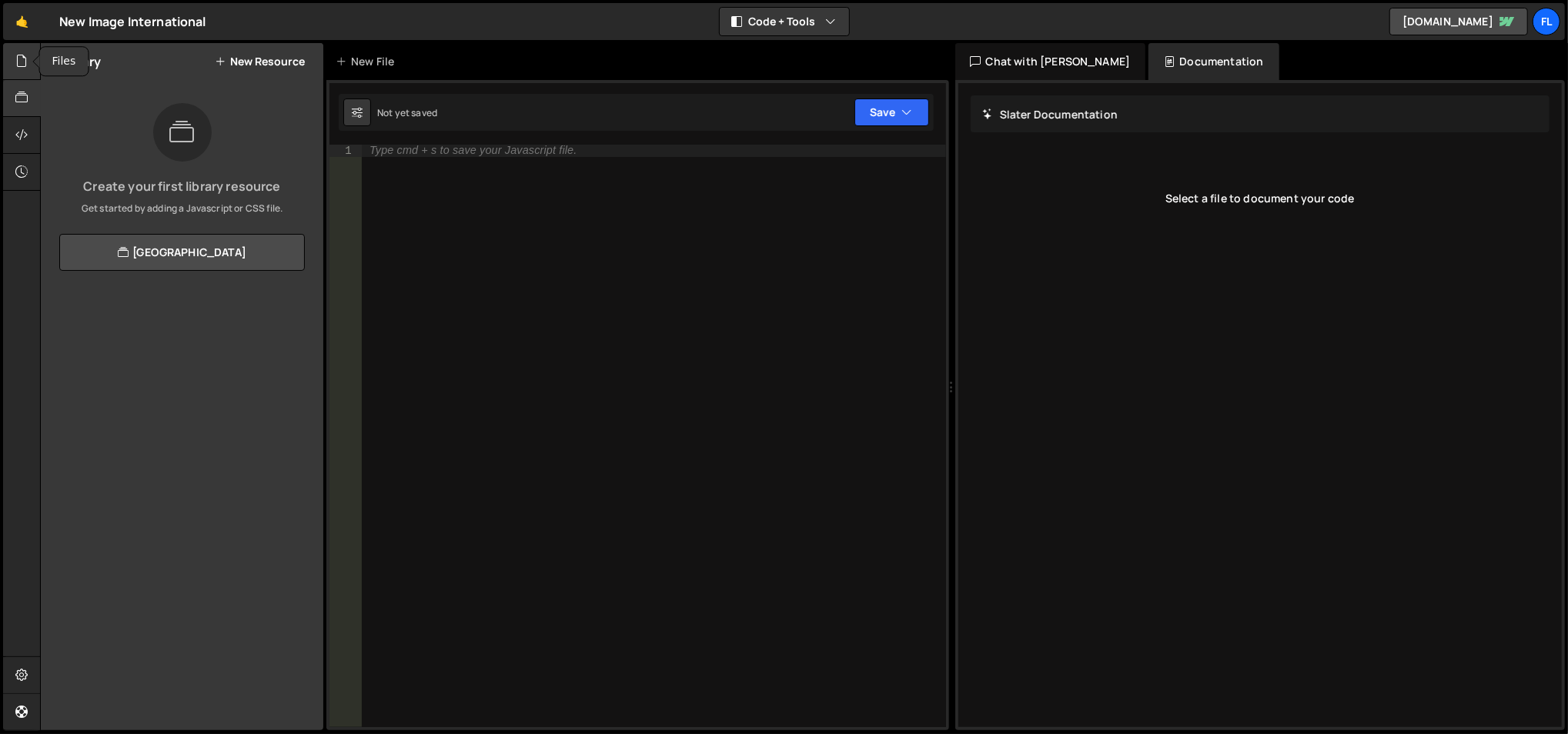
click at [18, 51] on div at bounding box center [22, 61] width 38 height 37
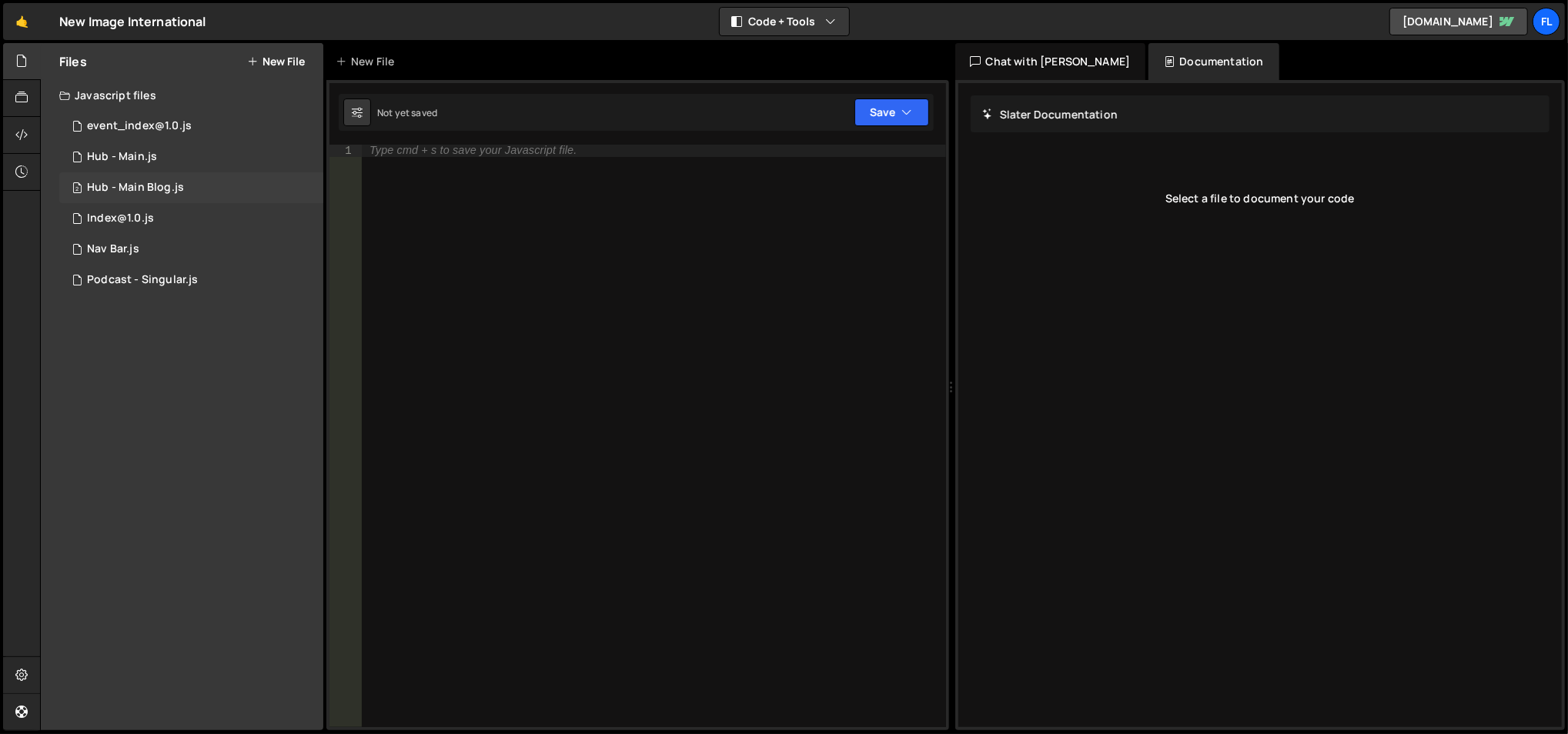
click at [178, 182] on div "Hub - Main Blog.js" at bounding box center [135, 188] width 97 height 14
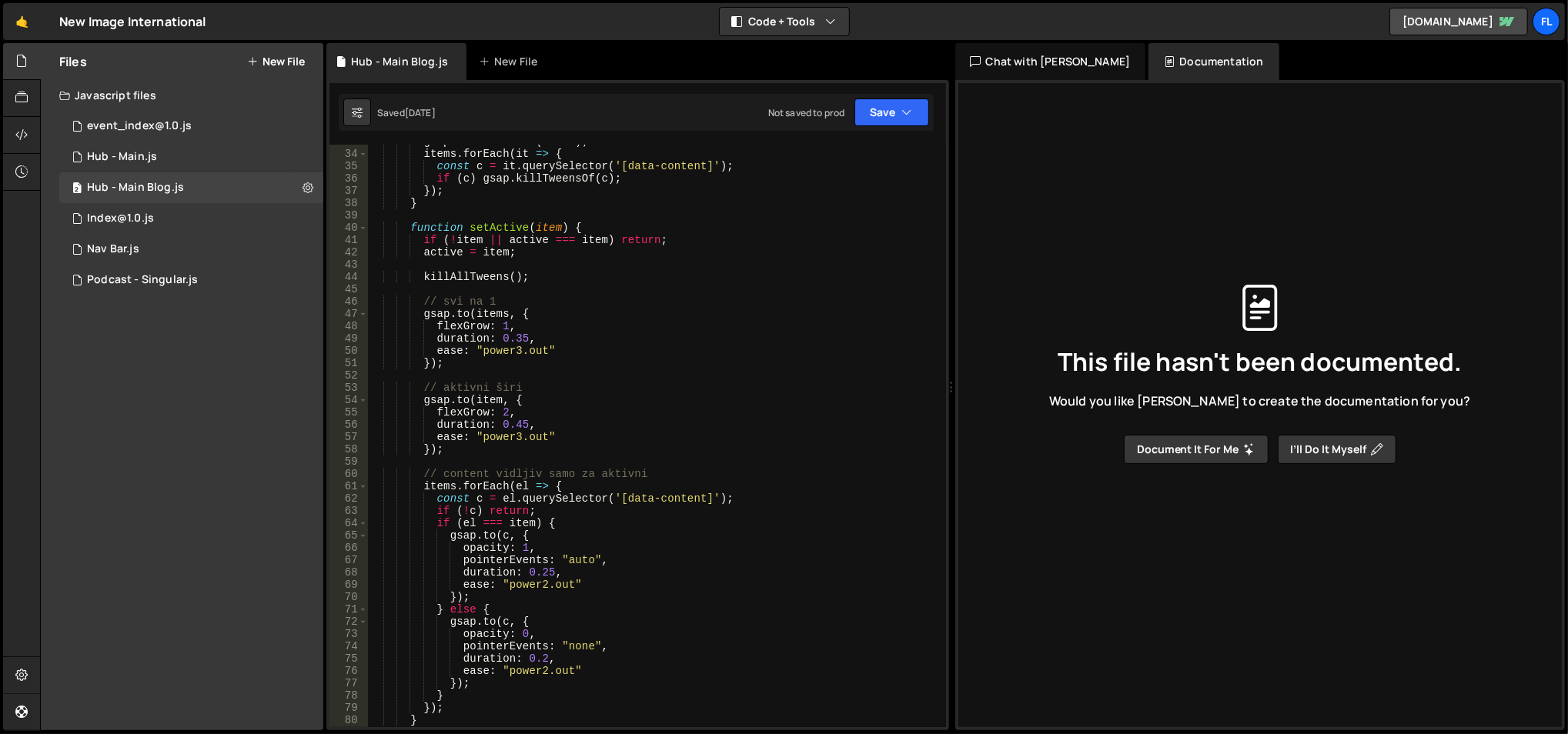
scroll to position [416, 0]
click at [526, 337] on div "gsap . killTweensOf ( items ) ; items . forEach ( it => { const c = it . queryS…" at bounding box center [654, 439] width 573 height 609
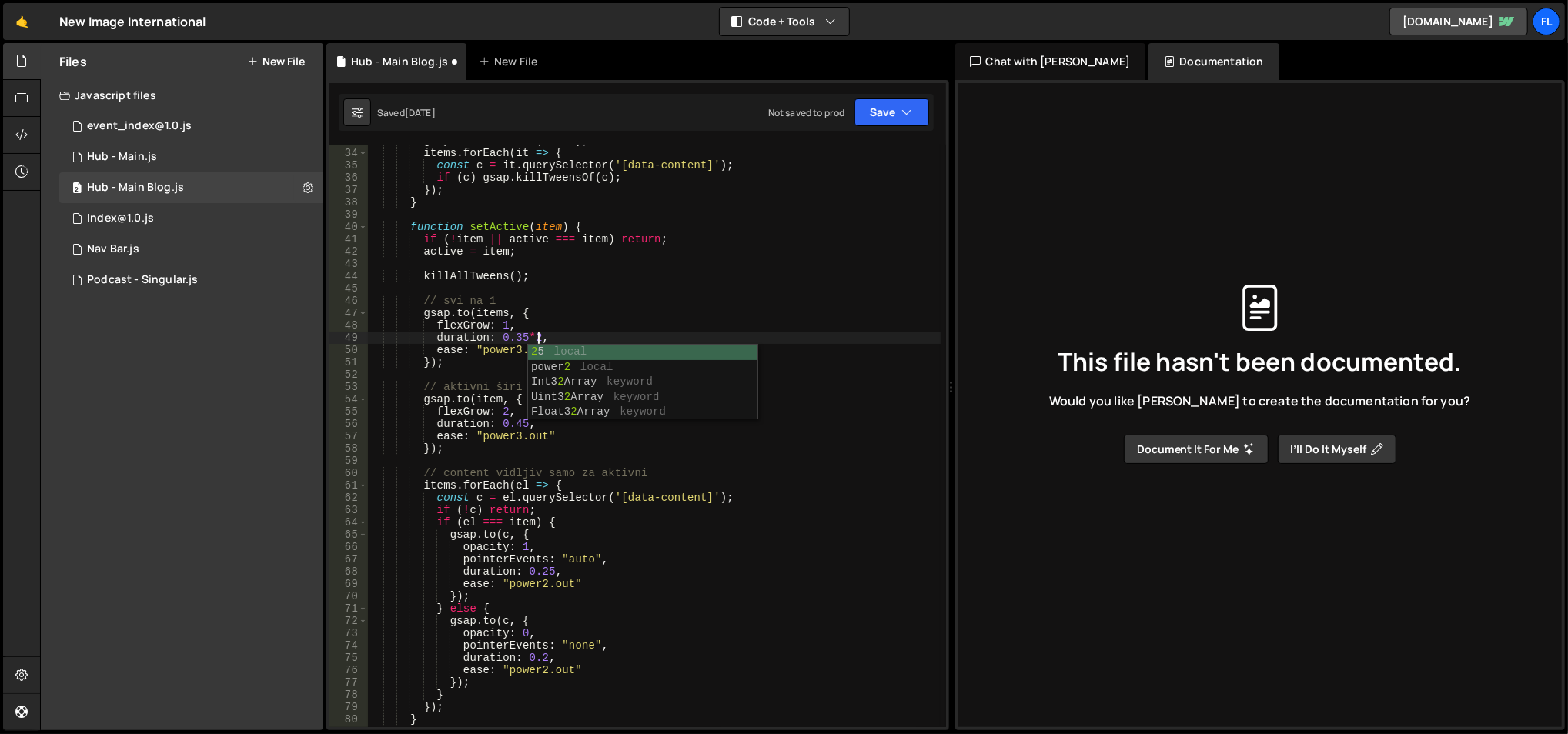
click at [524, 425] on div "gsap . killTweensOf ( items ) ; items . forEach ( it => { const c = it . queryS…" at bounding box center [654, 439] width 573 height 609
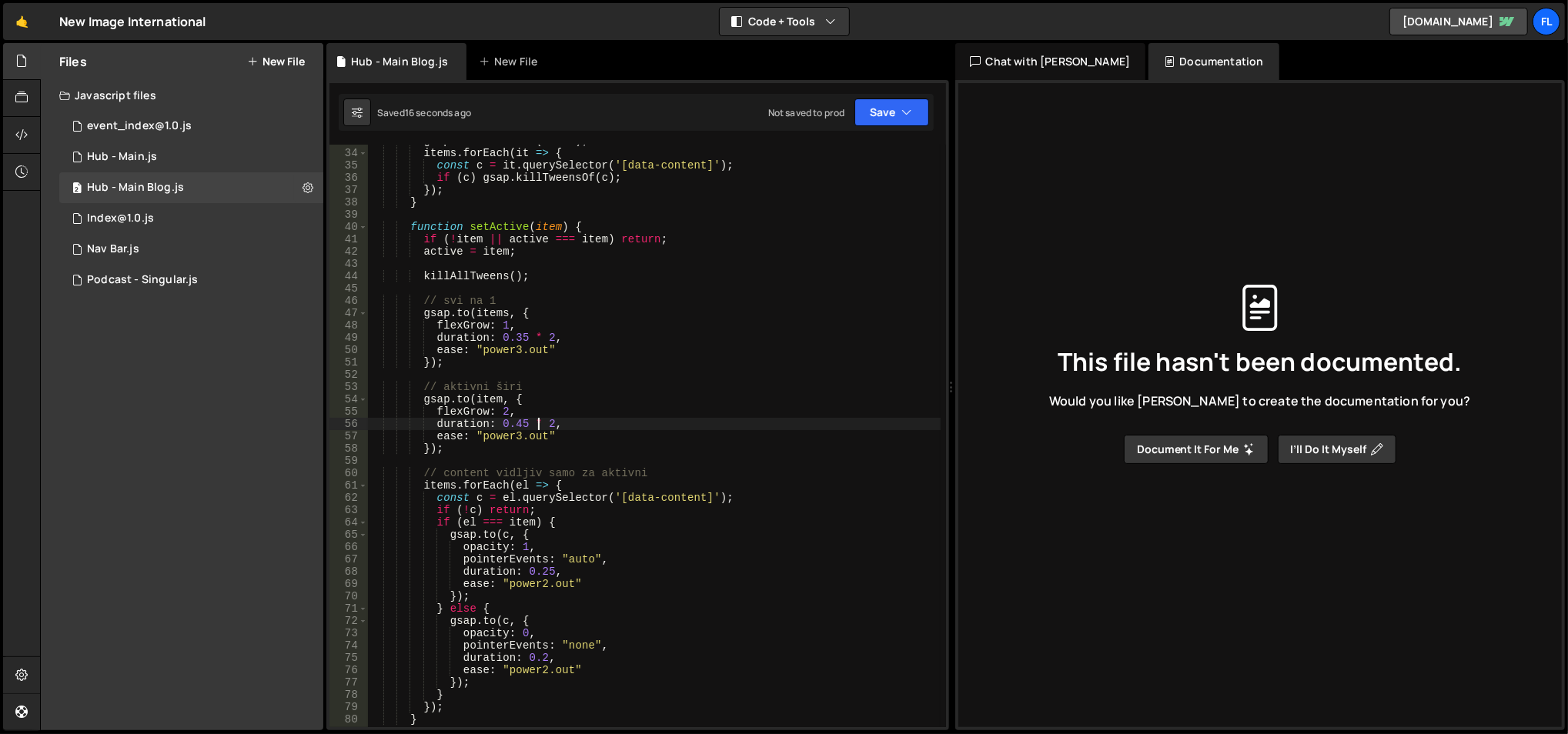
click at [548, 418] on div "gsap . killTweensOf ( items ) ; items . forEach ( it => { const c = it . queryS…" at bounding box center [654, 439] width 573 height 609
click at [551, 336] on div "gsap . killTweensOf ( items ) ; items . forEach ( it => { const c = it . queryS…" at bounding box center [654, 439] width 573 height 609
type textarea "duration: 0.35 * 2.5,"
